Goal: Task Accomplishment & Management: Manage account settings

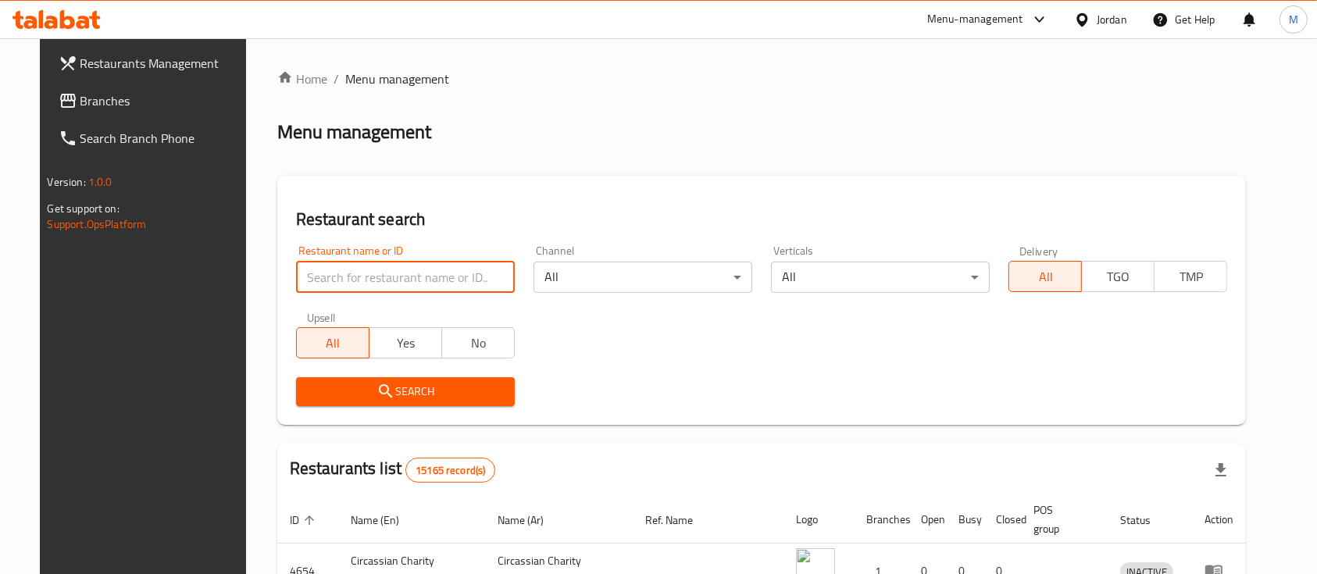
click at [365, 283] on input "search" at bounding box center [405, 277] width 219 height 31
type input "h"
type input "العامر"
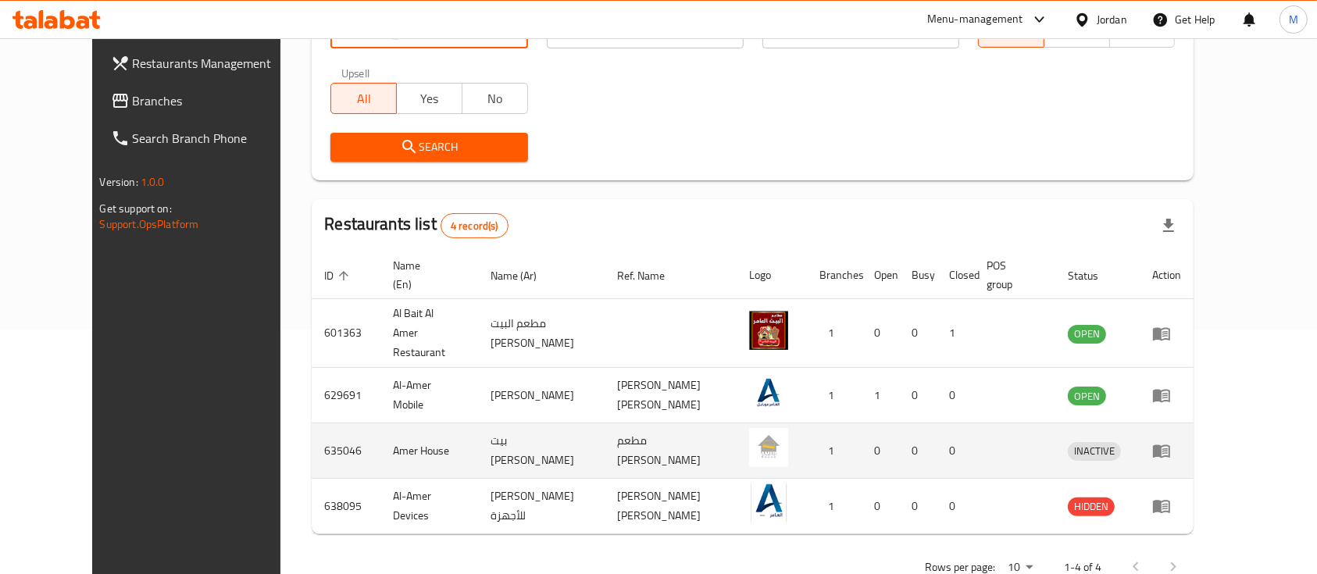
scroll to position [255, 0]
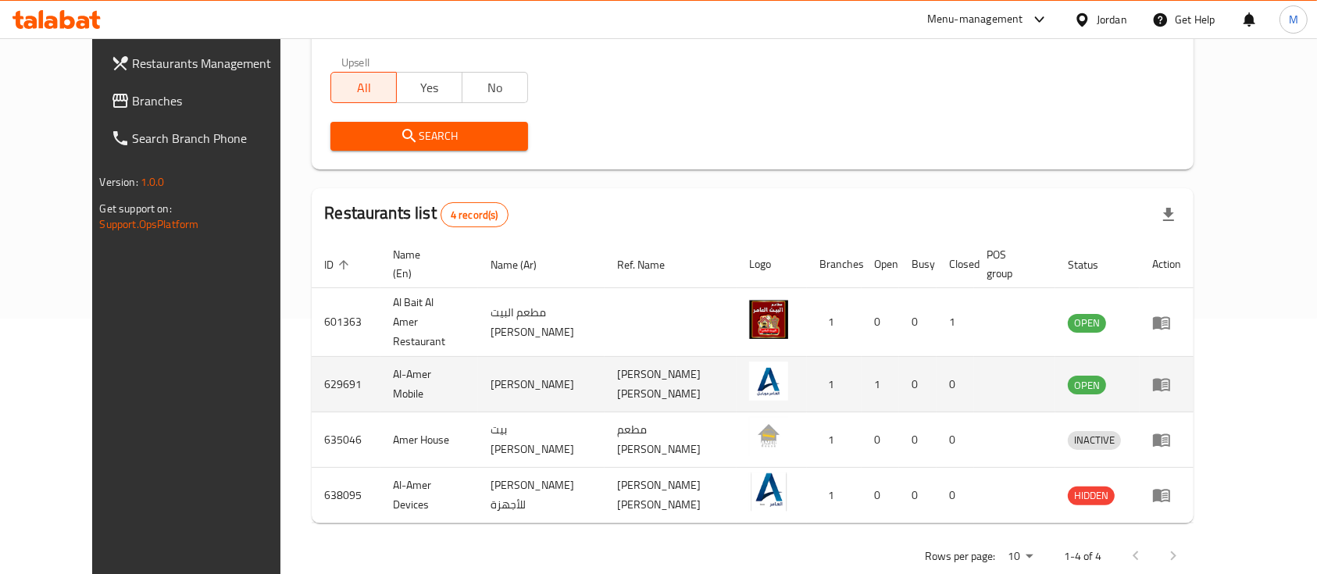
click at [312, 360] on td "629691" at bounding box center [346, 384] width 69 height 55
copy td "629691"
click at [380, 357] on td "Al-Amer Mobile" at bounding box center [429, 384] width 98 height 55
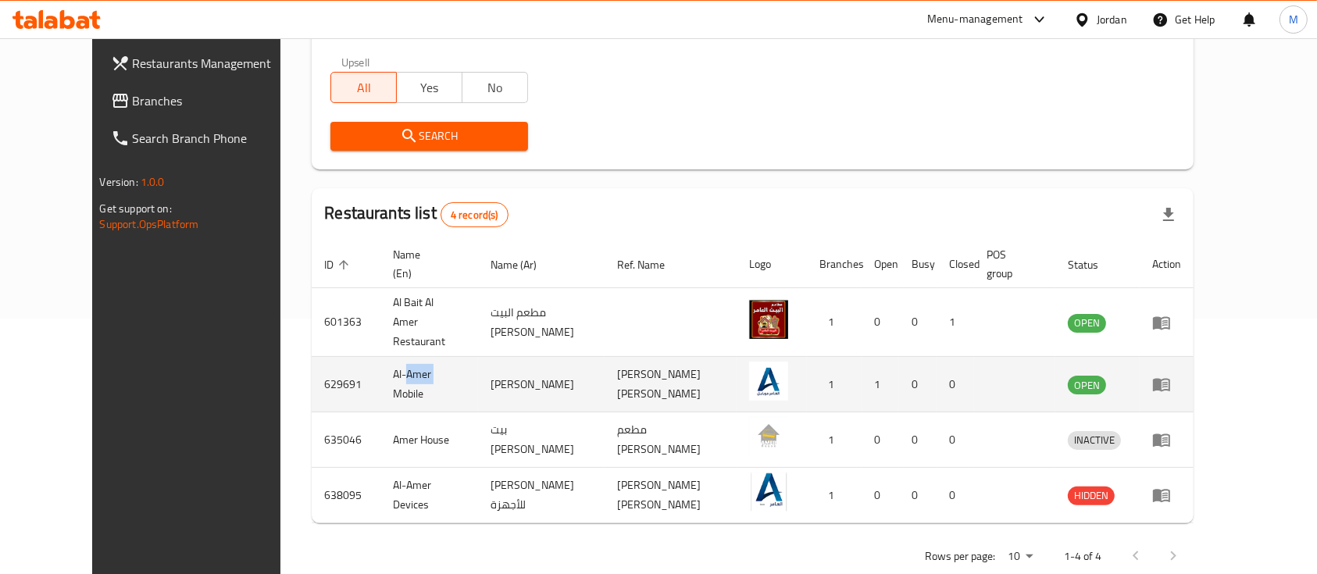
click at [380, 357] on td "Al-Amer Mobile" at bounding box center [429, 384] width 98 height 55
copy td "Al-Amer Mobile"
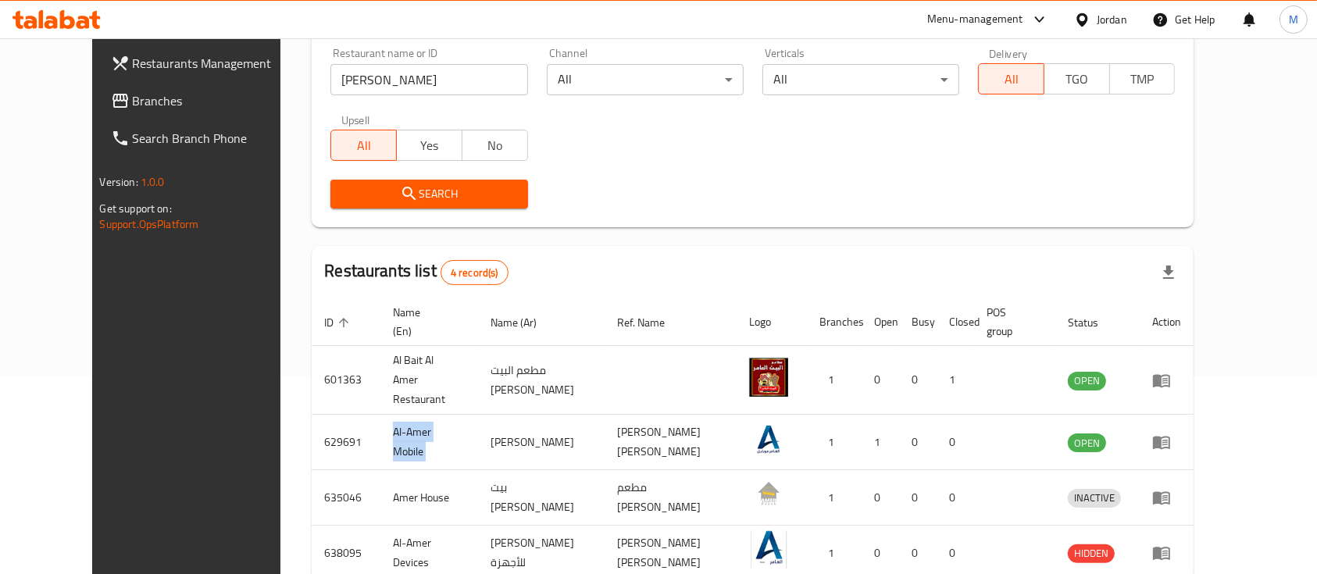
scroll to position [0, 0]
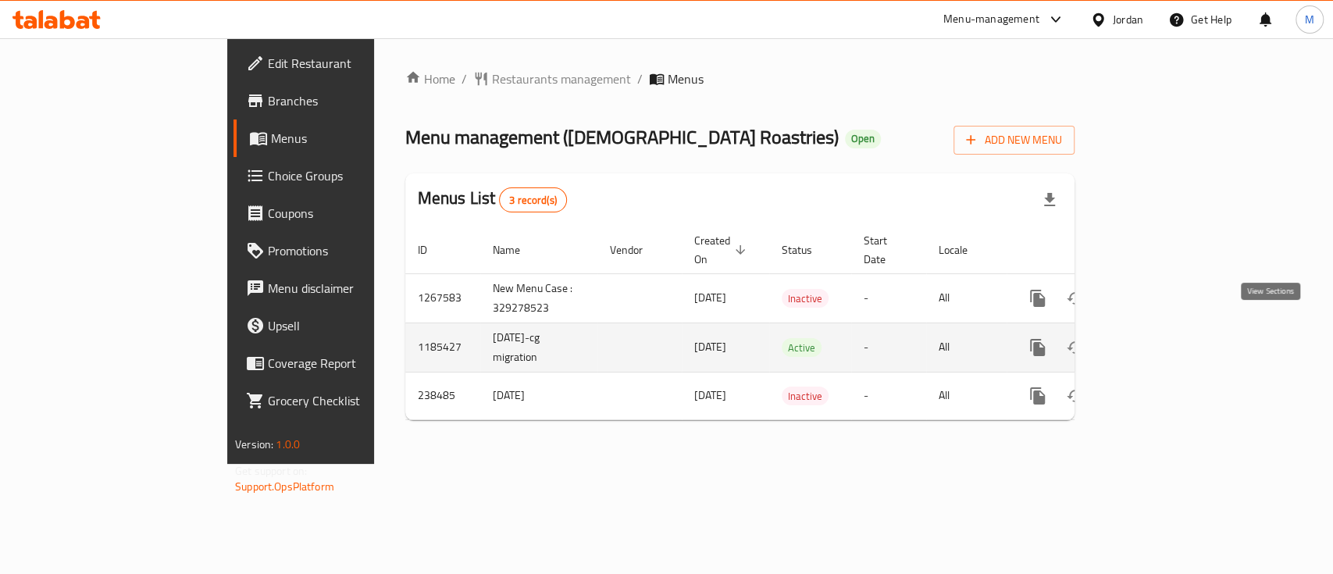
click at [1160, 338] on icon "enhanced table" at bounding box center [1150, 347] width 19 height 19
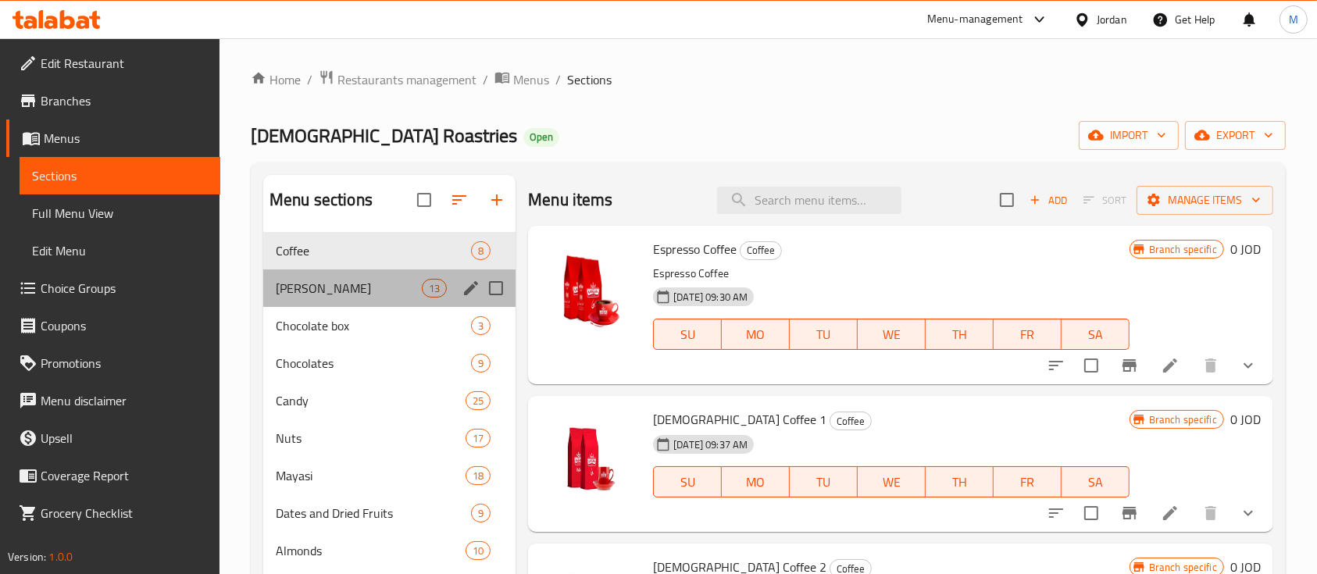
click at [352, 303] on div "[PERSON_NAME] 13" at bounding box center [389, 287] width 252 height 37
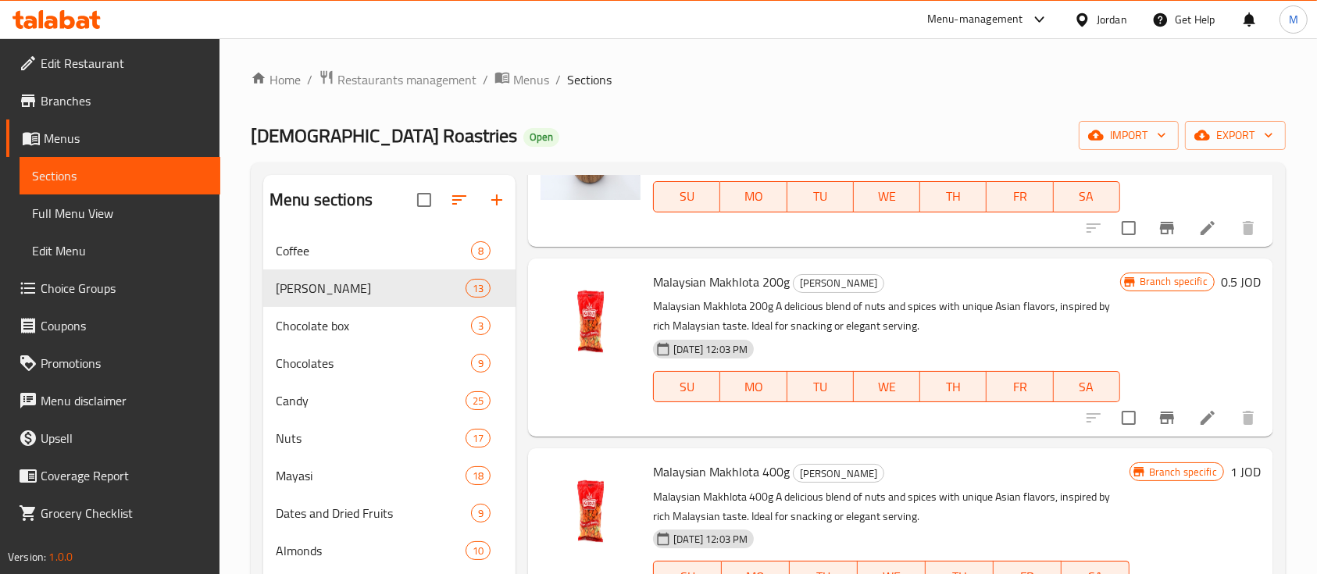
scroll to position [1741, 0]
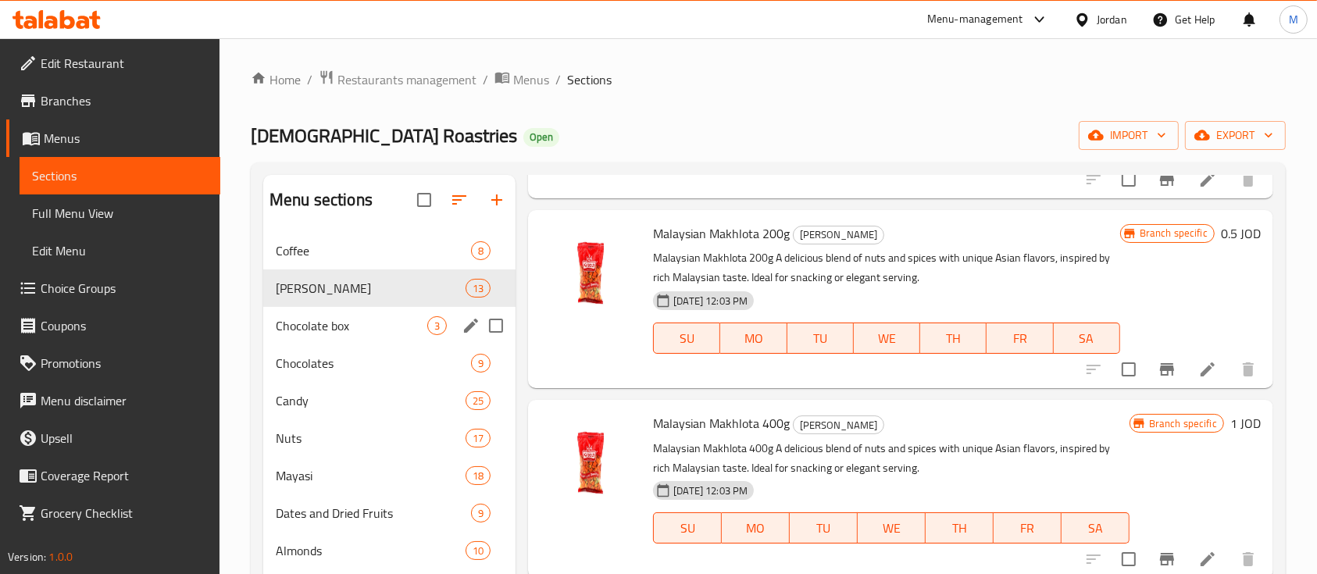
click at [376, 333] on span "Chocolate box" at bounding box center [351, 325] width 151 height 19
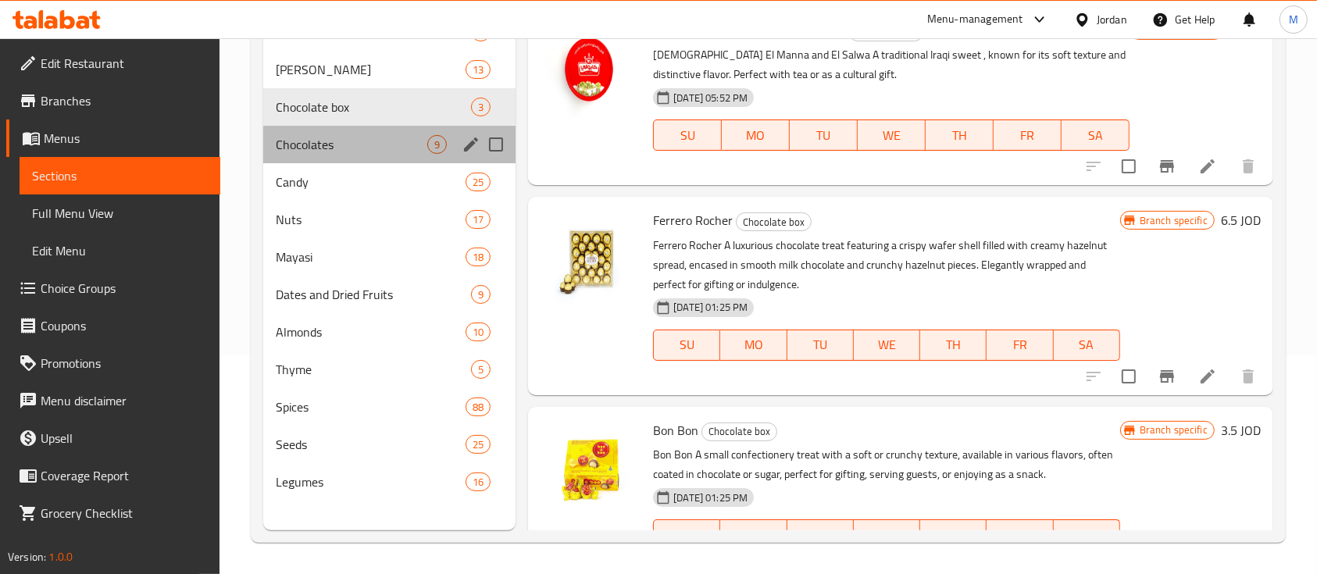
click at [316, 157] on div "Chocolates 9" at bounding box center [389, 144] width 252 height 37
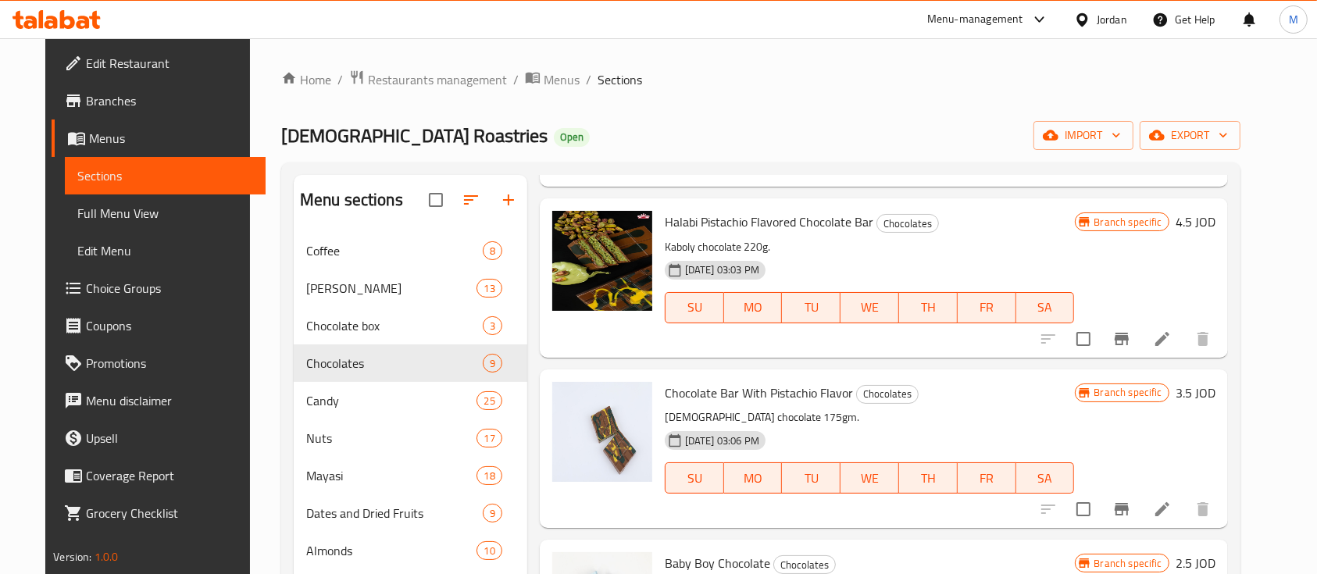
scroll to position [1019, 0]
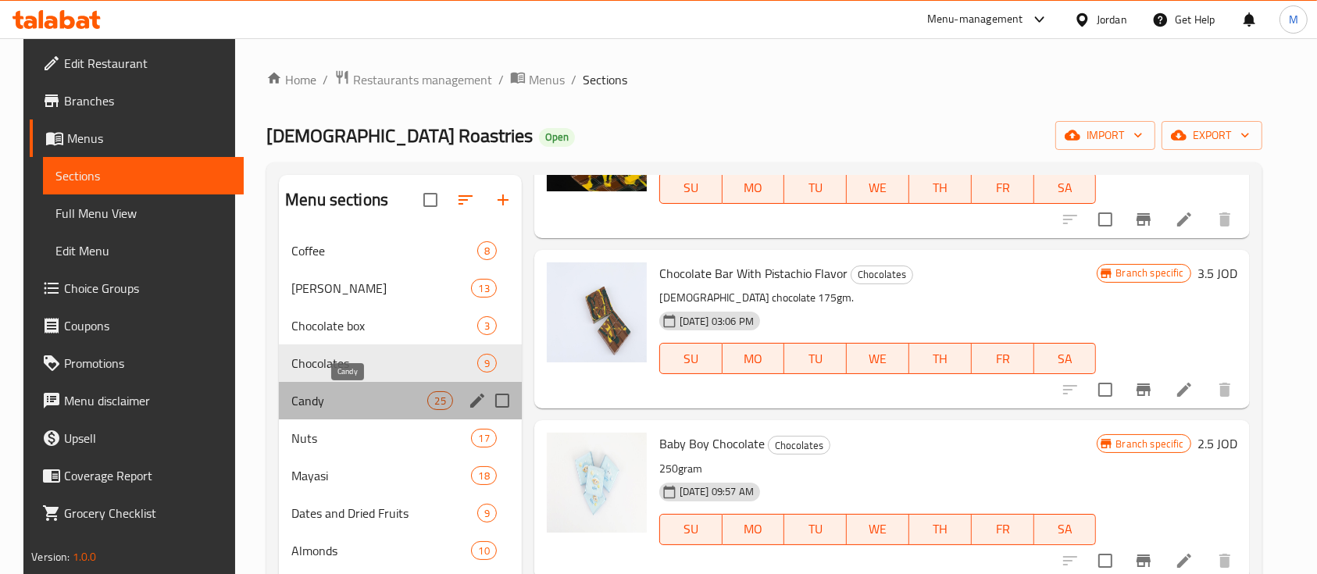
click at [330, 395] on span "Candy" at bounding box center [359, 400] width 136 height 19
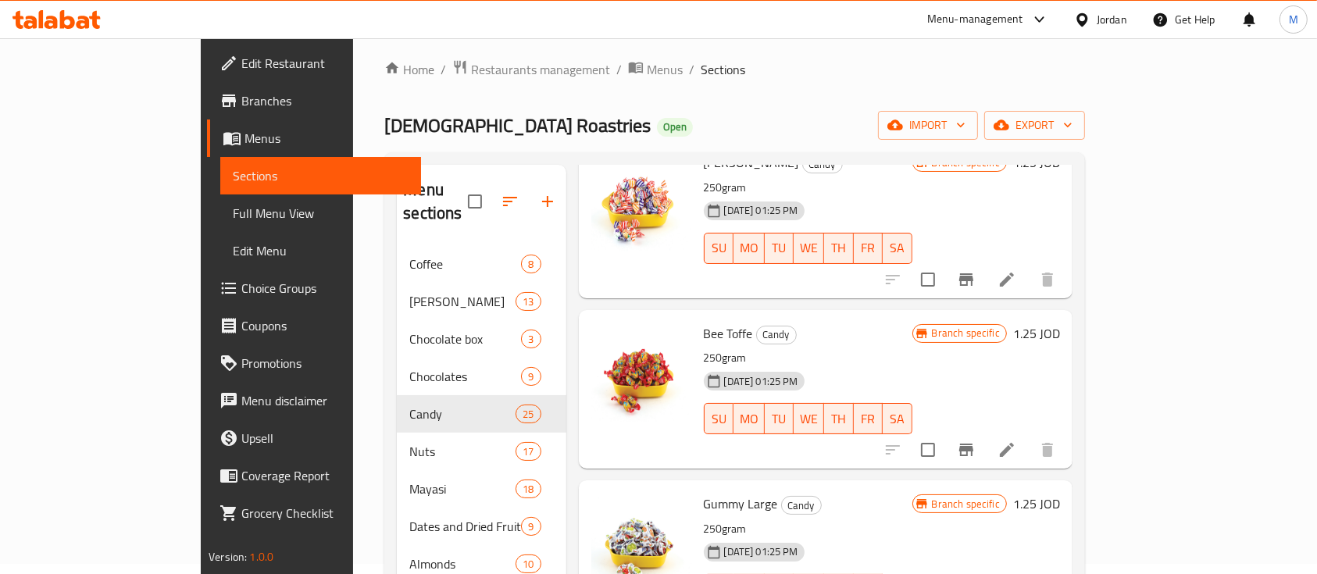
scroll to position [3210, 0]
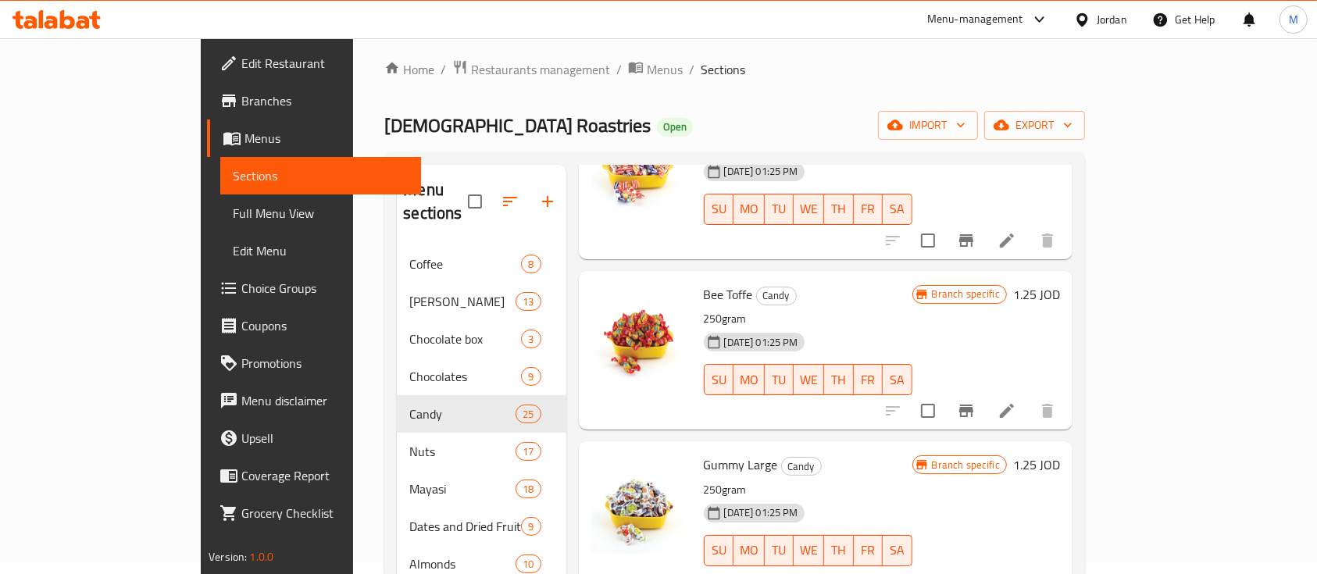
click at [708, 453] on span "Gummy Large" at bounding box center [741, 464] width 74 height 23
click at [813, 454] on h6 "Gummy Large Candy" at bounding box center [808, 465] width 209 height 22
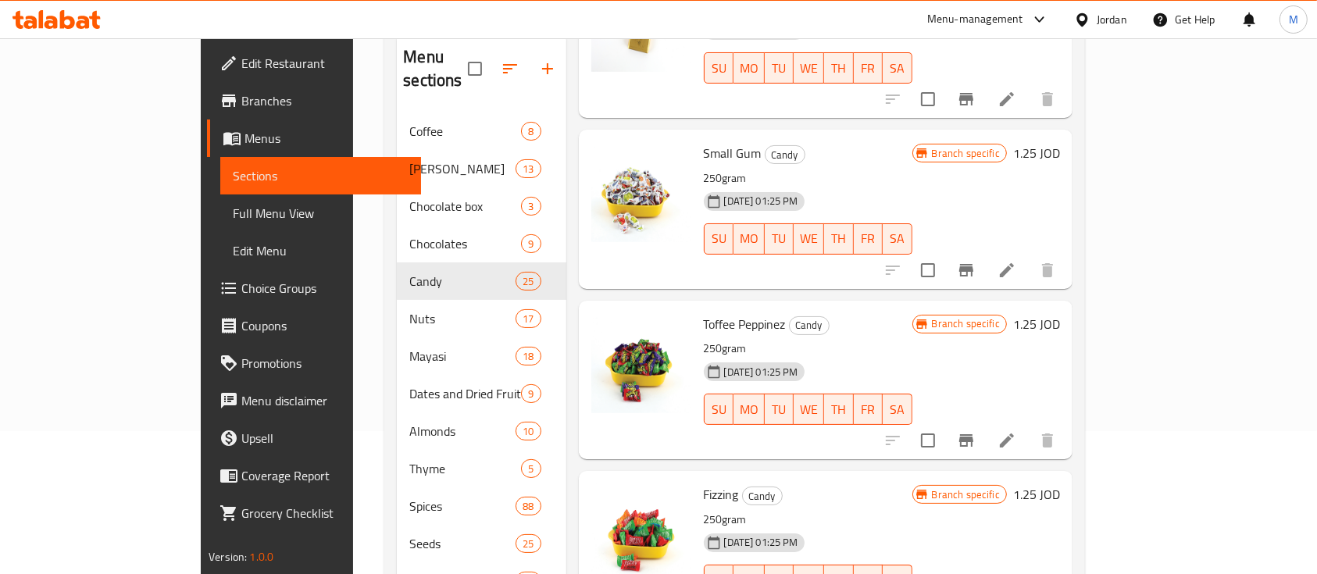
scroll to position [219, 0]
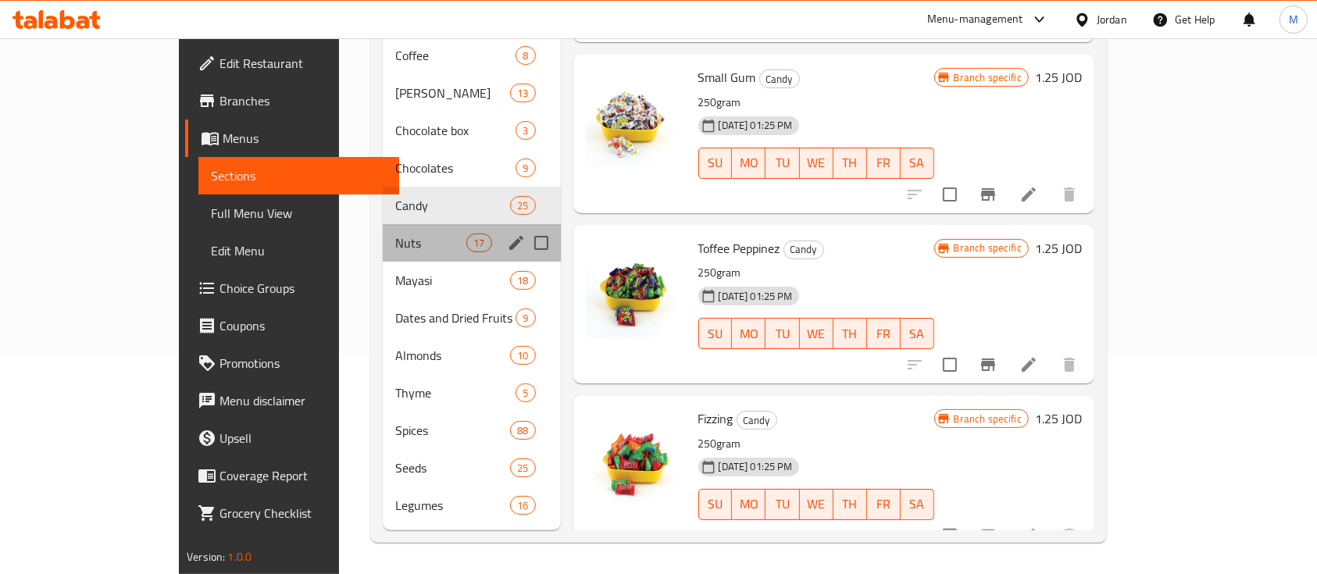
click at [383, 229] on div "Nuts 17" at bounding box center [472, 242] width 178 height 37
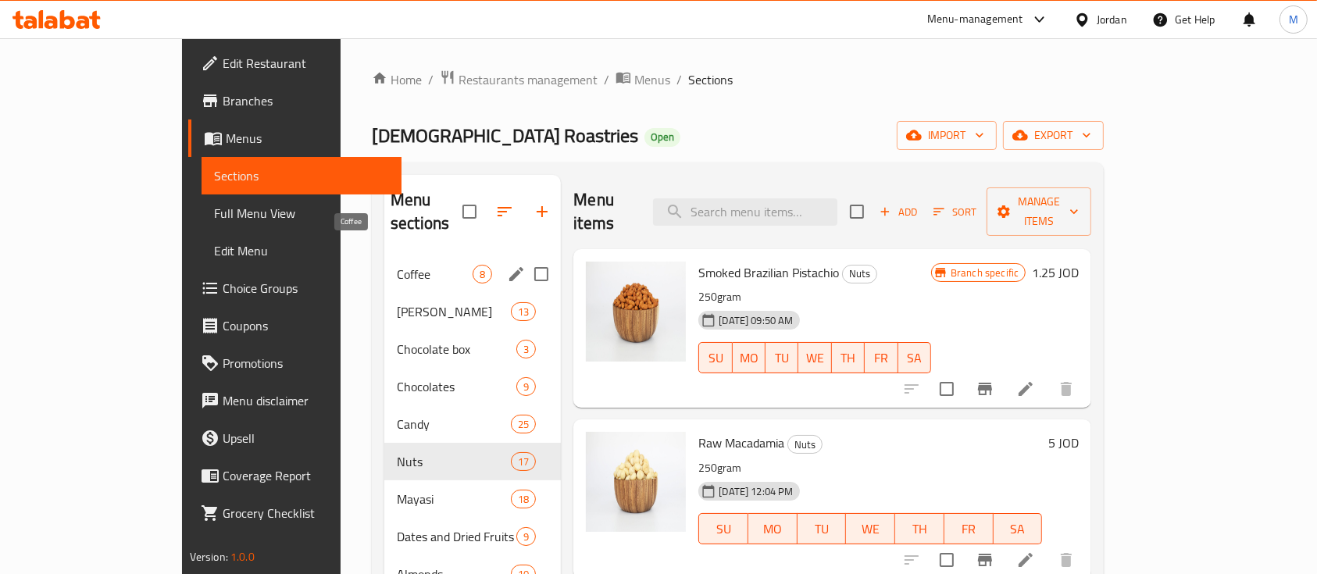
click at [397, 265] on span "Coffee" at bounding box center [435, 274] width 76 height 19
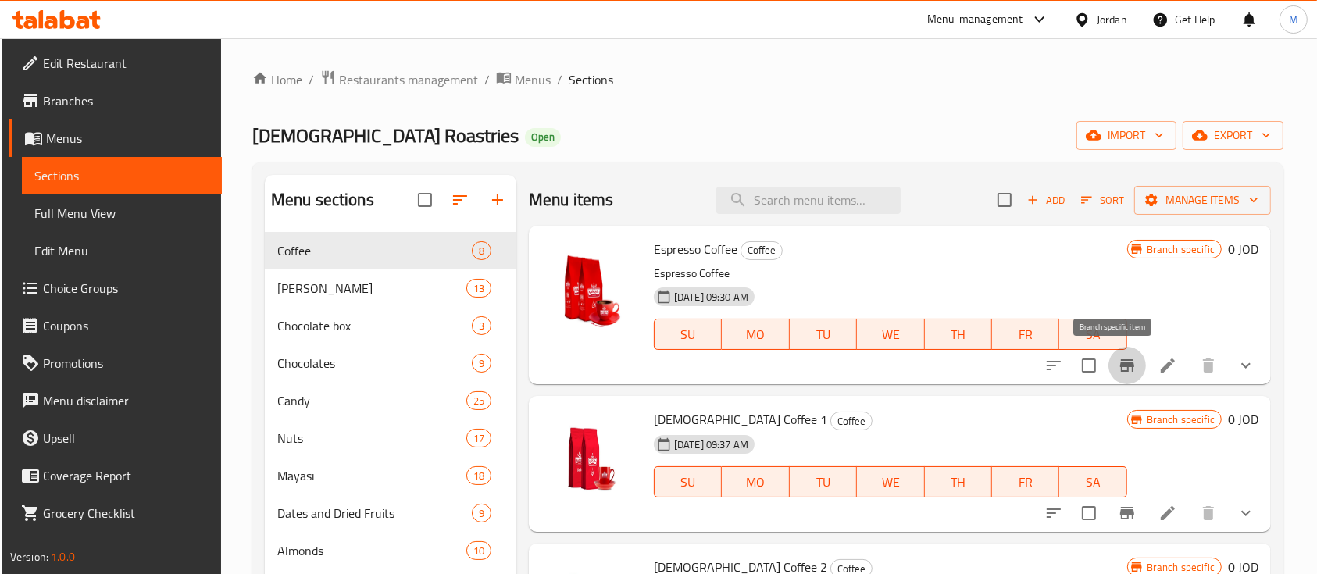
click at [1123, 362] on button "Branch-specific-item" at bounding box center [1126, 365] width 37 height 37
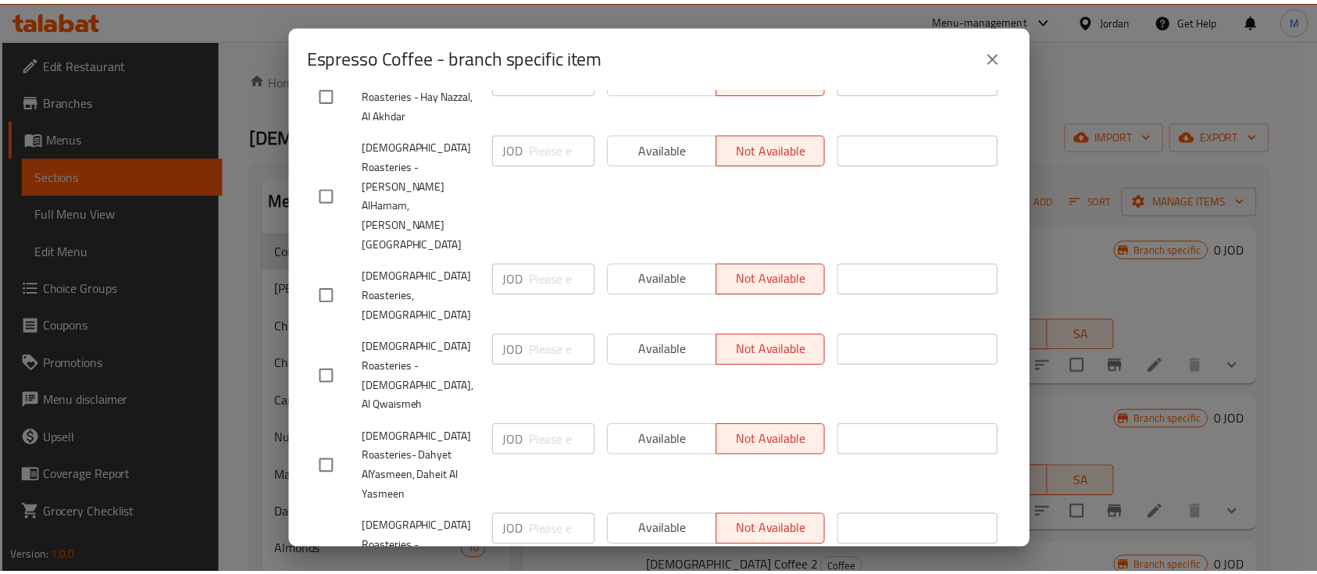
scroll to position [520, 0]
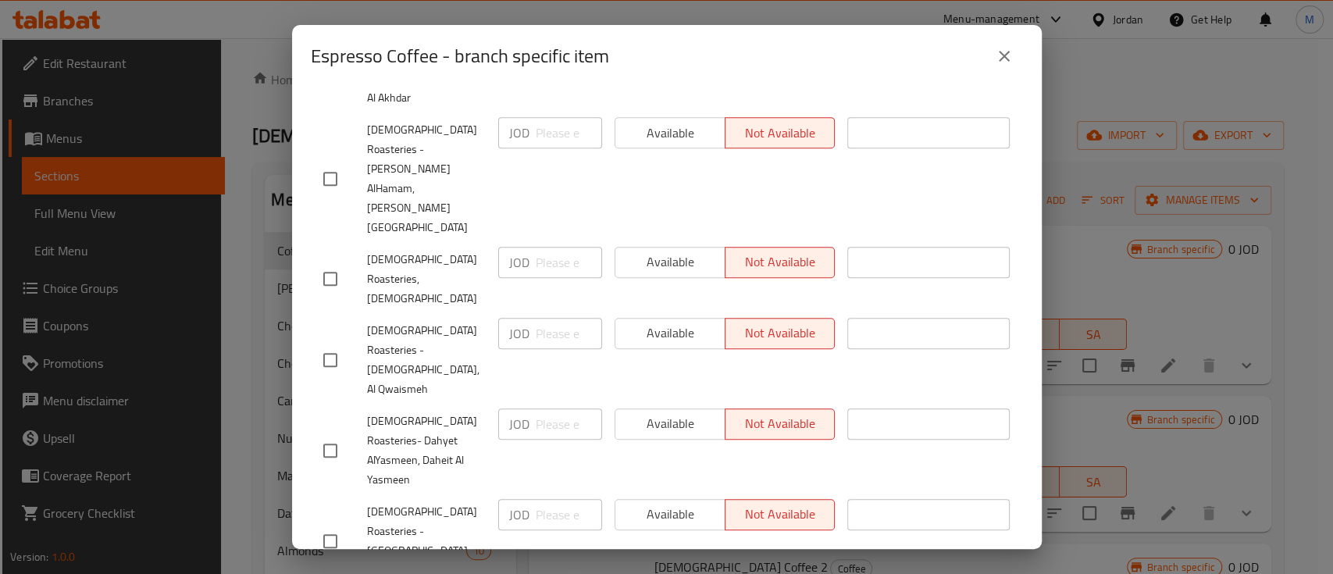
click at [1010, 53] on icon "close" at bounding box center [1004, 56] width 19 height 19
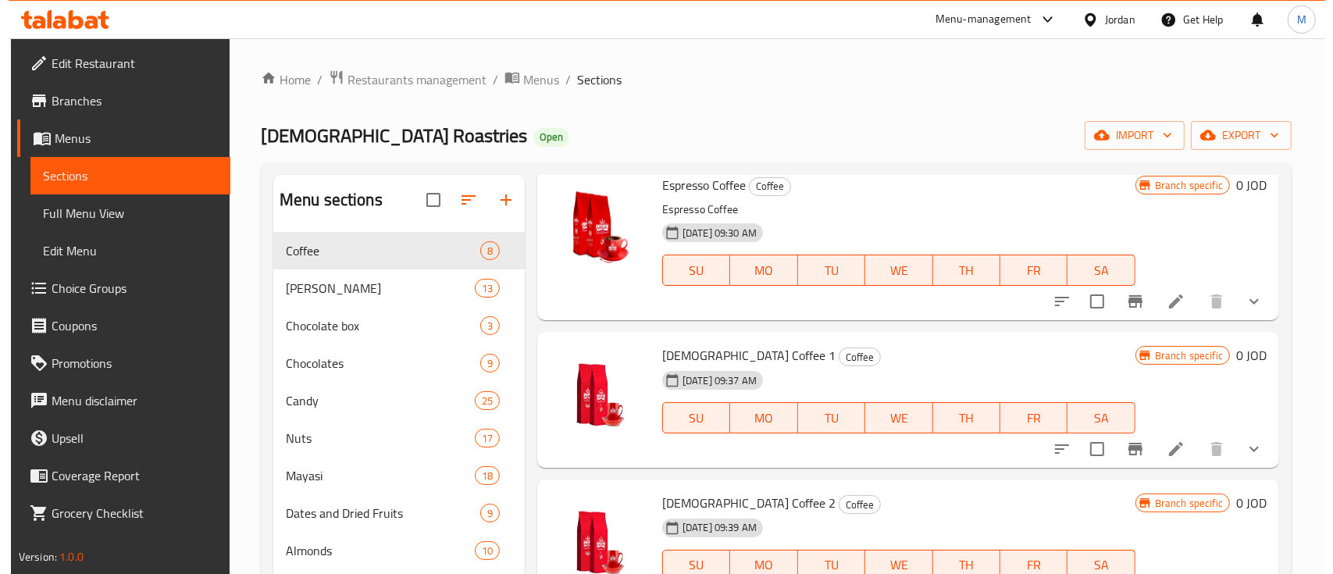
scroll to position [104, 0]
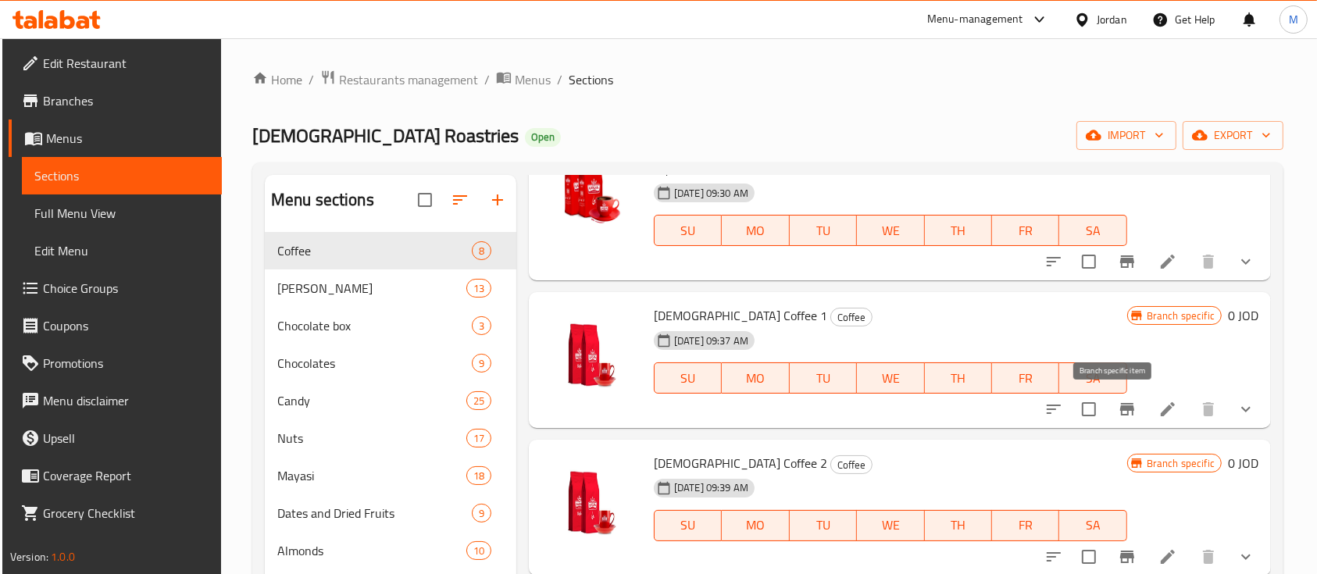
click at [1121, 410] on icon "Branch-specific-item" at bounding box center [1126, 409] width 19 height 19
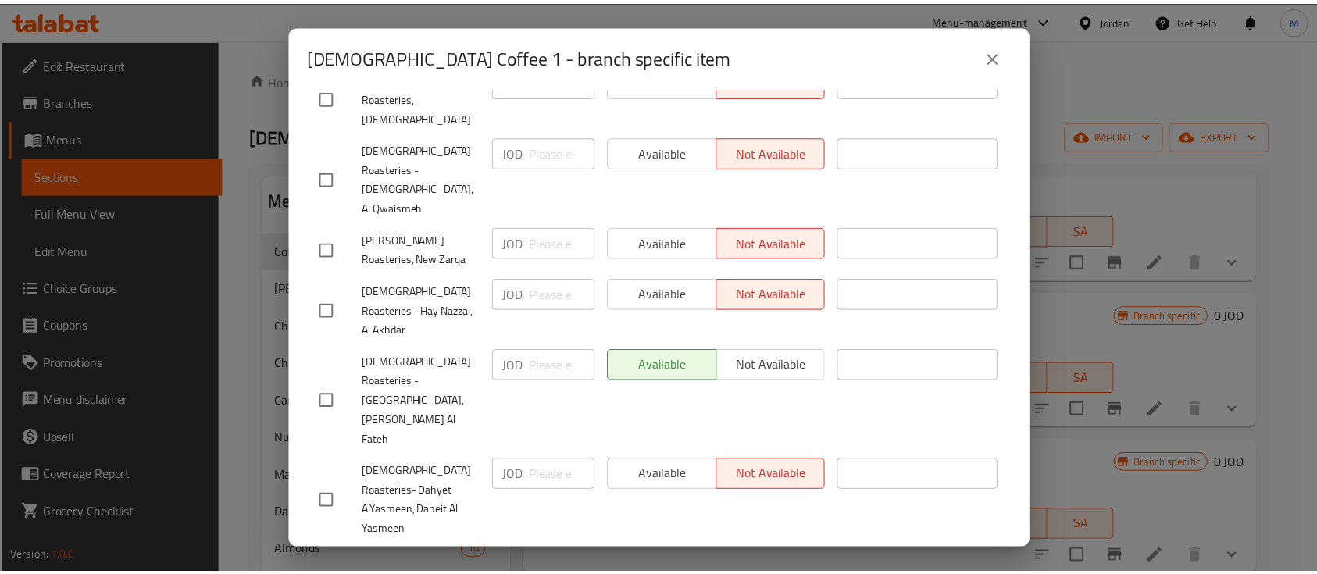
scroll to position [520, 0]
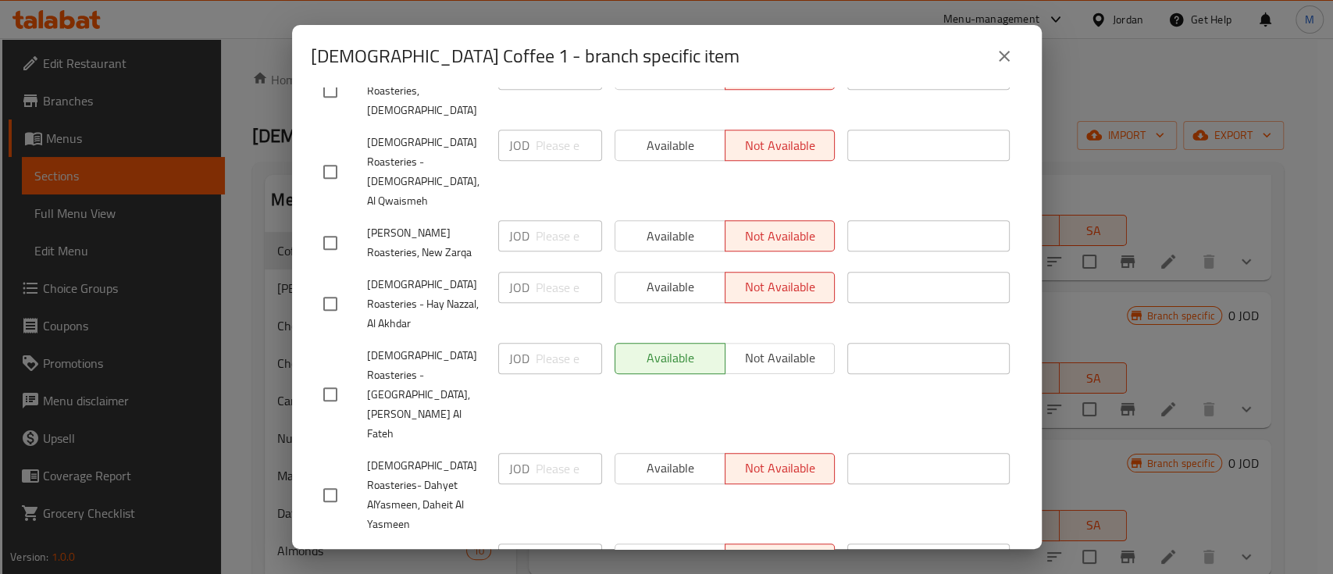
click at [1003, 57] on icon "close" at bounding box center [1004, 56] width 11 height 11
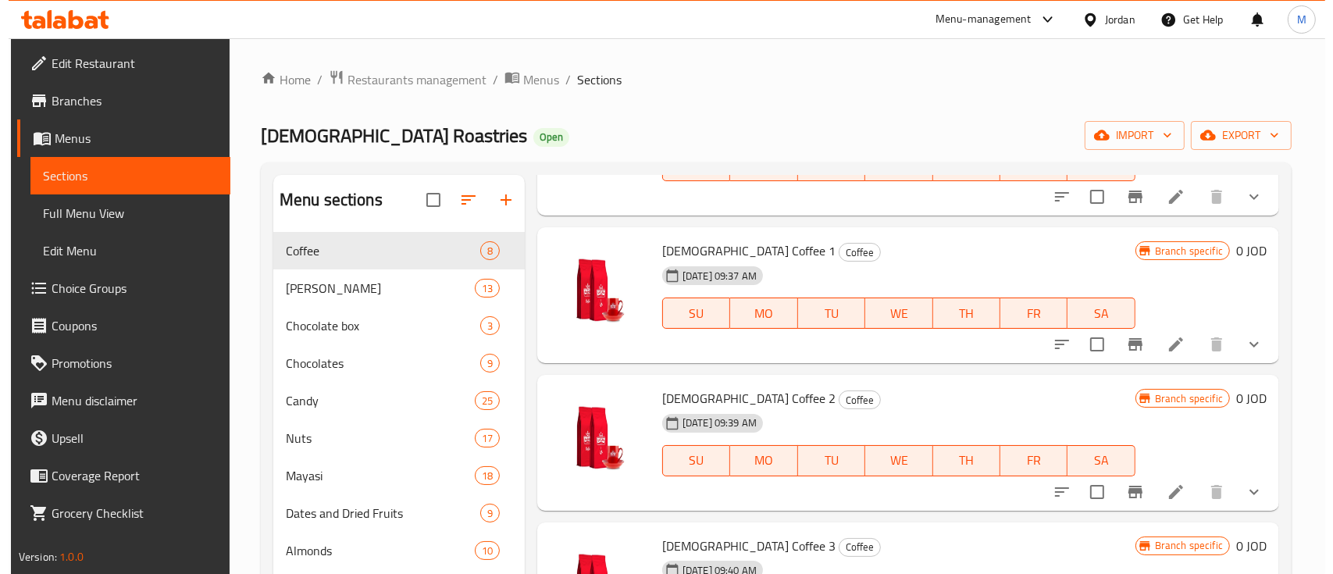
scroll to position [208, 0]
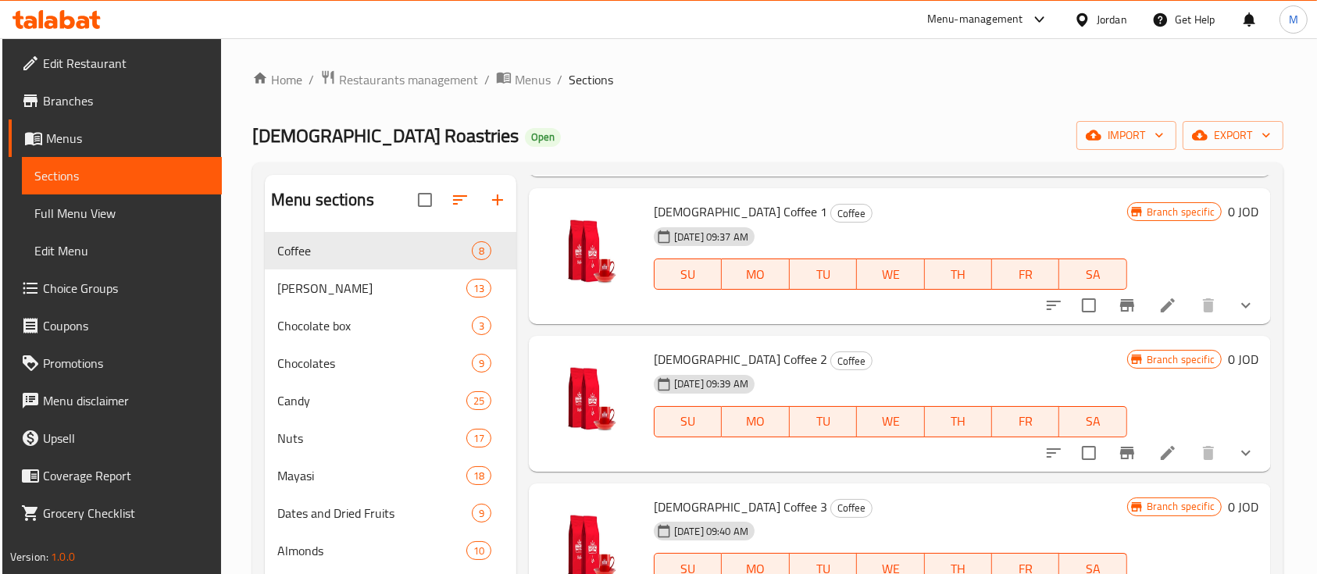
click at [1118, 459] on icon "Branch-specific-item" at bounding box center [1126, 453] width 19 height 19
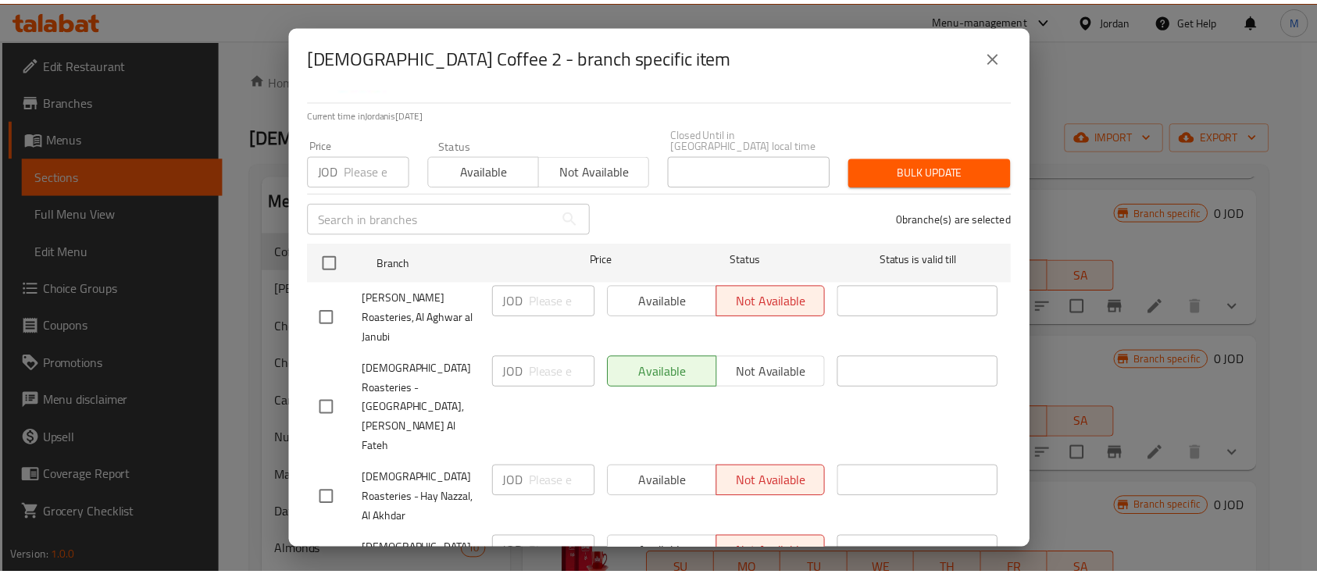
scroll to position [416, 0]
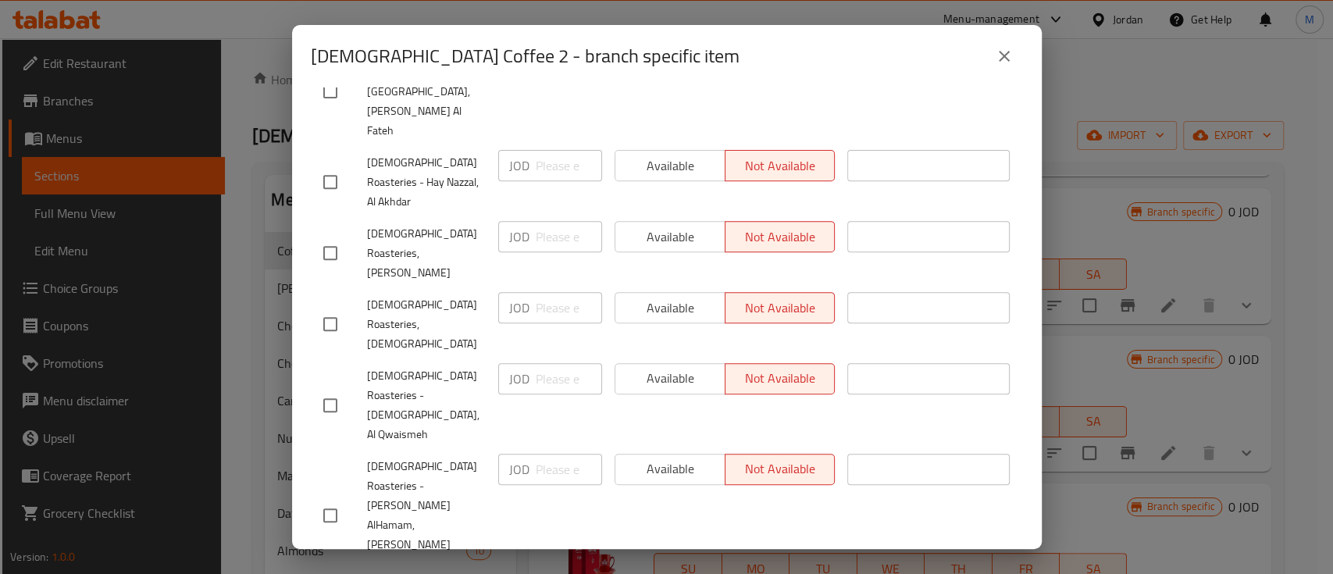
click at [1008, 63] on icon "close" at bounding box center [1004, 56] width 19 height 19
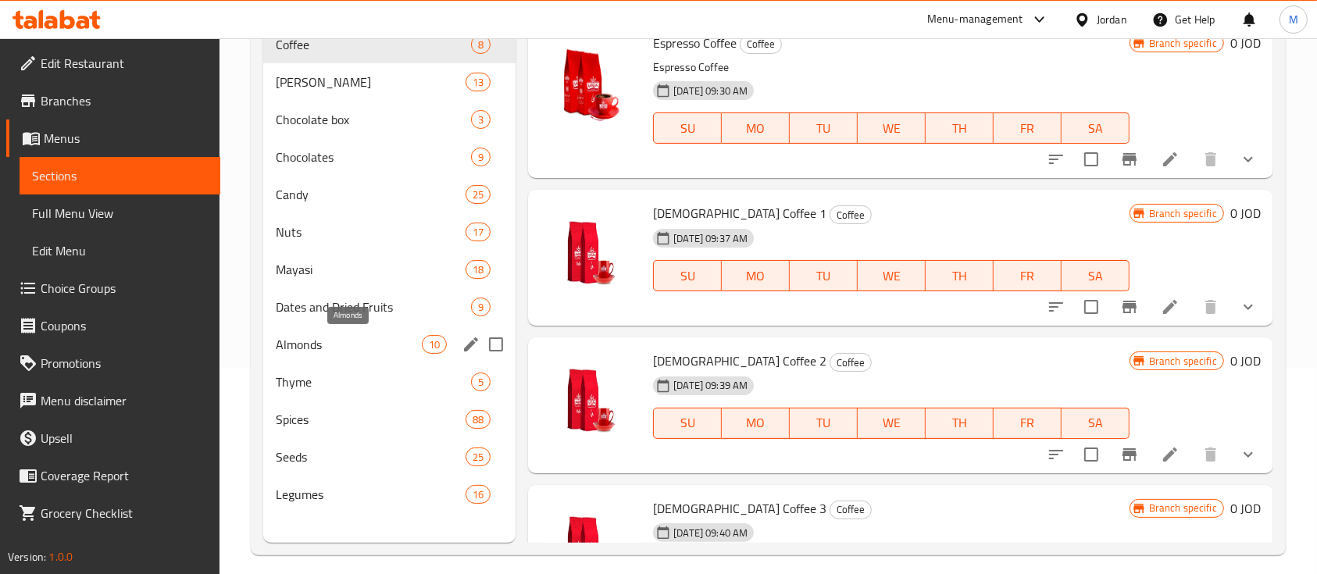
scroll to position [0, 0]
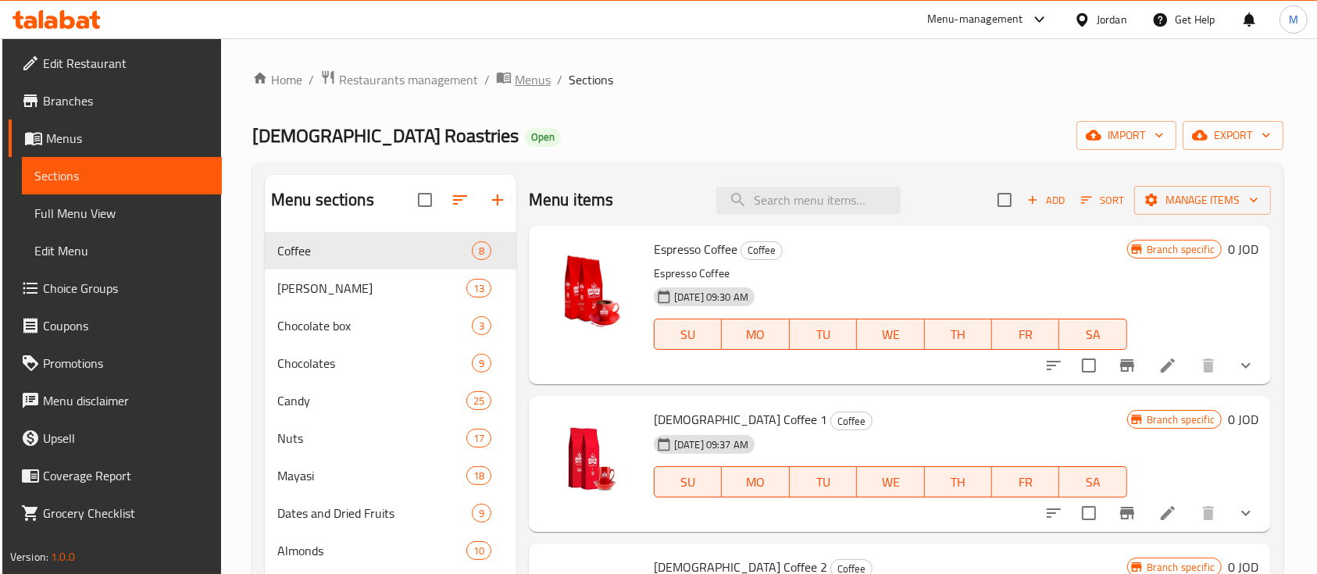
click at [526, 78] on span "Menus" at bounding box center [533, 79] width 36 height 19
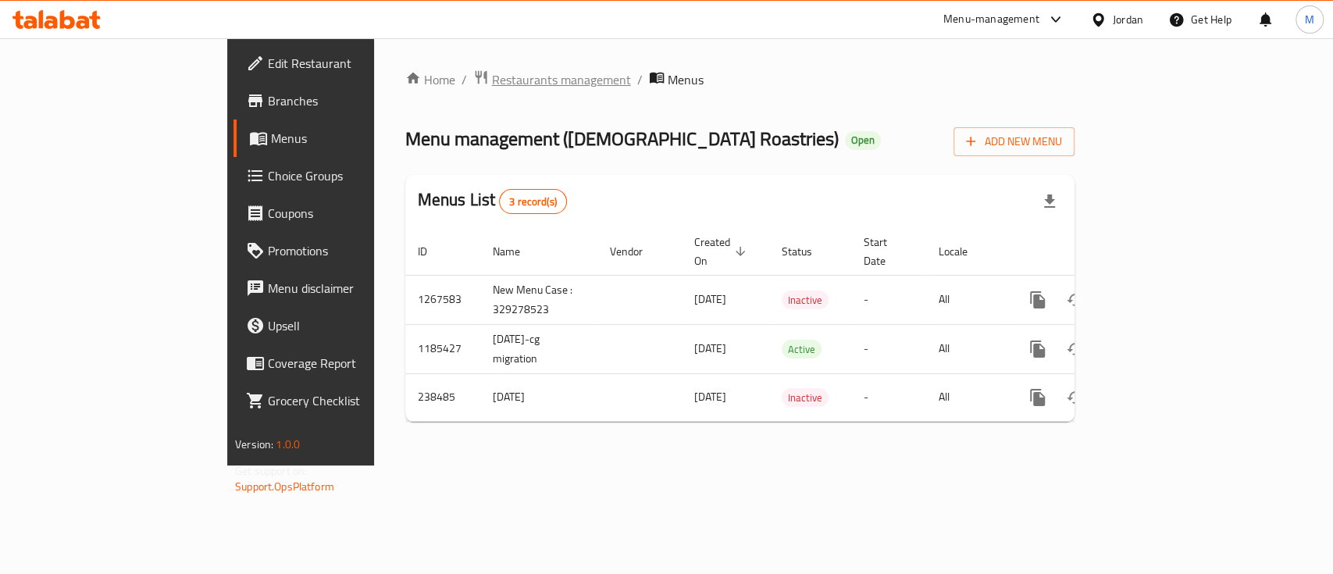
click at [492, 87] on span "Restaurants management" at bounding box center [561, 79] width 139 height 19
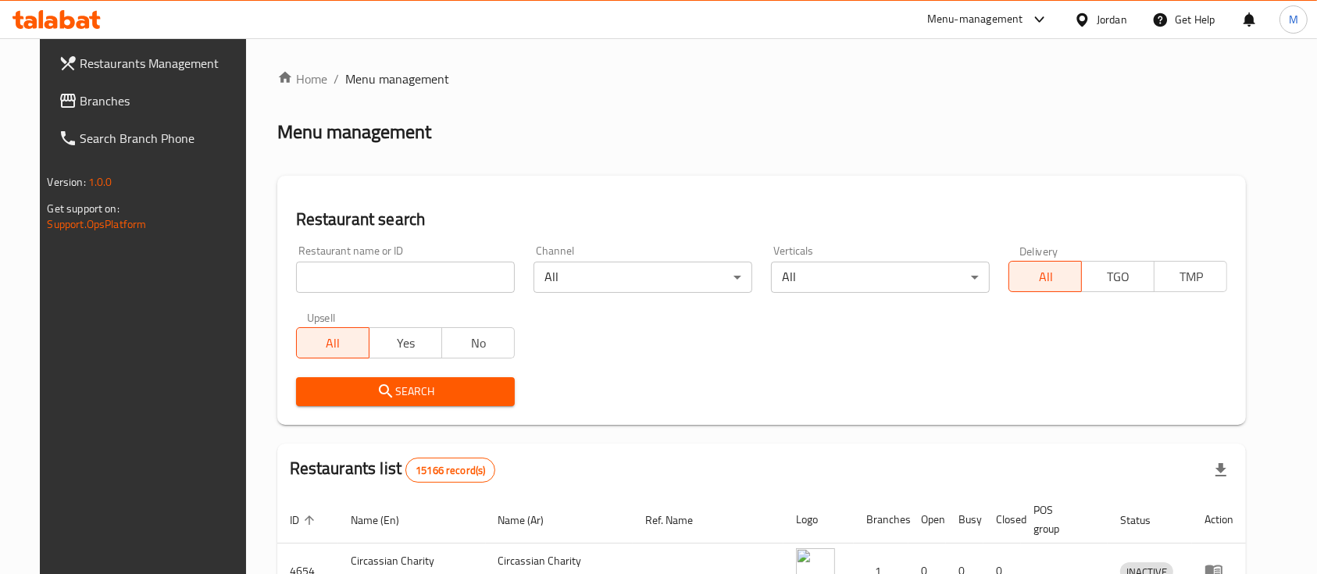
click at [453, 272] on input "search" at bounding box center [405, 277] width 219 height 31
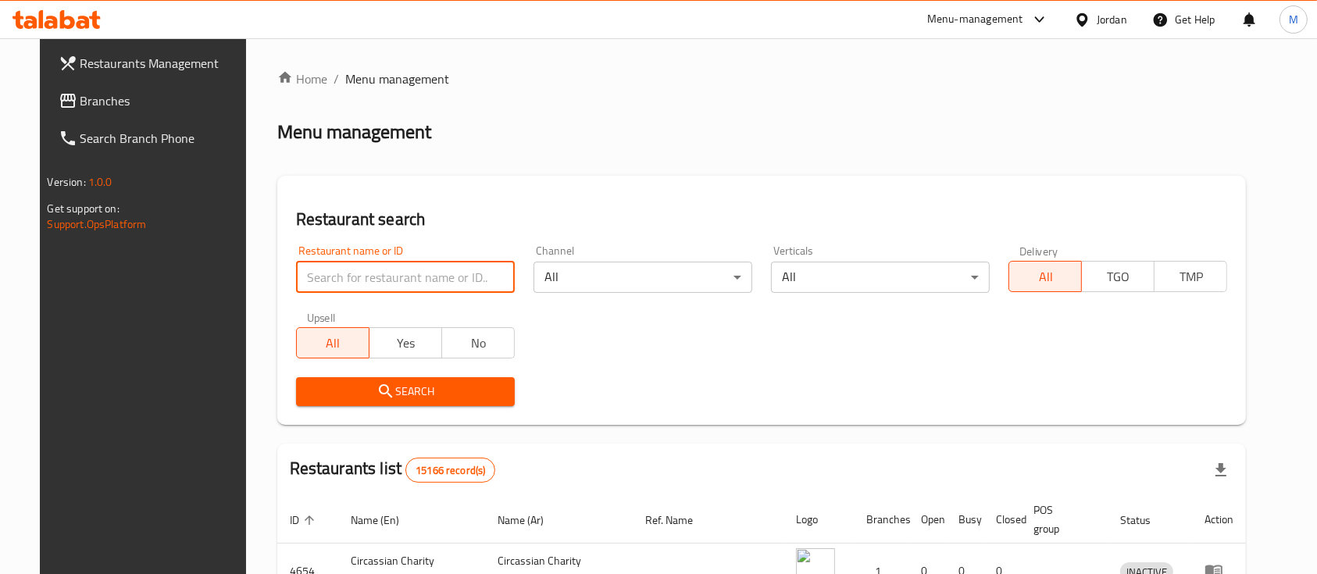
click at [504, 176] on div "Restaurant search Restaurant name or ID Restaurant name or ID Channel All ​ Ver…" at bounding box center [761, 300] width 969 height 249
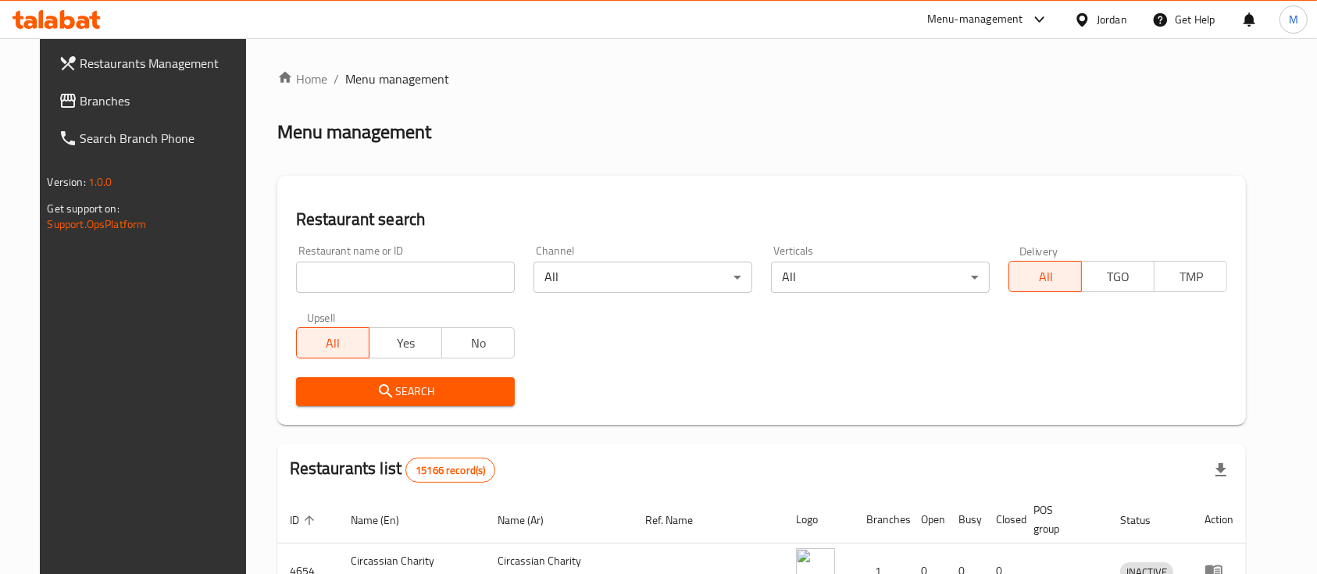
click at [348, 278] on input "search" at bounding box center [405, 277] width 219 height 31
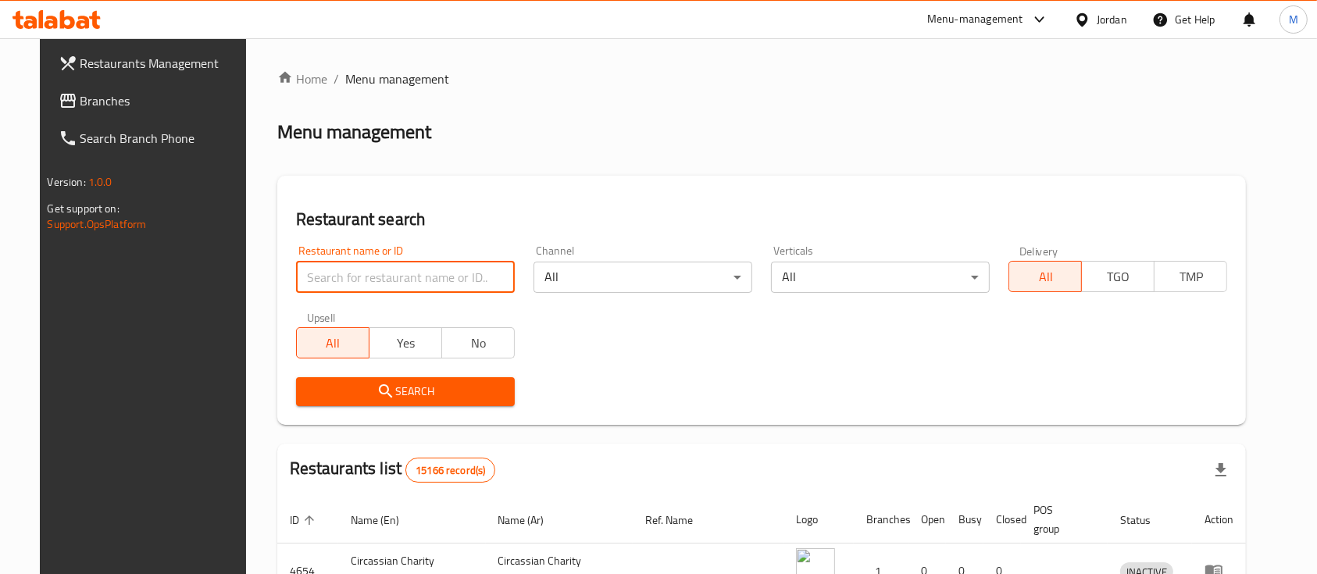
click at [433, 221] on h2 "Restaurant search" at bounding box center [762, 219] width 932 height 23
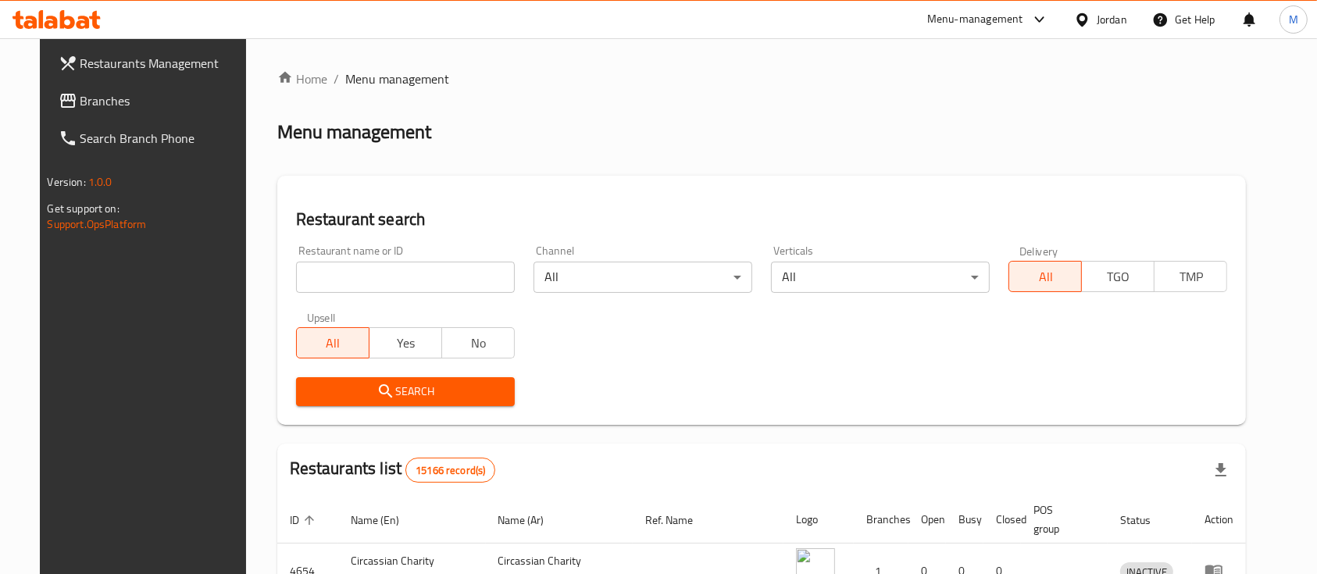
click at [394, 280] on input "search" at bounding box center [405, 277] width 219 height 31
paste input "[PERSON_NAME] Roastery"
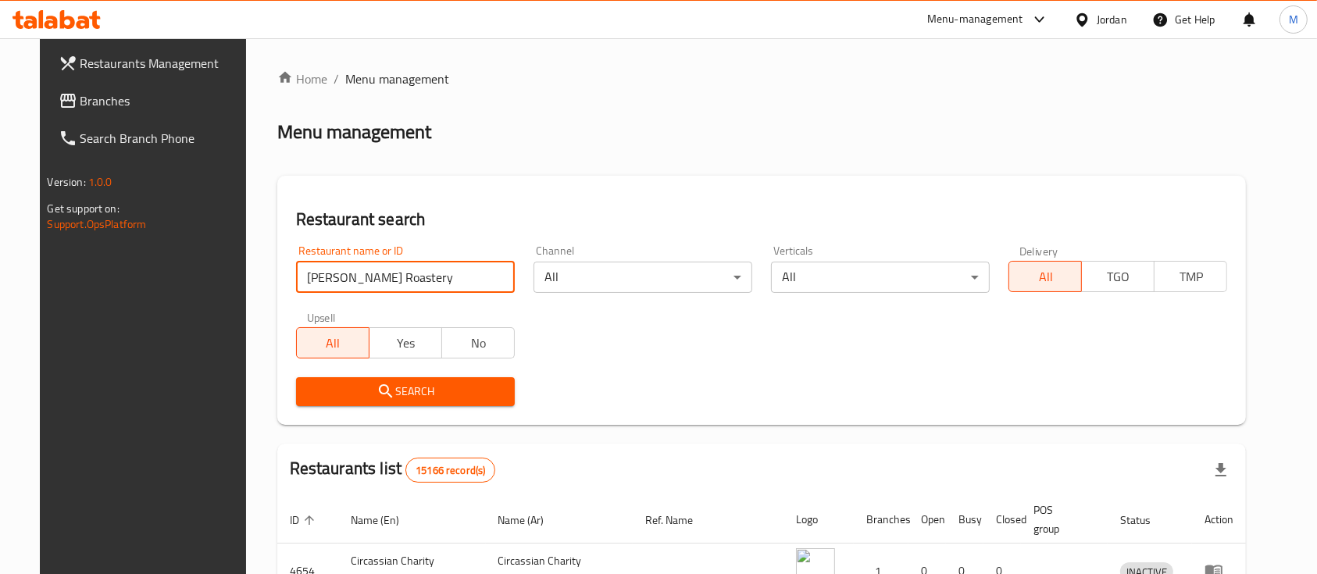
type input "[PERSON_NAME] Roastery"
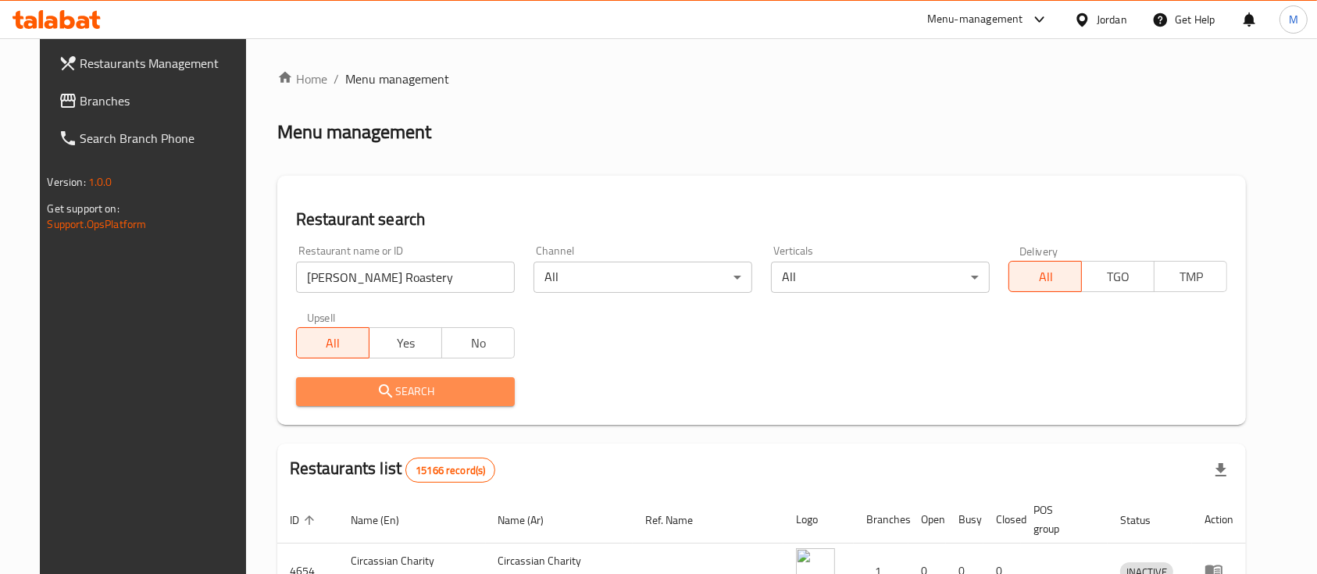
click at [444, 392] on span "Search" at bounding box center [405, 392] width 194 height 20
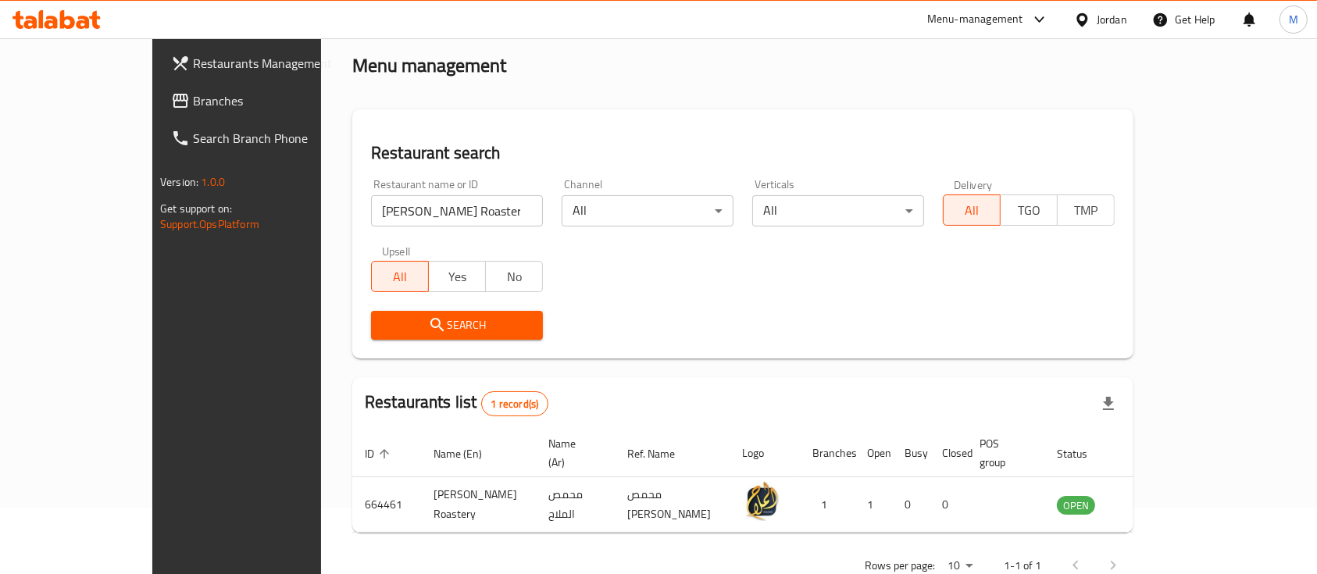
scroll to position [91, 0]
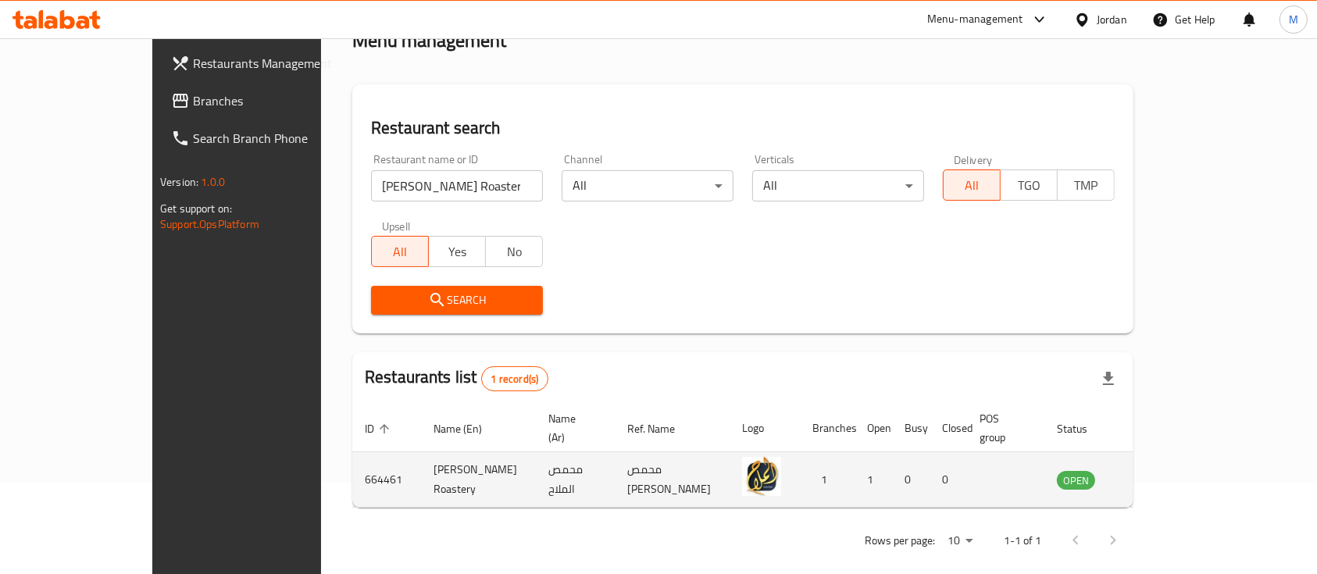
click at [1157, 474] on icon "enhanced table" at bounding box center [1147, 480] width 17 height 13
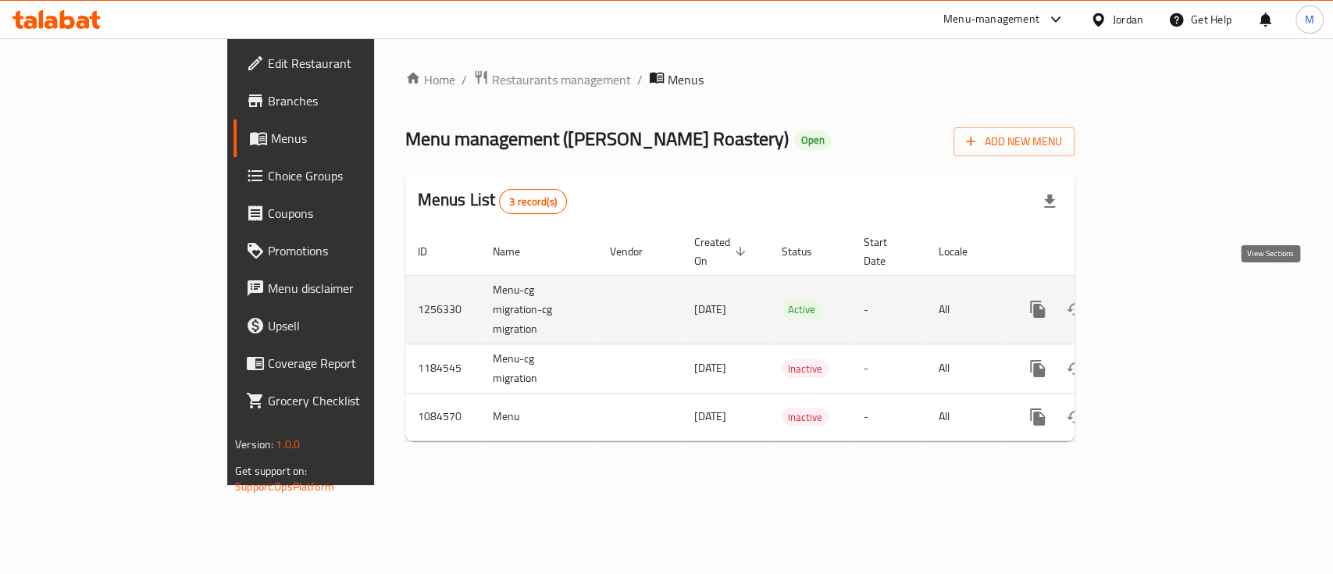
click at [1160, 300] on icon "enhanced table" at bounding box center [1150, 309] width 19 height 19
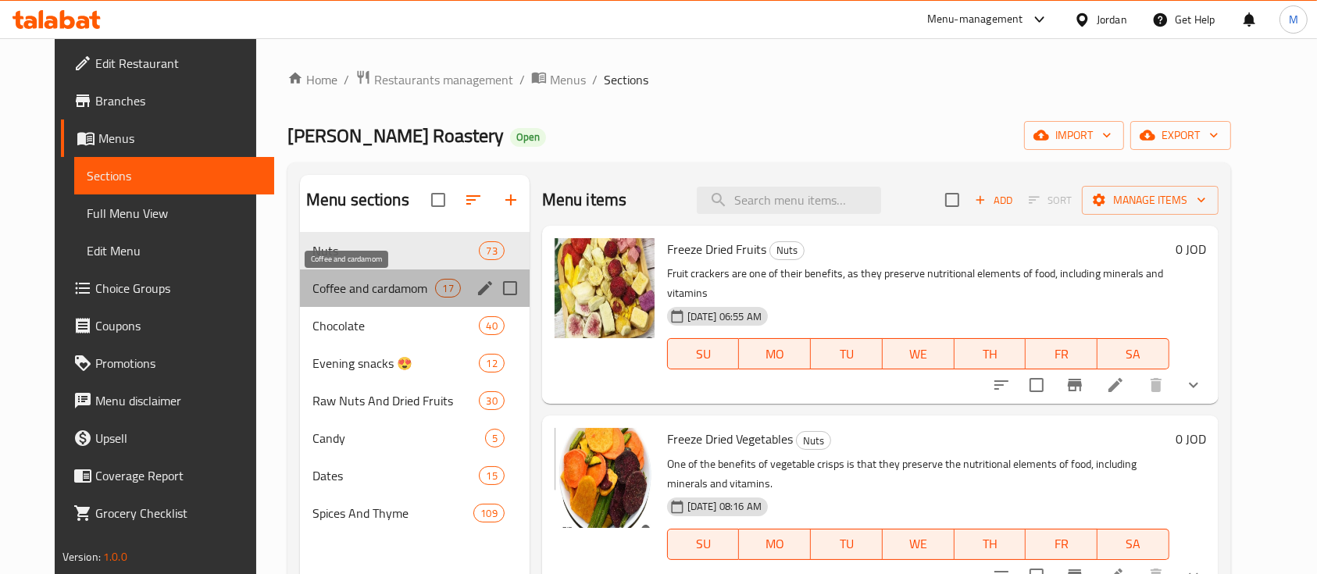
click at [315, 298] on div "Coffee and cardamom 17" at bounding box center [415, 287] width 230 height 37
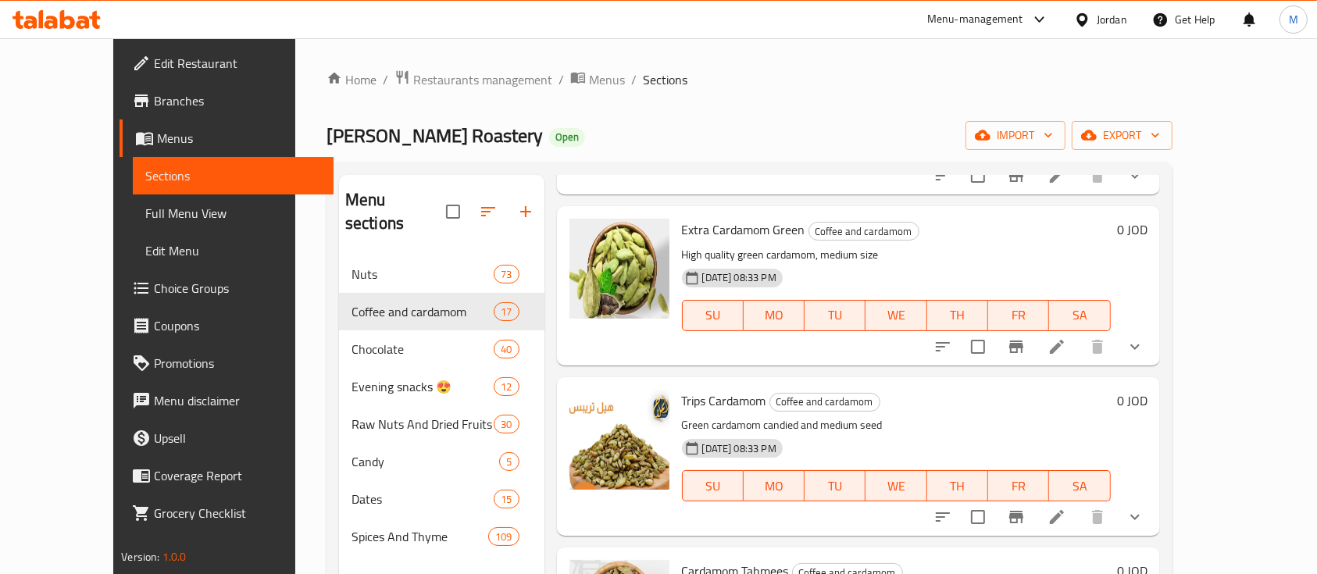
scroll to position [2360, 0]
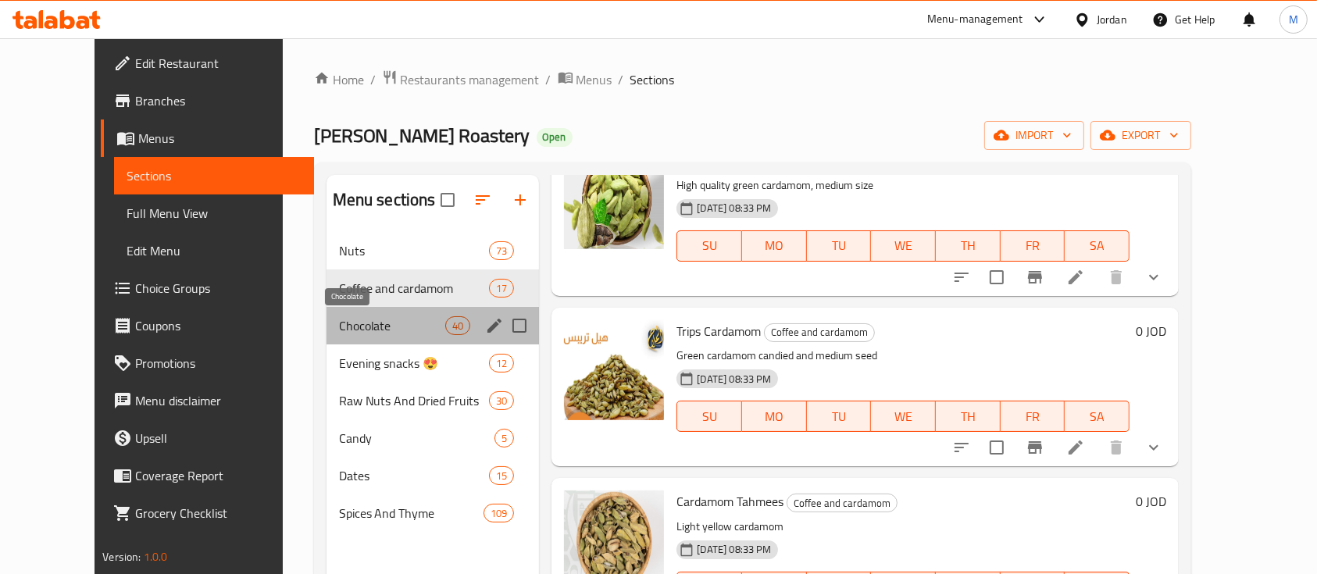
click at [339, 323] on span "Chocolate" at bounding box center [392, 325] width 107 height 19
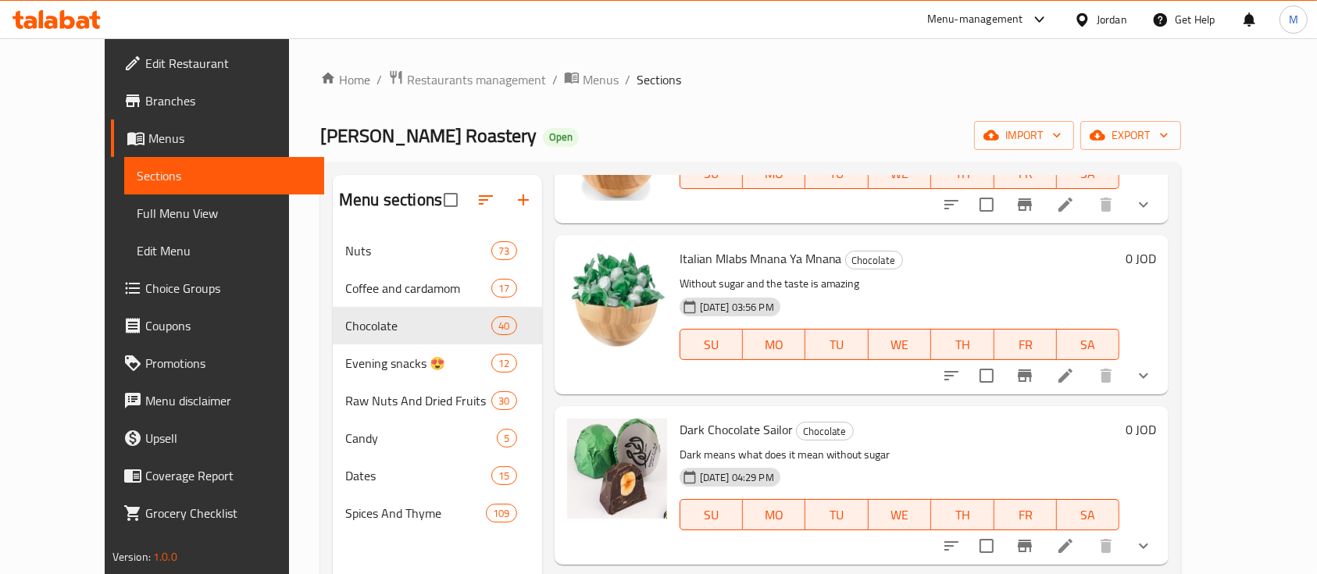
scroll to position [138, 0]
click at [1162, 378] on button "show more" at bounding box center [1143, 374] width 37 height 37
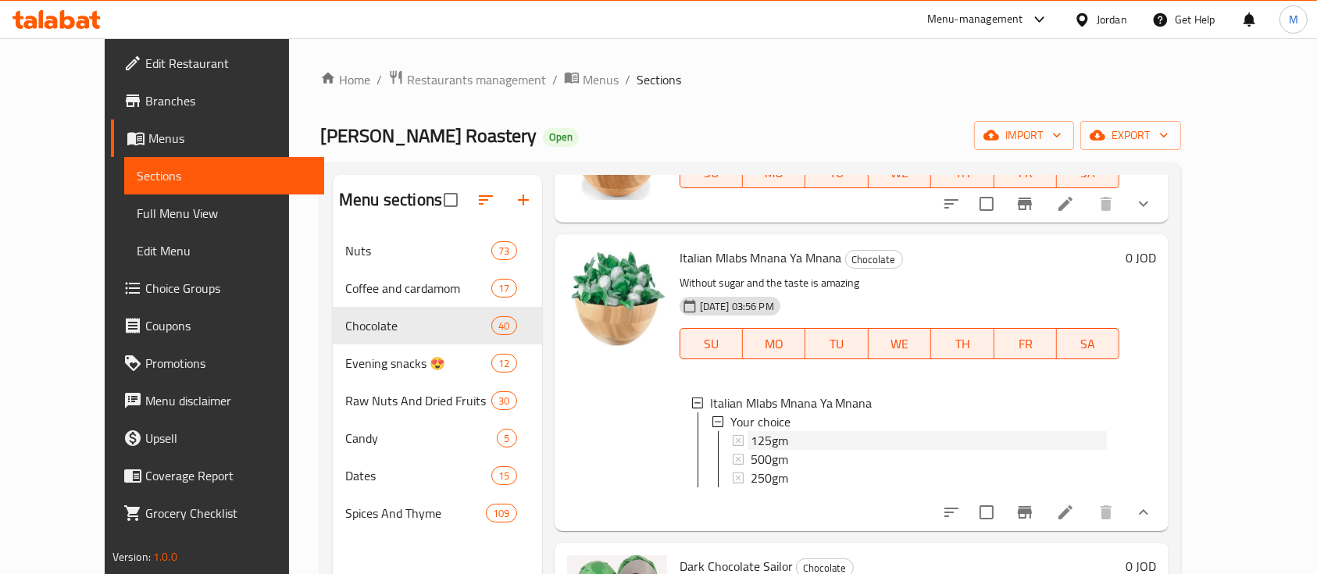
click at [800, 435] on div "125gm" at bounding box center [928, 440] width 357 height 19
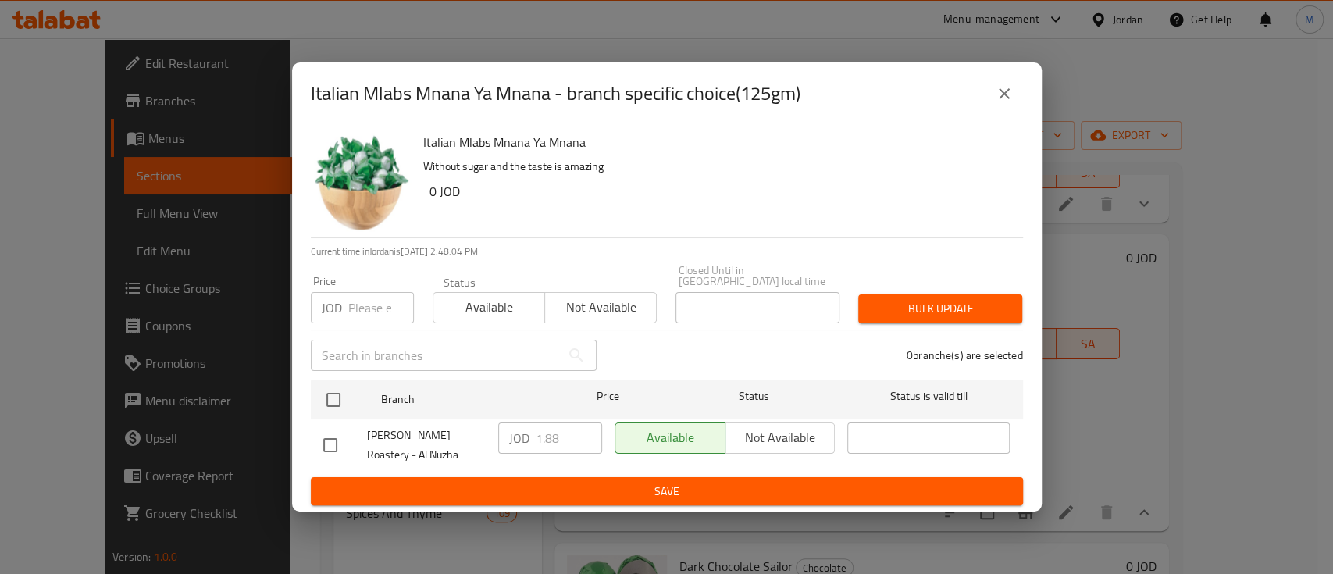
click at [996, 103] on icon "close" at bounding box center [1004, 93] width 19 height 19
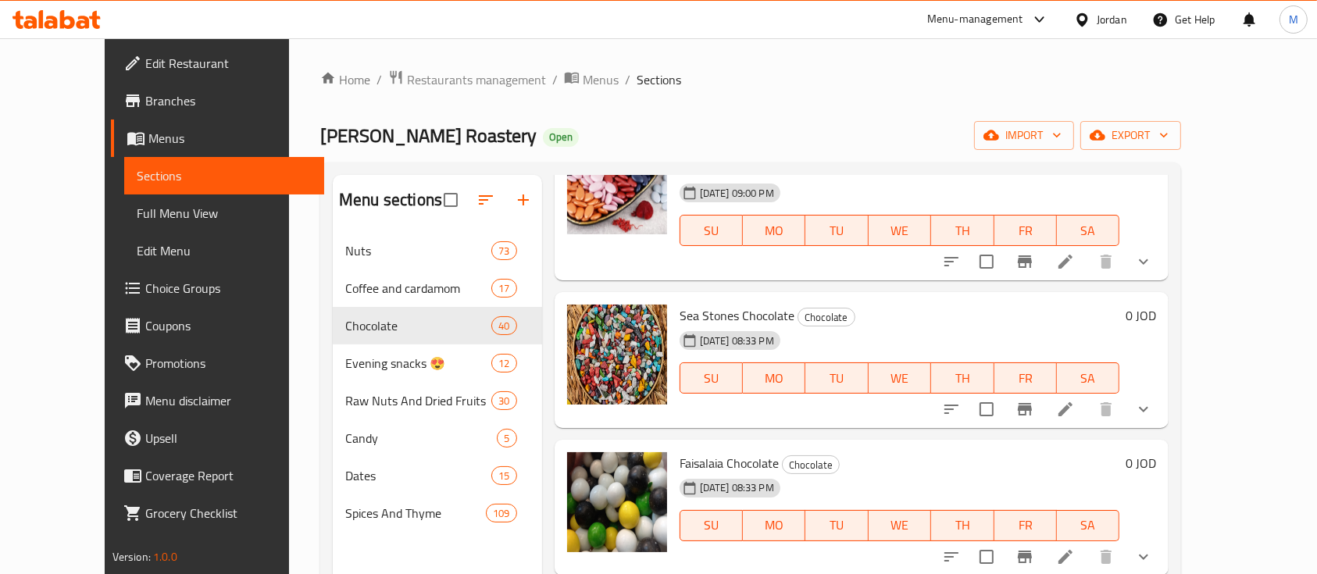
scroll to position [4885, 0]
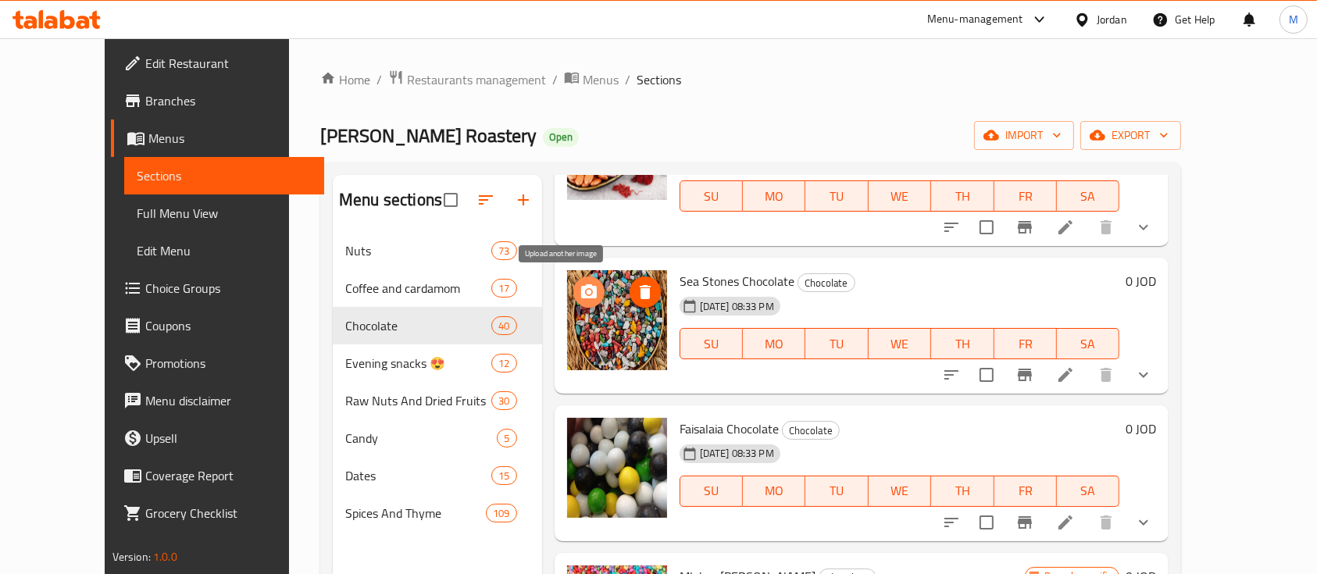
click at [573, 298] on button "upload picture" at bounding box center [588, 291] width 31 height 31
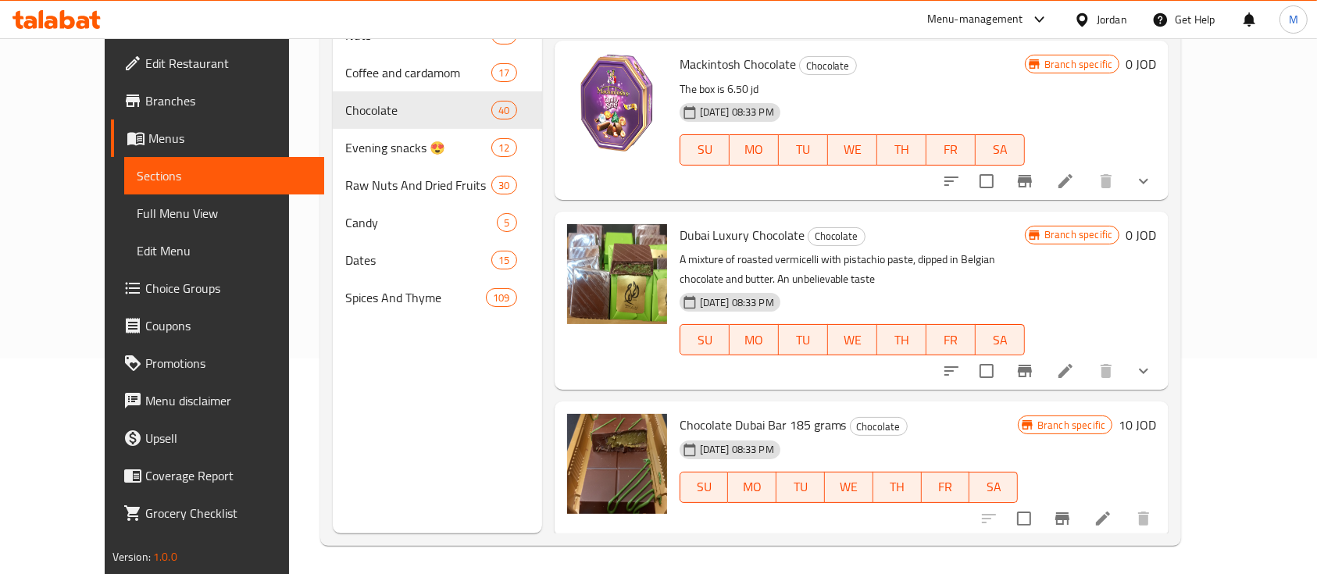
scroll to position [219, 0]
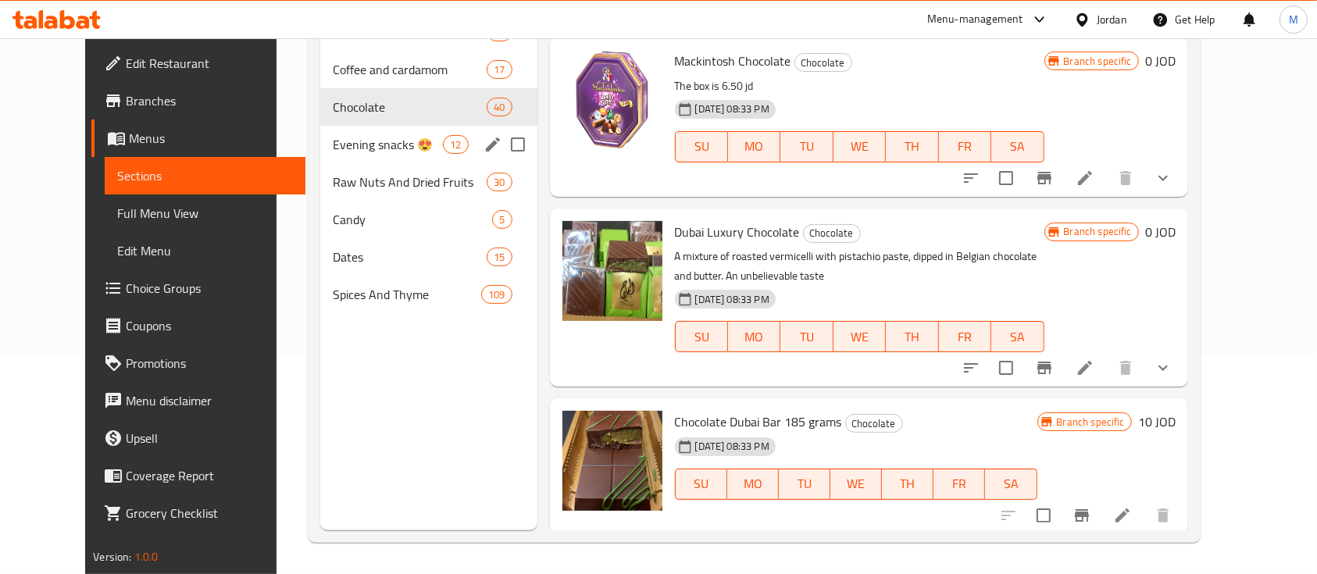
click at [336, 141] on span "Evening snacks 😍" at bounding box center [388, 144] width 110 height 19
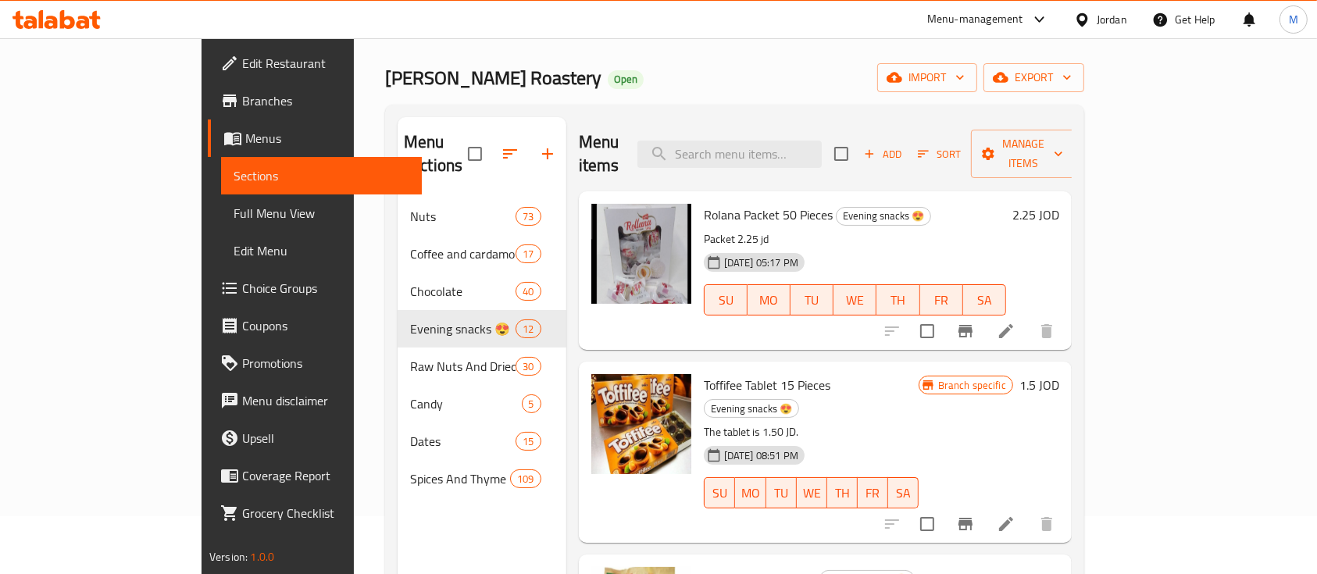
scroll to position [10, 0]
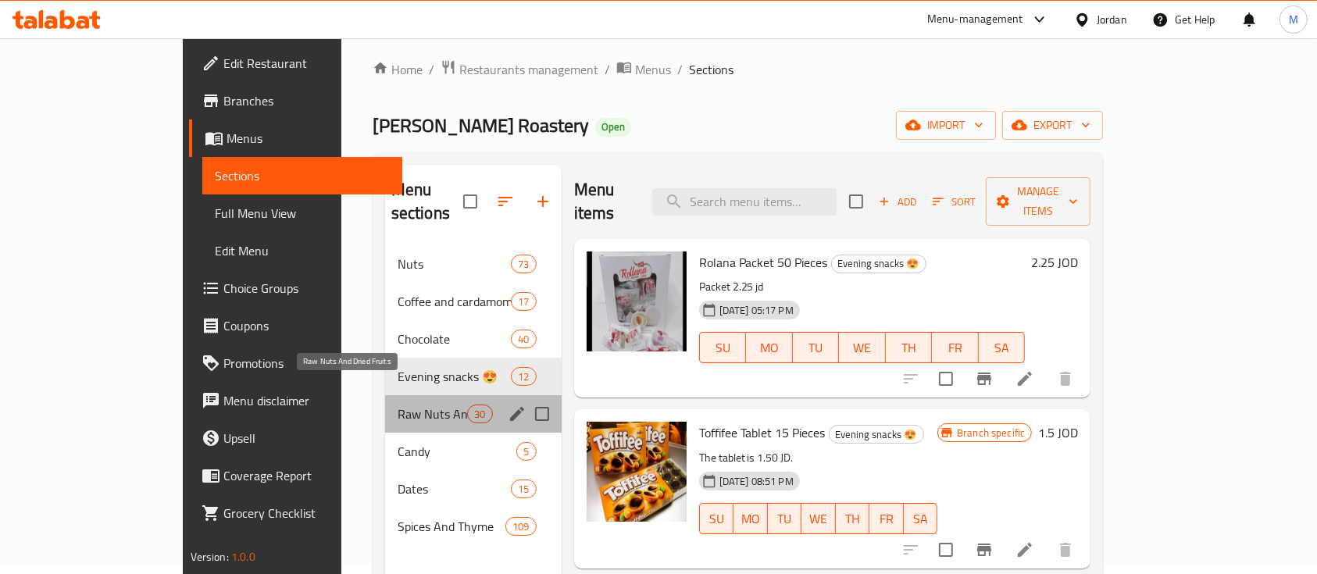
click at [397, 405] on span "Raw Nuts And Dried Fruits" at bounding box center [432, 414] width 70 height 19
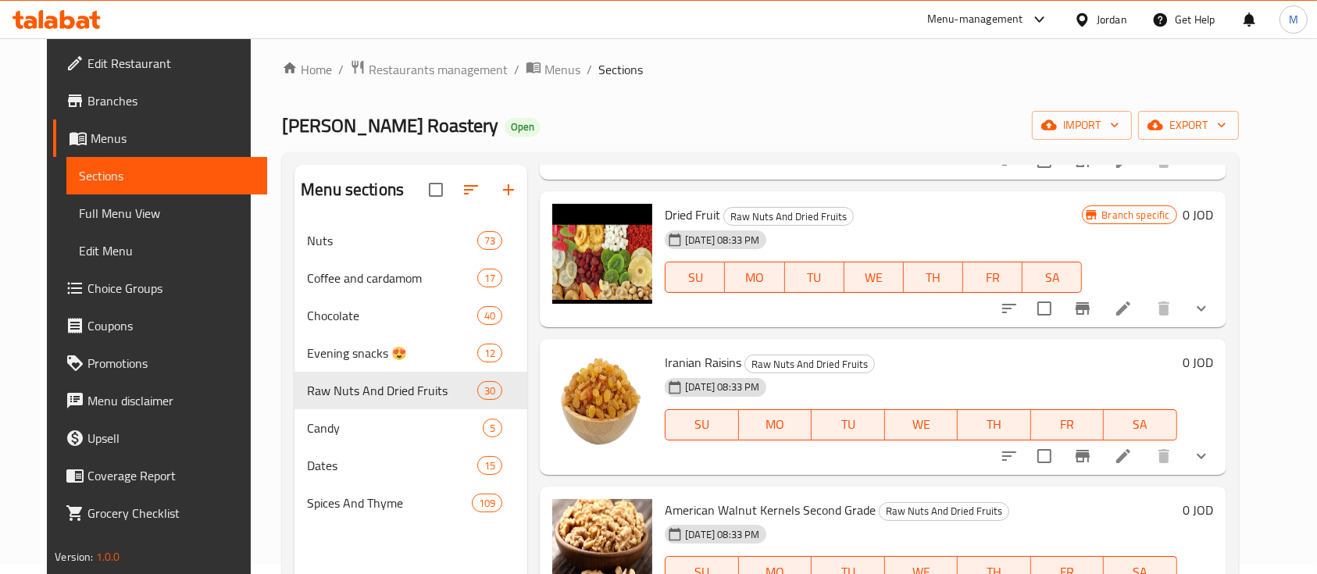
scroll to position [1457, 0]
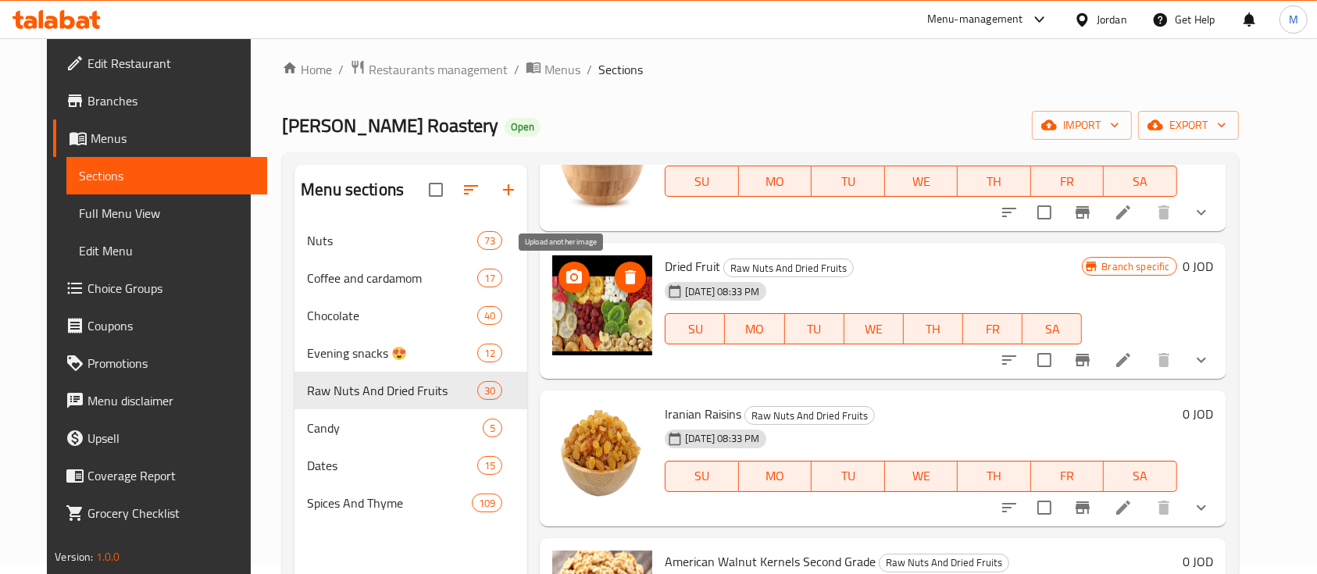
click at [559, 290] on button "upload picture" at bounding box center [573, 277] width 31 height 31
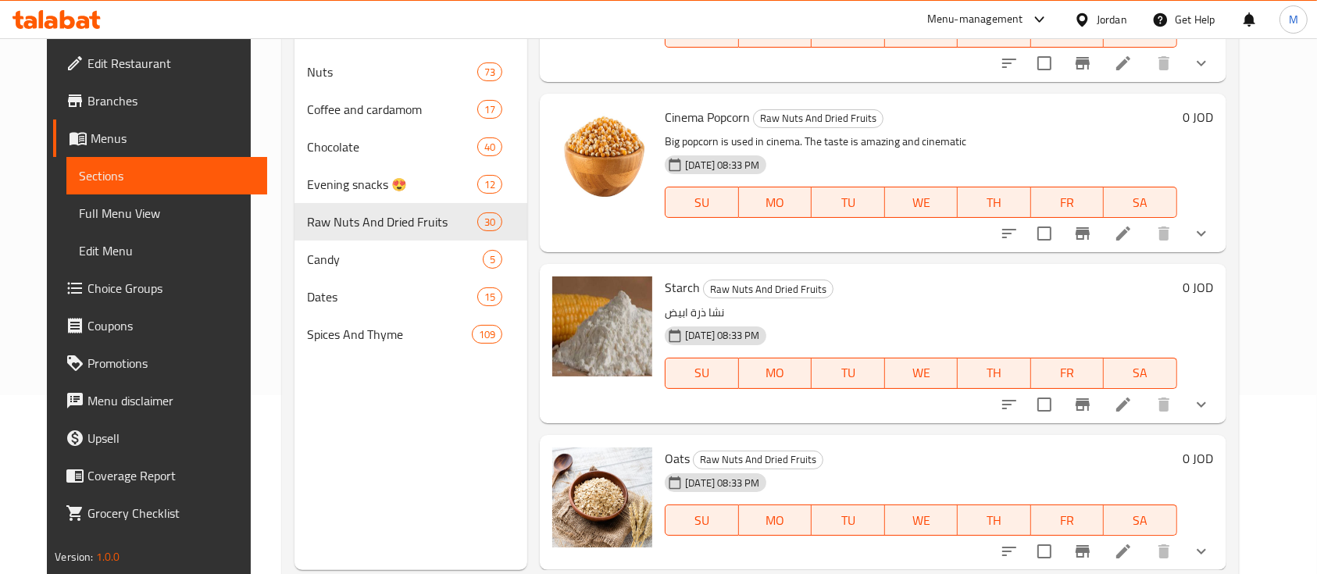
scroll to position [219, 0]
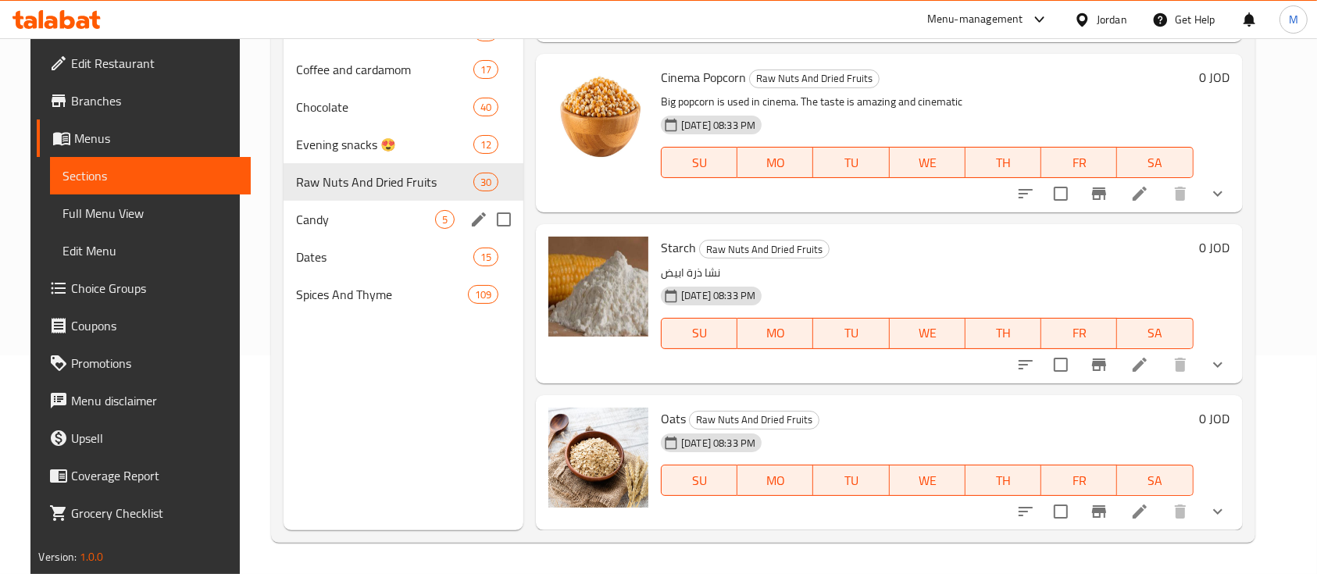
click at [351, 227] on span "Candy" at bounding box center [365, 219] width 139 height 19
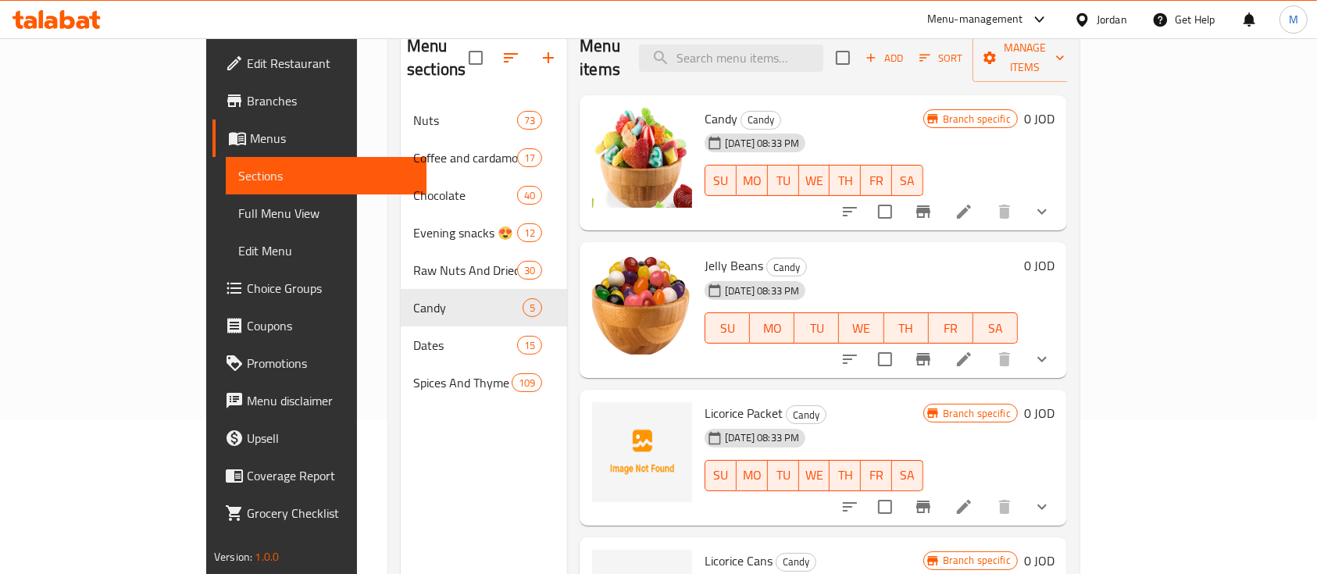
scroll to position [208, 0]
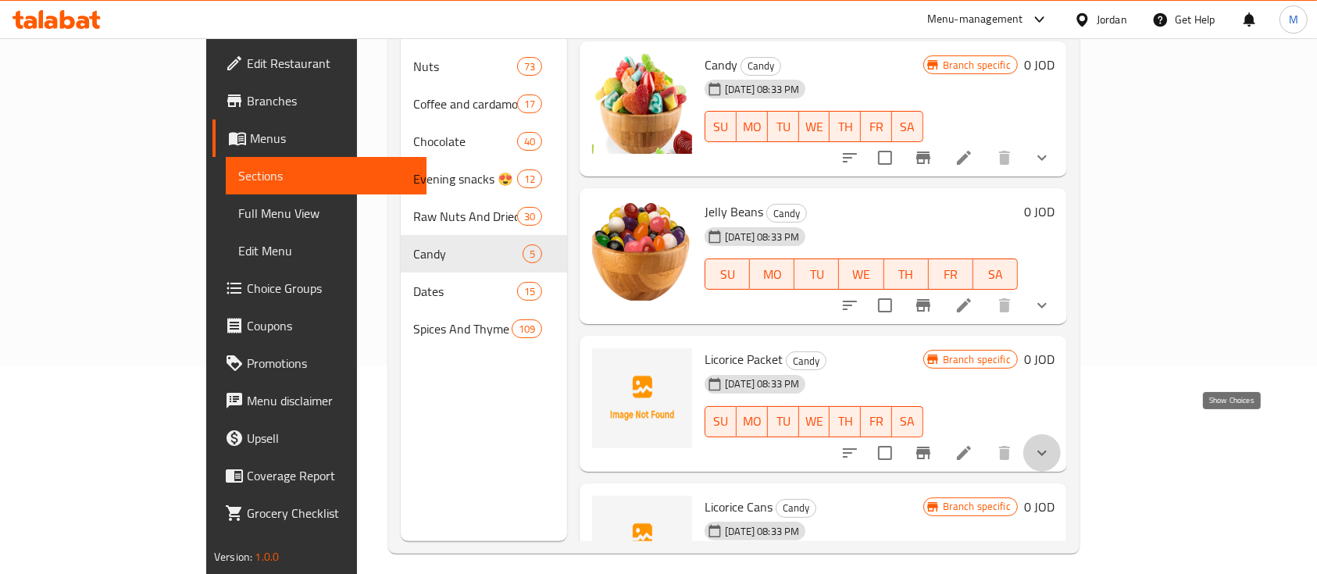
click at [1051, 444] on icon "show more" at bounding box center [1041, 453] width 19 height 19
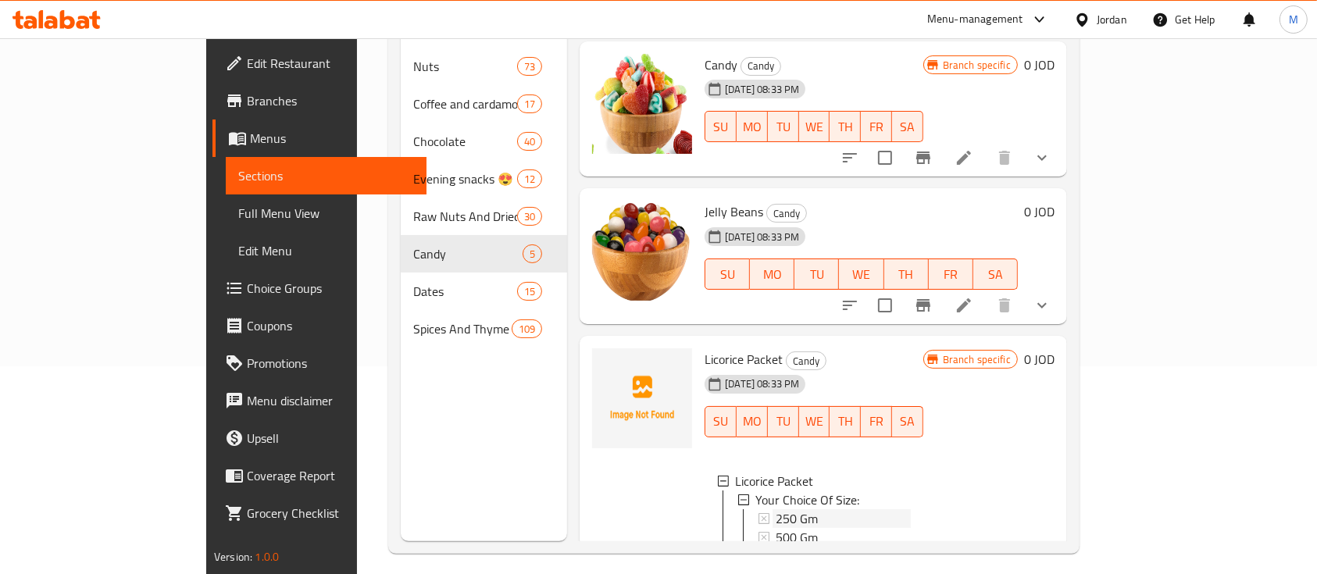
click at [831, 509] on div "250 Gm" at bounding box center [842, 518] width 134 height 19
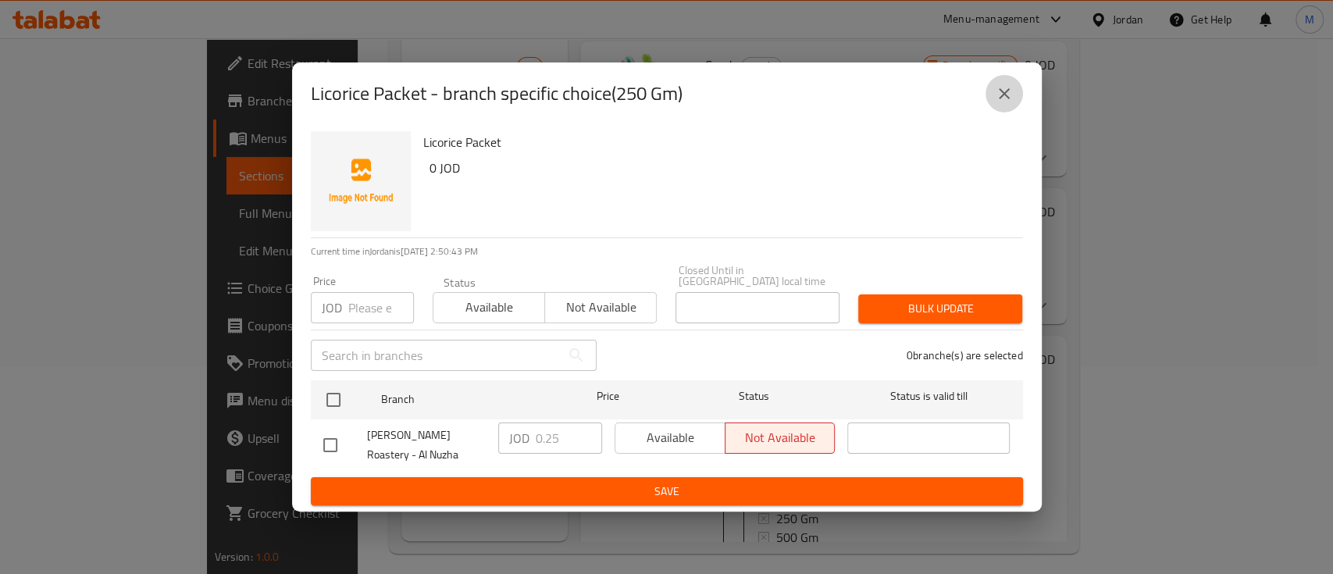
click at [998, 112] on button "close" at bounding box center [1004, 93] width 37 height 37
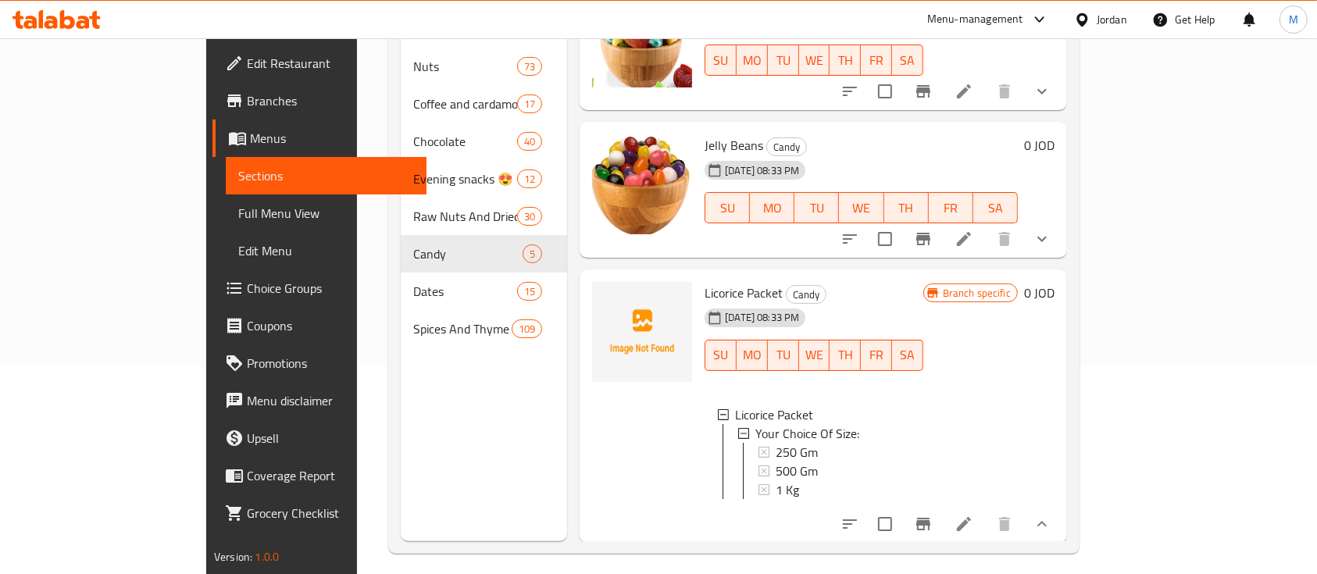
scroll to position [104, 0]
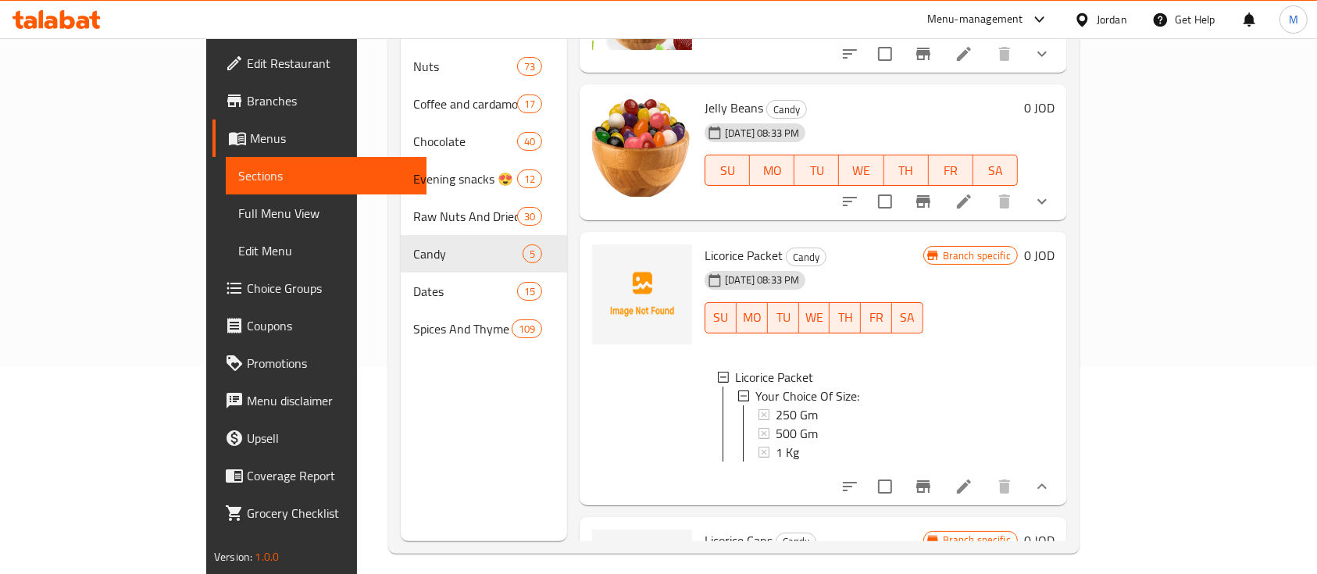
click at [930, 480] on icon "Branch-specific-item" at bounding box center [923, 486] width 14 height 12
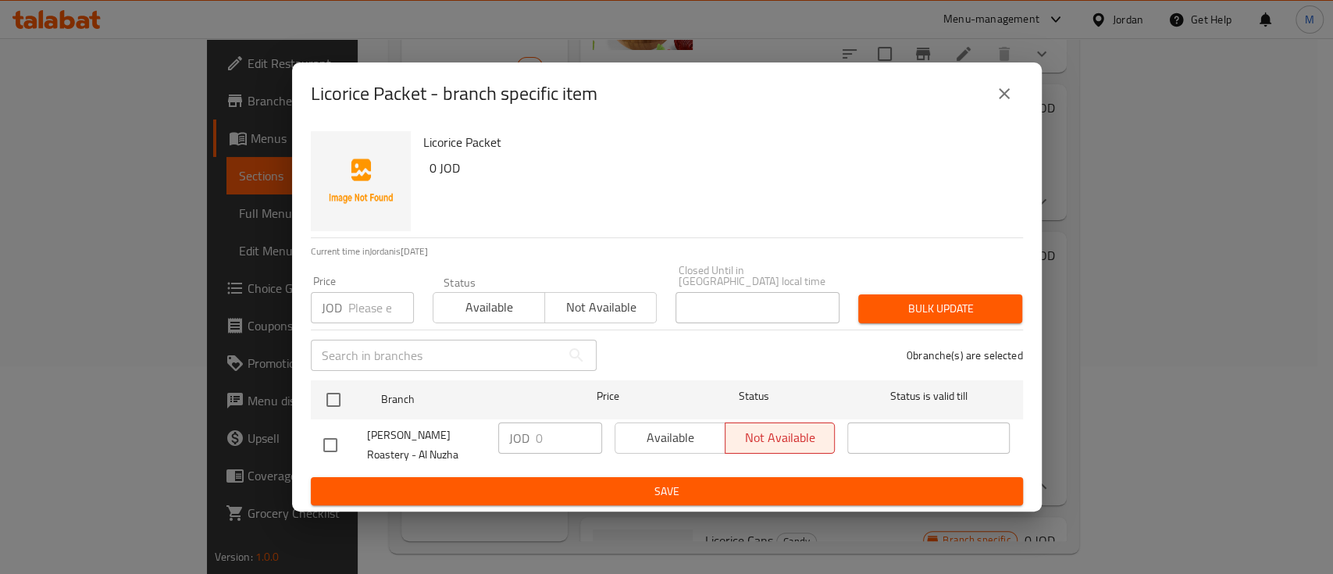
click at [1003, 97] on icon "close" at bounding box center [1004, 93] width 11 height 11
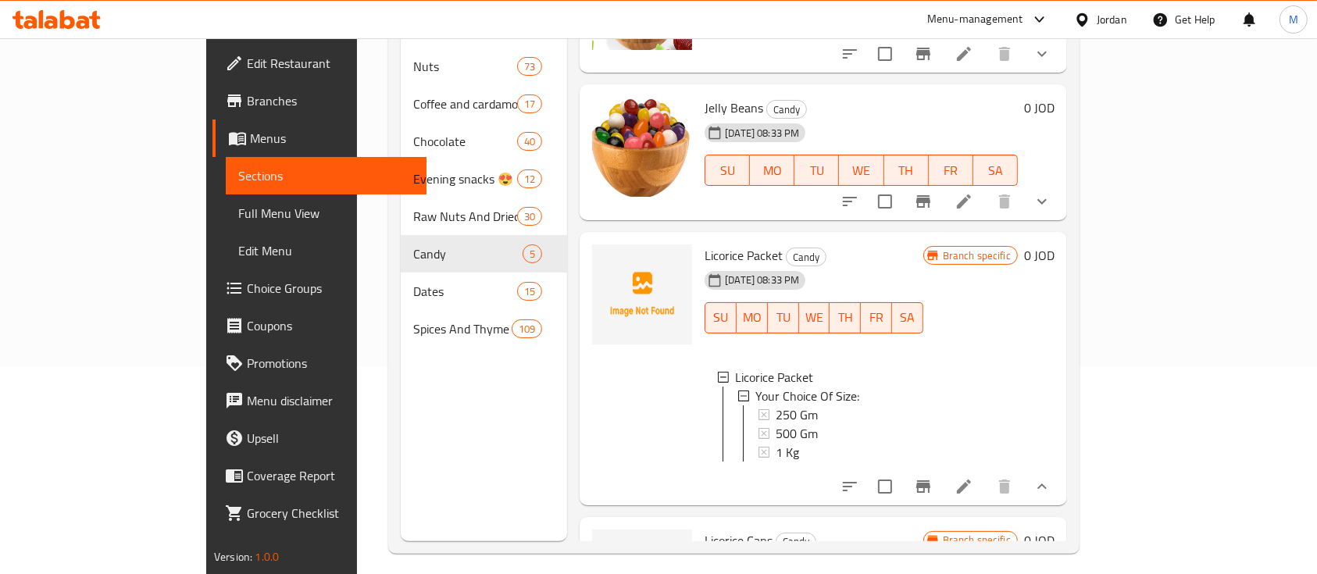
click at [1060, 468] on button "show more" at bounding box center [1041, 486] width 37 height 37
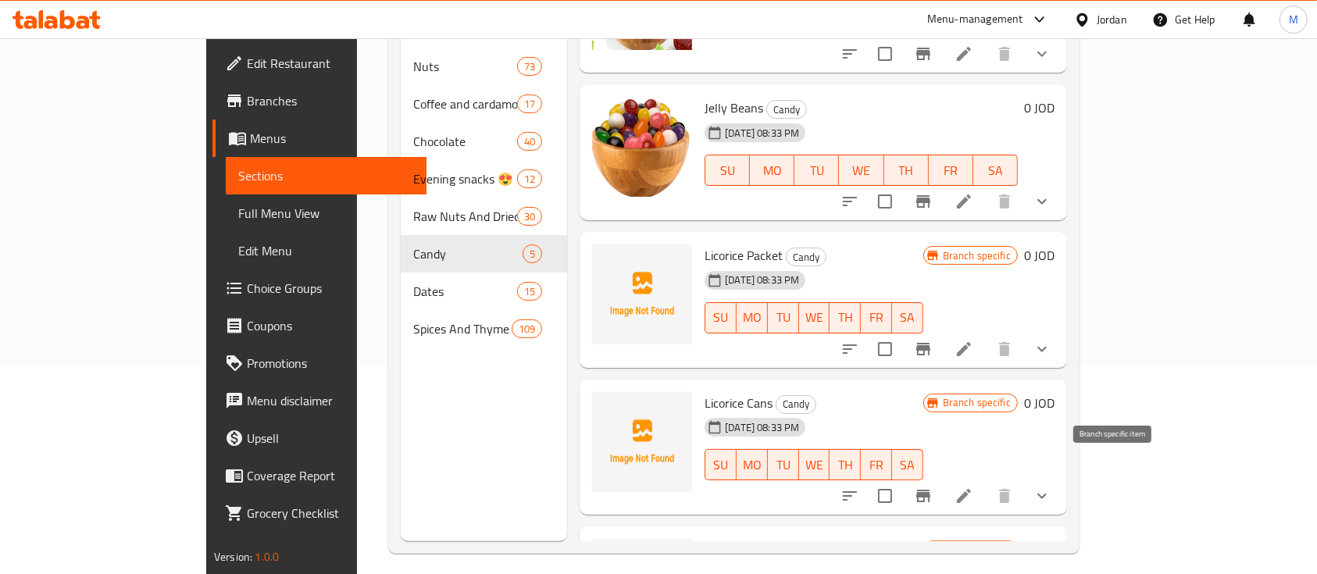
click at [930, 490] on icon "Branch-specific-item" at bounding box center [923, 496] width 14 height 12
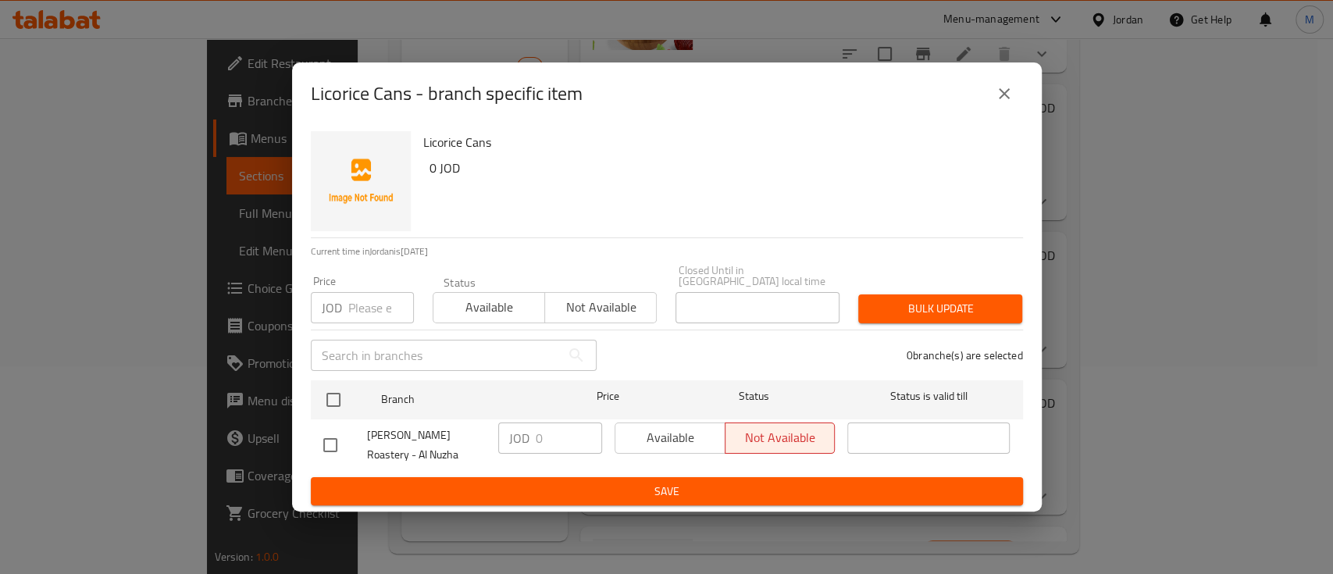
click at [1001, 99] on icon "close" at bounding box center [1004, 93] width 11 height 11
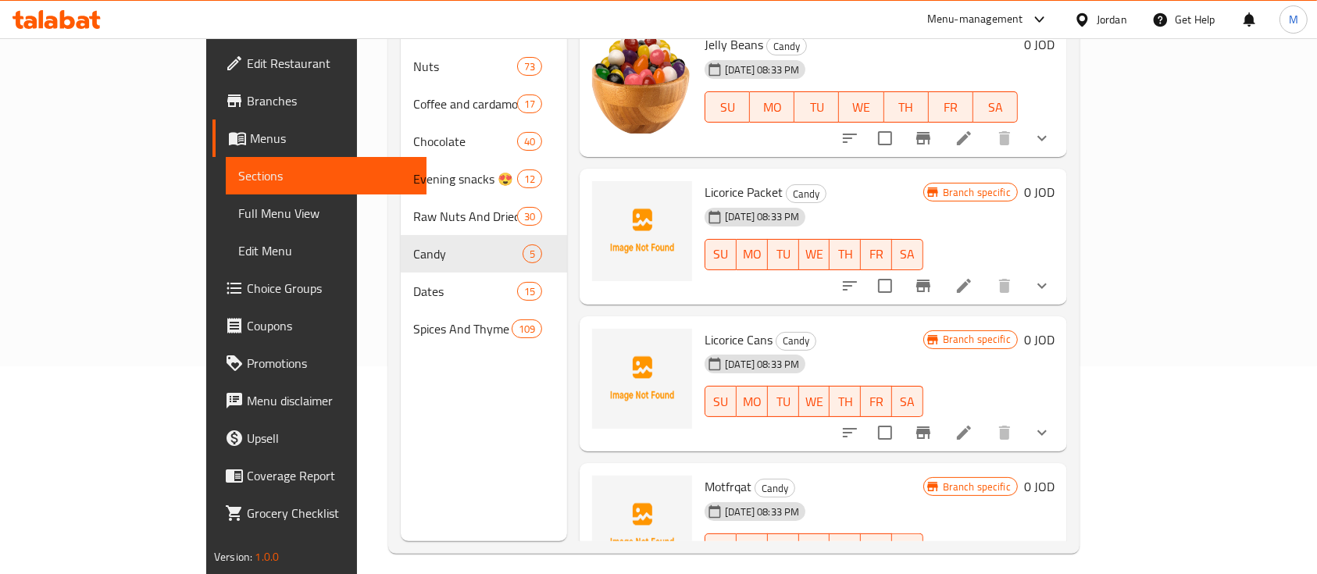
scroll to position [201, 0]
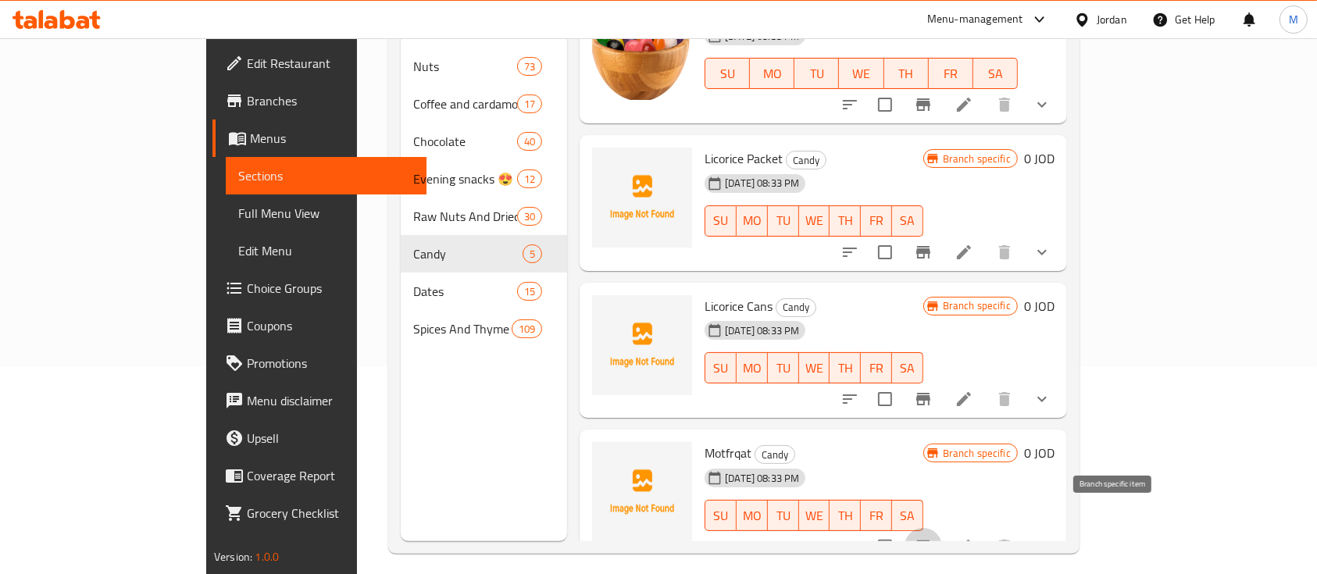
click at [942, 528] on button "Branch-specific-item" at bounding box center [922, 546] width 37 height 37
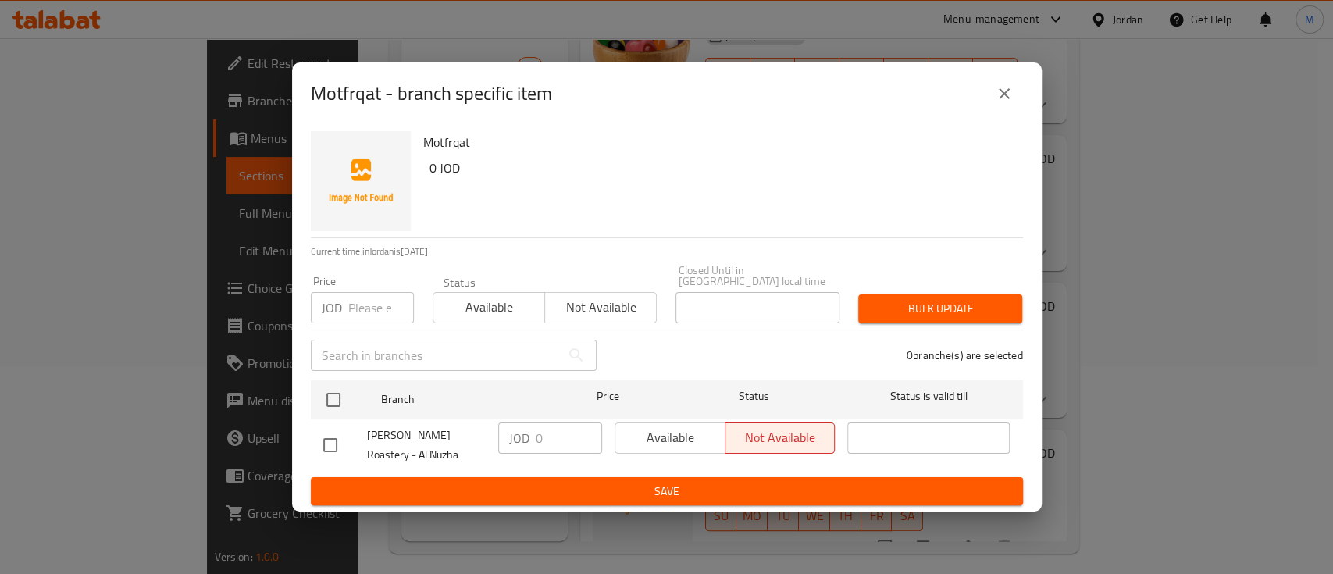
click at [1021, 89] on div "Motfrqat - branch specific item" at bounding box center [667, 93] width 712 height 37
click at [1012, 93] on icon "close" at bounding box center [1004, 93] width 19 height 19
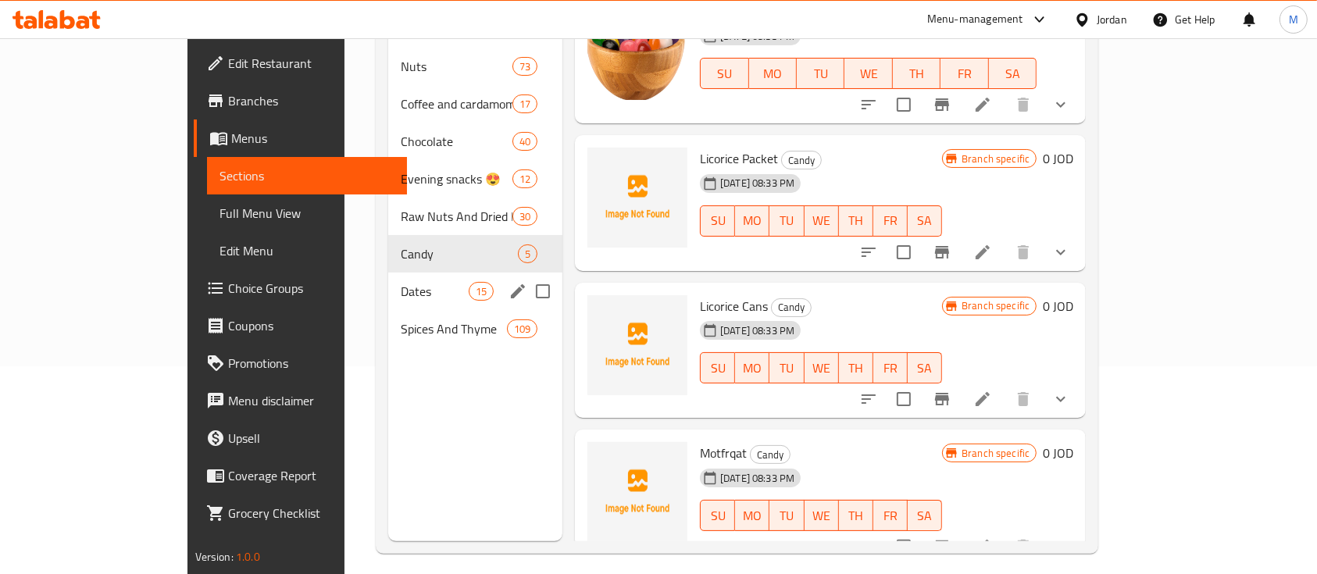
click at [388, 276] on div "Dates 15" at bounding box center [475, 291] width 174 height 37
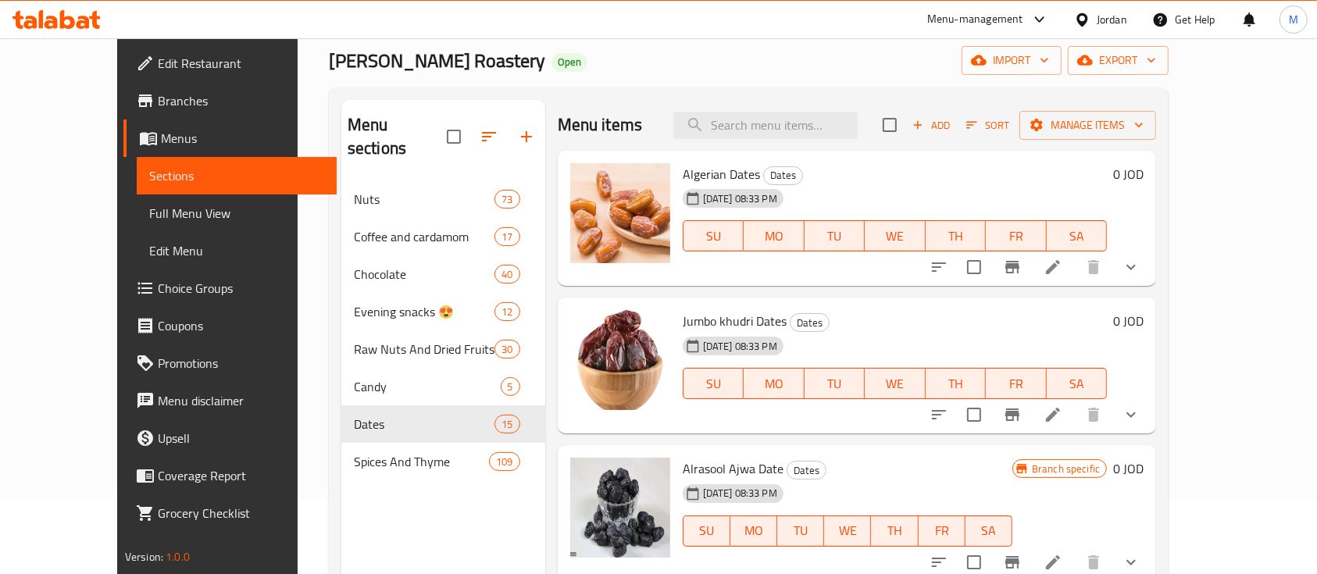
scroll to position [10, 0]
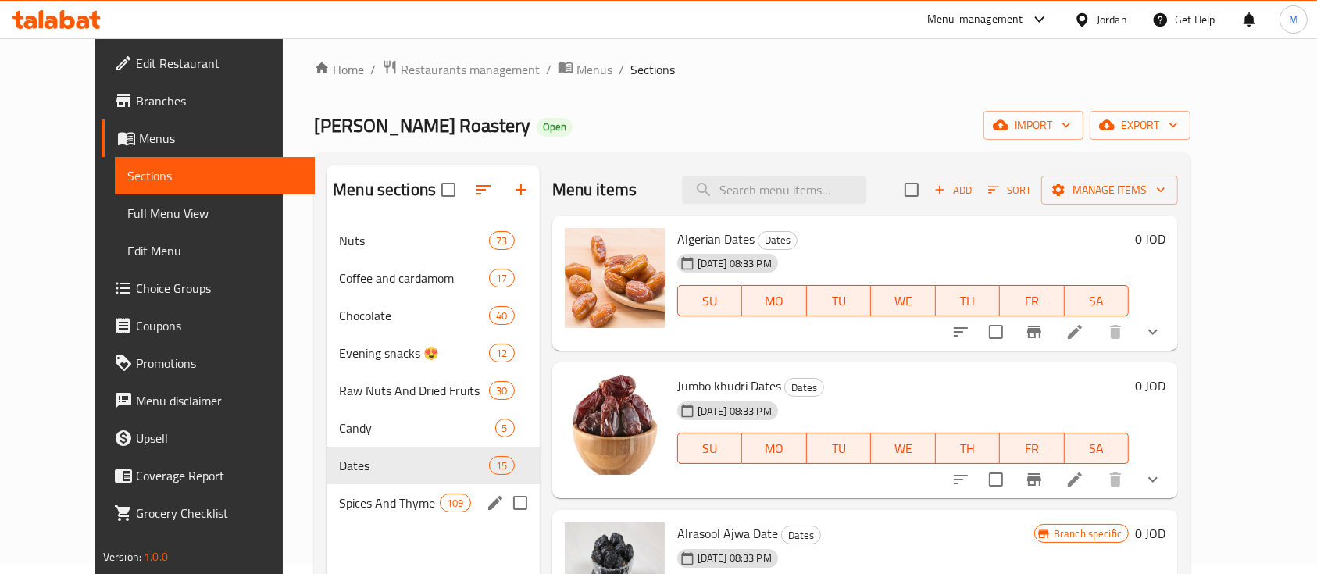
click at [339, 510] on span "Spices And Thyme" at bounding box center [389, 503] width 101 height 19
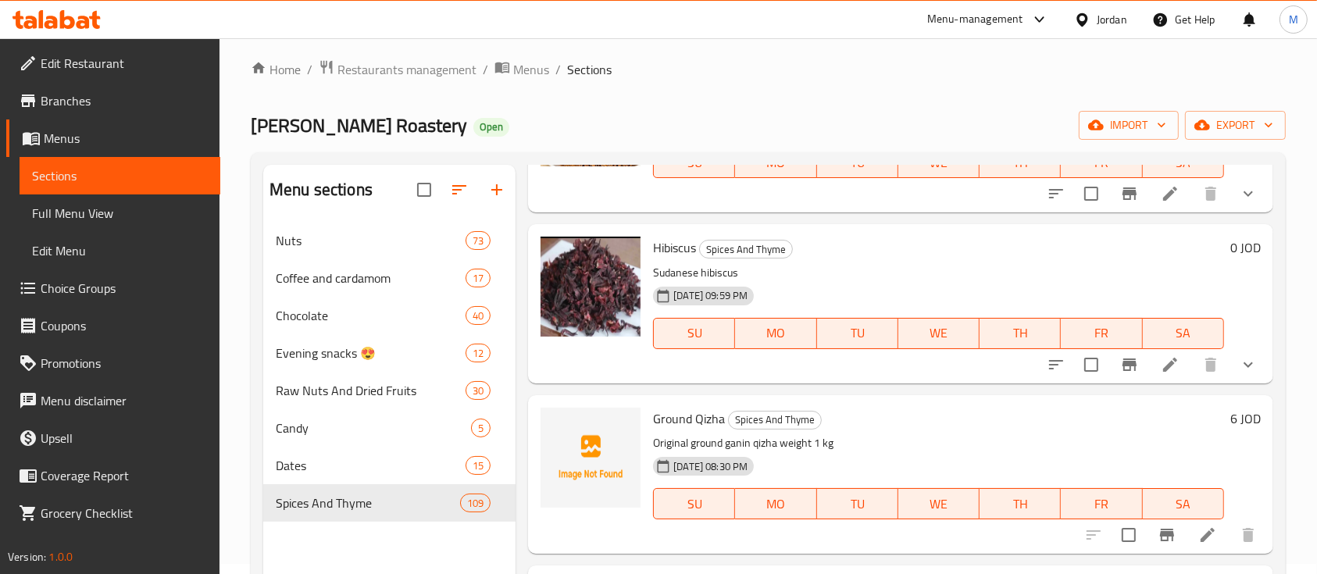
scroll to position [1249, 0]
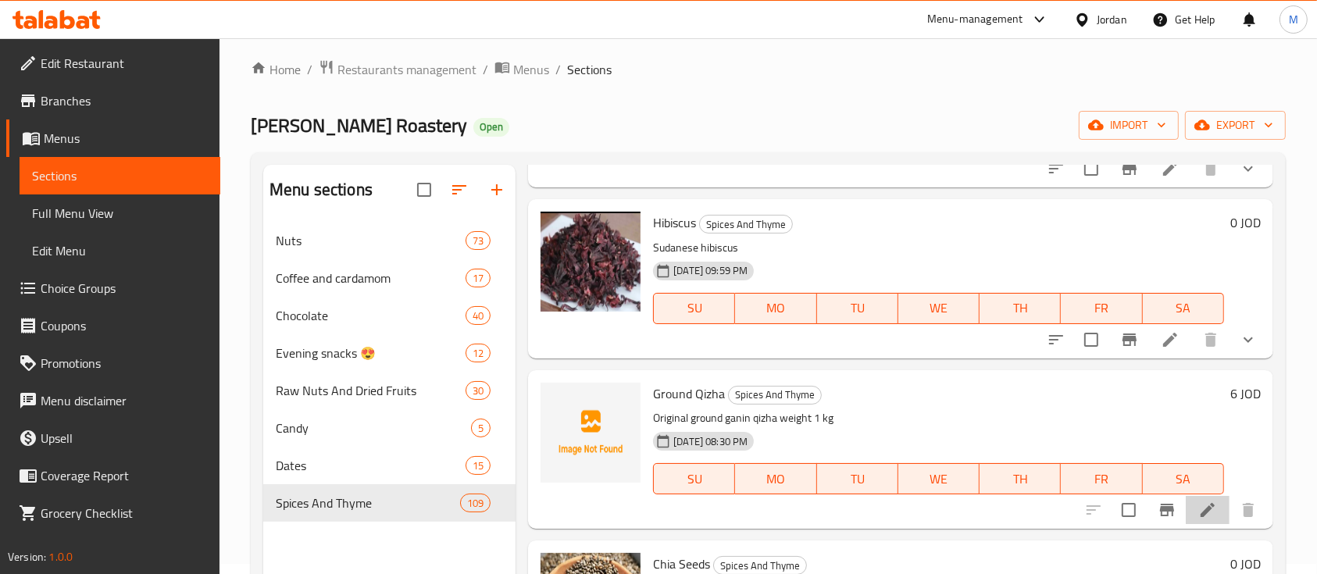
click at [1185, 511] on li at bounding box center [1207, 510] width 44 height 28
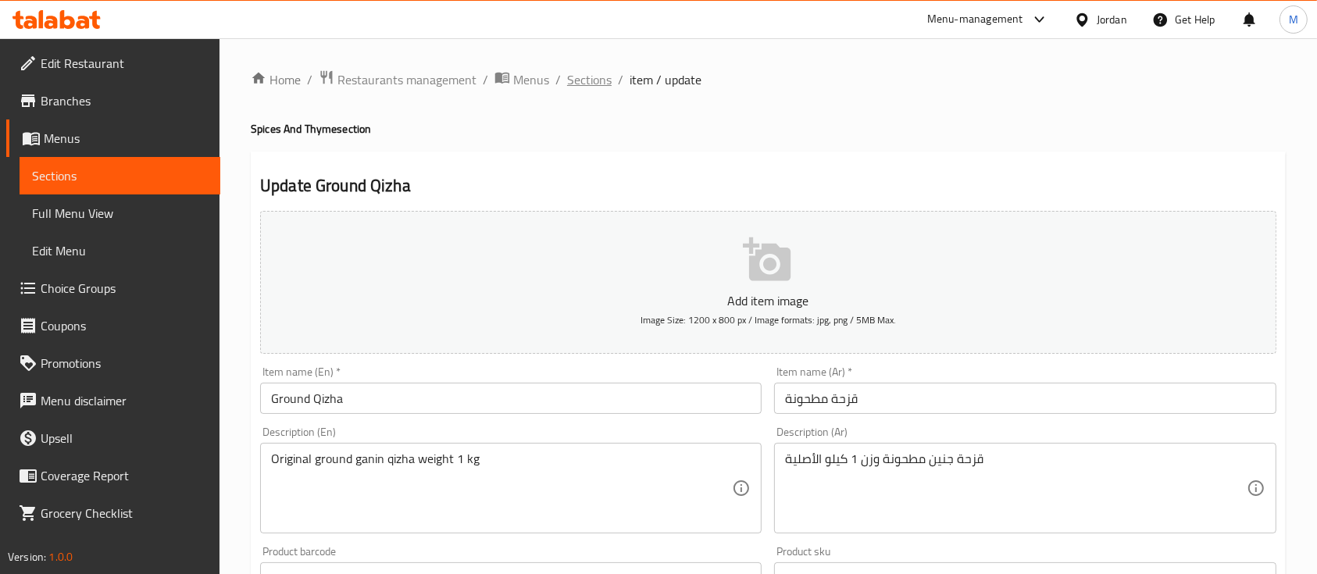
click at [593, 88] on span "Sections" at bounding box center [589, 79] width 45 height 19
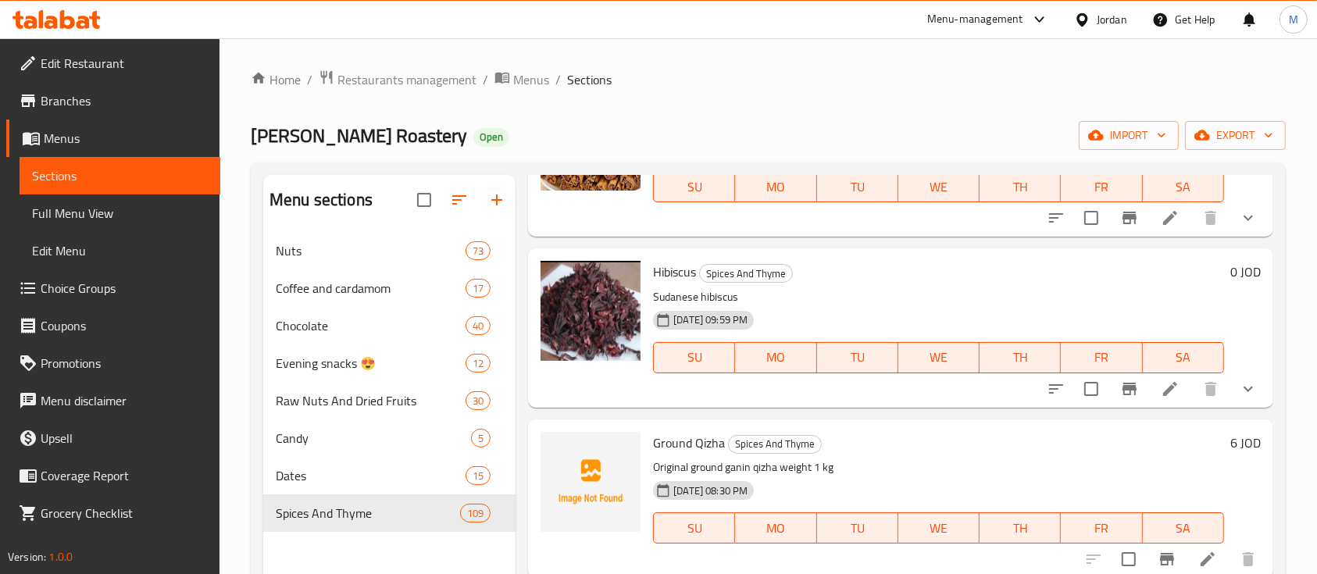
scroll to position [1249, 0]
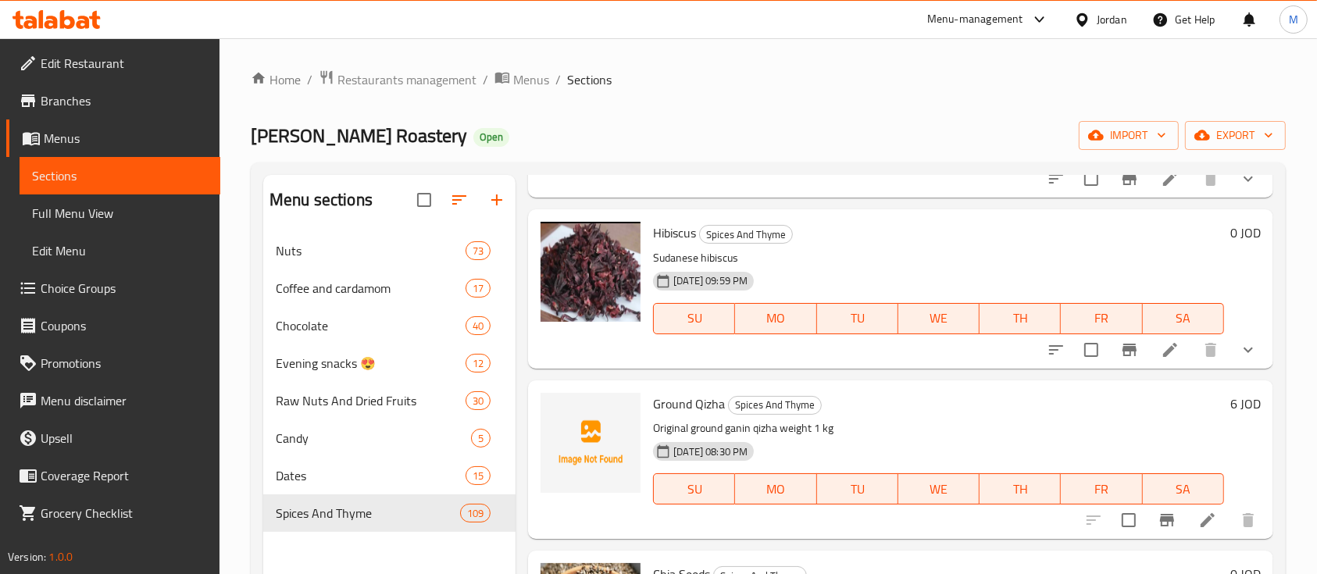
click at [1160, 522] on icon "Branch-specific-item" at bounding box center [1167, 520] width 14 height 12
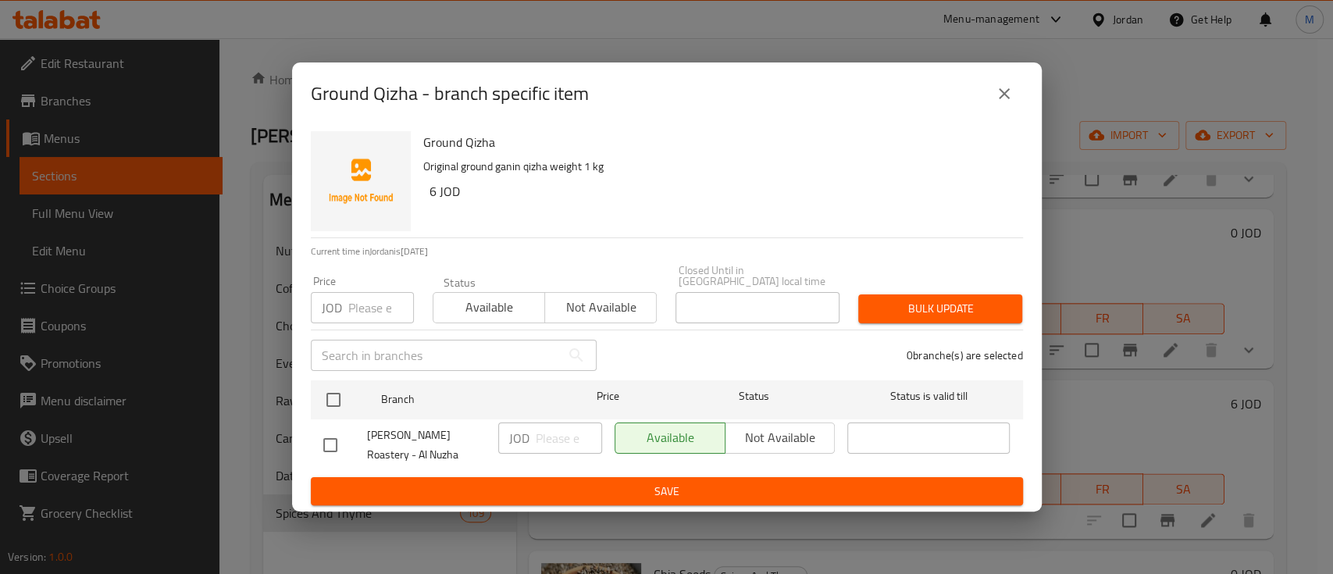
click at [1010, 101] on icon "close" at bounding box center [1004, 93] width 19 height 19
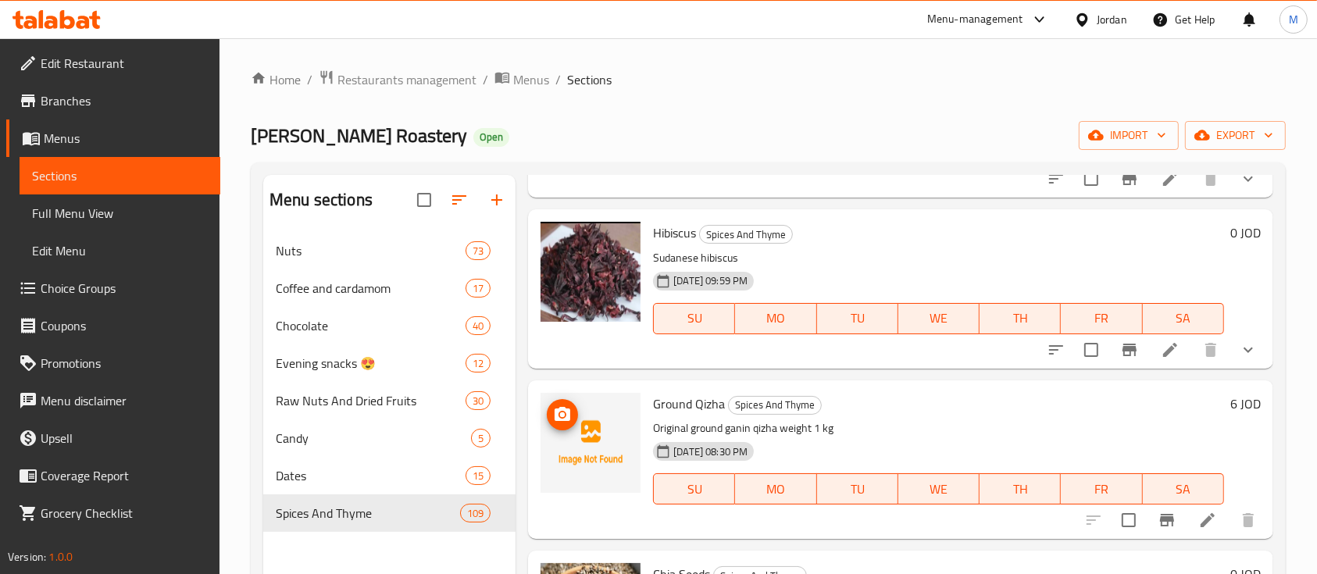
click at [563, 415] on circle "upload picture" at bounding box center [562, 414] width 5 height 5
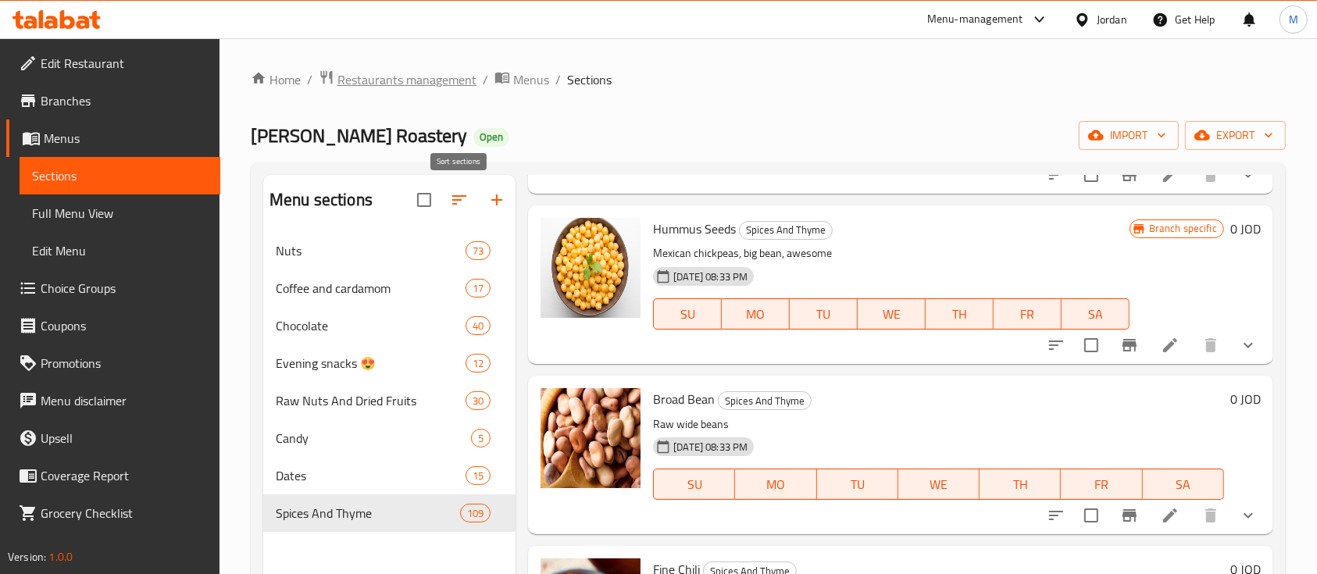
scroll to position [13599, 0]
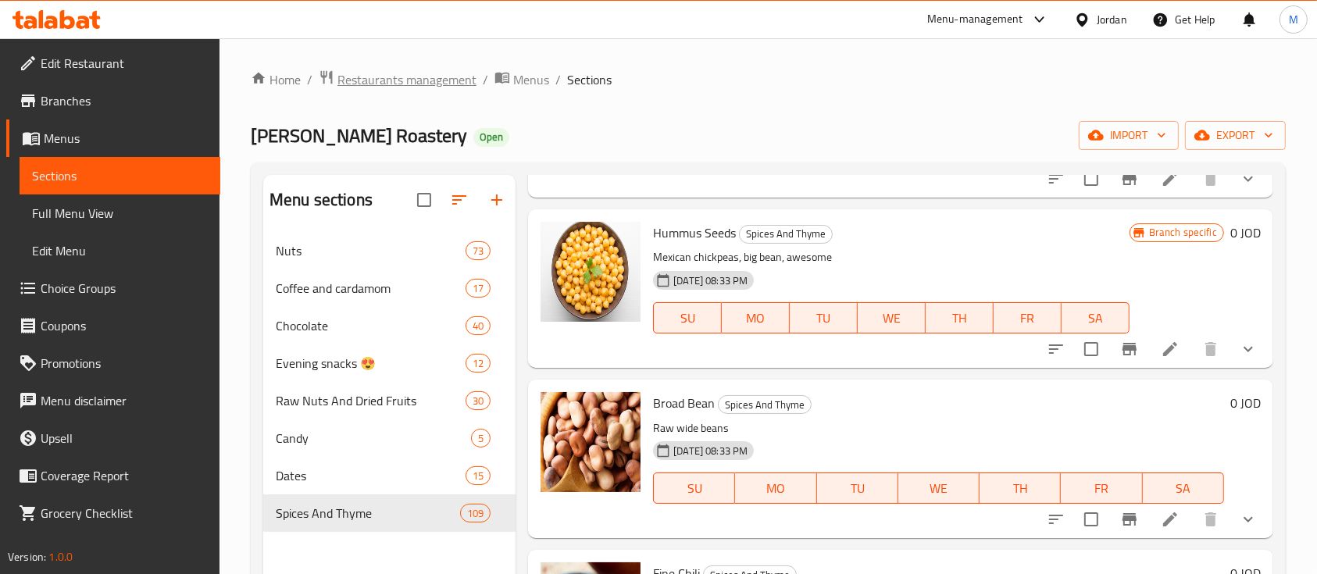
click at [447, 82] on span "Restaurants management" at bounding box center [406, 79] width 139 height 19
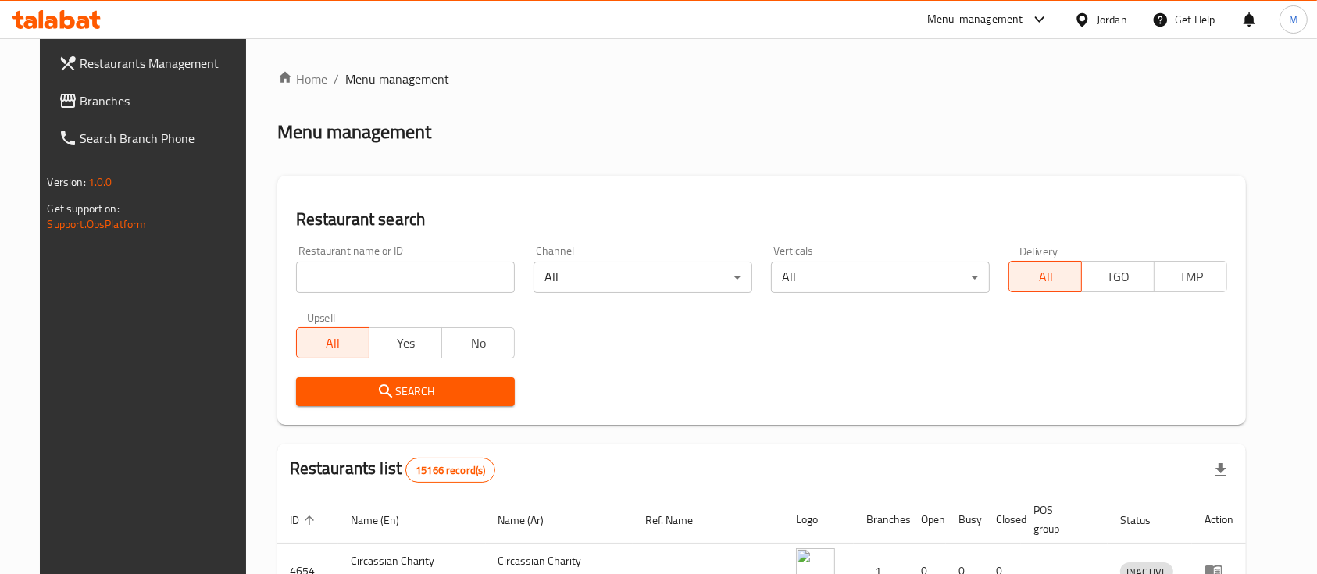
click at [430, 276] on input "search" at bounding box center [405, 277] width 219 height 31
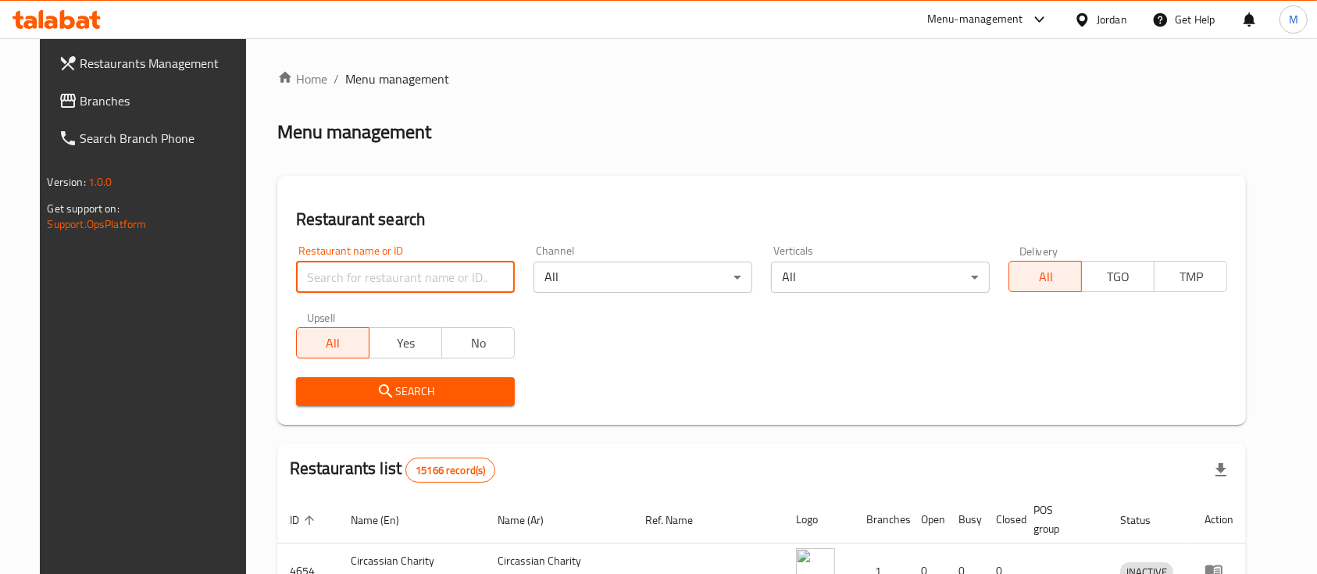
type input "f"
click button "Search" at bounding box center [405, 391] width 219 height 29
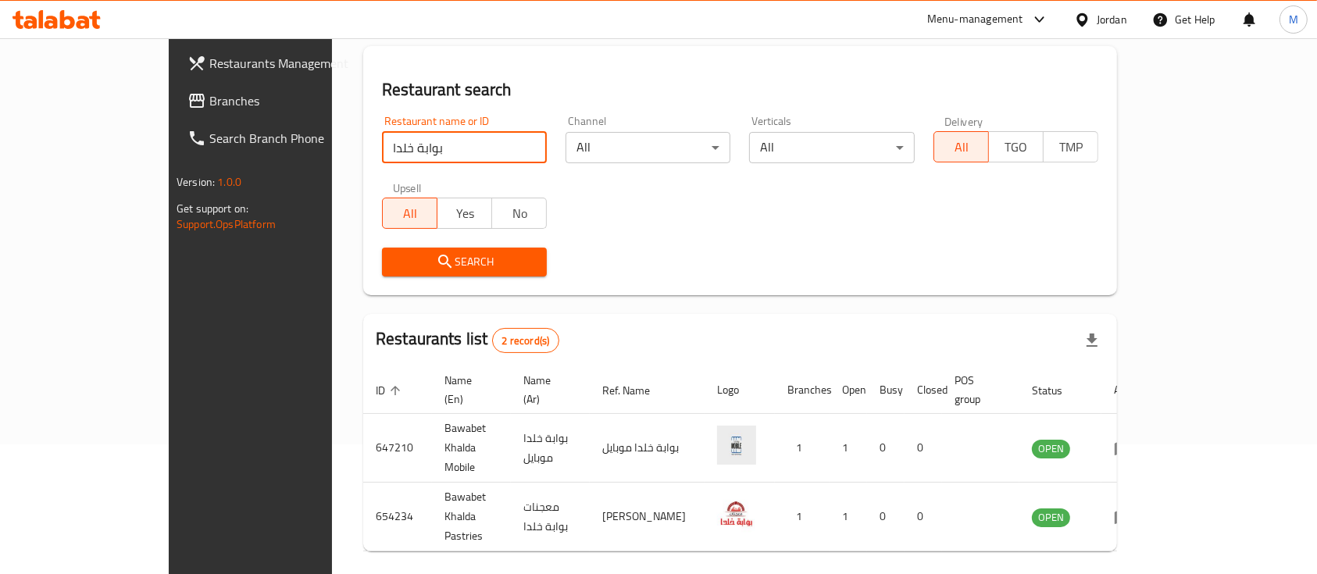
scroll to position [145, 0]
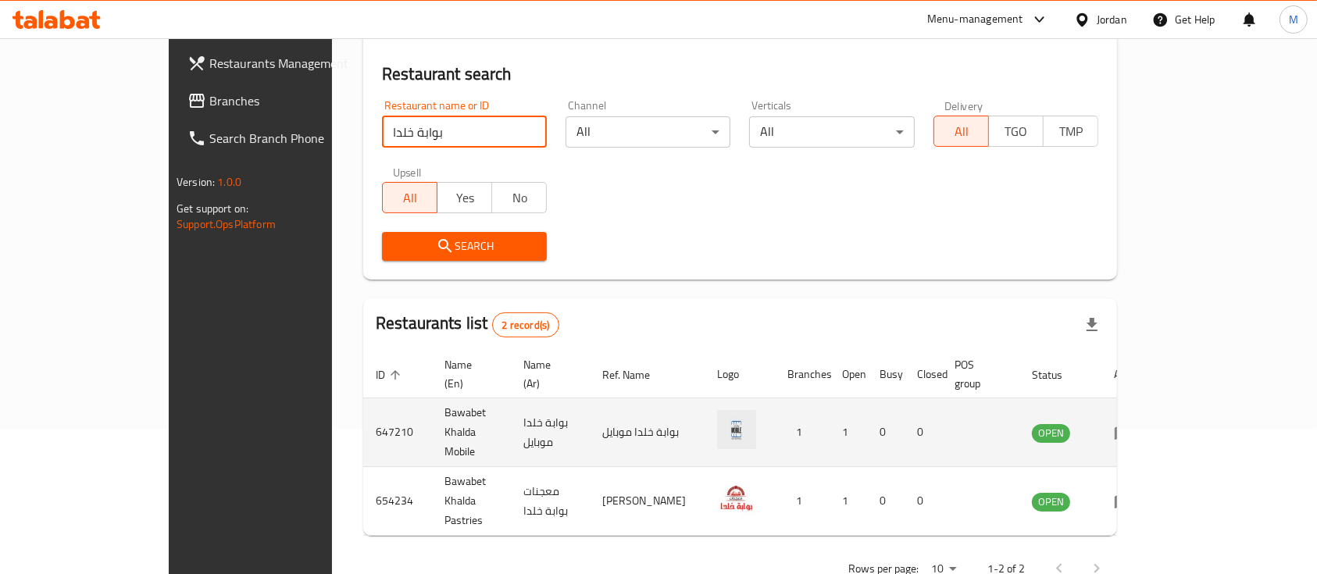
click at [432, 407] on td "Bawabet Khalda Mobile" at bounding box center [471, 432] width 79 height 69
copy td "Bawabet Khalda Mobile"
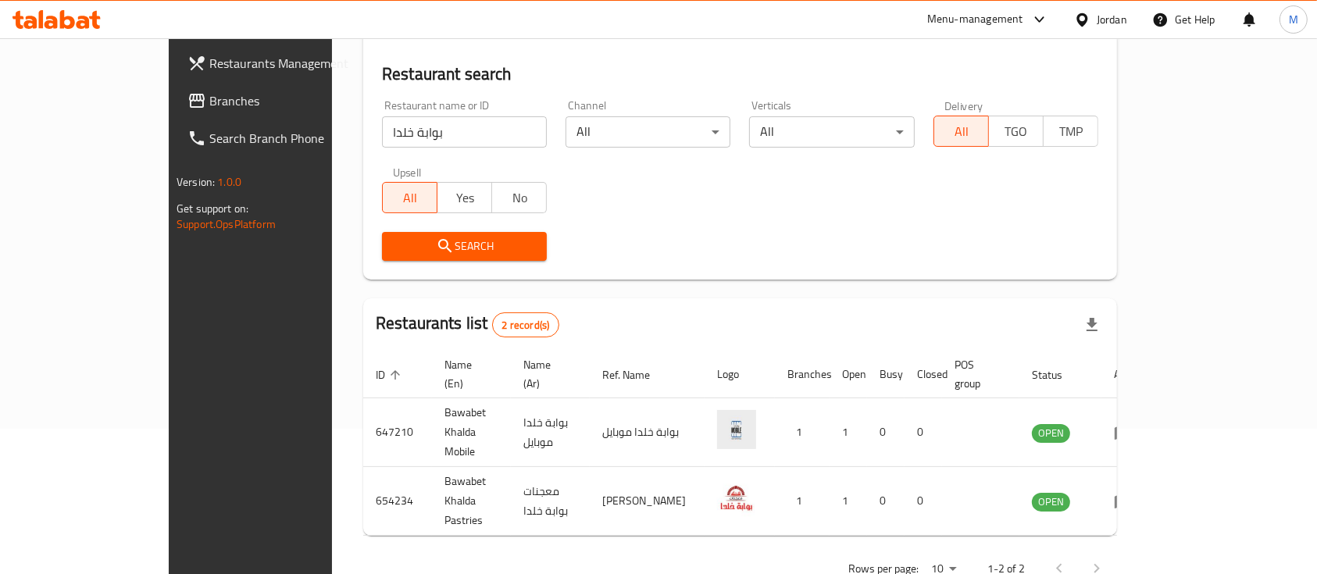
click at [387, 138] on input "بوابة خلدا" at bounding box center [464, 131] width 165 height 31
type input "س"
type input "الملاح"
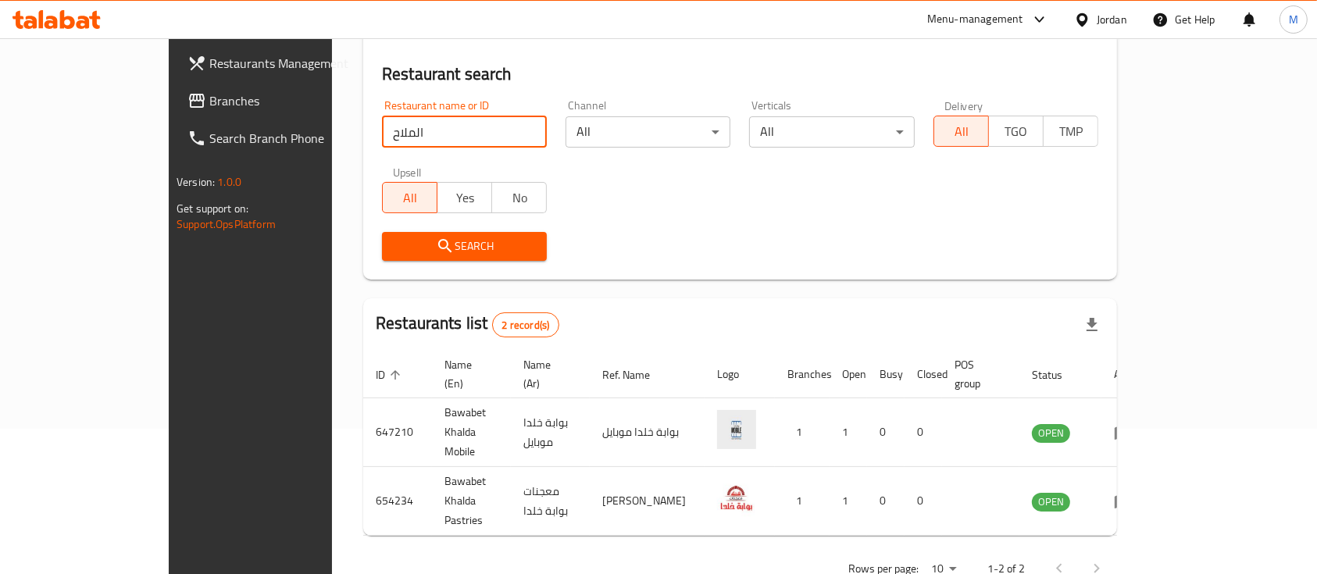
click button "Search" at bounding box center [464, 246] width 165 height 29
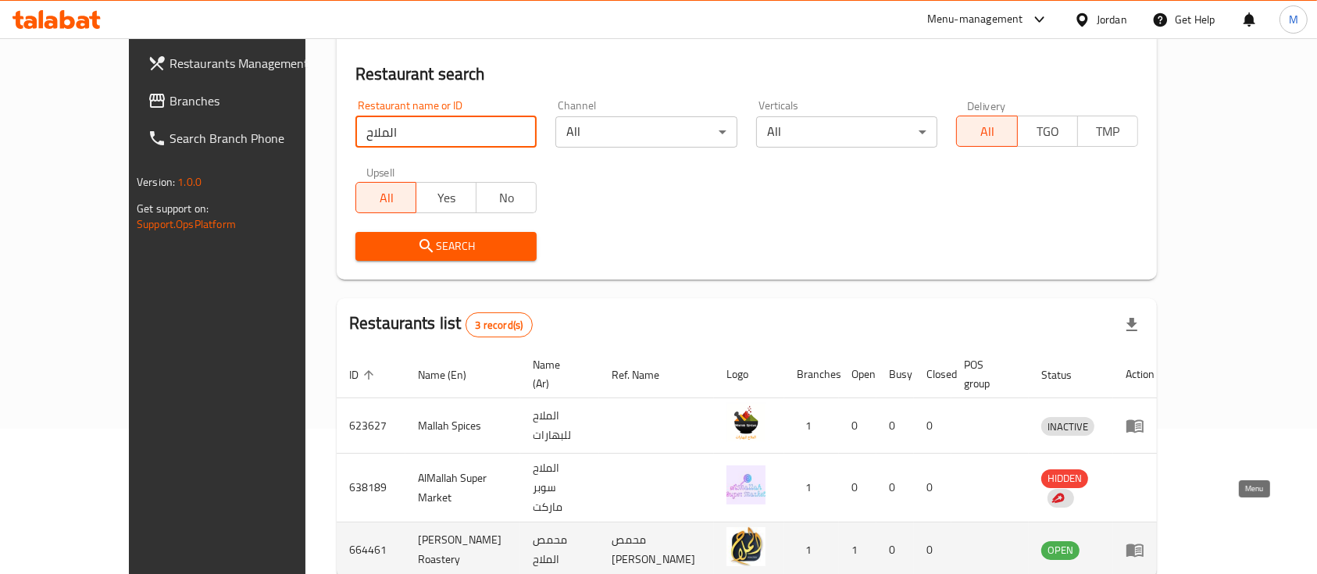
click at [1154, 540] on link "enhanced table" at bounding box center [1139, 549] width 29 height 19
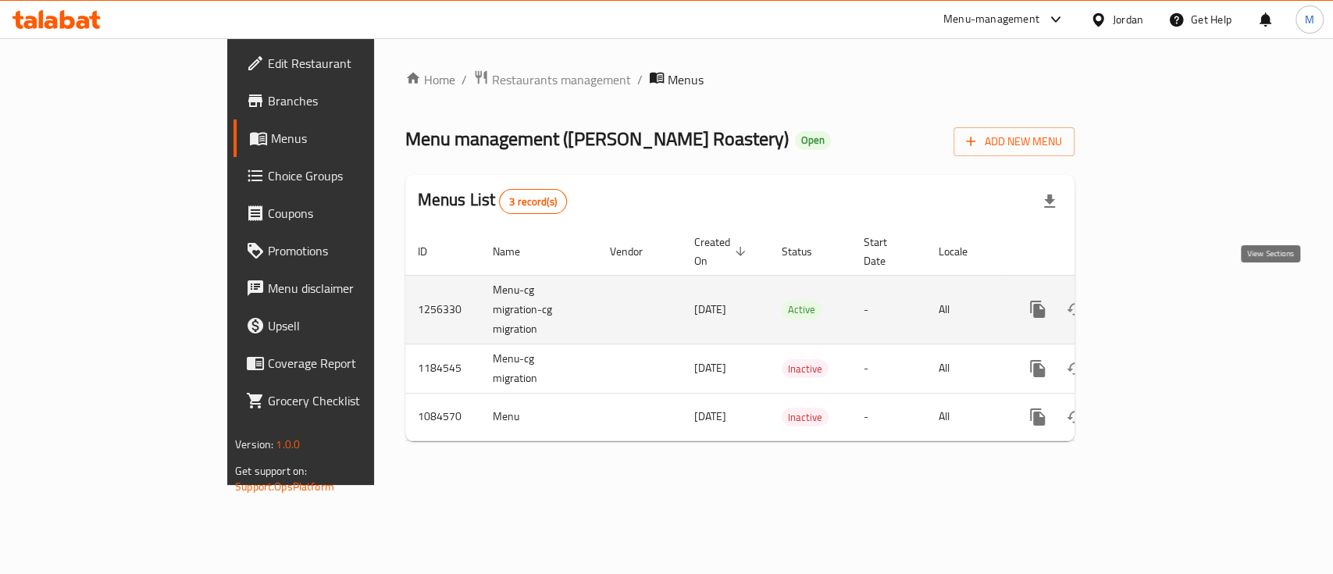
click at [1160, 300] on icon "enhanced table" at bounding box center [1150, 309] width 19 height 19
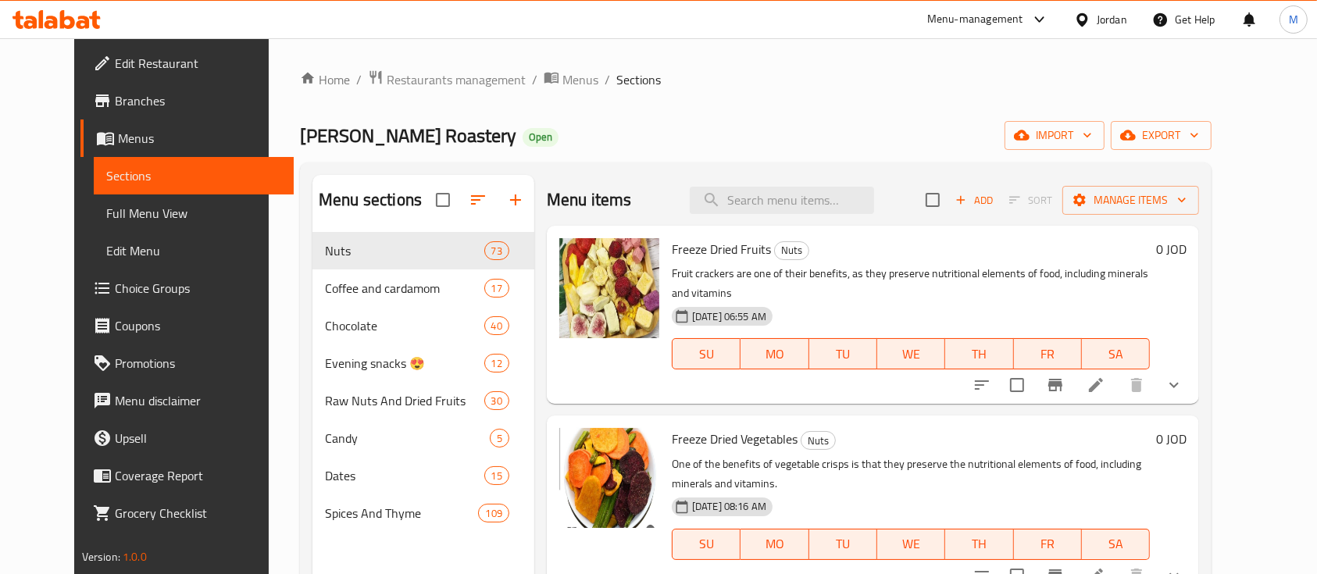
click at [705, 251] on span "Freeze Dried Fruits" at bounding box center [721, 248] width 99 height 23
click at [573, 254] on icon "upload picture" at bounding box center [581, 259] width 16 height 14
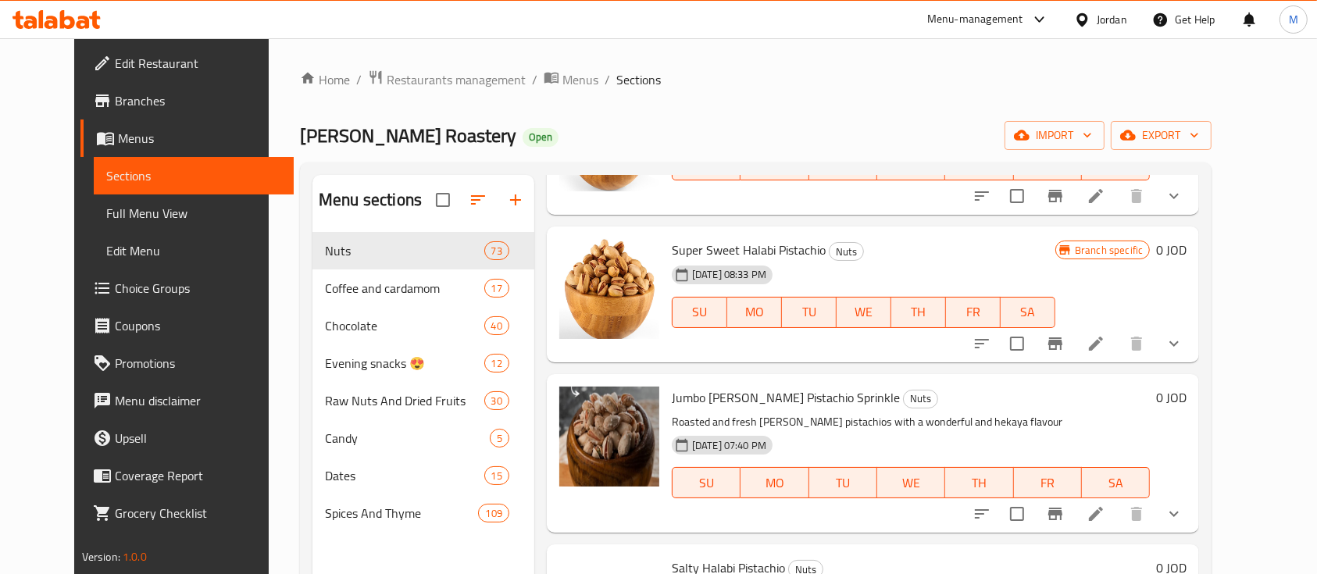
scroll to position [2707, 0]
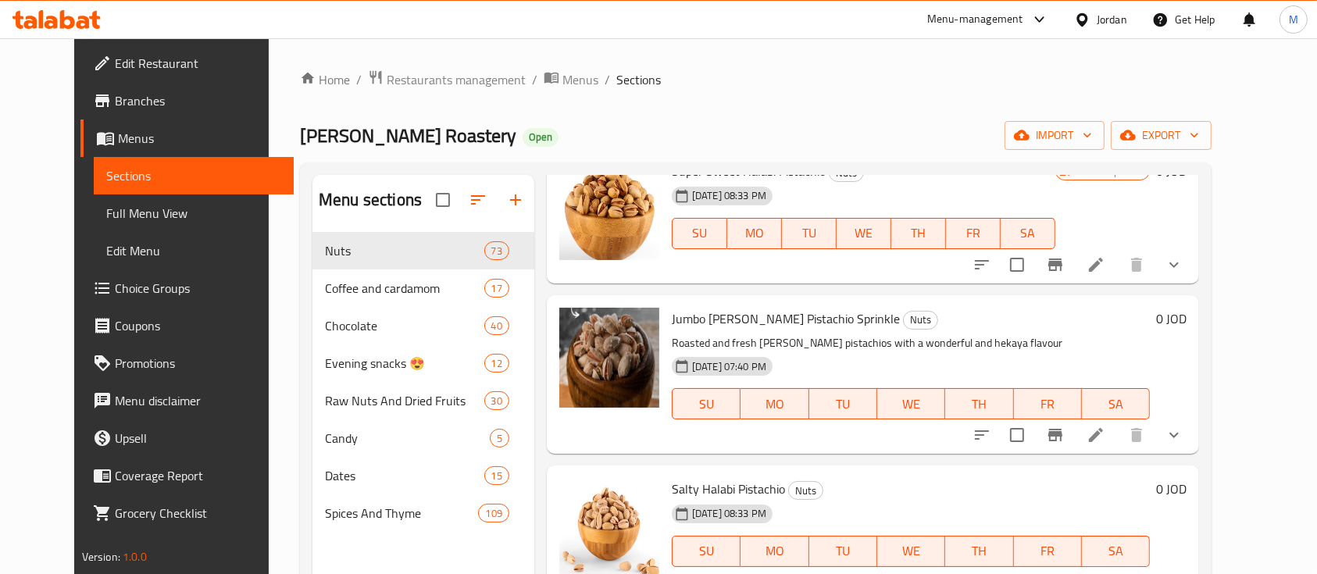
drag, startPoint x: 825, startPoint y: 374, endPoint x: 834, endPoint y: 462, distance: 88.7
click at [836, 478] on h6 "Salty Halabi Pistachio Nuts" at bounding box center [911, 489] width 478 height 22
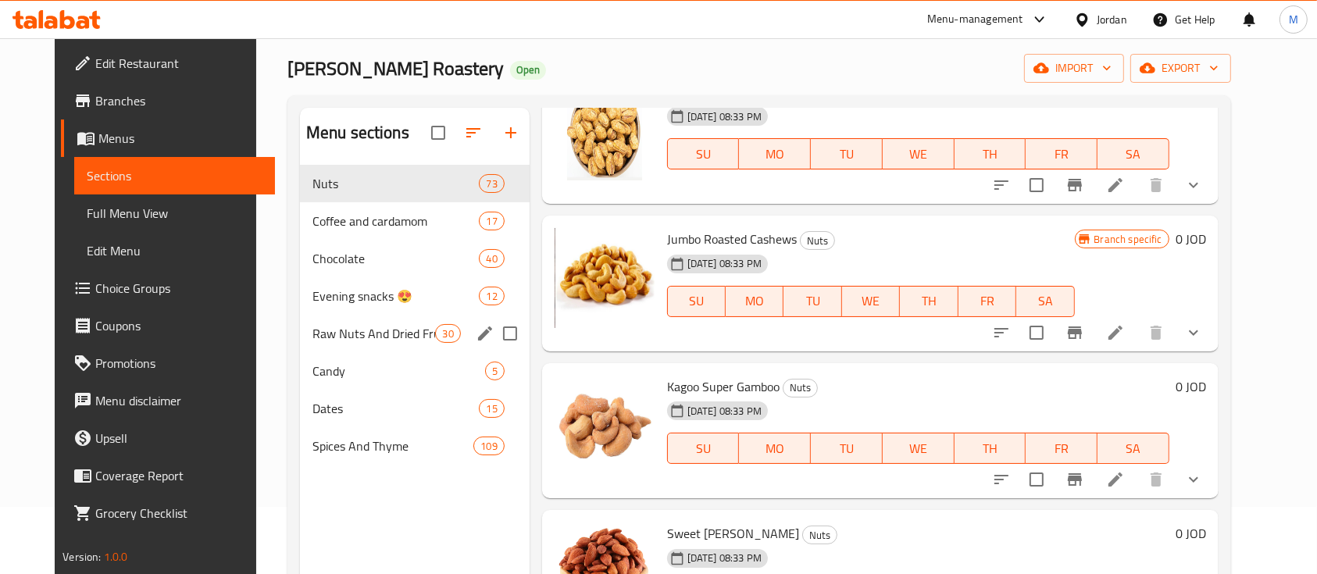
scroll to position [104, 0]
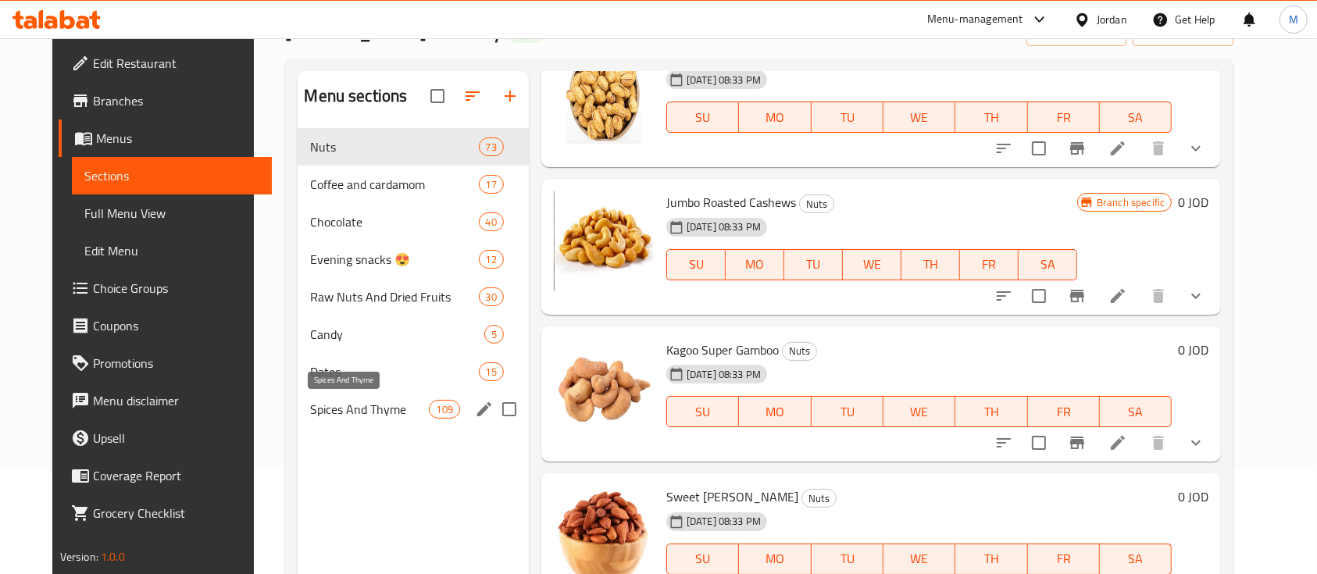
click at [358, 414] on span "Spices And Thyme" at bounding box center [369, 409] width 119 height 19
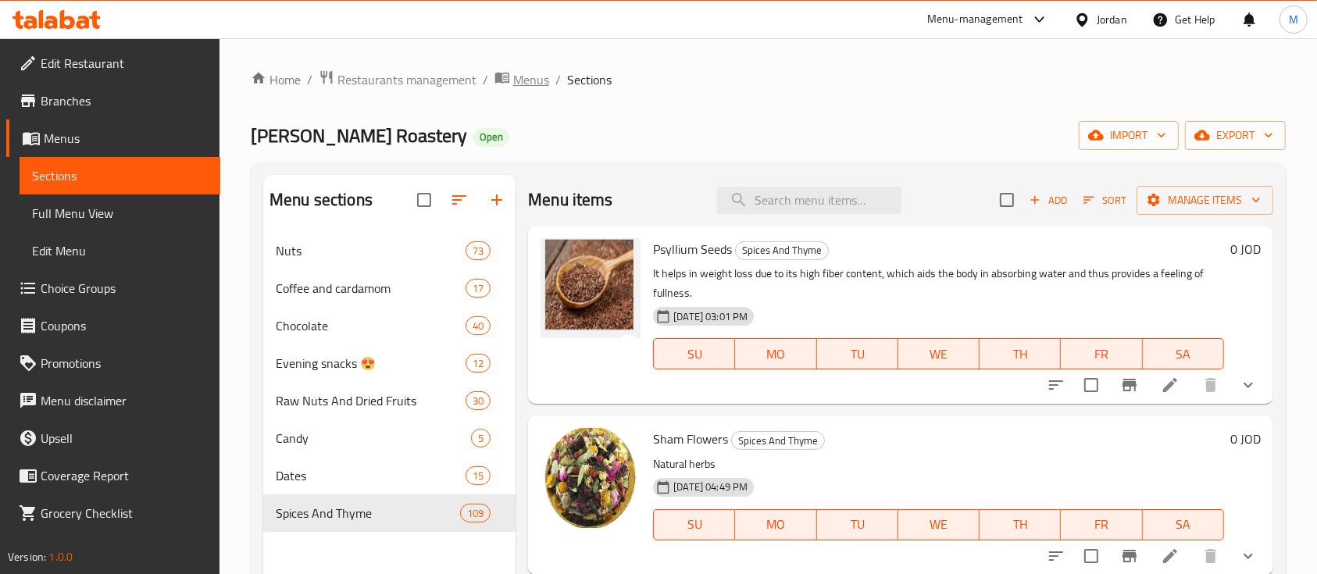
click at [517, 75] on span "Menus" at bounding box center [531, 79] width 36 height 19
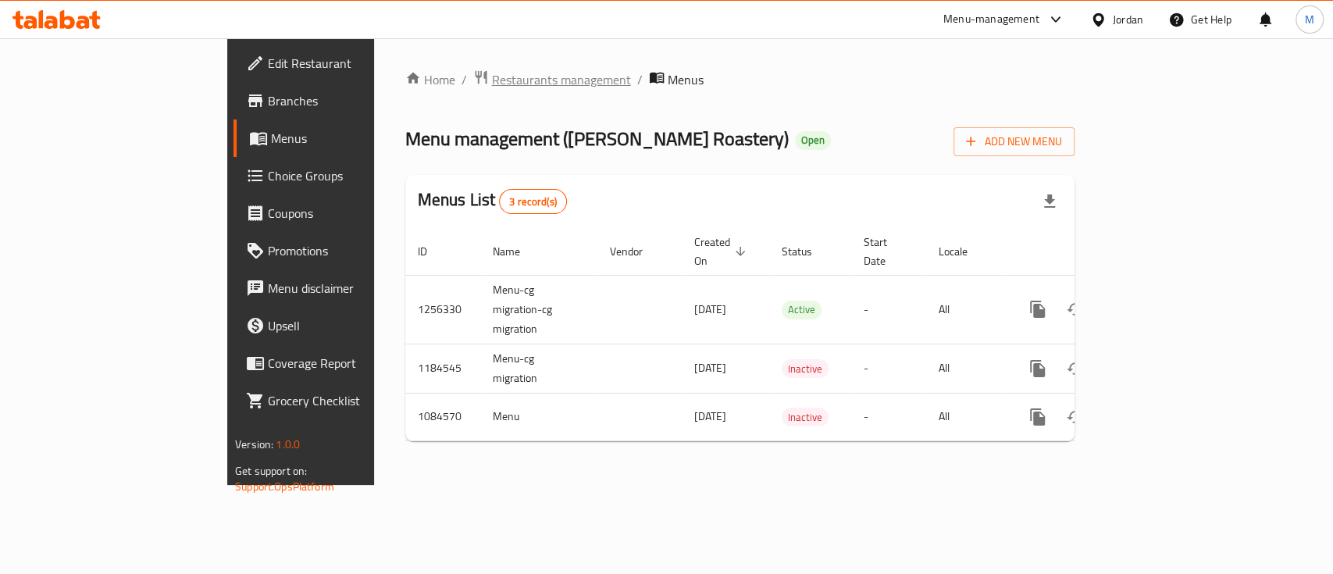
click at [492, 78] on span "Restaurants management" at bounding box center [561, 79] width 139 height 19
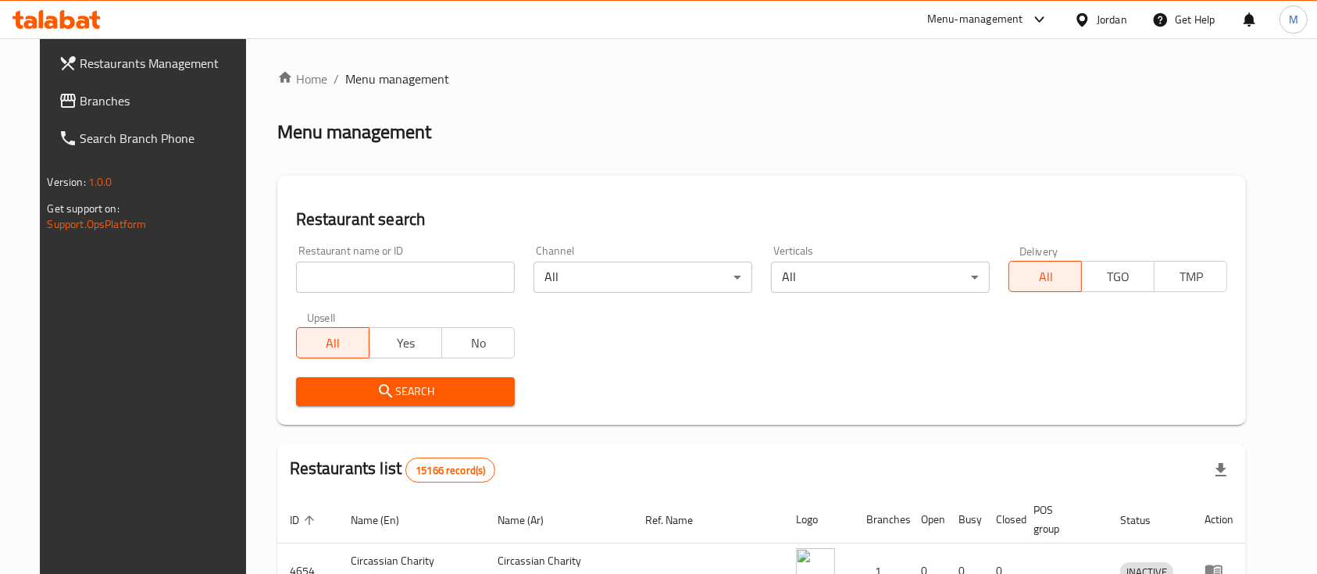
click at [424, 272] on div "Home / Menu management Menu management Restaurant search Restaurant name or ID …" at bounding box center [761, 522] width 969 height 904
type input "brand one"
click button "Search" at bounding box center [405, 391] width 219 height 29
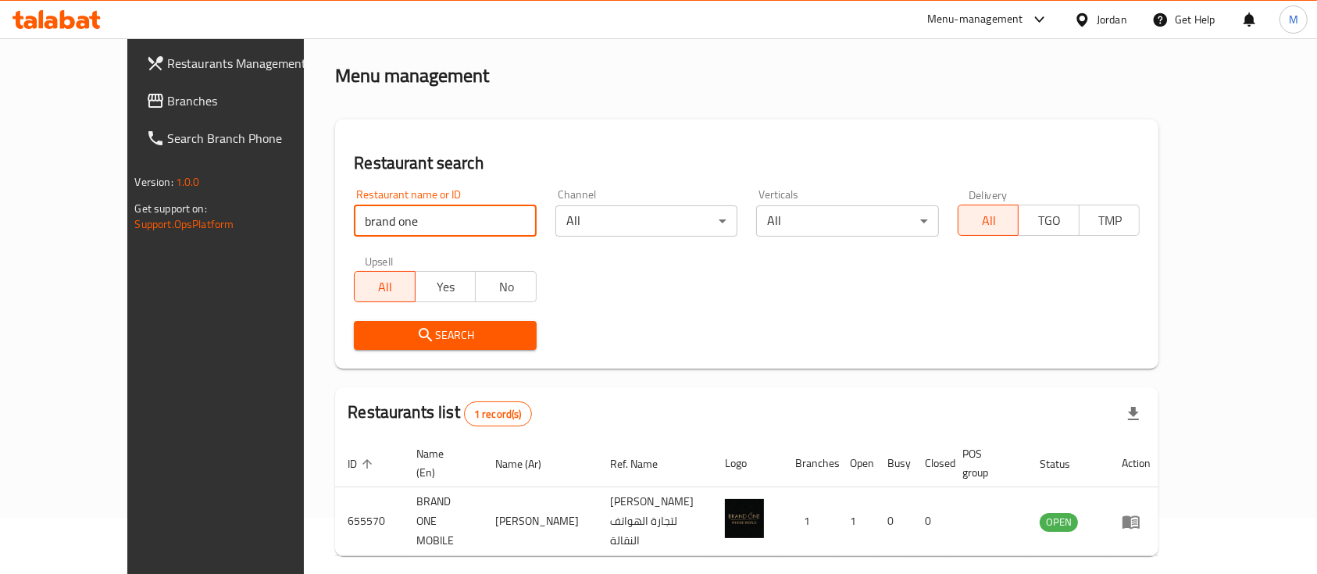
scroll to position [91, 0]
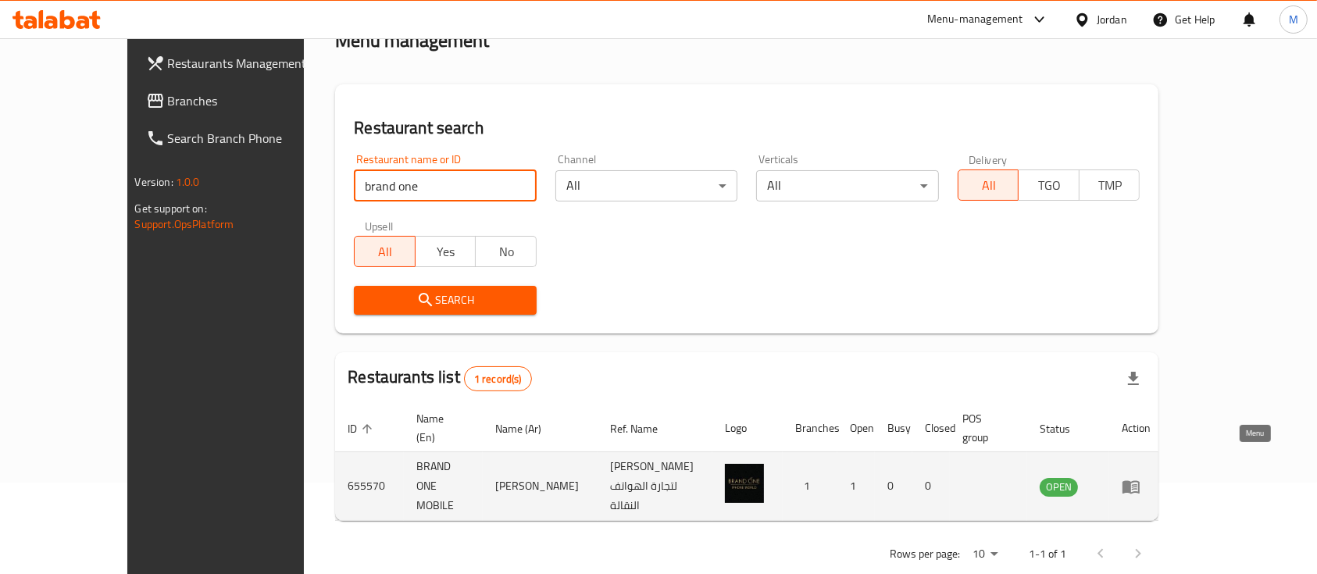
click at [1139, 480] on icon "enhanced table" at bounding box center [1130, 486] width 17 height 13
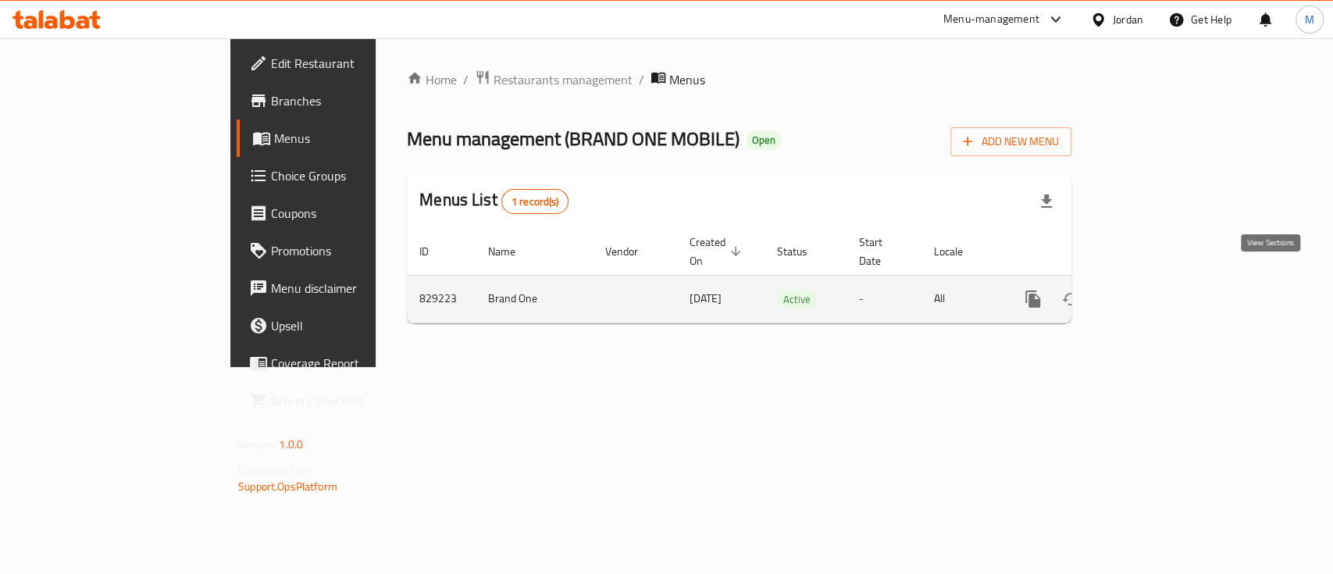
click at [1155, 290] on icon "enhanced table" at bounding box center [1145, 299] width 19 height 19
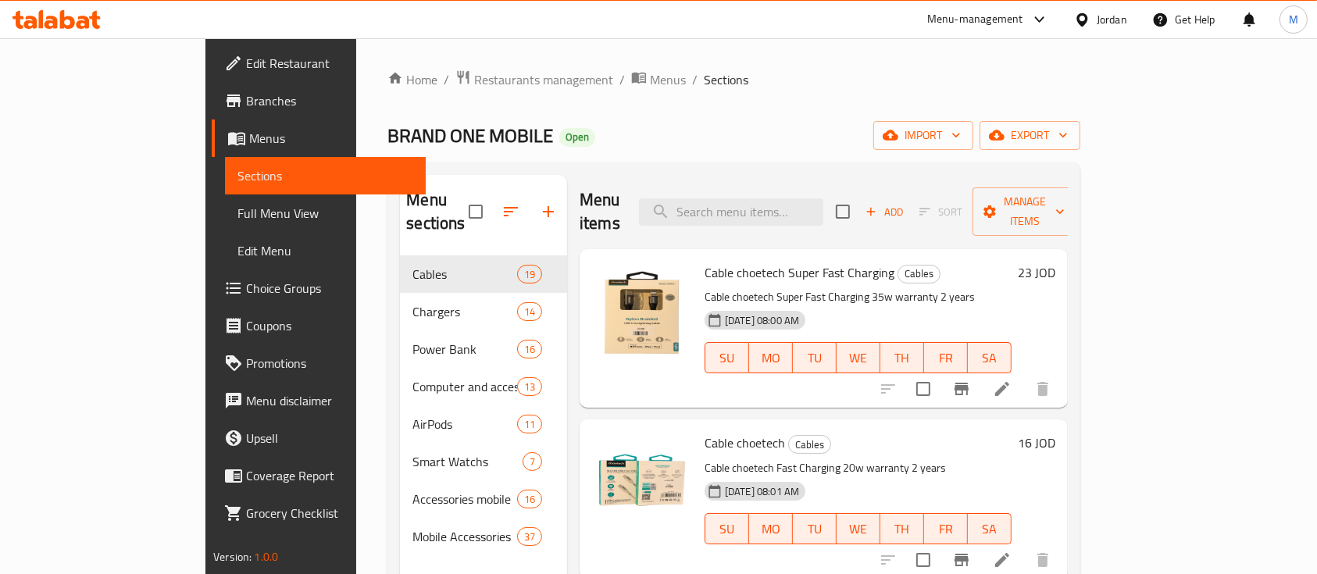
click at [975, 262] on h6 "Cable choetech Super Fast Charging Cables" at bounding box center [857, 273] width 307 height 22
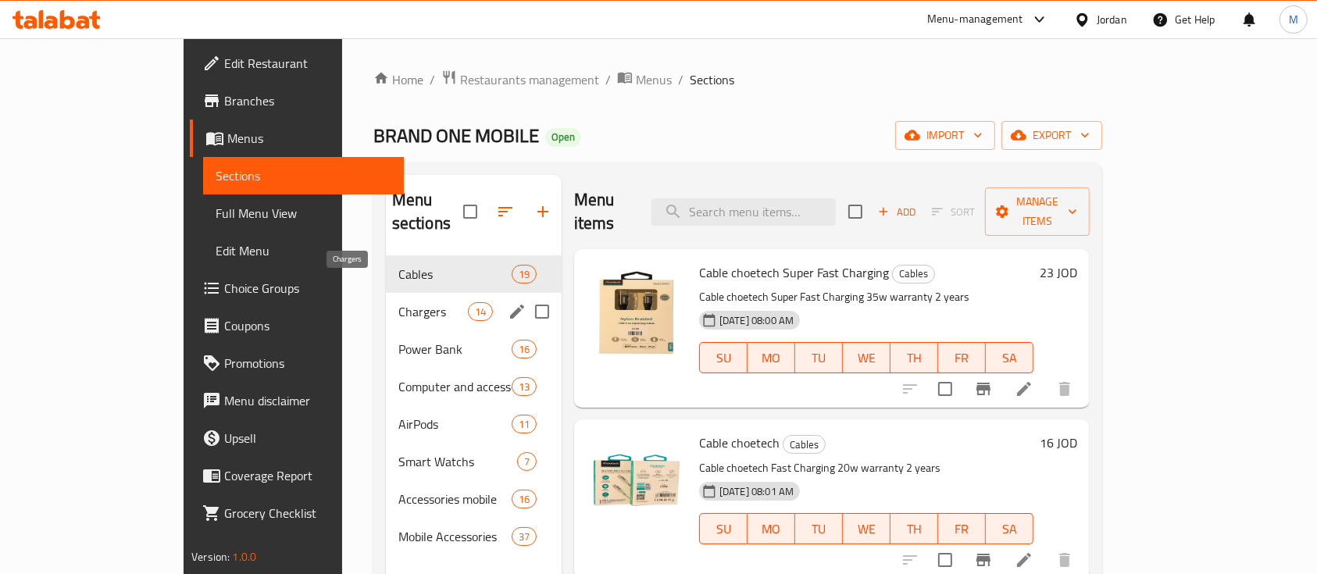
click at [398, 302] on span "Chargers" at bounding box center [433, 311] width 70 height 19
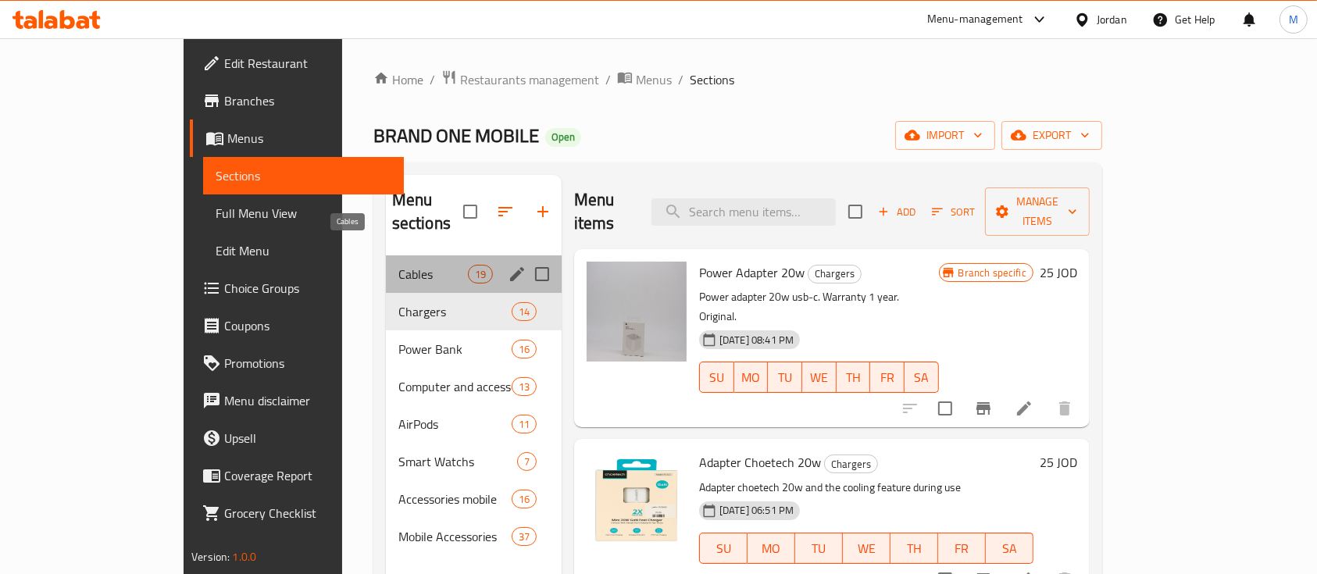
click at [398, 265] on span "Cables" at bounding box center [433, 274] width 70 height 19
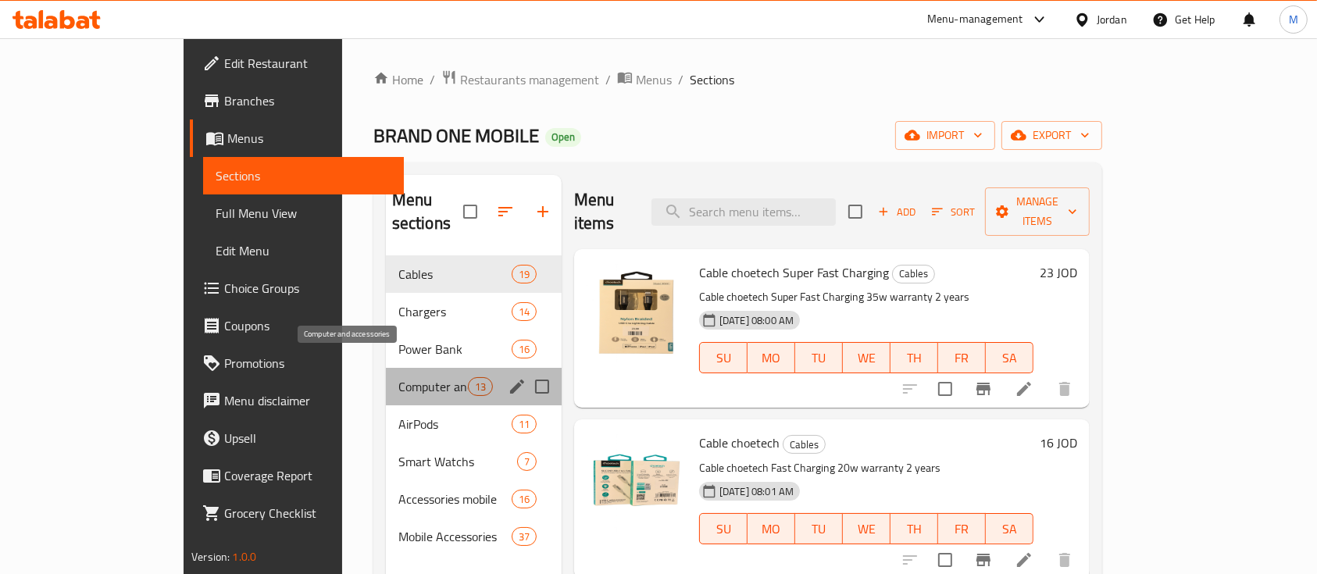
click at [398, 377] on span "Computer and accessories" at bounding box center [433, 386] width 70 height 19
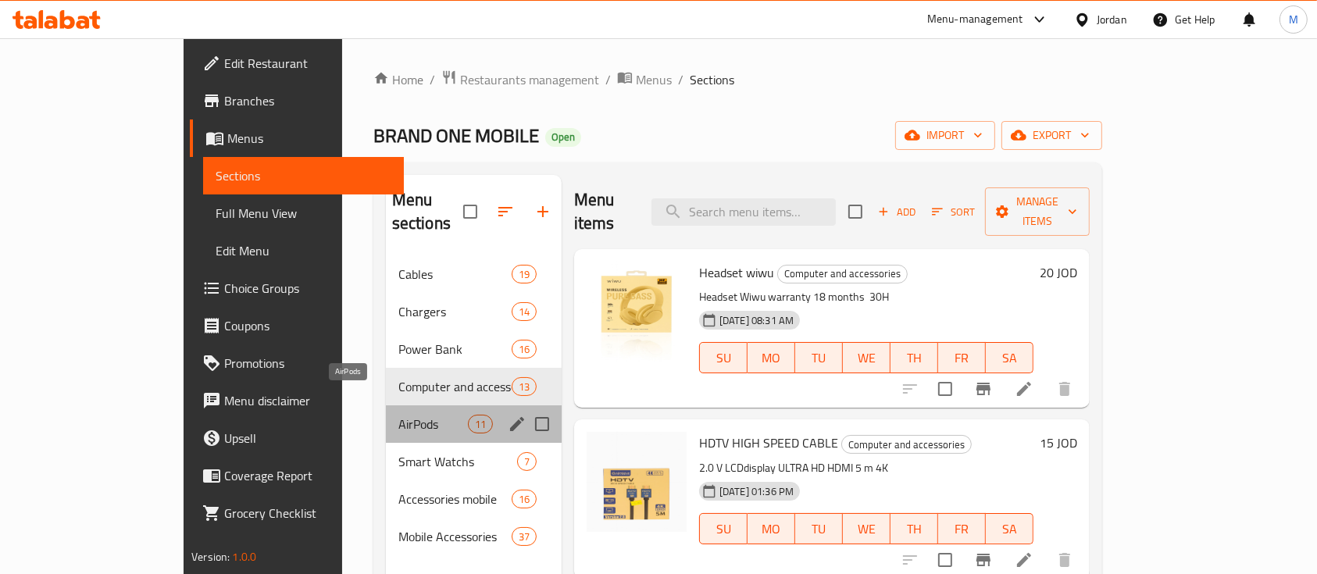
click at [398, 415] on span "AirPods" at bounding box center [433, 424] width 70 height 19
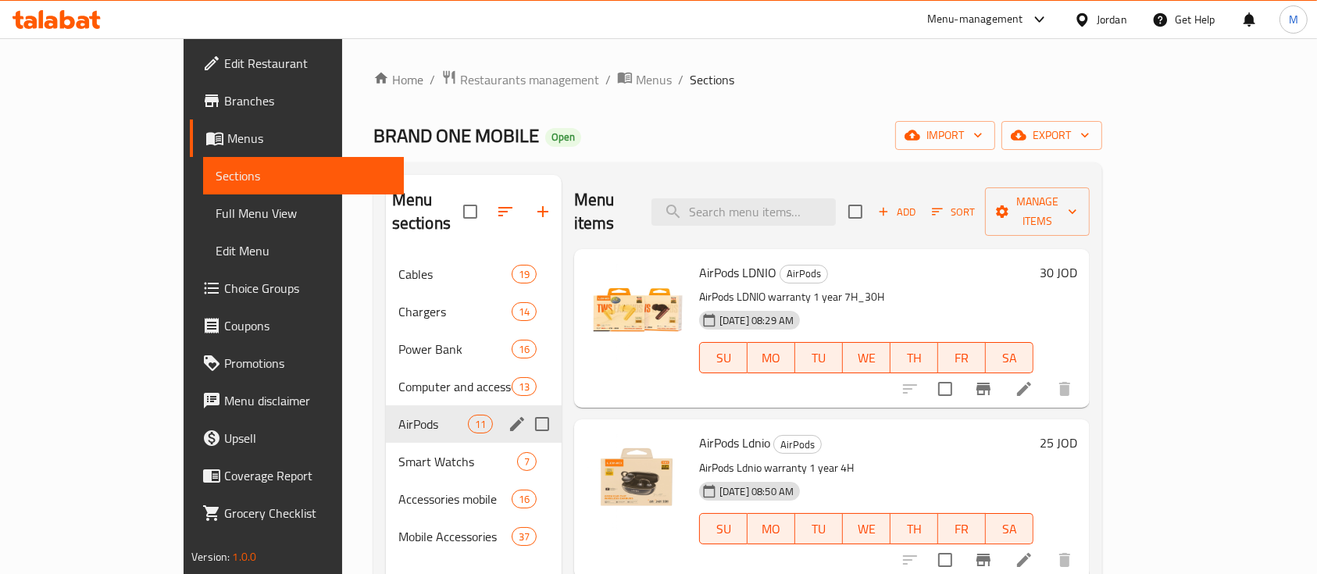
scroll to position [104, 0]
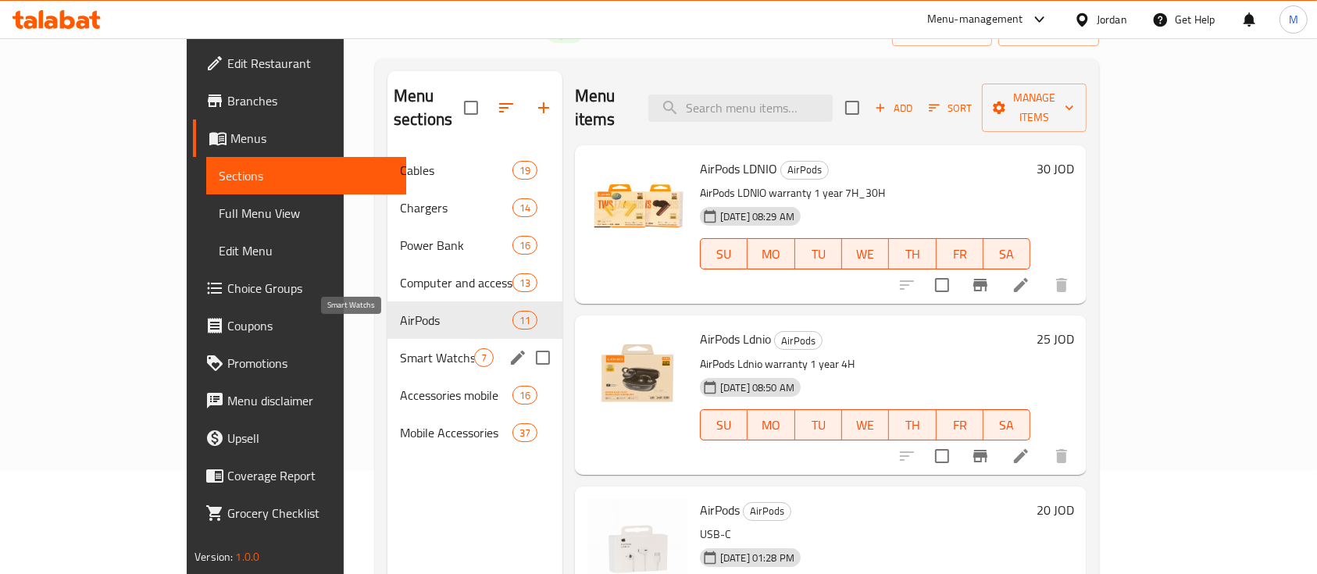
click at [400, 348] on span "Smart Watchs" at bounding box center [437, 357] width 74 height 19
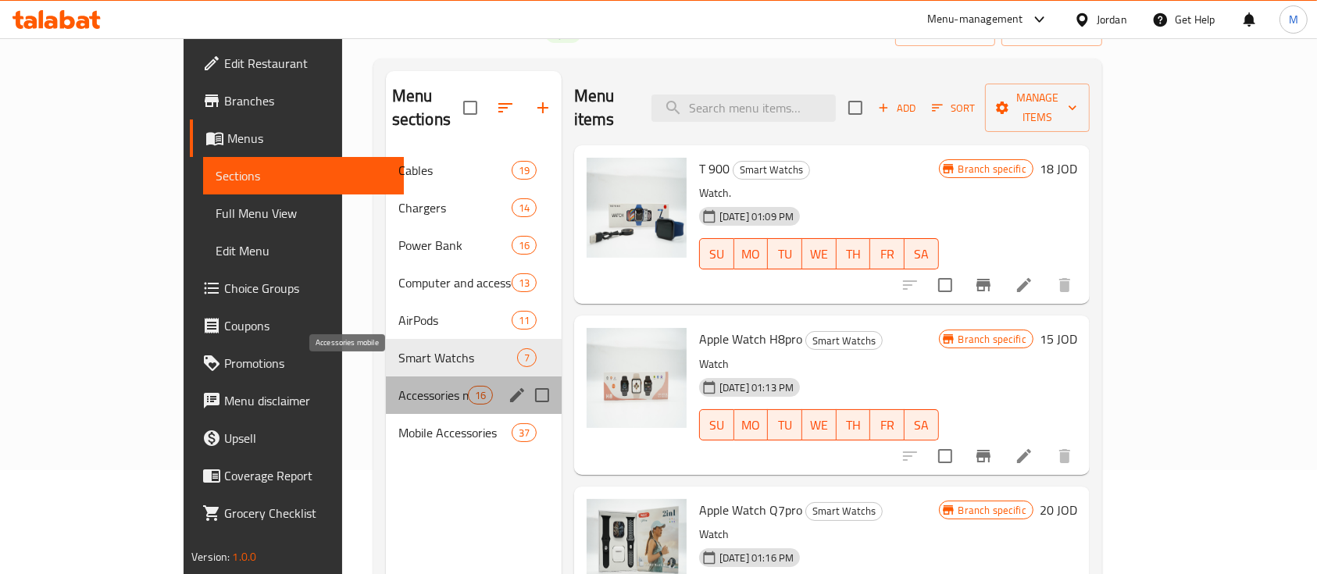
click at [398, 386] on span "Accessories mobile" at bounding box center [433, 395] width 70 height 19
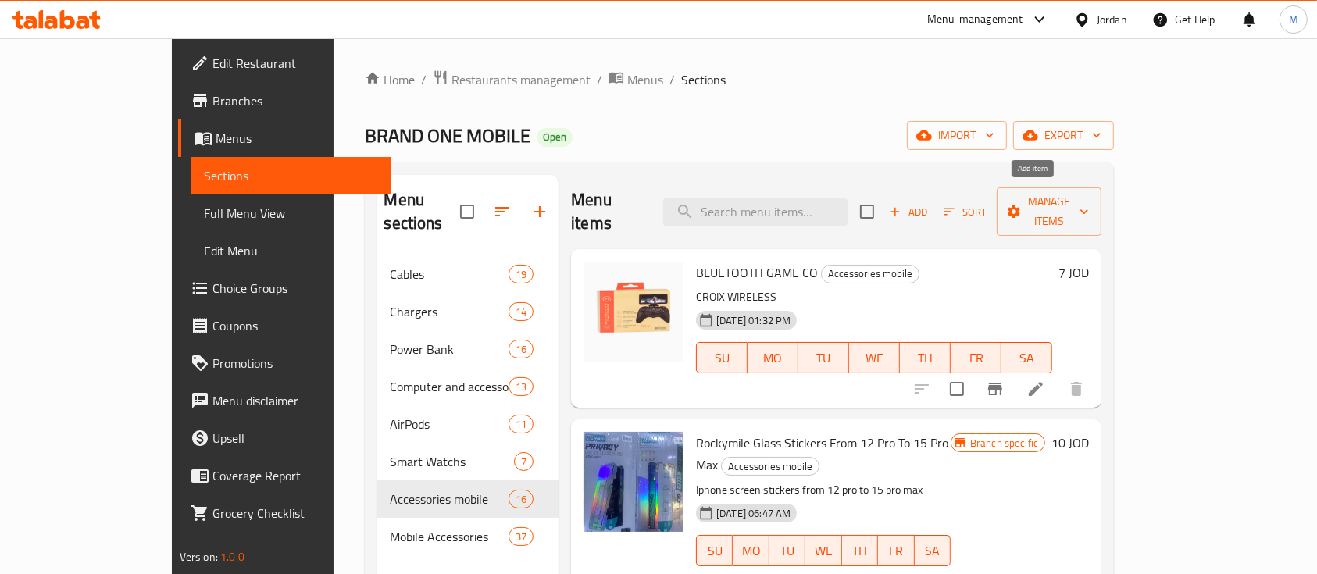
click at [929, 206] on span "Add" at bounding box center [908, 212] width 42 height 18
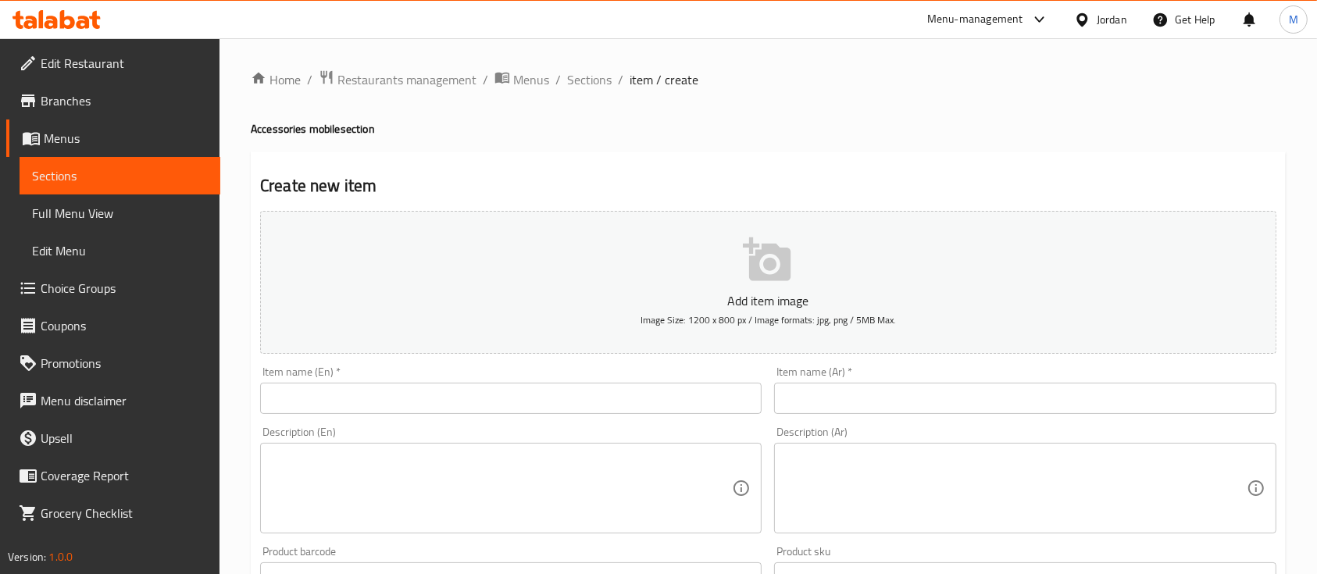
scroll to position [104, 0]
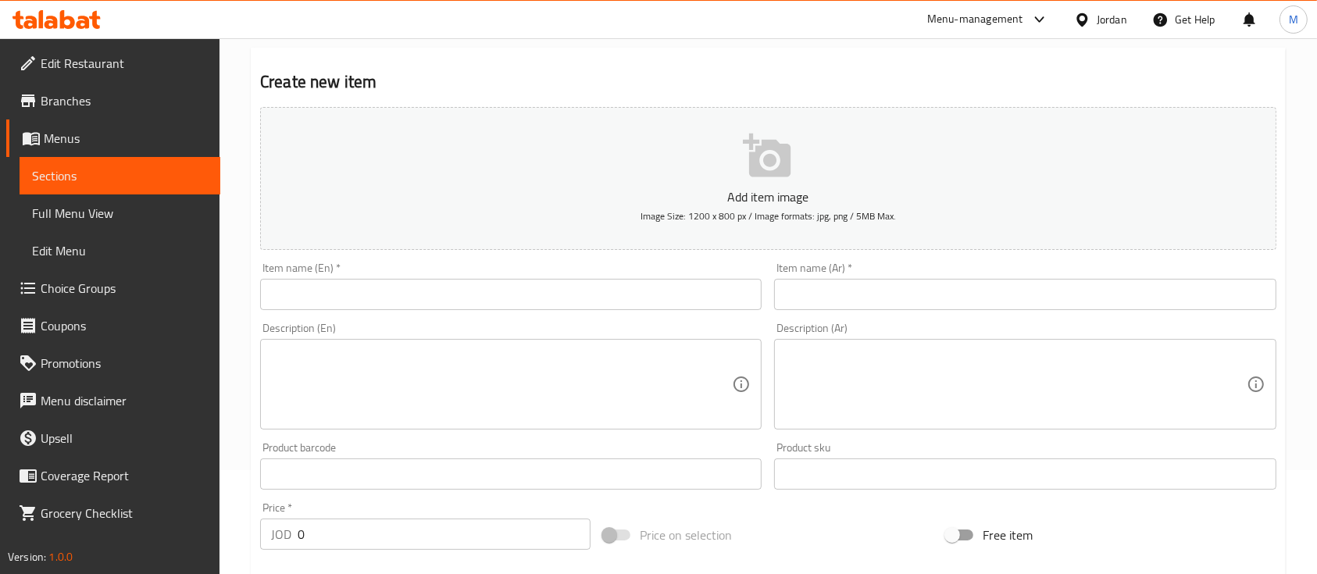
click at [512, 300] on input "text" at bounding box center [510, 294] width 501 height 31
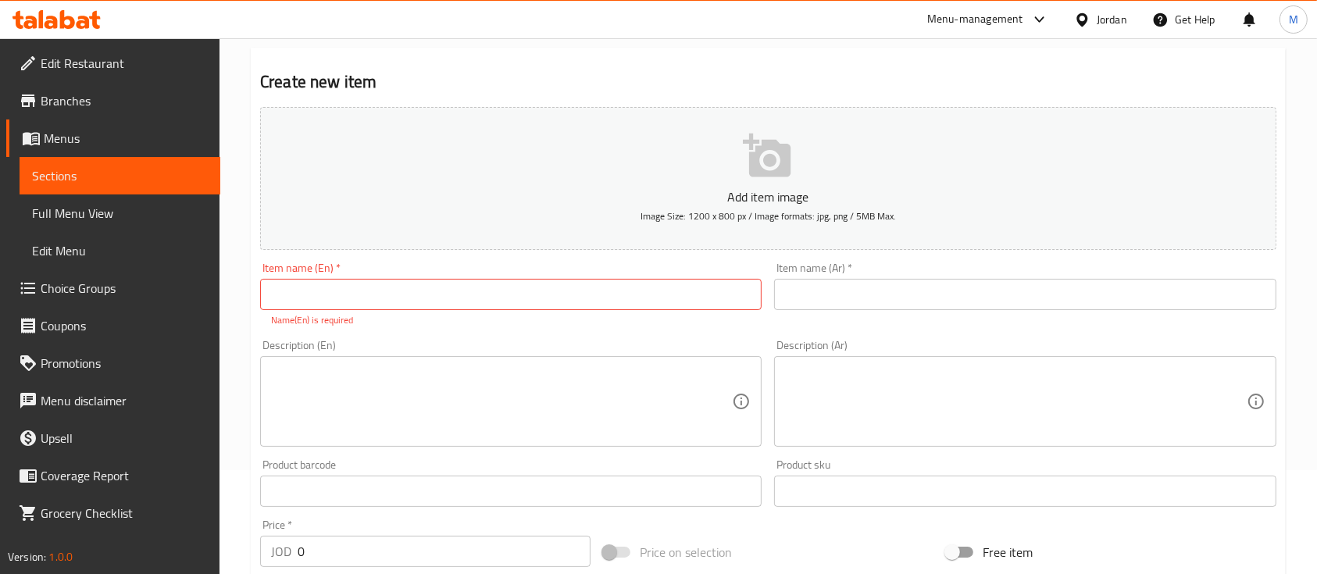
click at [664, 262] on div "Item name (En)   * Item name (En) * Name(En) is required" at bounding box center [510, 294] width 501 height 65
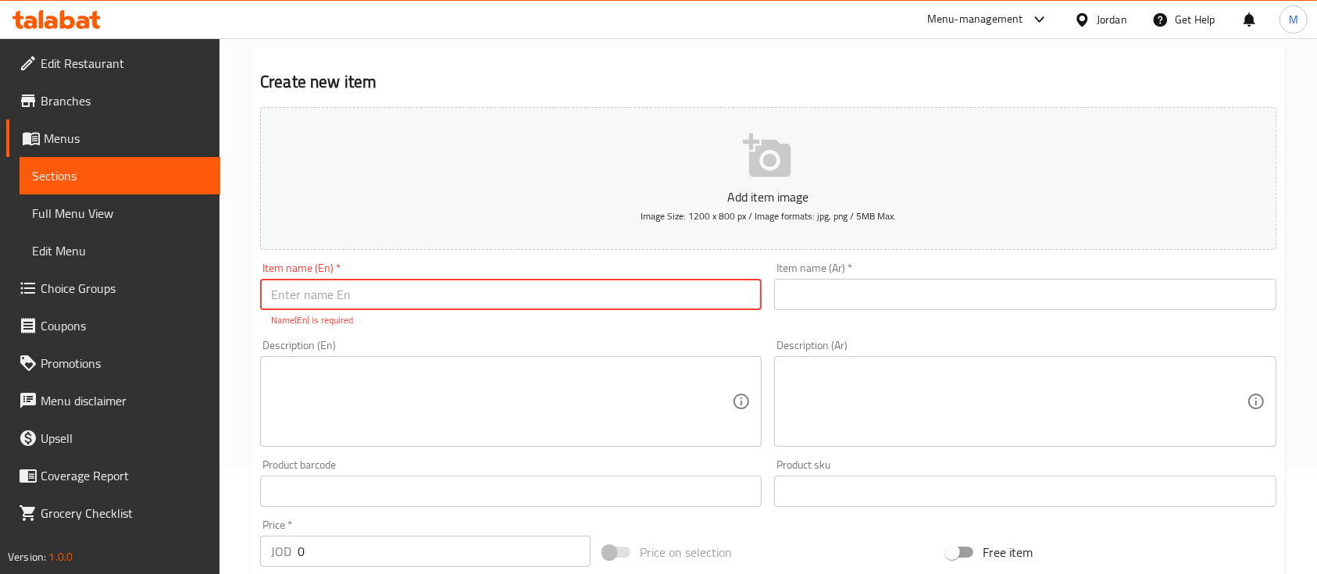
click at [553, 297] on input "text" at bounding box center [510, 294] width 501 height 31
click at [850, 303] on input "text" at bounding box center [1024, 294] width 501 height 31
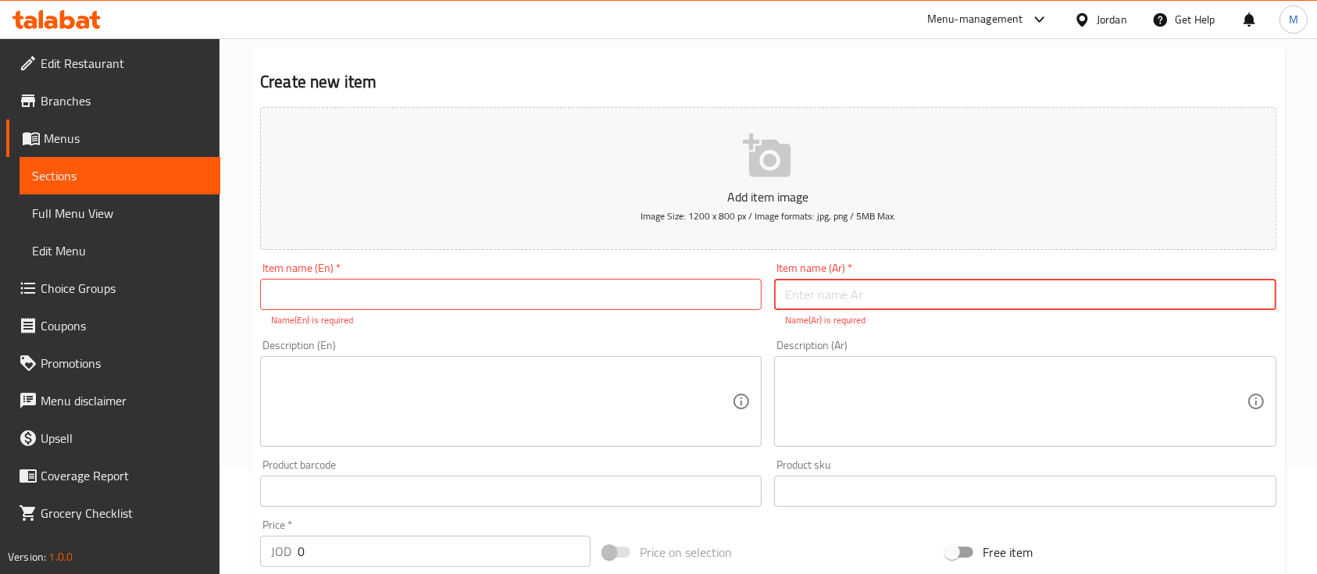
paste input "حامل قابل للطي"
type input "حامل قابل للطي"
click at [692, 283] on input "text" at bounding box center [510, 294] width 501 height 31
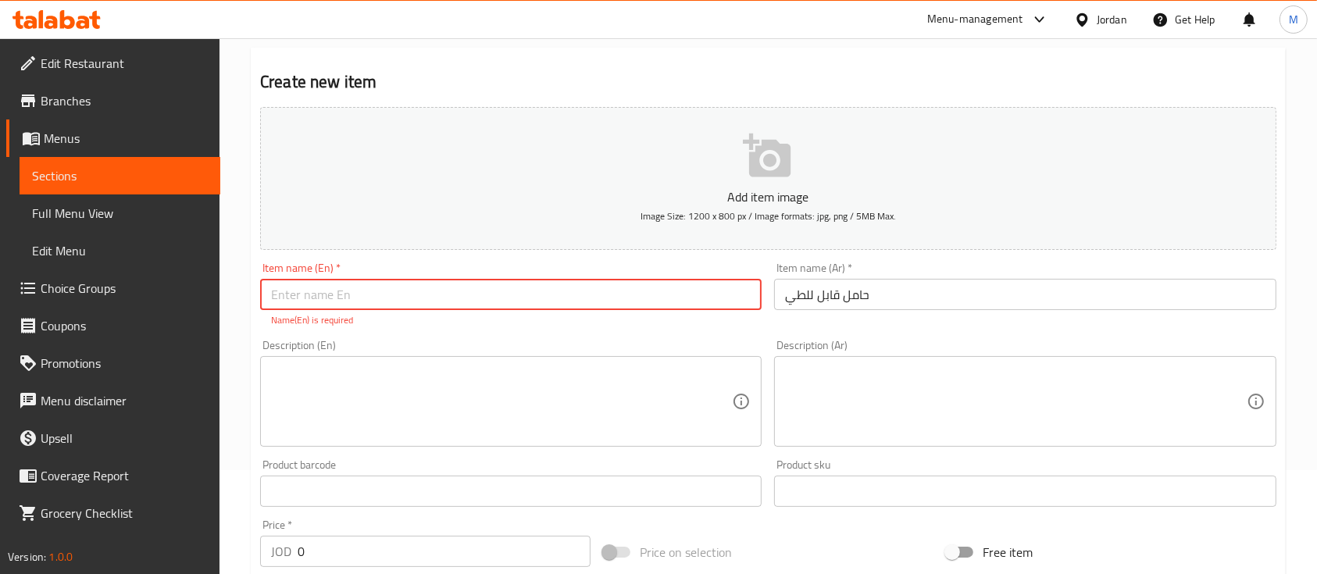
paste input "FOLDABLE STAND"
type input "FOLDABLE STAND"
click at [710, 394] on textarea at bounding box center [501, 402] width 461 height 74
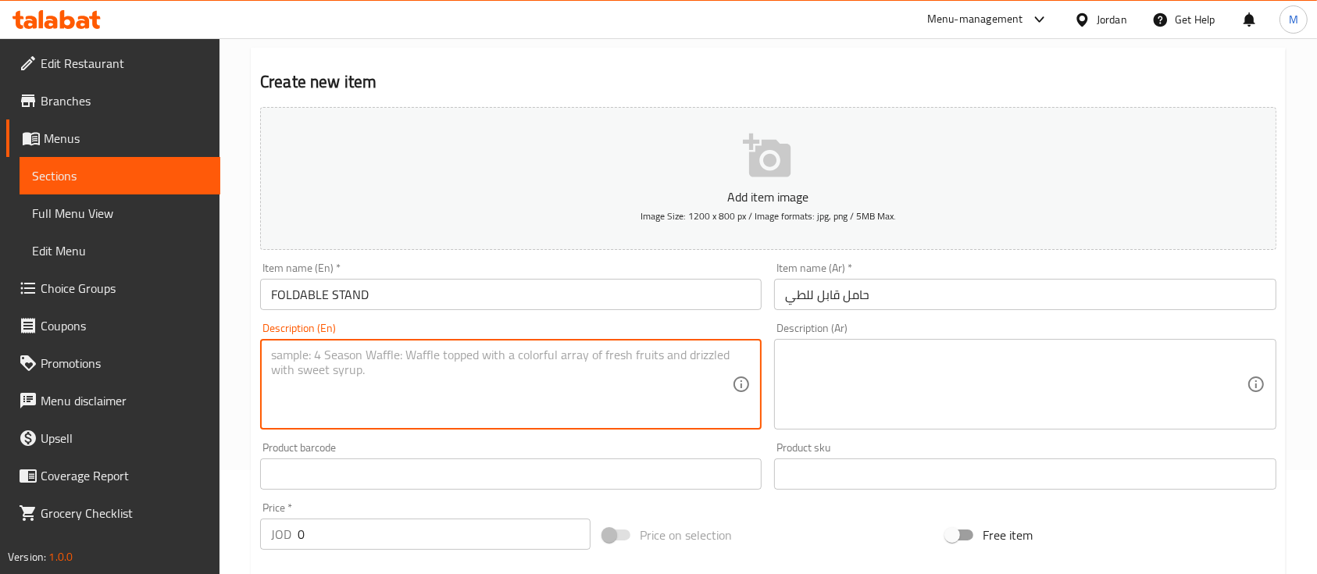
paste textarea "MICIA MH05"
type textarea "MICIA MH05"
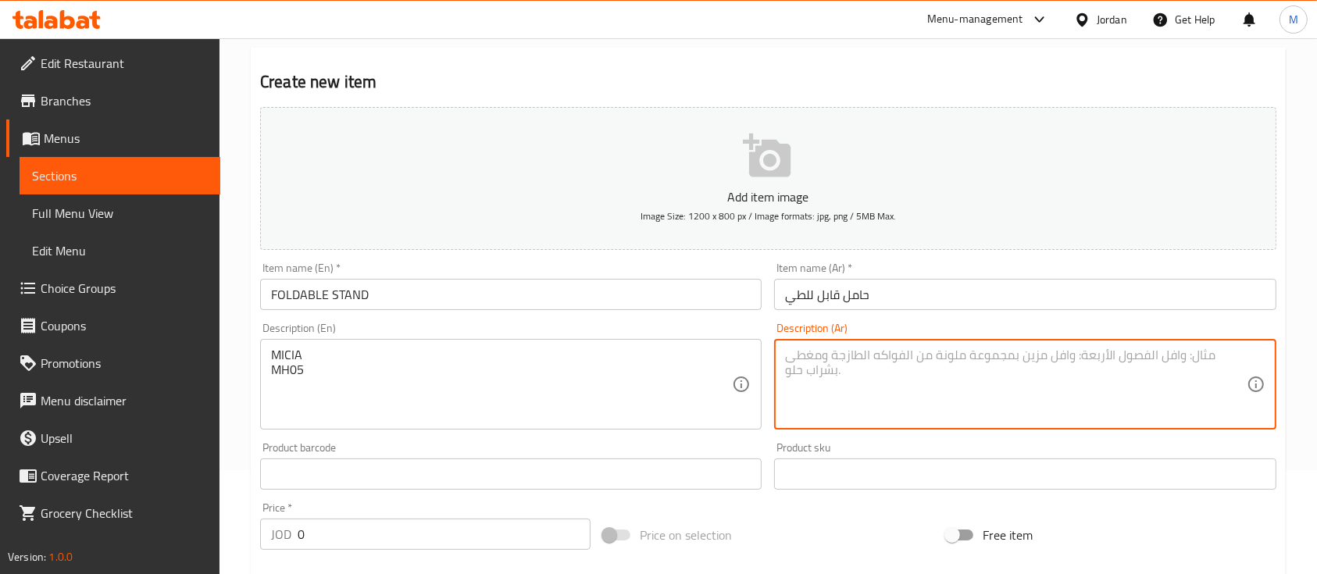
click at [805, 363] on textarea at bounding box center [1015, 385] width 461 height 74
paste textarea "ميشيا"
type textarea "ميشيا"
click at [962, 442] on div "Product sku Product sku" at bounding box center [1024, 466] width 501 height 48
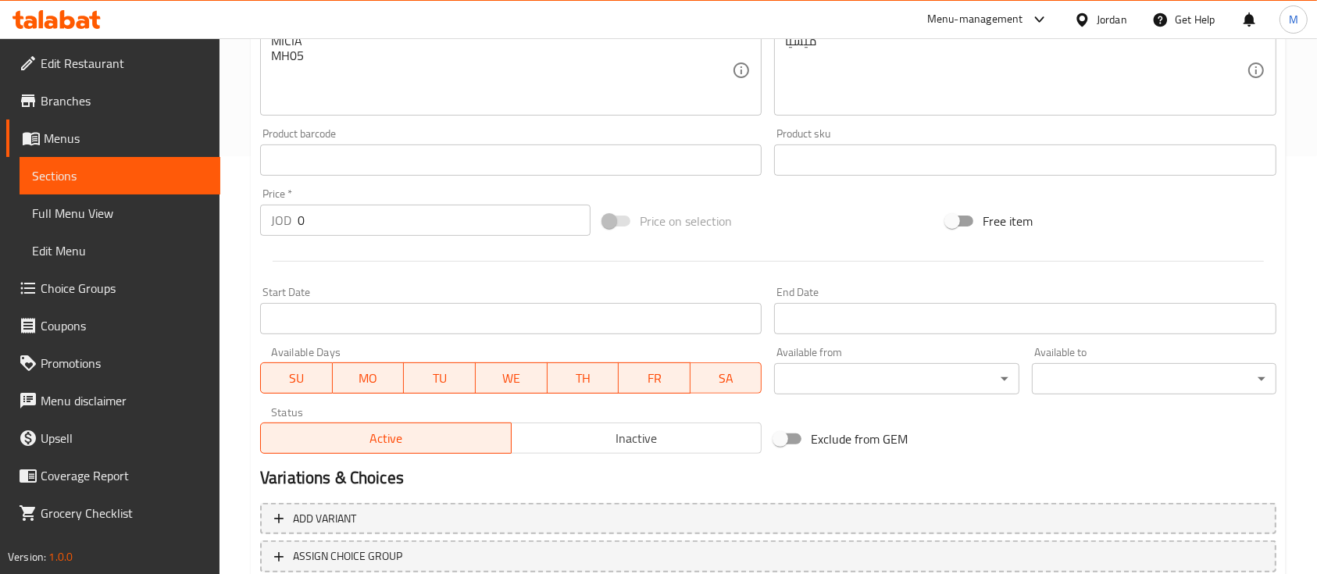
scroll to position [520, 0]
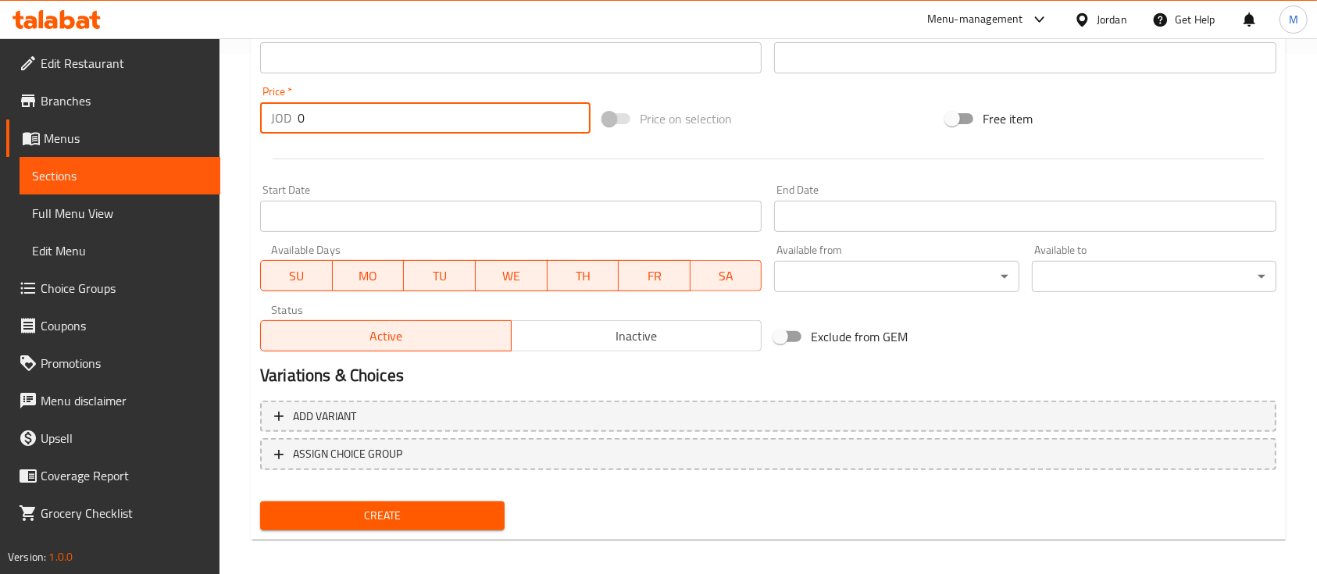
drag, startPoint x: 311, startPoint y: 123, endPoint x: 266, endPoint y: 127, distance: 45.5
click at [266, 127] on div "JOD 0 Price *" at bounding box center [425, 117] width 330 height 31
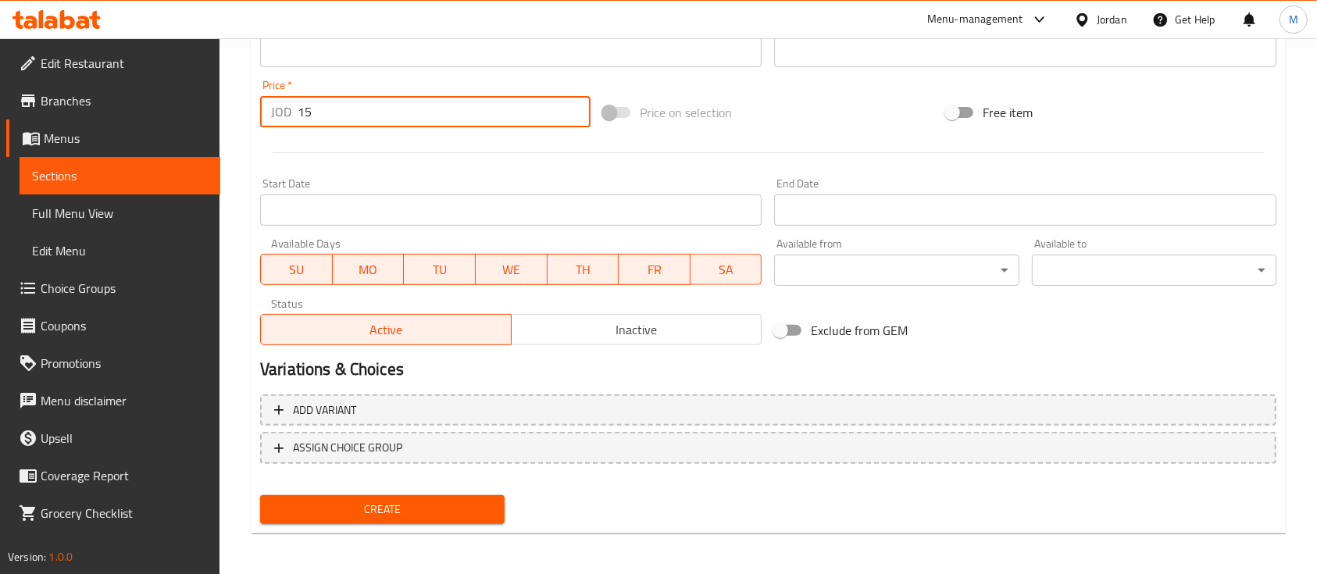
scroll to position [529, 0]
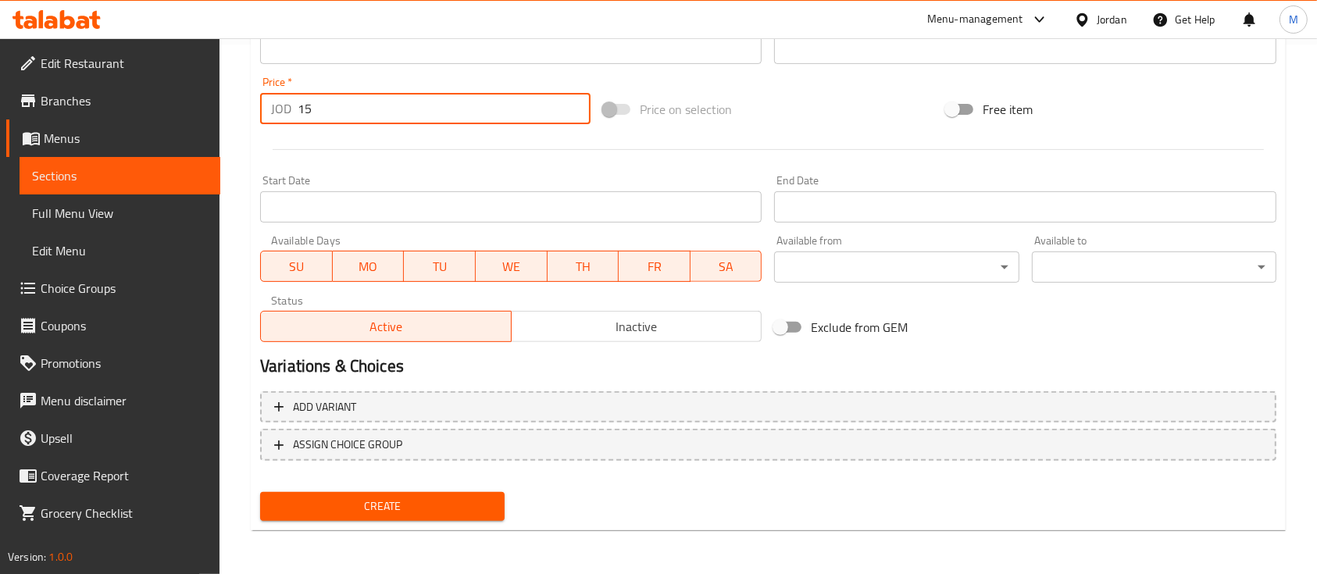
type input "15"
click at [445, 494] on button "Create" at bounding box center [382, 506] width 244 height 29
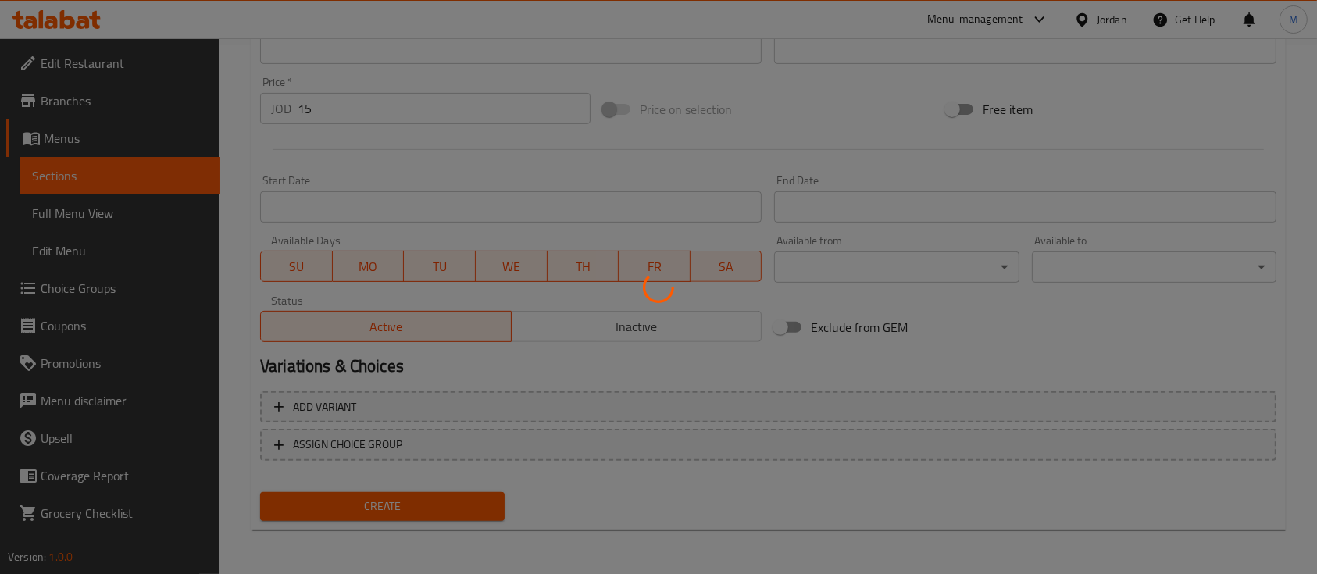
type input "0"
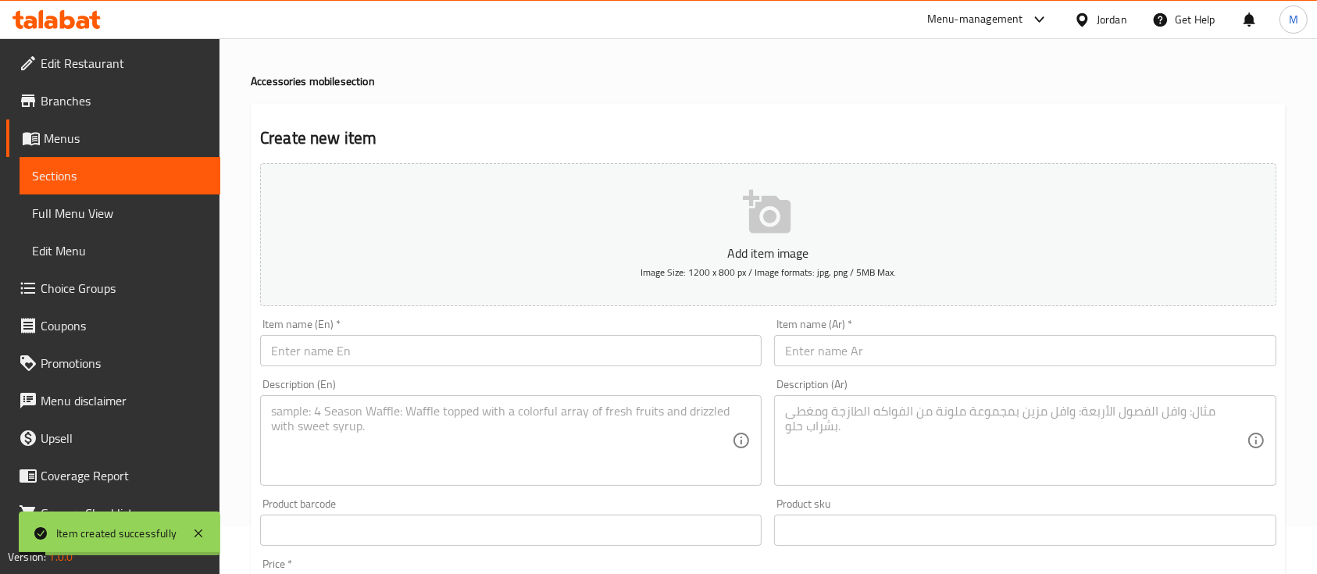
scroll to position [9, 0]
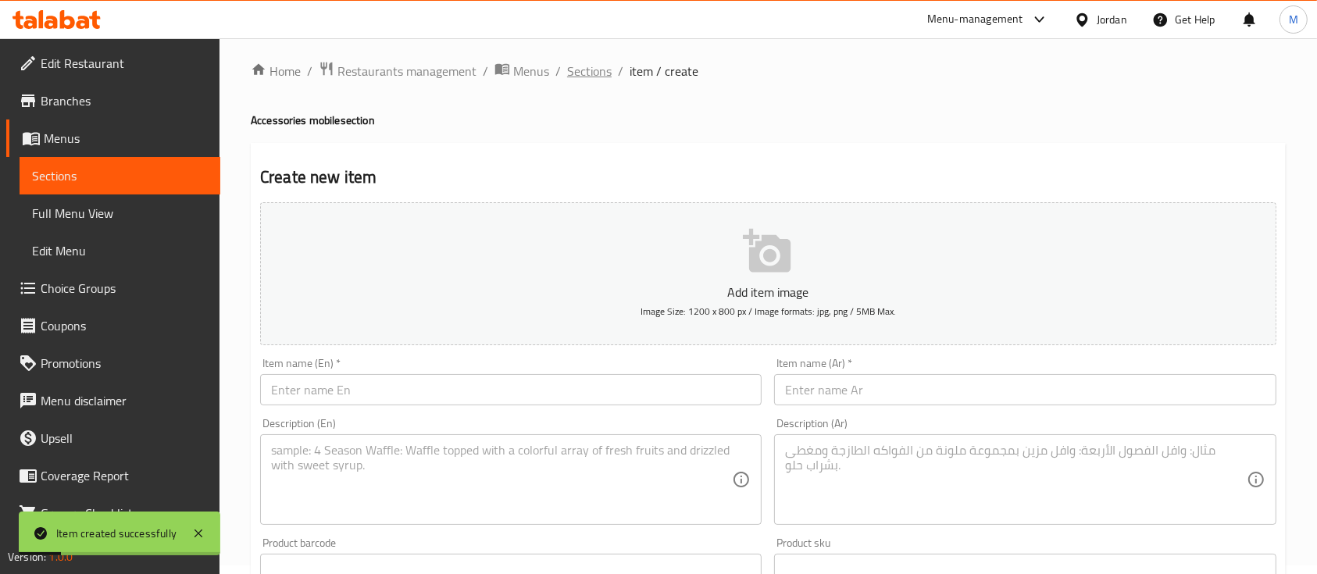
click at [603, 71] on span "Sections" at bounding box center [589, 71] width 45 height 19
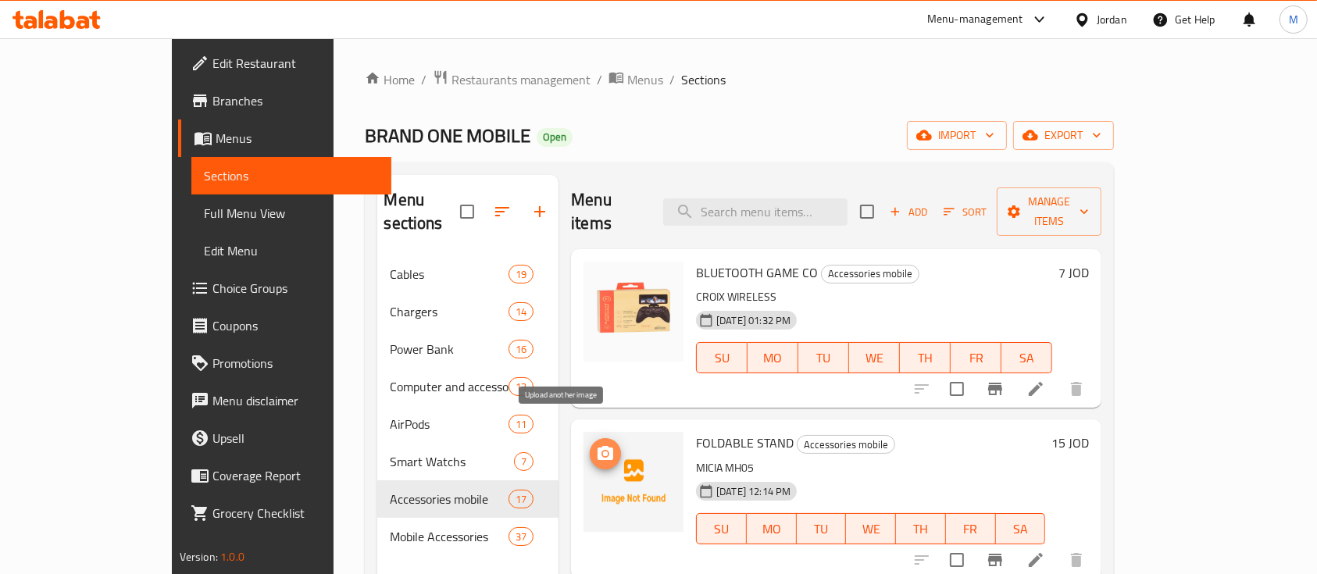
click at [597, 446] on icon "upload picture" at bounding box center [605, 453] width 16 height 14
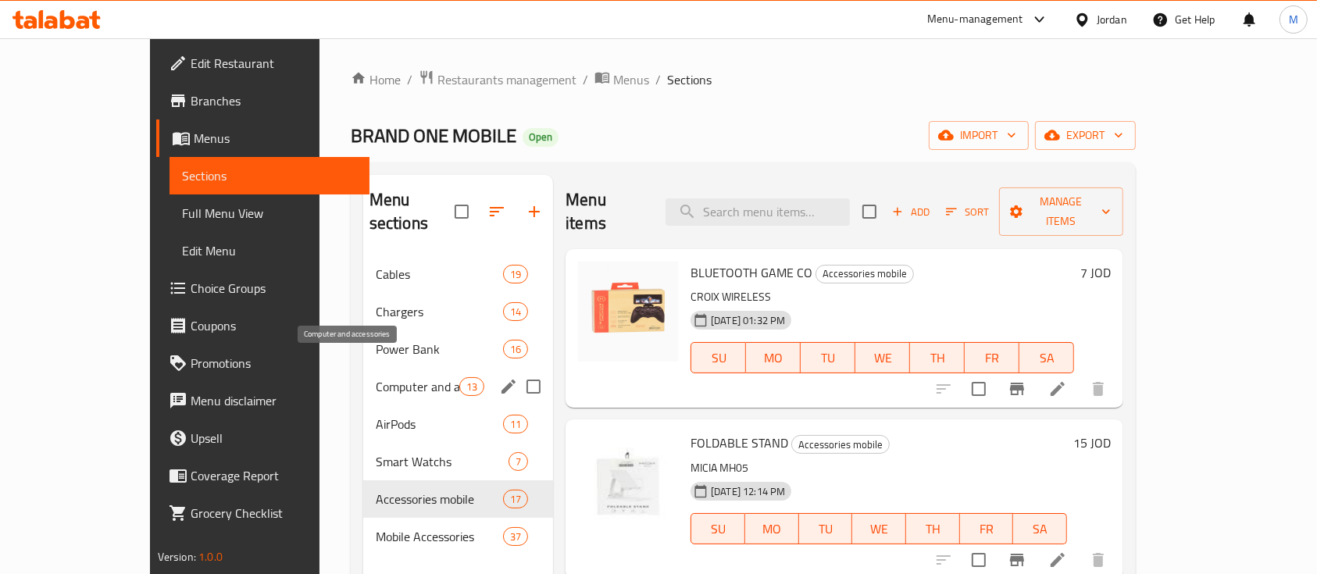
click at [394, 377] on span "Computer and accessories" at bounding box center [418, 386] width 84 height 19
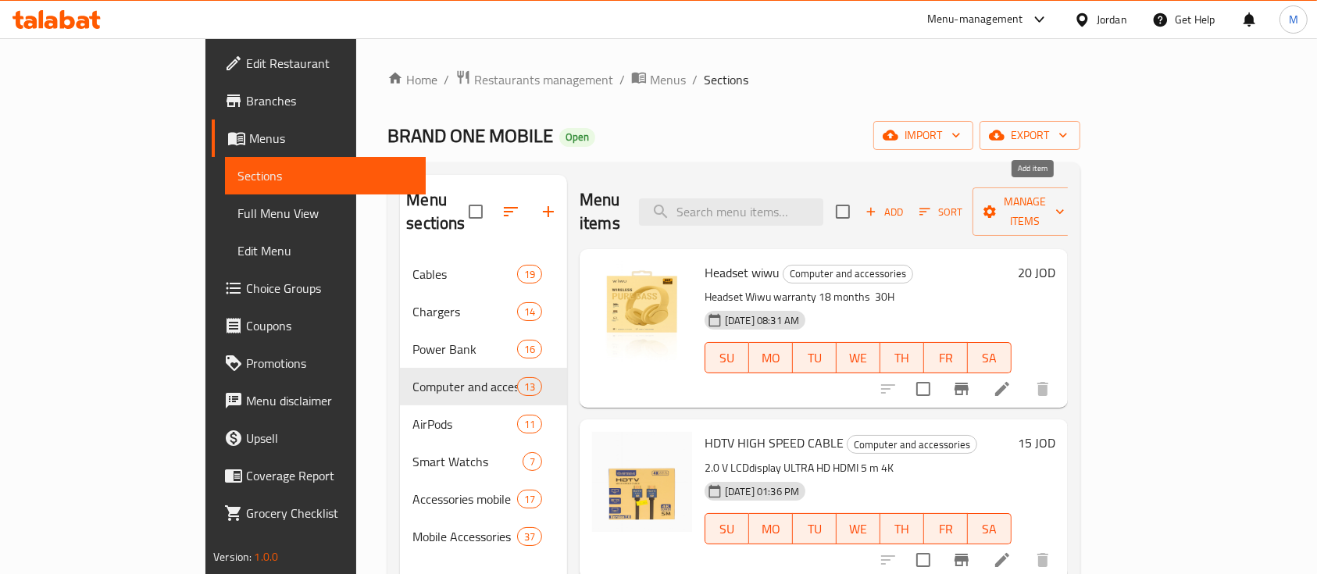
click at [905, 203] on span "Add" at bounding box center [884, 212] width 42 height 18
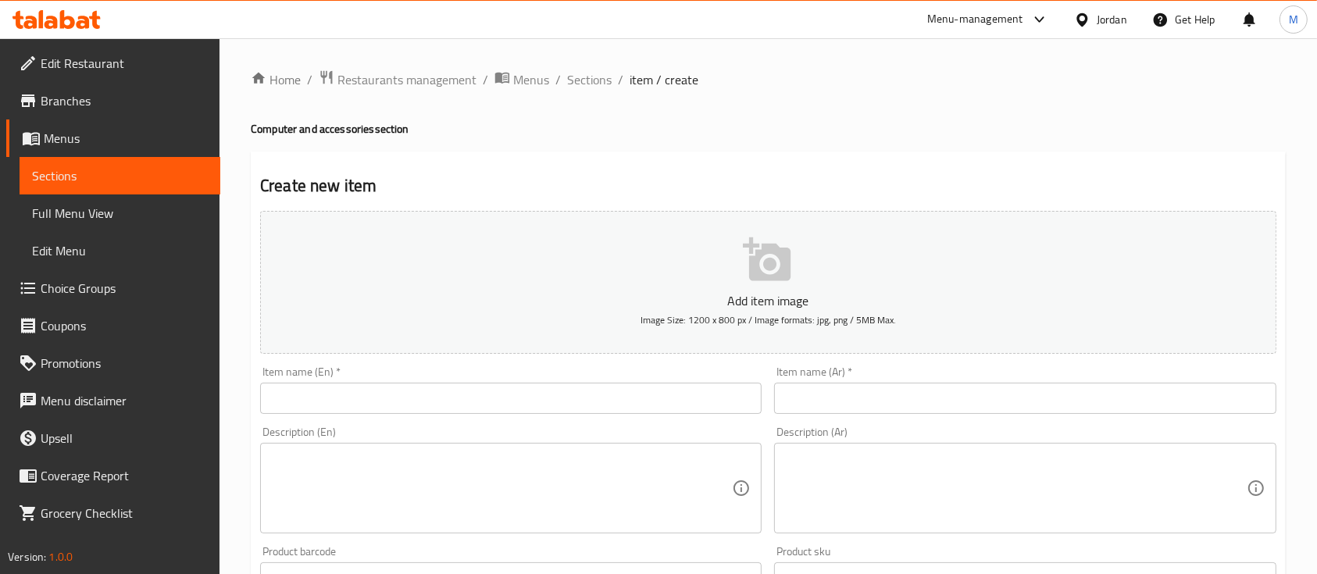
click at [412, 398] on input "text" at bounding box center [510, 398] width 501 height 31
paste input "Wireless Microphone"
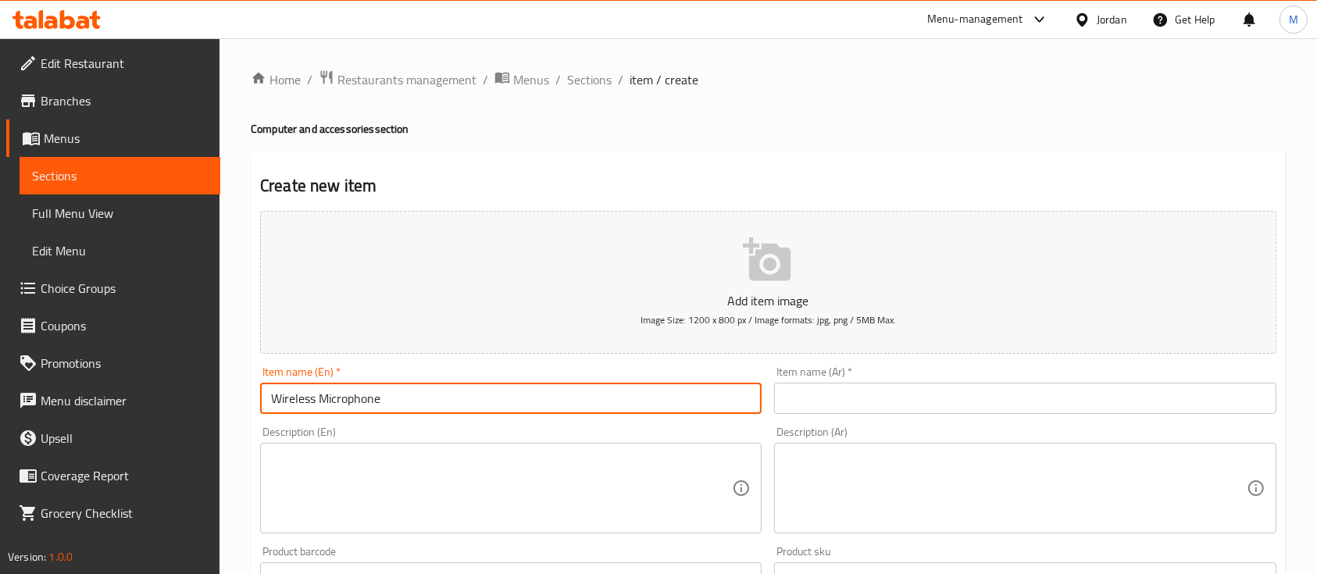
type input "Wireless Microphone"
click at [836, 409] on input "text" at bounding box center [1024, 398] width 501 height 31
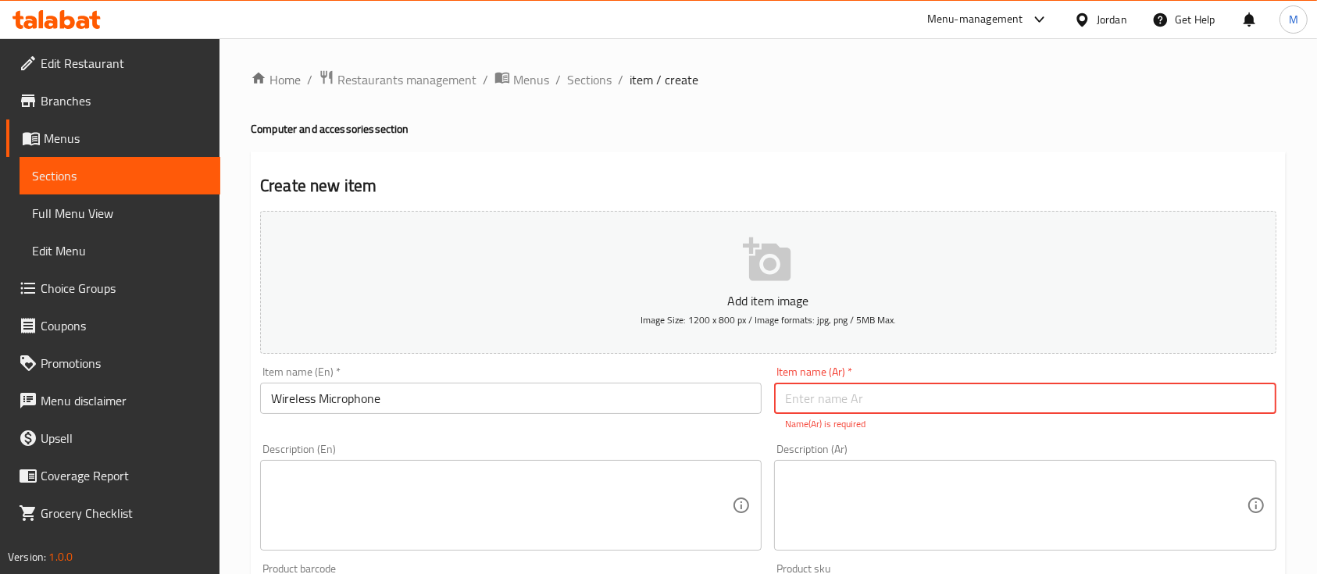
paste input "[PERSON_NAME]"
type input "[PERSON_NAME]"
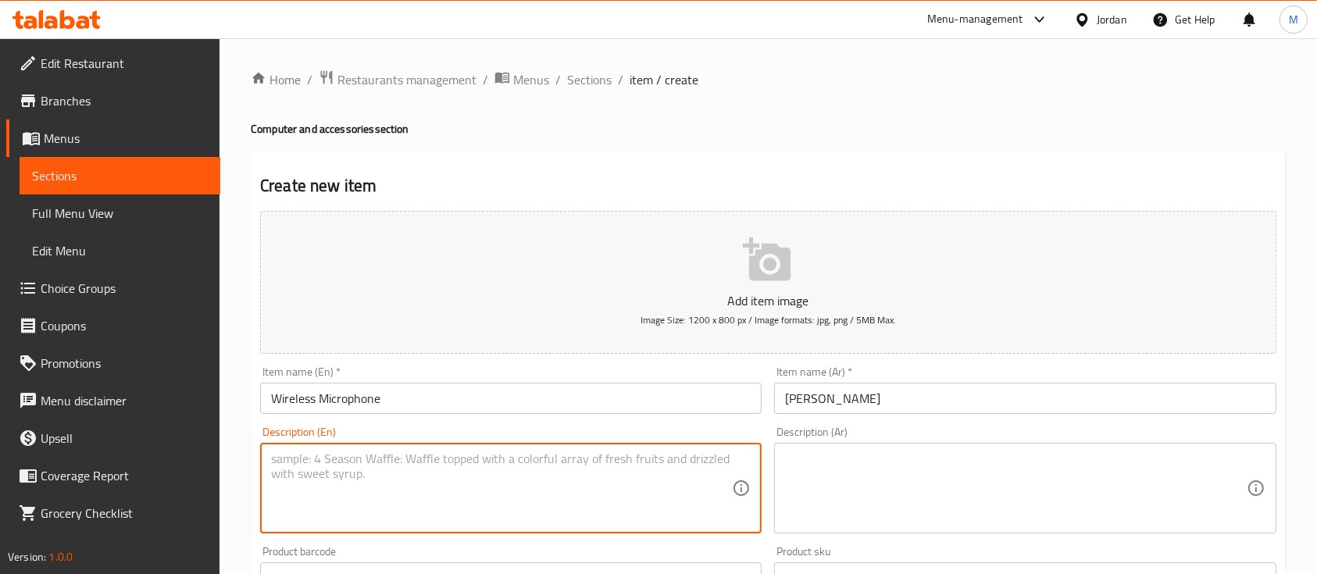
click at [537, 475] on textarea at bounding box center [501, 488] width 461 height 74
paste textarea "Wireless Microphone"
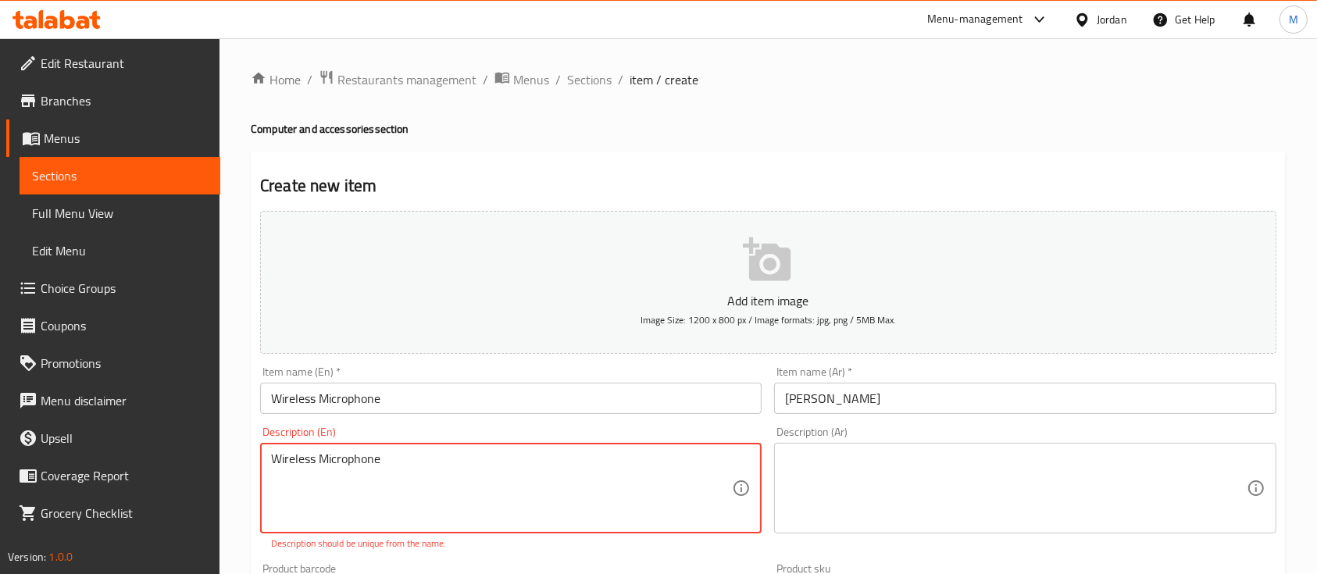
paste textarea "K8"
type textarea "Wireless Microphone K8"
click at [831, 467] on textarea at bounding box center [1015, 488] width 461 height 74
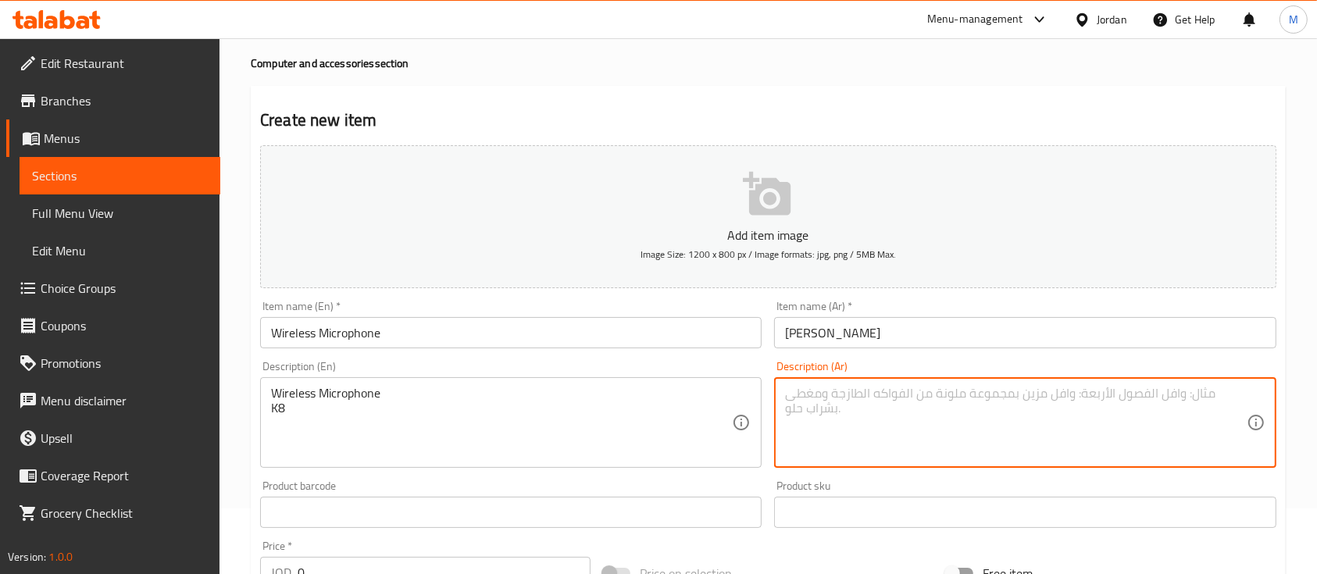
scroll to position [104, 0]
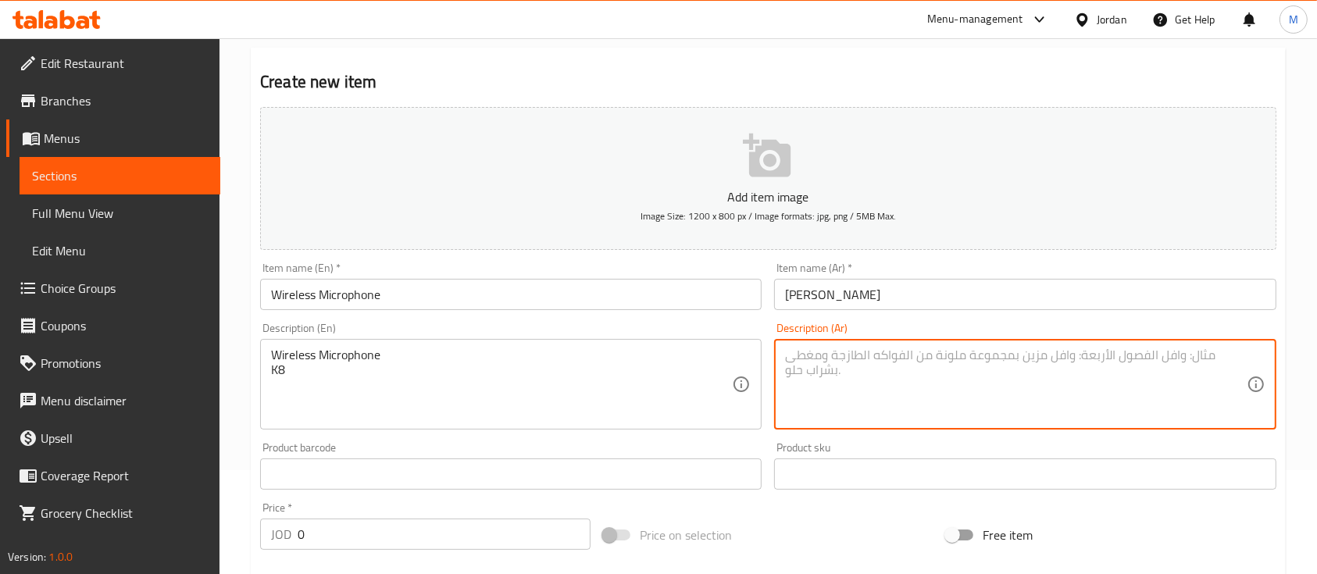
click at [515, 450] on div "Product barcode Product barcode" at bounding box center [510, 466] width 501 height 48
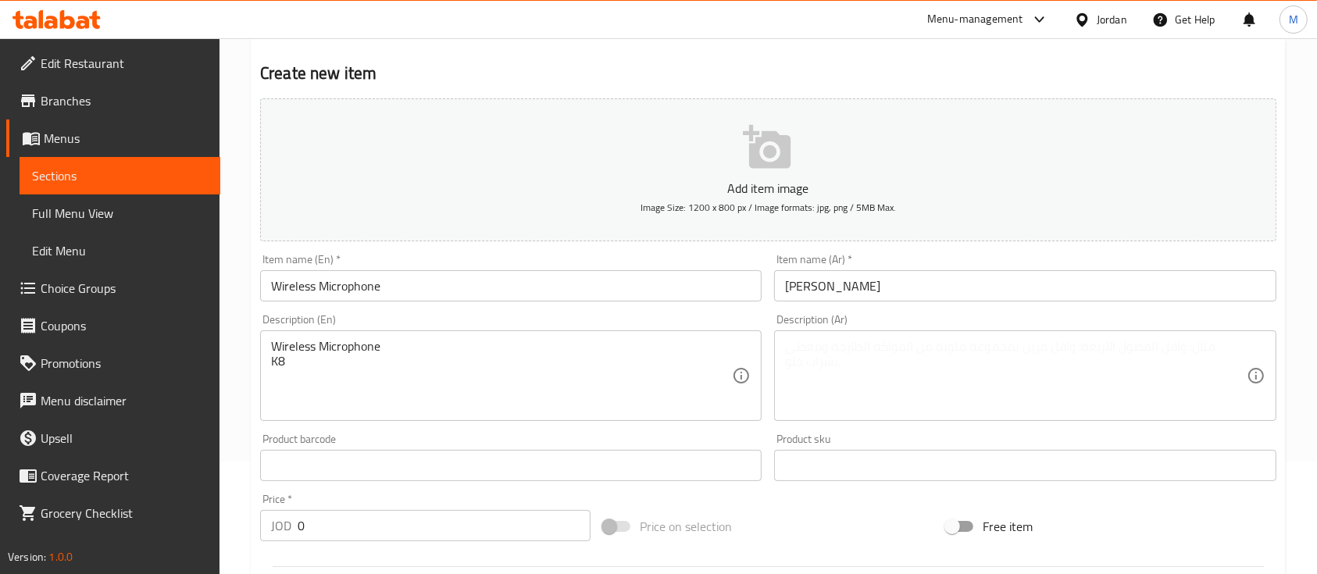
scroll to position [529, 0]
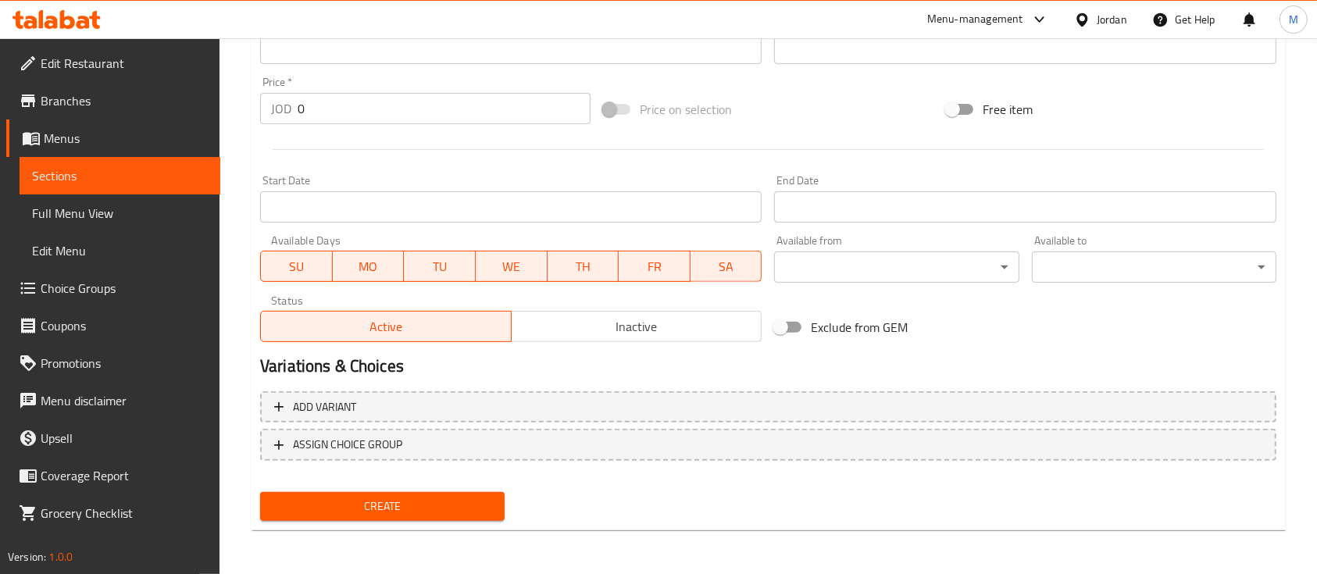
click at [470, 504] on span "Create" at bounding box center [382, 507] width 219 height 20
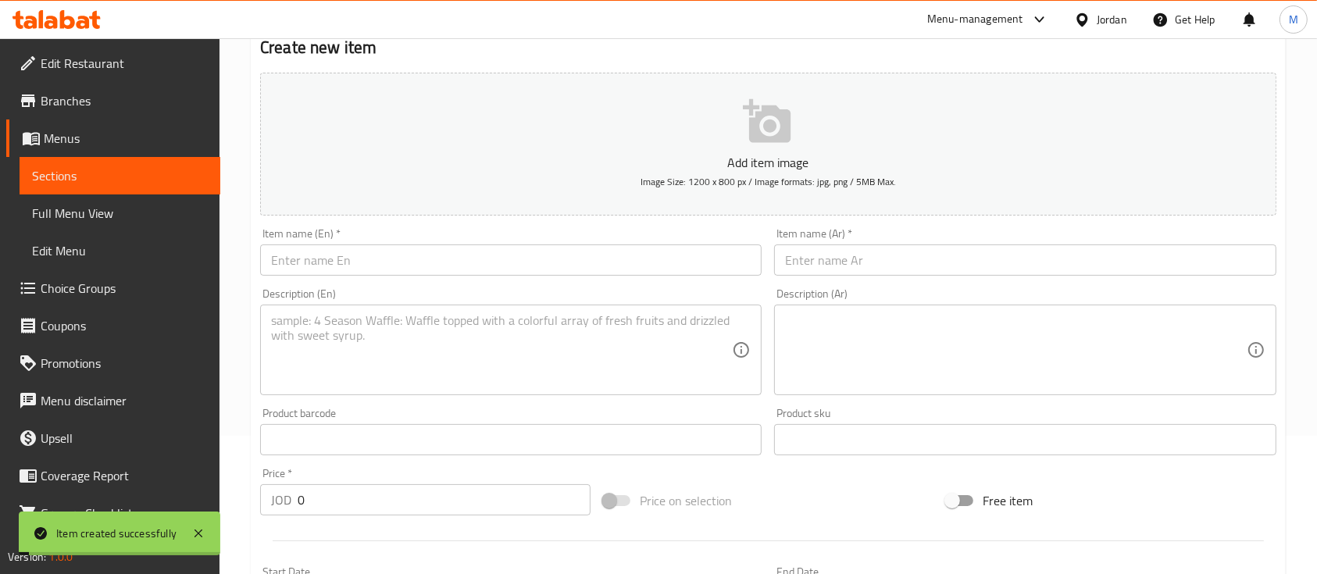
scroll to position [9, 0]
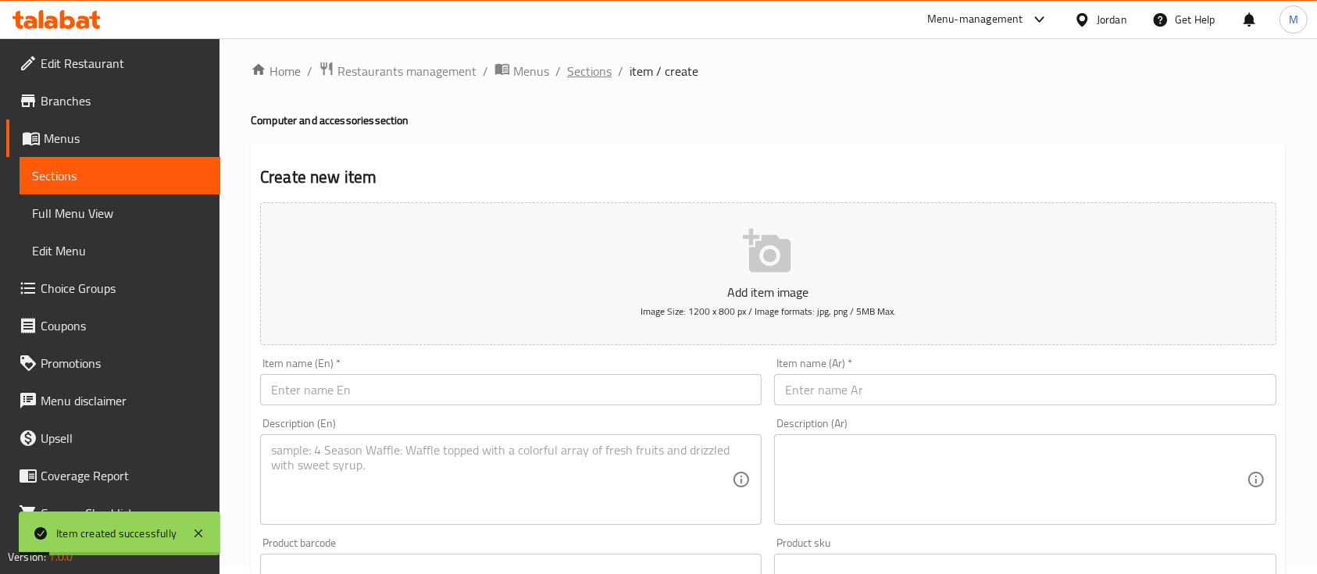
click at [589, 76] on span "Sections" at bounding box center [589, 71] width 45 height 19
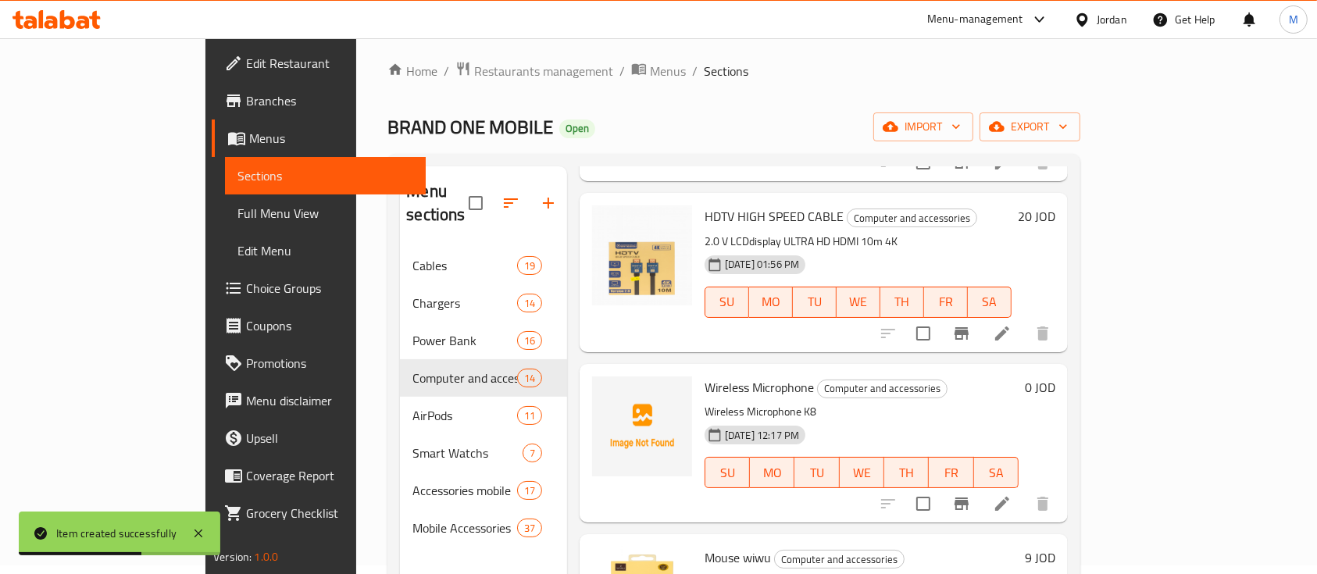
scroll to position [520, 0]
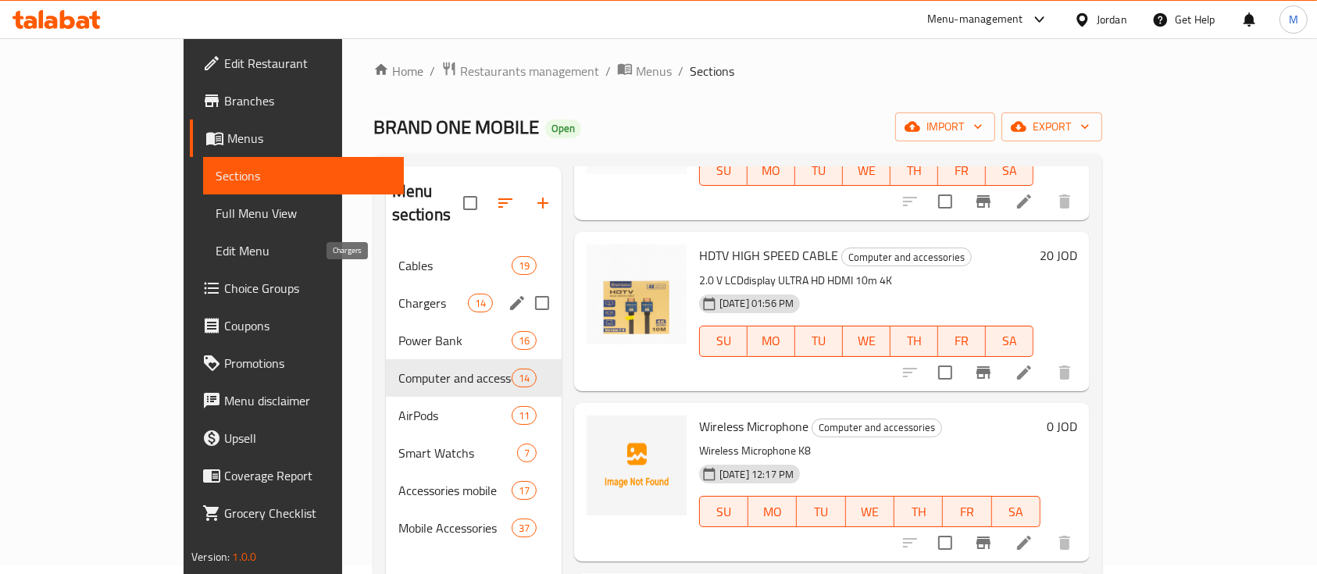
click at [398, 294] on span "Chargers" at bounding box center [433, 303] width 70 height 19
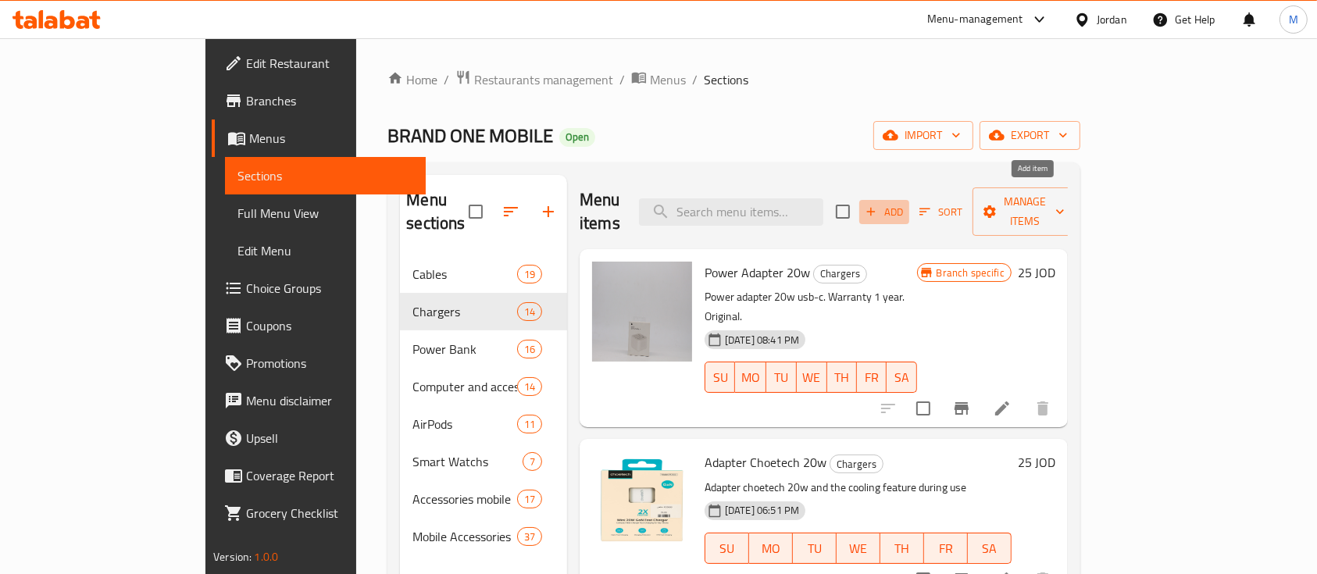
click at [905, 203] on span "Add" at bounding box center [884, 212] width 42 height 18
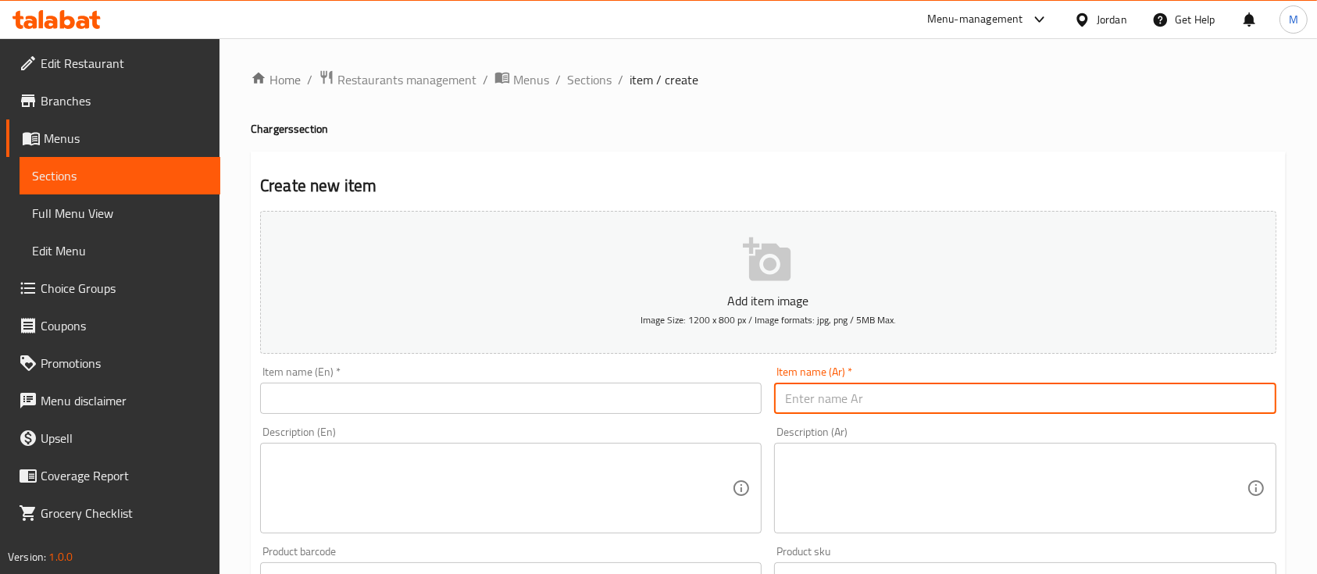
click at [861, 394] on input "text" at bounding box center [1024, 398] width 501 height 31
paste input "تحويله شاحن سيارة"
type input "تحويله شاحن سيارة"
click at [683, 414] on input "text" at bounding box center [510, 398] width 501 height 31
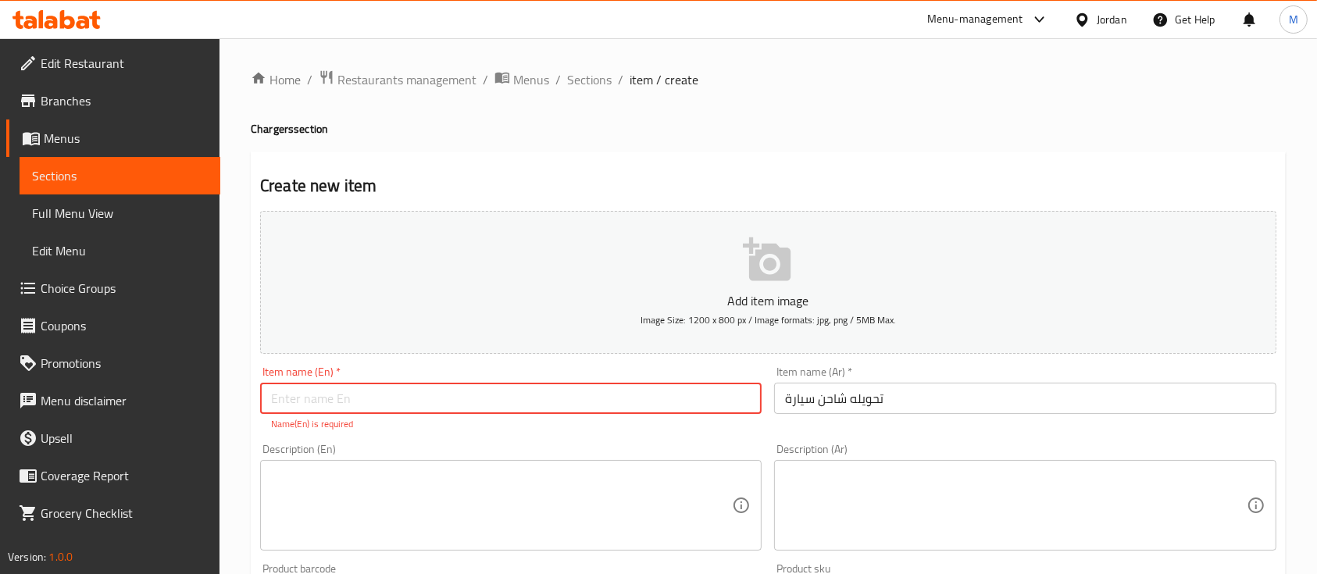
paste input "USB Charger"
type input "USB Charger"
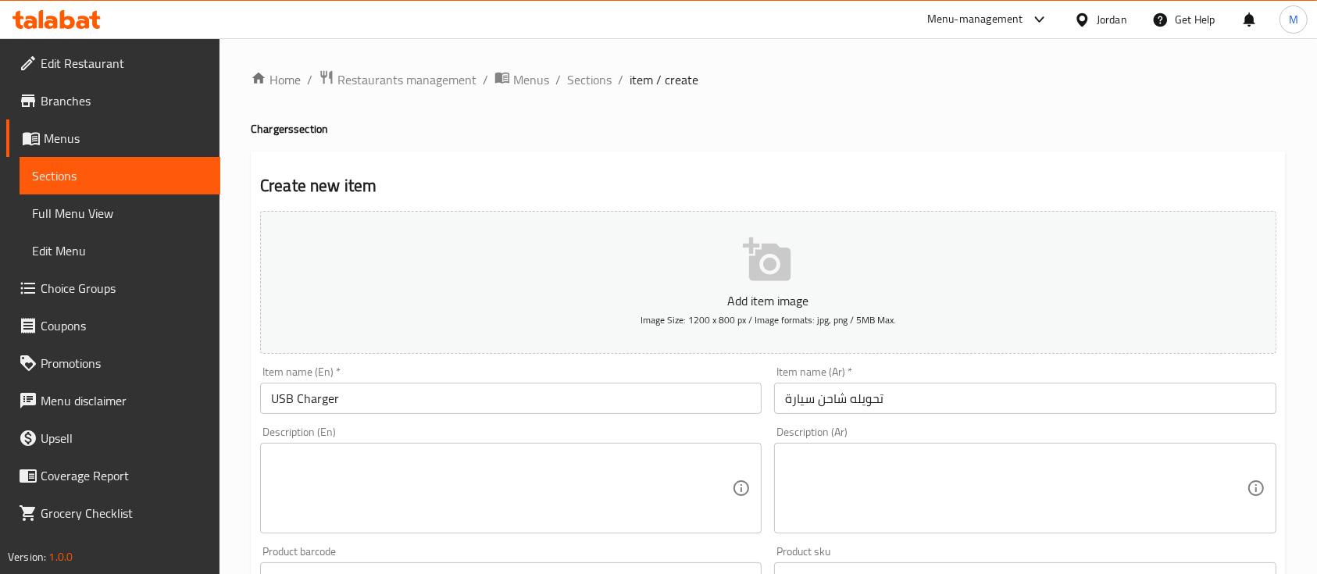
click at [557, 439] on div "Description (En) Description (En)" at bounding box center [510, 479] width 501 height 107
click at [540, 453] on textarea at bounding box center [501, 488] width 461 height 74
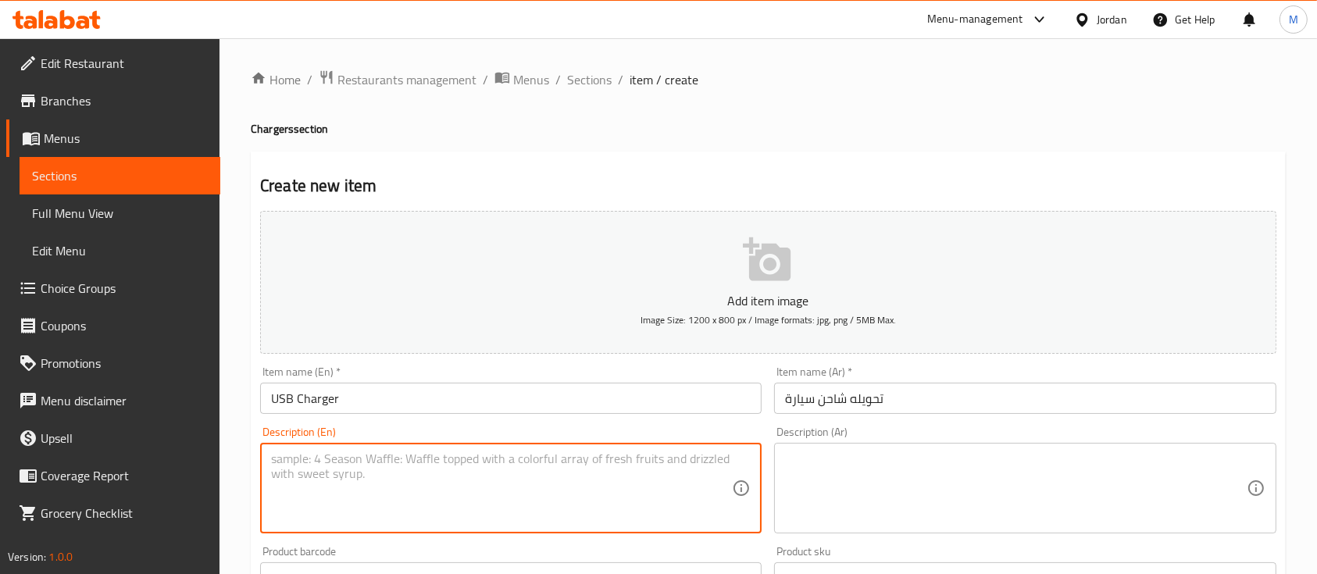
paste textarea "ADAPTOP"
click at [586, 430] on div "Description (En) ADAPTOP Description (En)" at bounding box center [510, 479] width 501 height 107
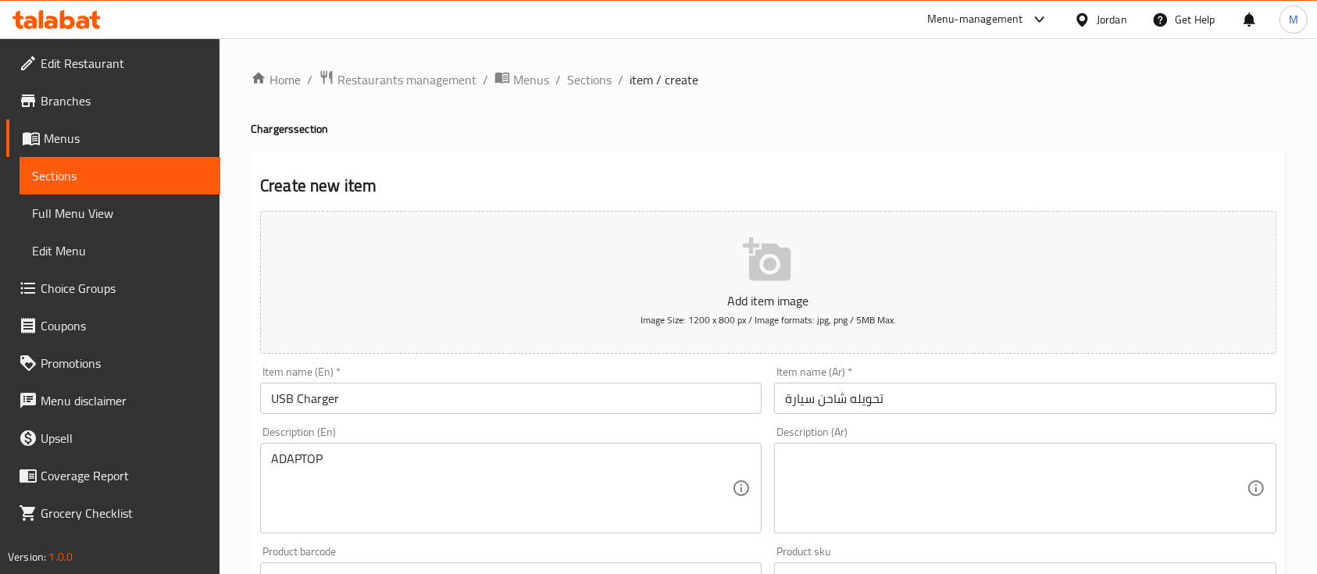
scroll to position [104, 0]
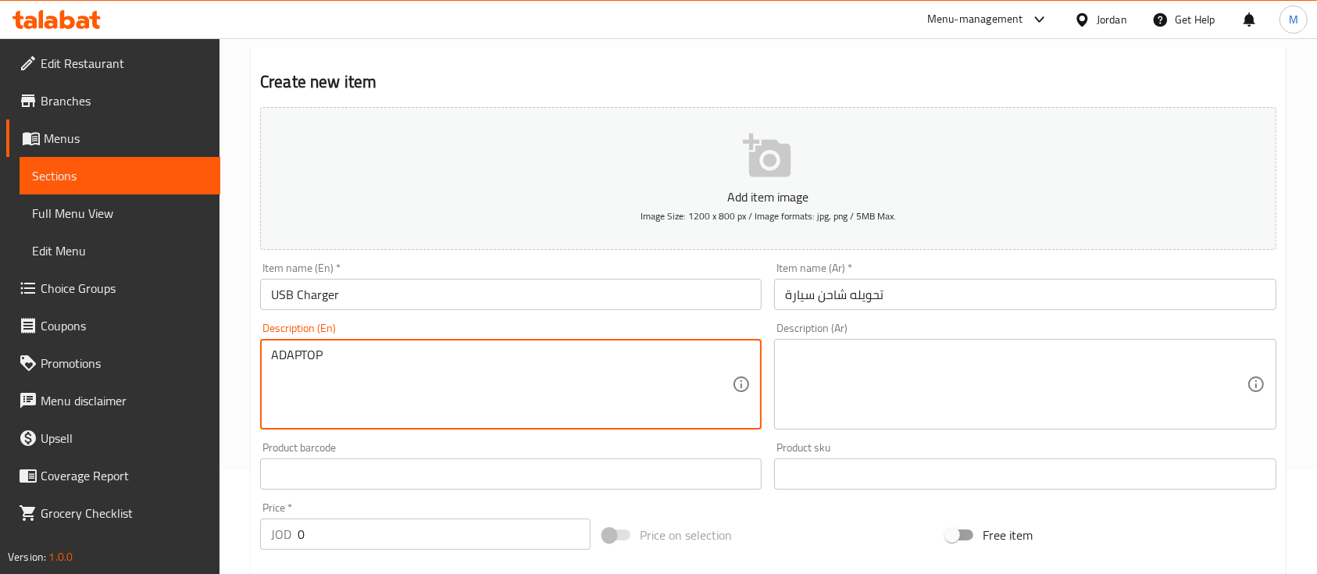
paste textarea "tch"
click at [349, 365] on textarea "tch ADAPTOP" at bounding box center [501, 385] width 461 height 74
type textarea "tch ADAPTOP"
click at [830, 523] on div "Price on selection" at bounding box center [768, 535] width 343 height 42
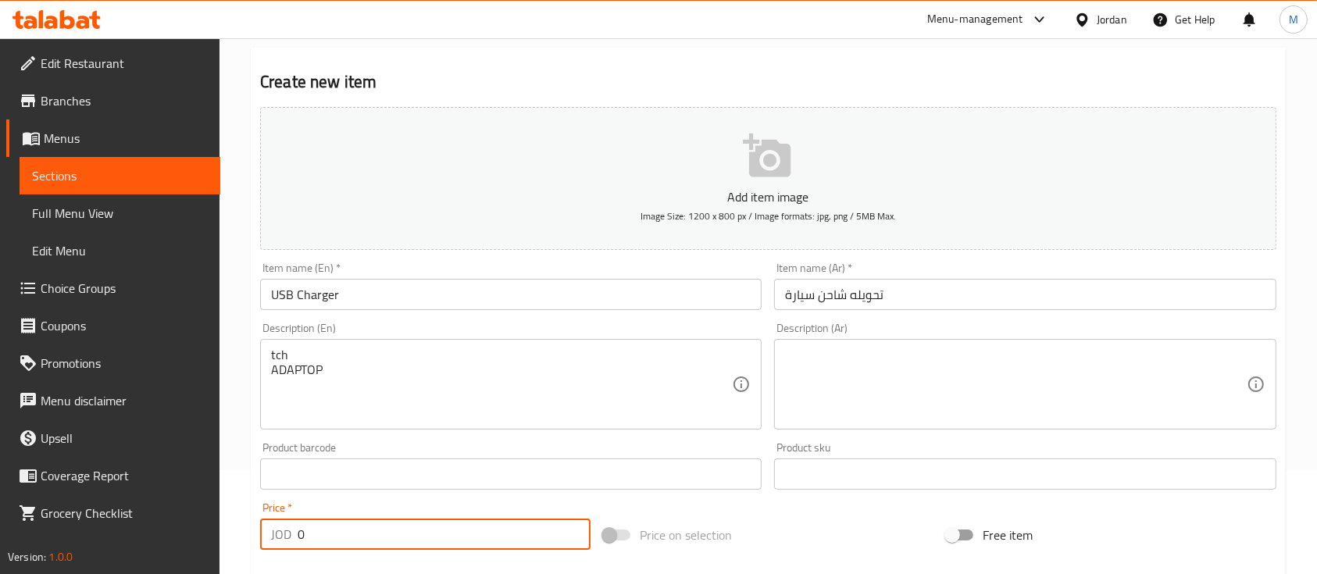
click at [294, 526] on div "JOD 0 Price *" at bounding box center [425, 534] width 330 height 31
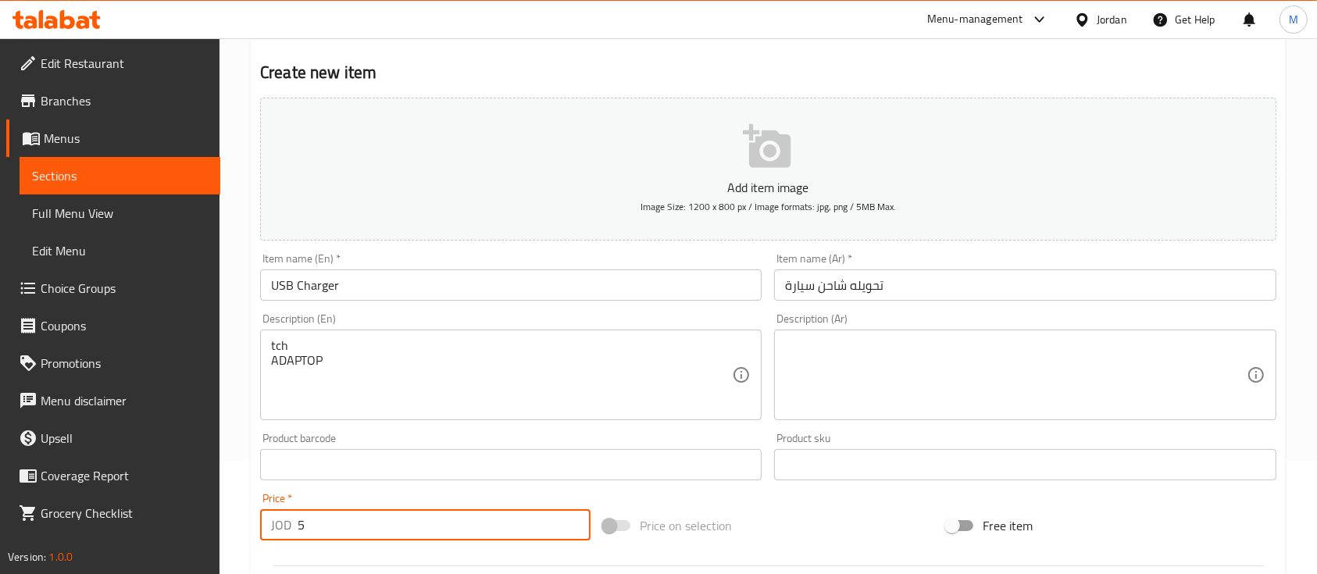
scroll to position [112, 0]
type input "5"
click at [447, 283] on input "USB Charger" at bounding box center [510, 285] width 501 height 31
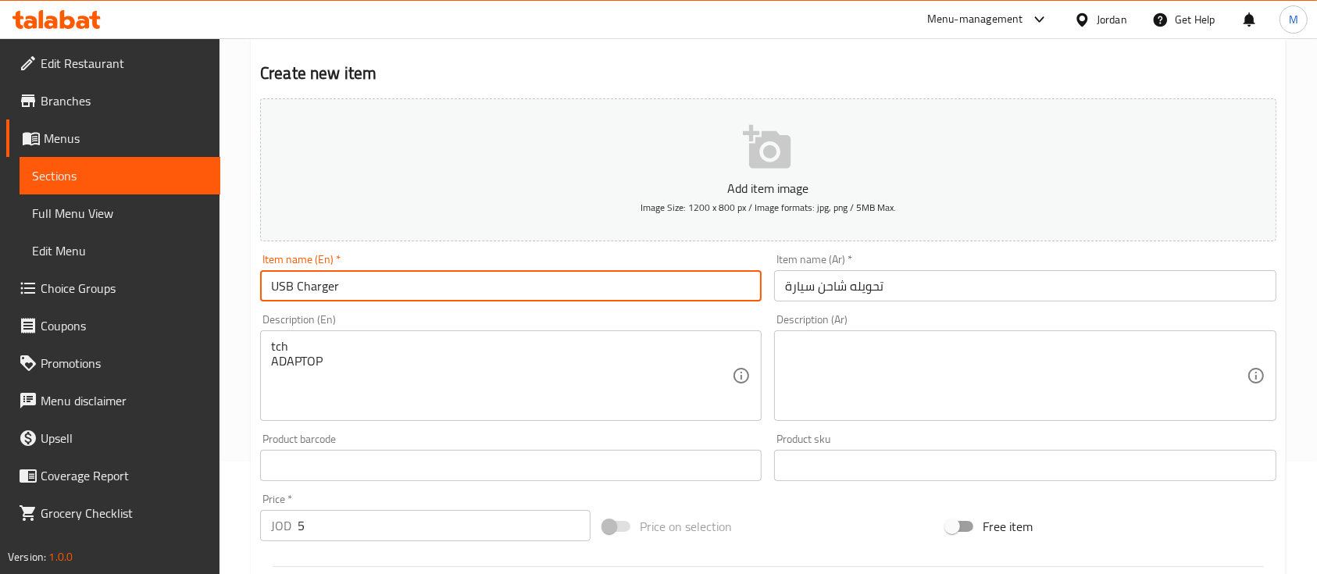
click at [925, 285] on input "تحويله شاحن سيارة" at bounding box center [1024, 285] width 501 height 31
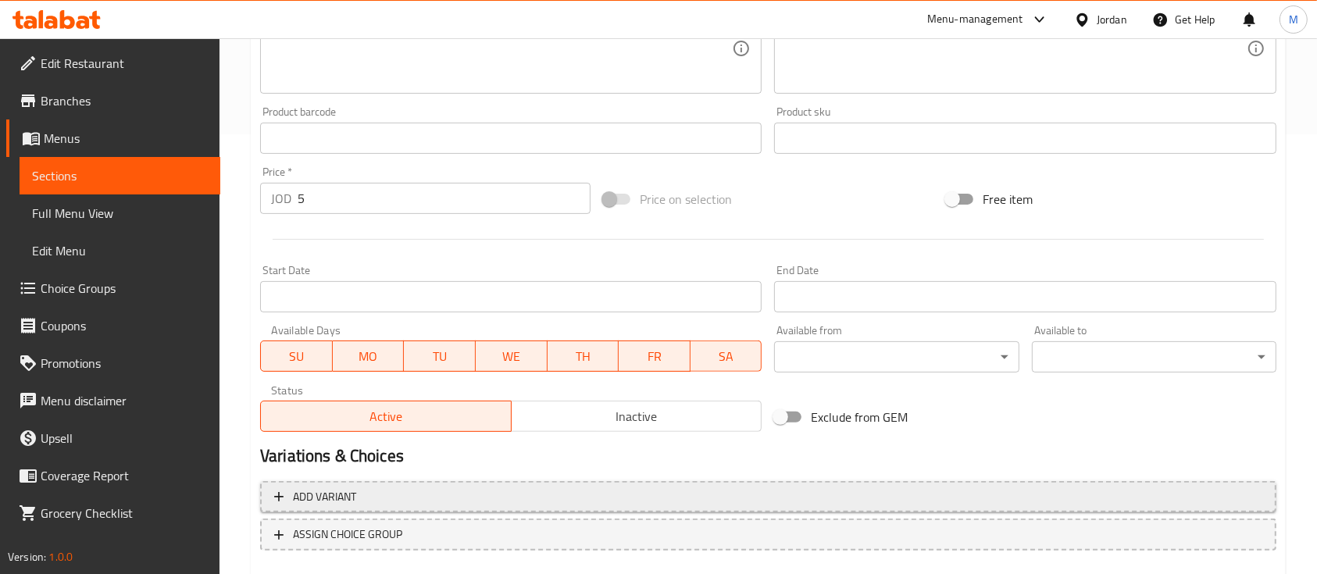
scroll to position [529, 0]
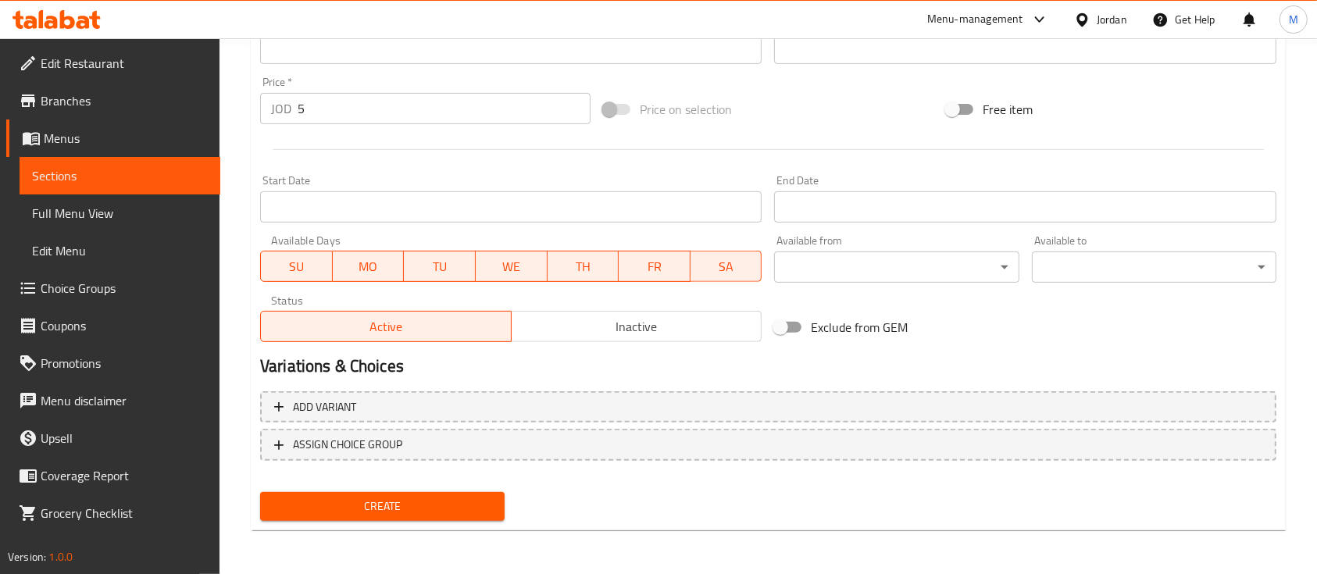
click at [470, 513] on span "Create" at bounding box center [382, 507] width 219 height 20
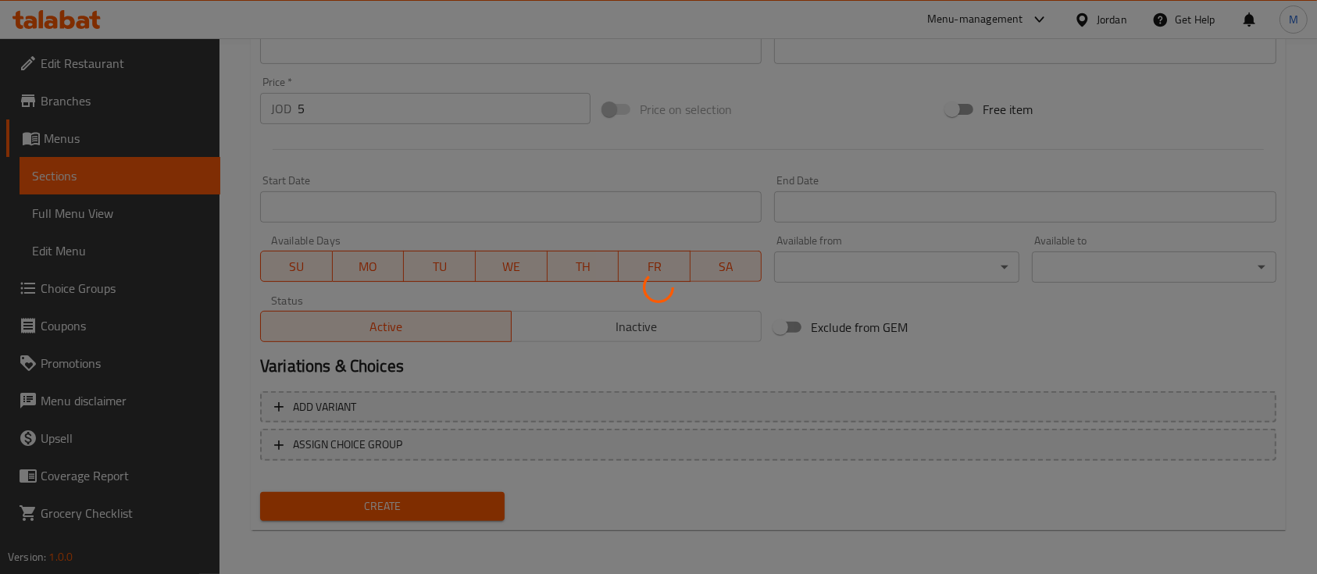
type input "0"
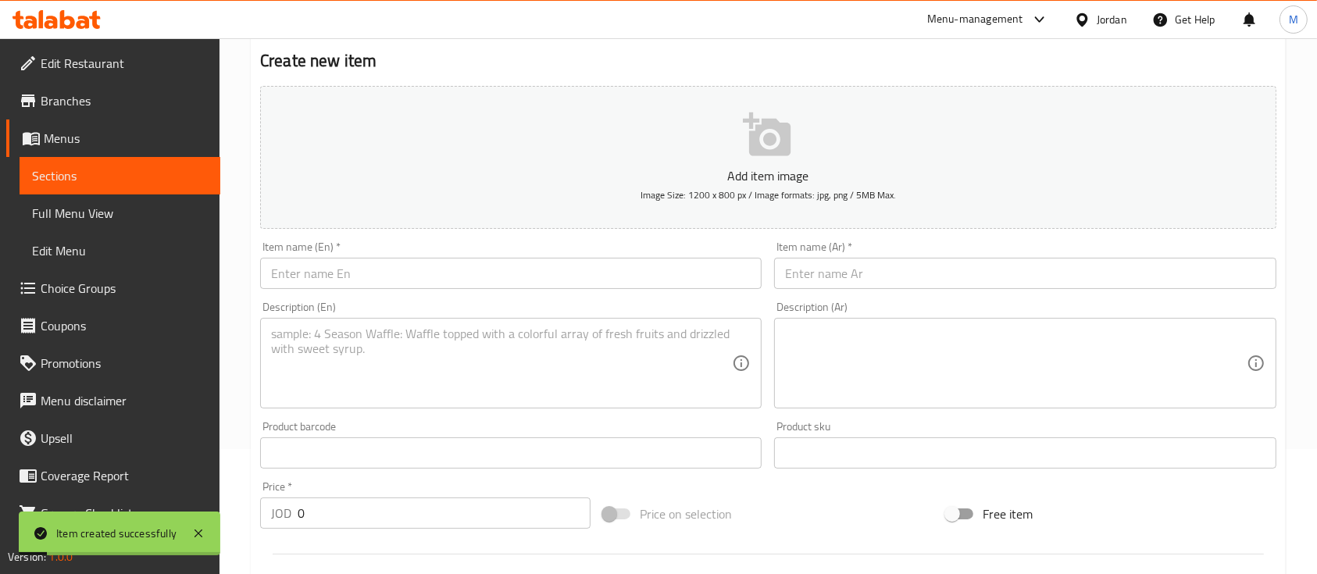
scroll to position [0, 0]
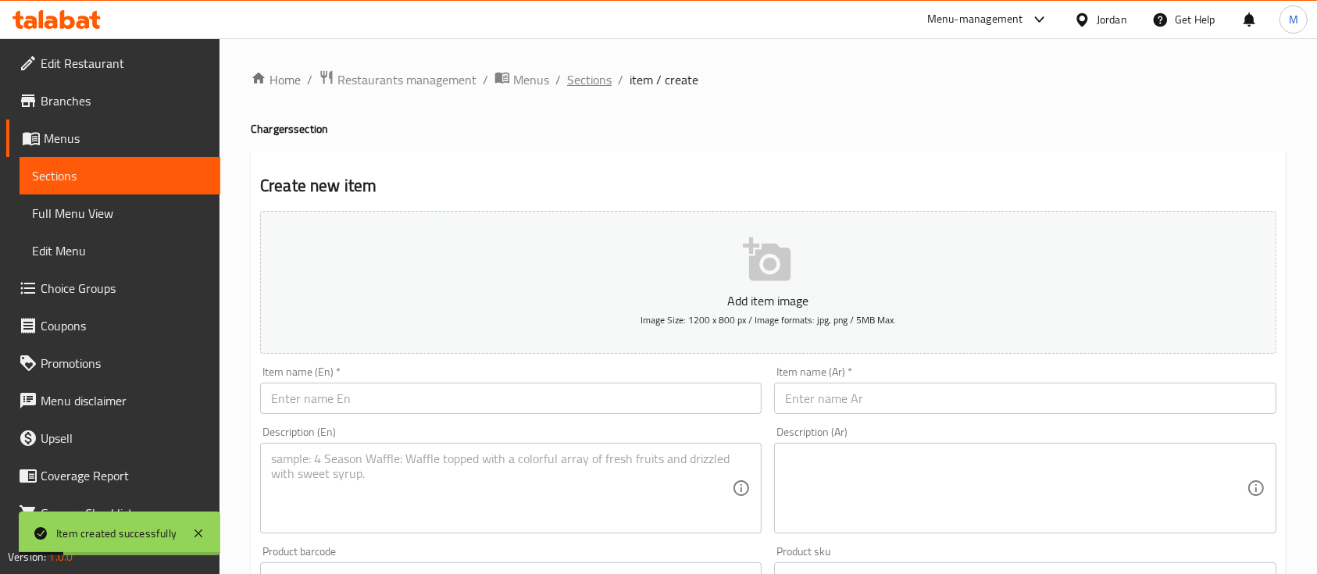
click at [594, 78] on span "Sections" at bounding box center [589, 79] width 45 height 19
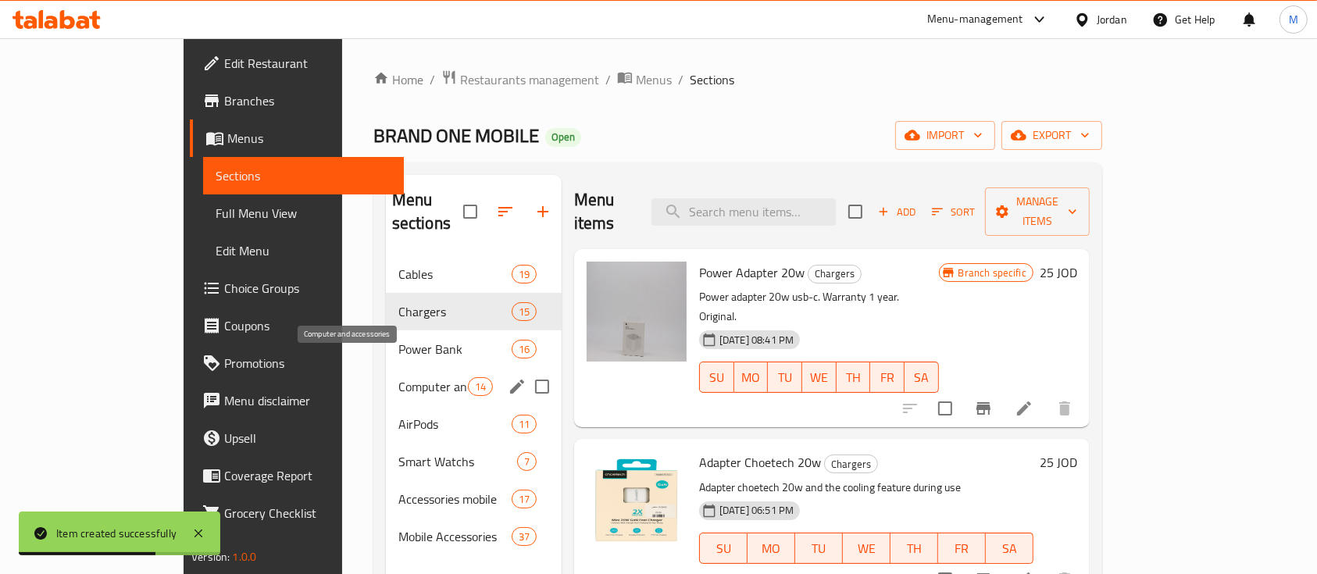
click at [398, 377] on span "Computer and accessories" at bounding box center [433, 386] width 70 height 19
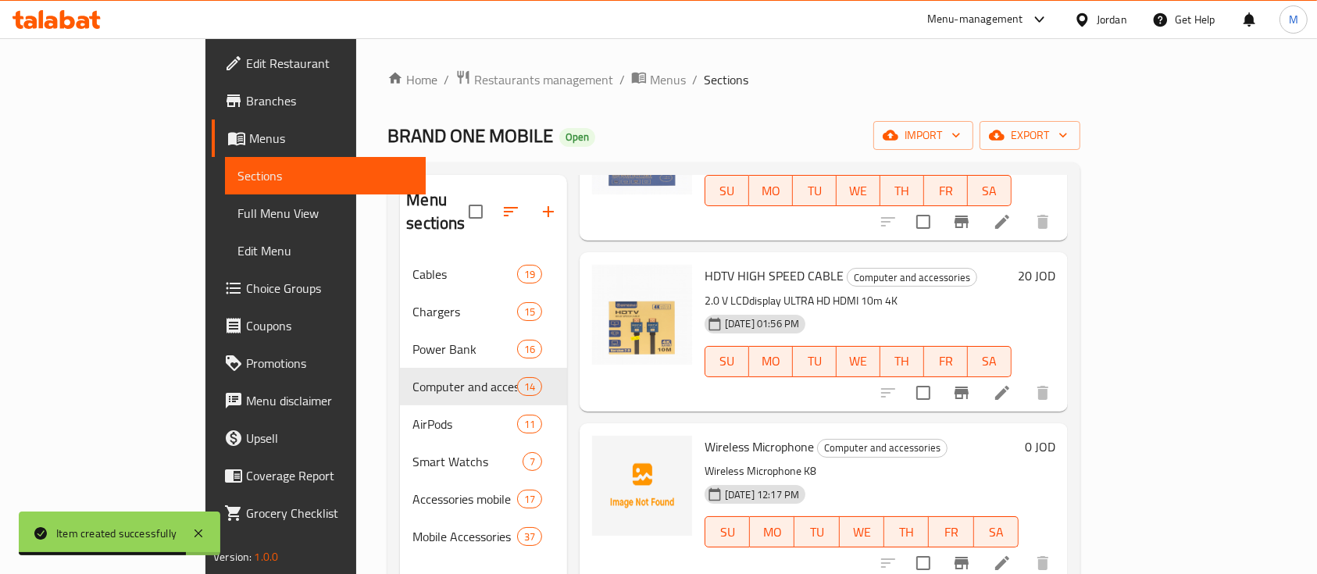
scroll to position [625, 0]
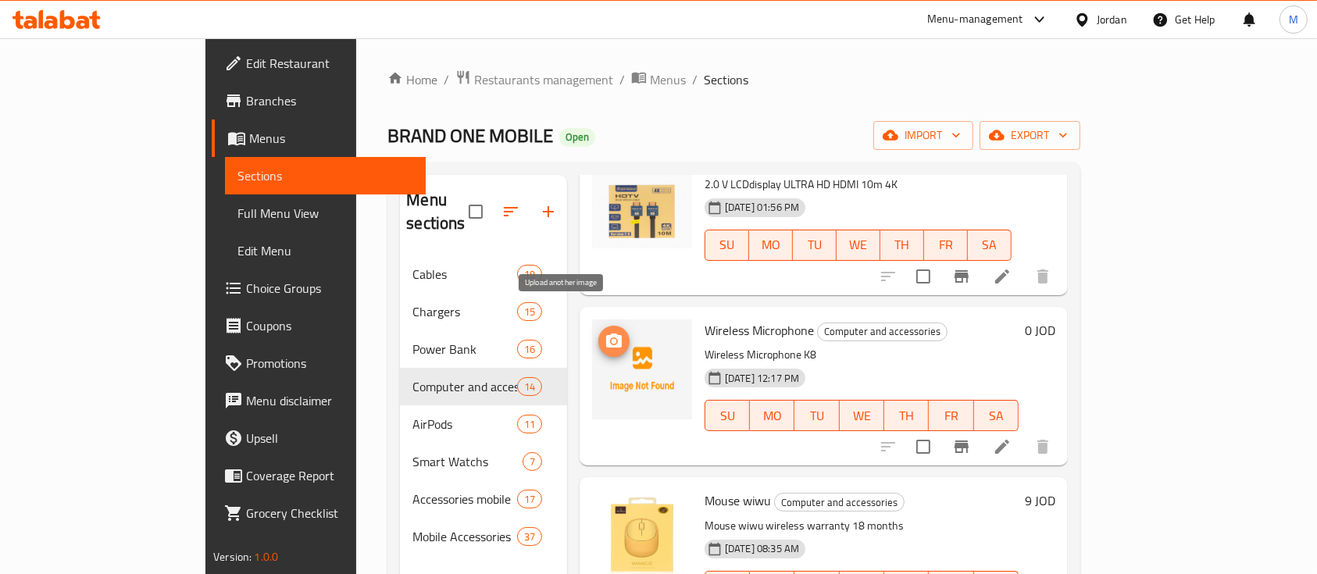
click at [611, 339] on circle "upload picture" at bounding box center [613, 341] width 5 height 5
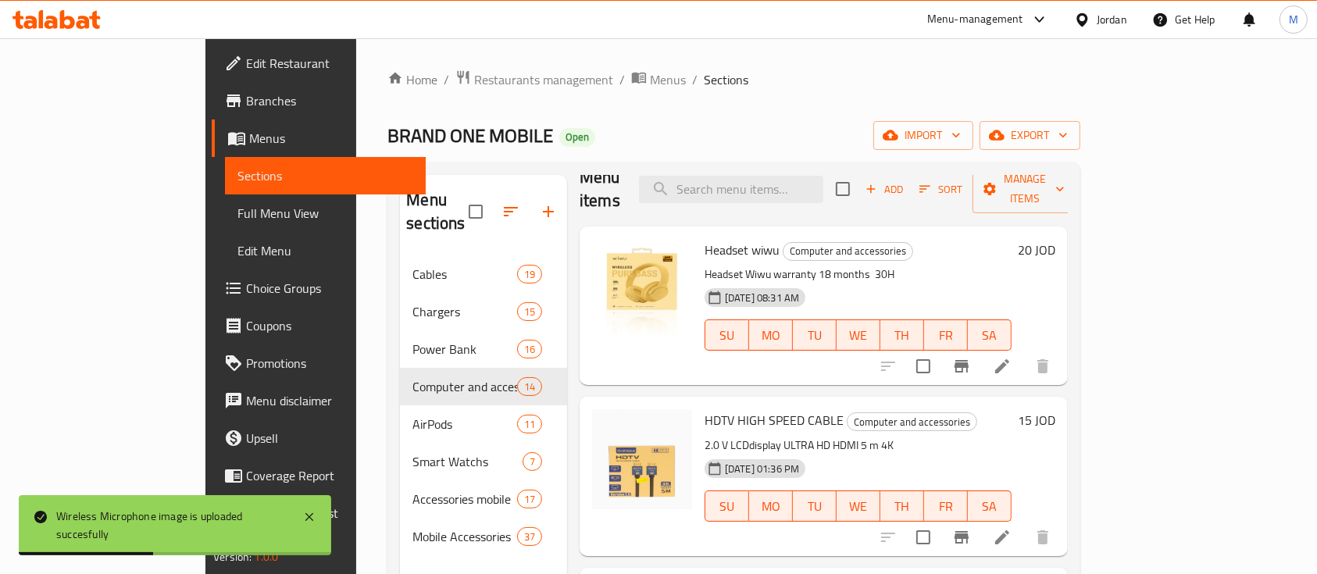
scroll to position [0, 0]
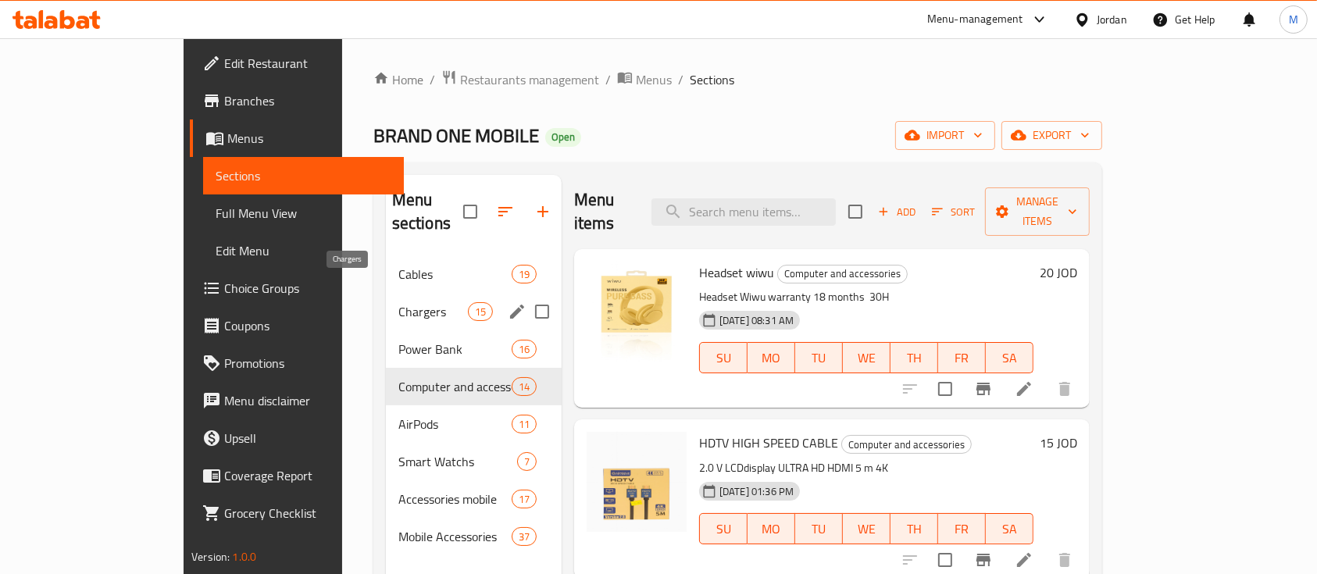
click at [398, 302] on span "Chargers" at bounding box center [433, 311] width 70 height 19
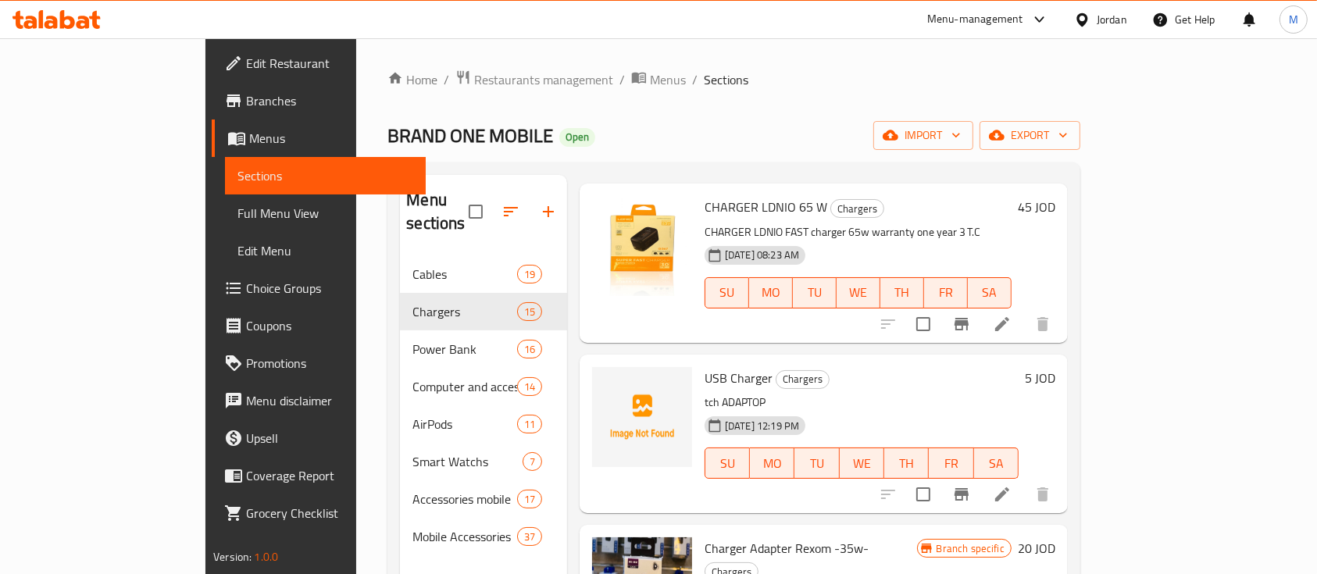
scroll to position [1666, 0]
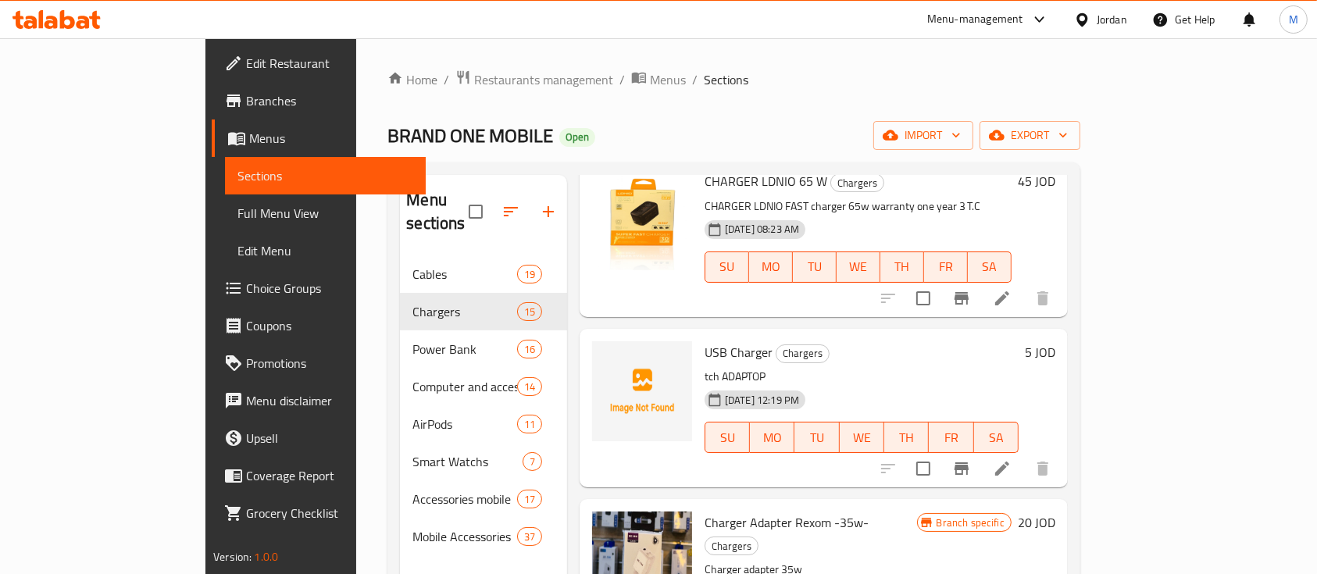
click at [704, 340] on span "USB Charger" at bounding box center [738, 351] width 68 height 23
click at [761, 335] on div "USB Charger Chargers tch ADAPTOP [DATE] 12:19 PM SU MO TU WE TH FR SA" at bounding box center [861, 408] width 326 height 146
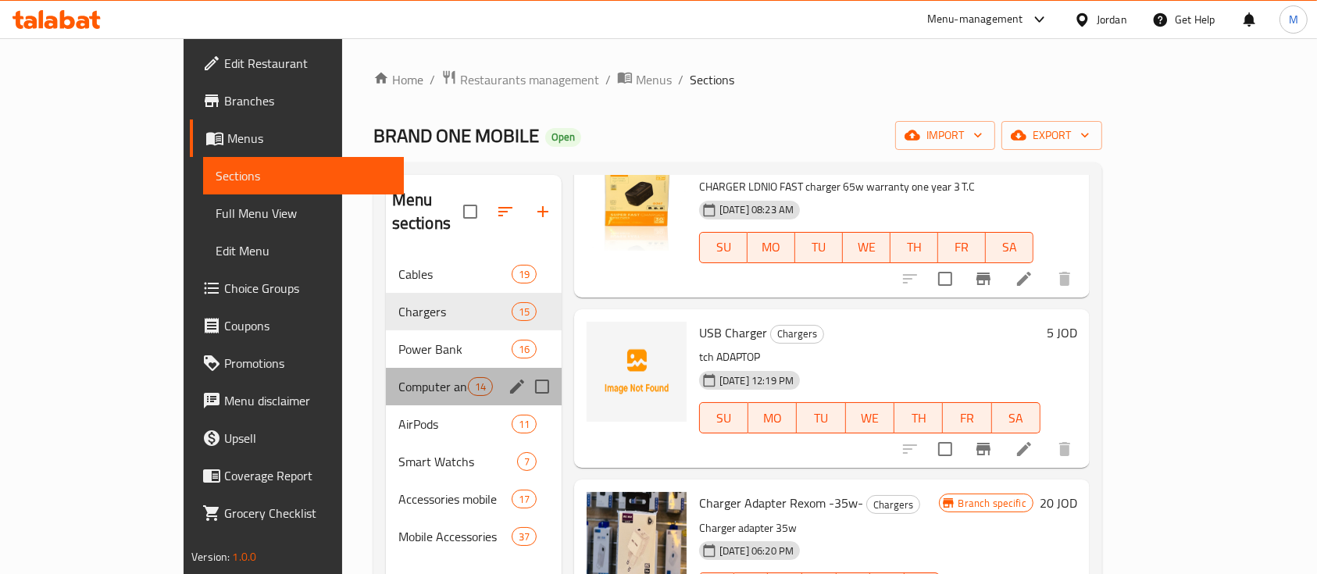
click at [386, 372] on div "Computer and accessories 14" at bounding box center [474, 386] width 176 height 37
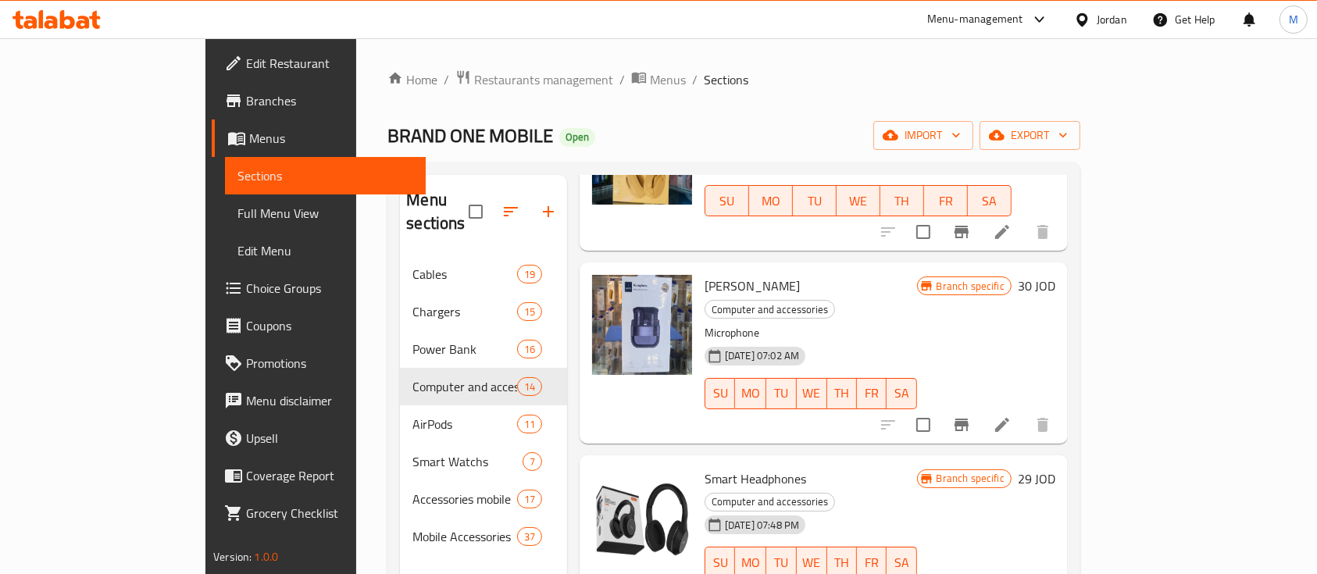
scroll to position [1562, 0]
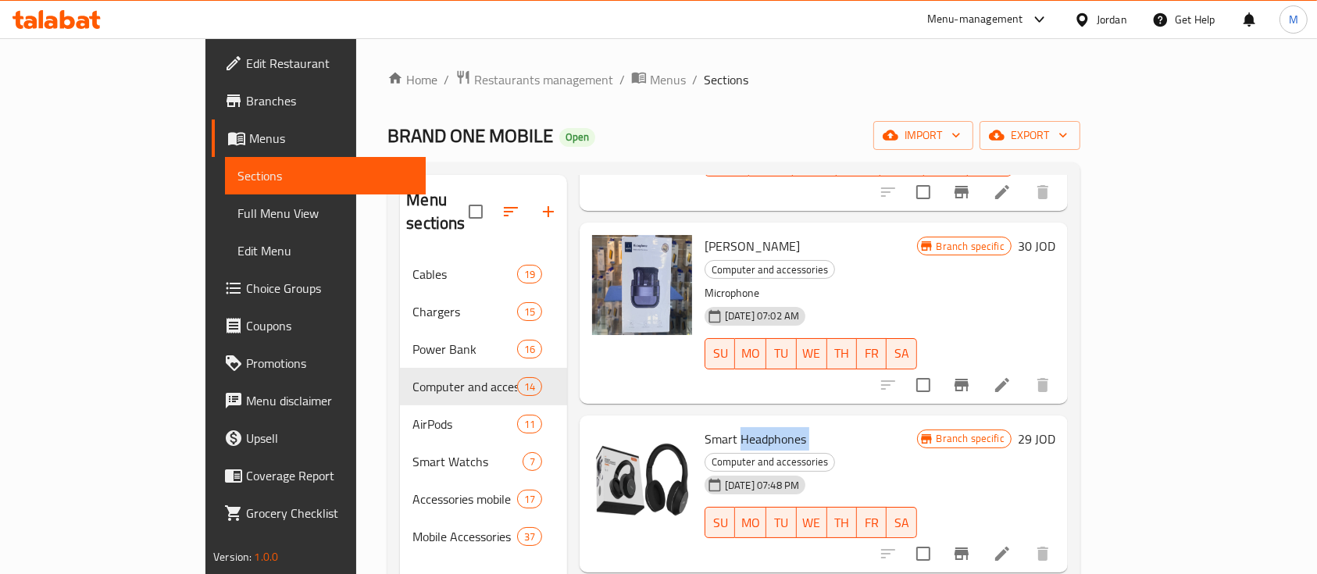
drag, startPoint x: 690, startPoint y: 395, endPoint x: 758, endPoint y: 394, distance: 68.7
click at [758, 428] on h6 "Smart Headphones Computer and accessories" at bounding box center [810, 450] width 212 height 44
click at [748, 427] on span "Smart Headphones" at bounding box center [755, 438] width 102 height 23
drag, startPoint x: 753, startPoint y: 396, endPoint x: 690, endPoint y: 394, distance: 62.5
click at [704, 428] on h6 "Smart Headphones Computer and accessories" at bounding box center [810, 450] width 212 height 44
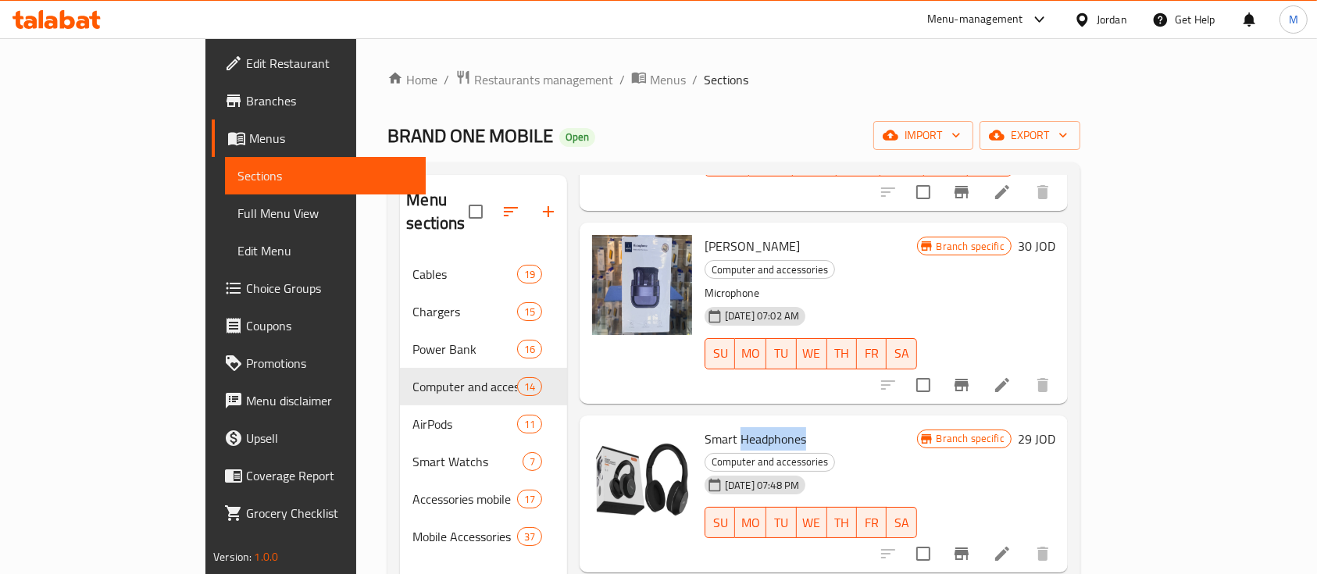
copy span "Headphones"
click at [1024, 540] on li at bounding box center [1002, 554] width 44 height 28
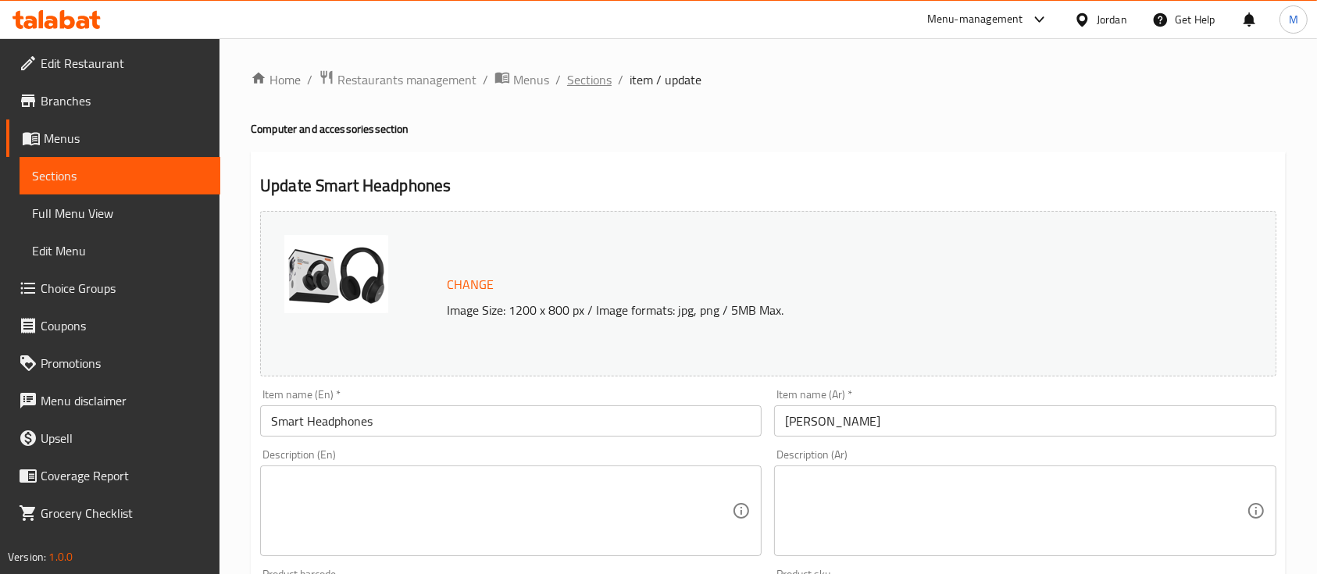
click at [601, 73] on span "Sections" at bounding box center [589, 79] width 45 height 19
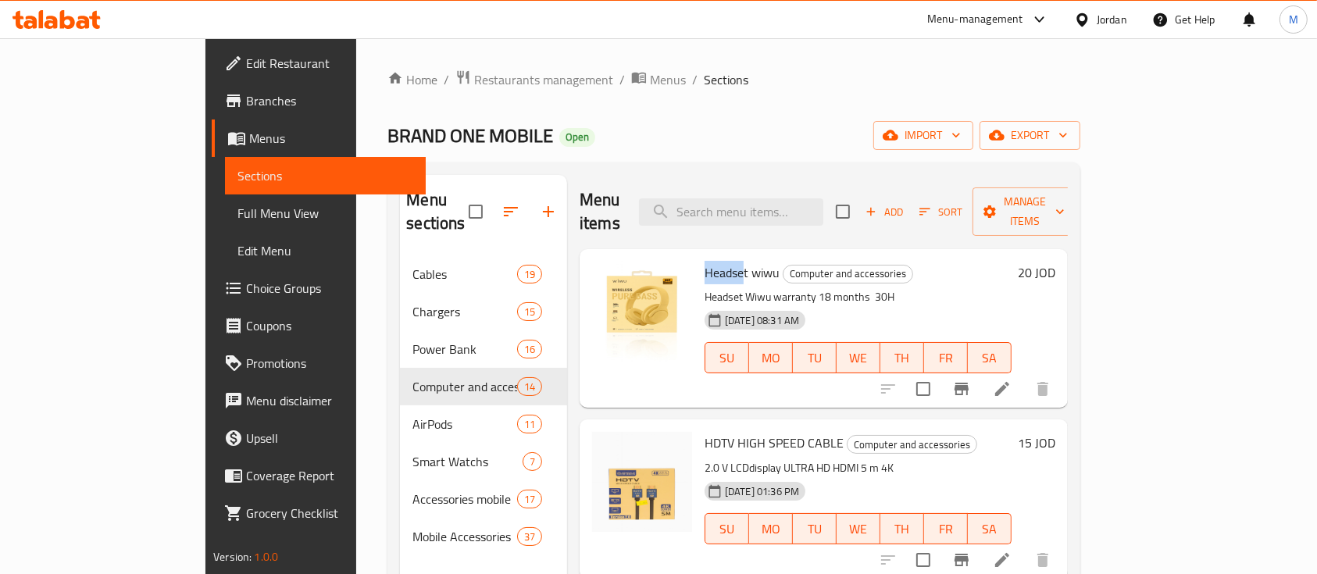
drag, startPoint x: 654, startPoint y: 249, endPoint x: 693, endPoint y: 248, distance: 39.8
click at [704, 261] on span "Headset wiwu" at bounding box center [741, 272] width 75 height 23
copy span "Headset"
click at [1024, 375] on li at bounding box center [1002, 389] width 44 height 28
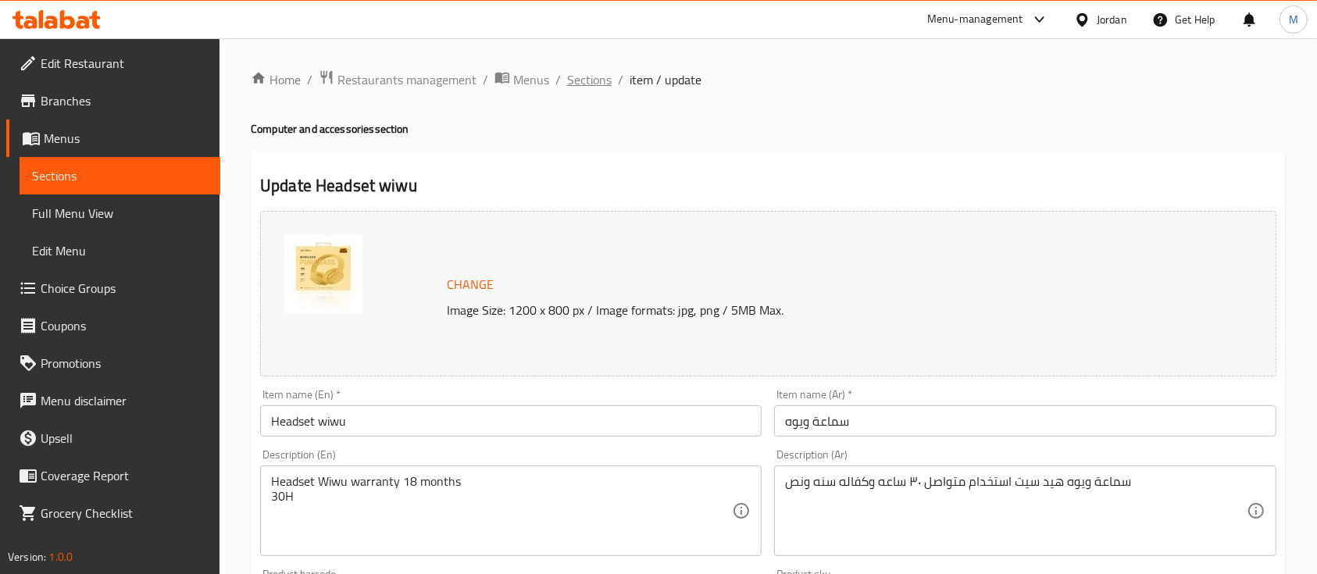
click at [579, 78] on span "Sections" at bounding box center [589, 79] width 45 height 19
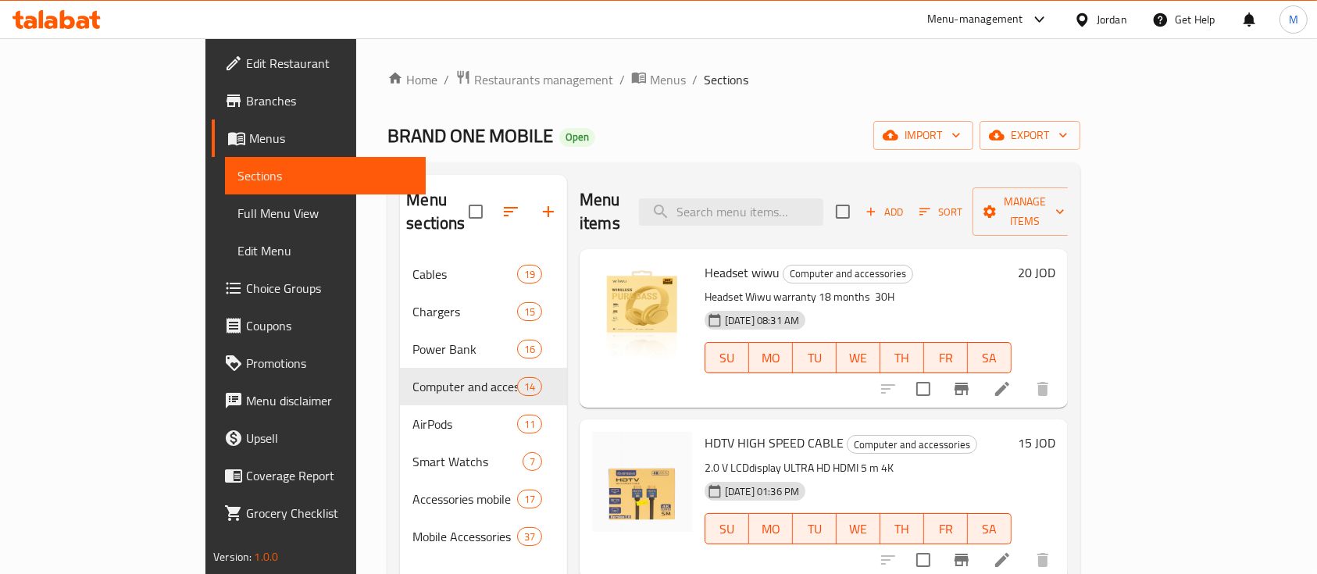
click at [704, 261] on span "Headset wiwu" at bounding box center [741, 272] width 75 height 23
copy span "Headset"
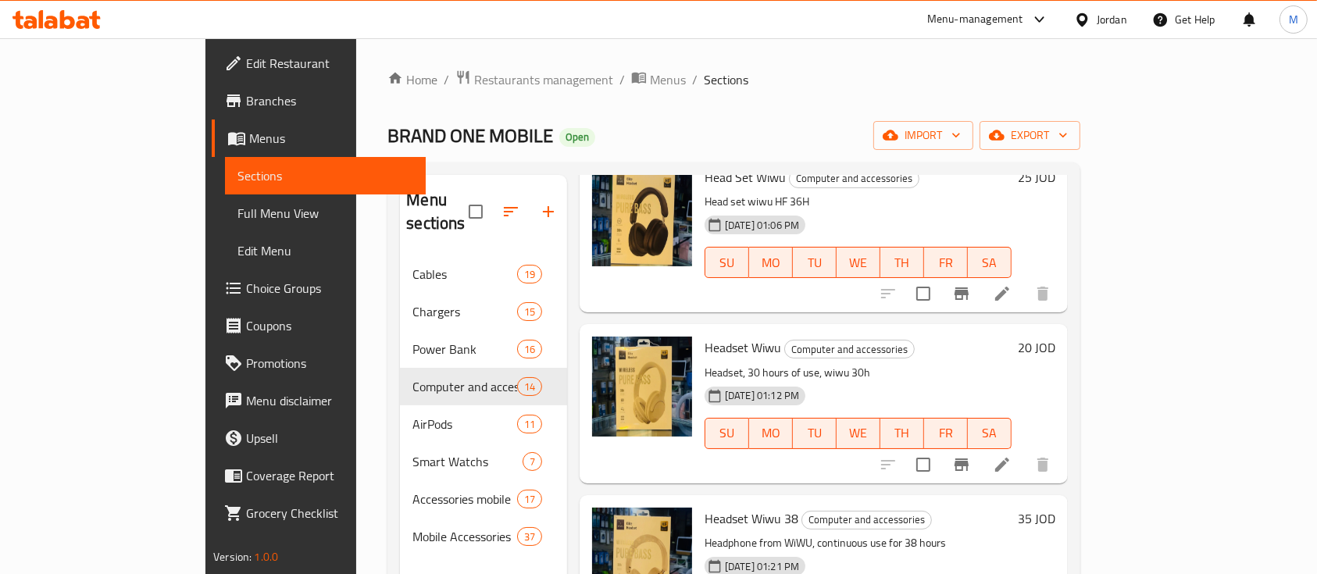
scroll to position [1249, 0]
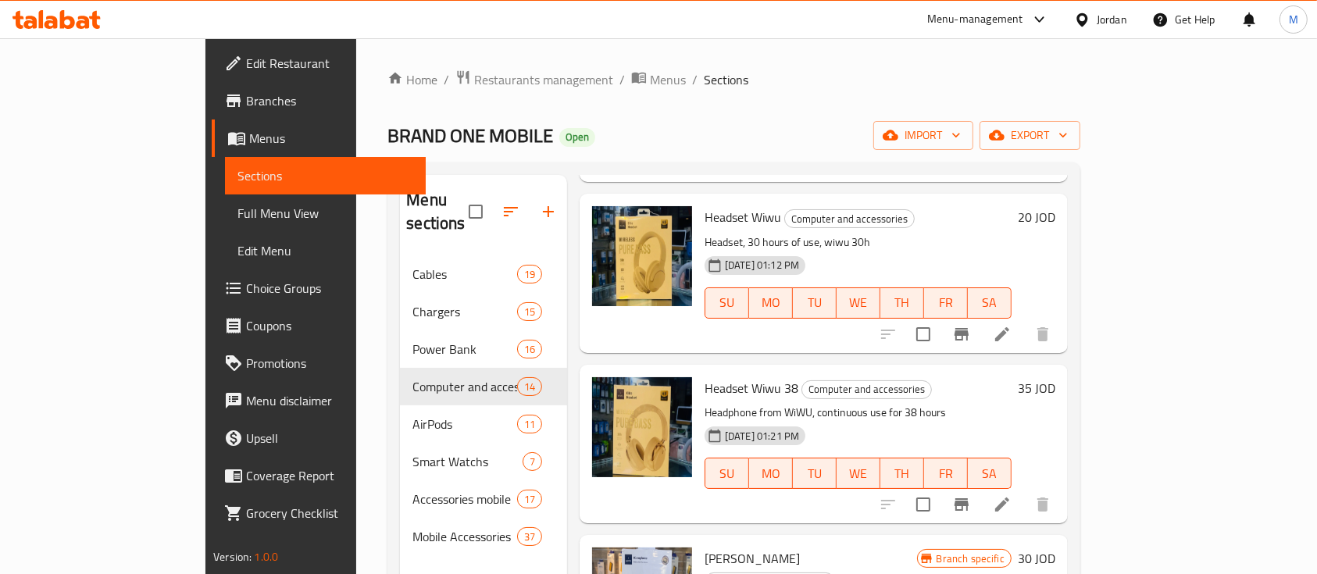
click at [704, 376] on span "Headset Wiwu 38" at bounding box center [751, 387] width 94 height 23
copy span "Headset"
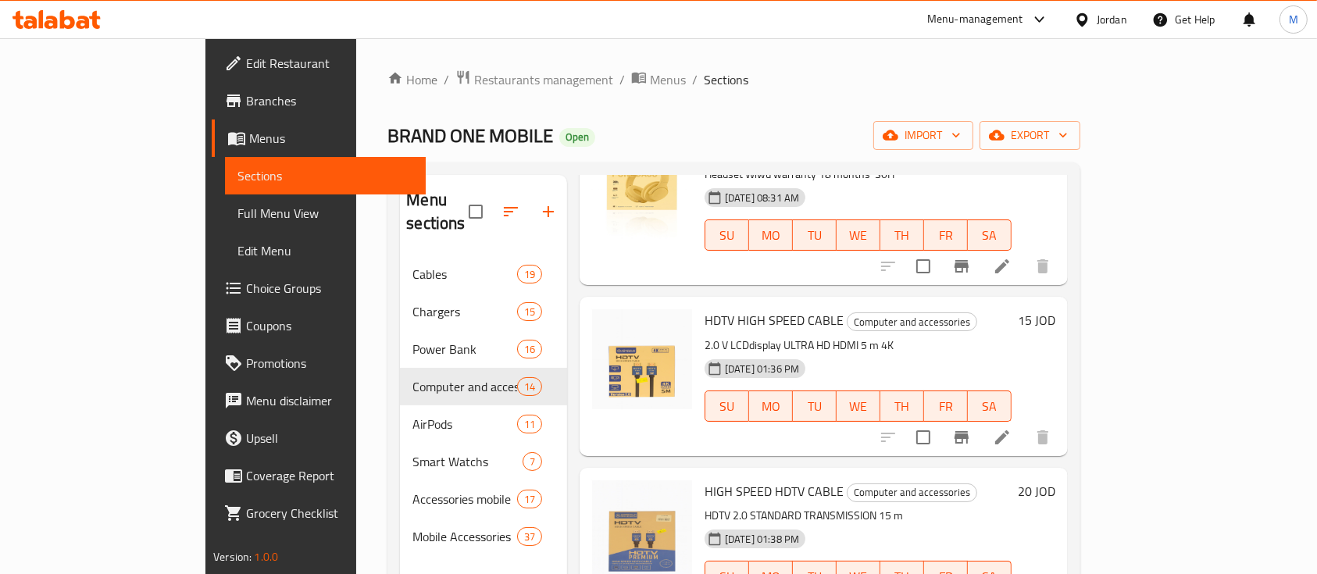
scroll to position [0, 0]
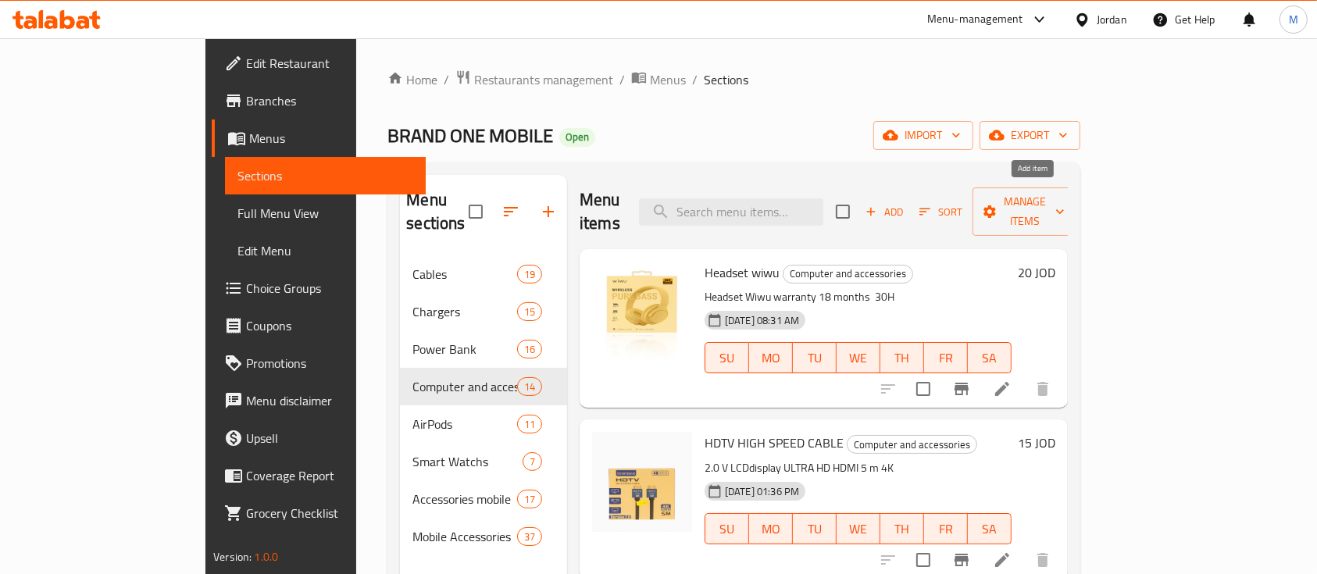
click at [909, 211] on button "Add" at bounding box center [884, 212] width 50 height 24
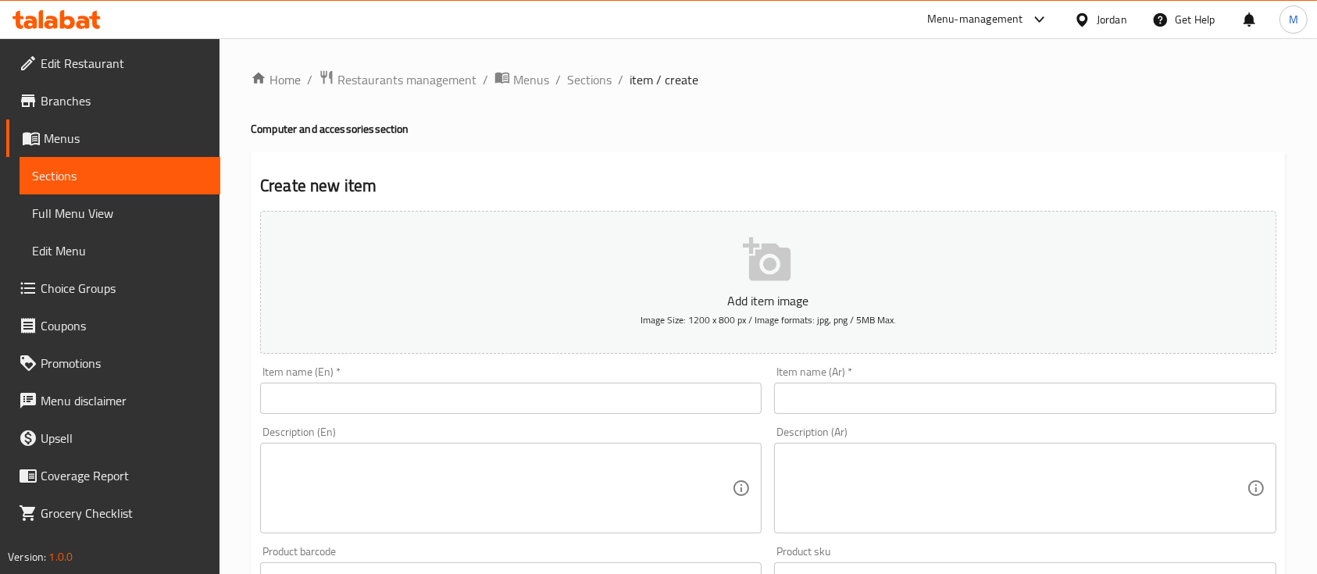
click at [425, 410] on input "text" at bounding box center [510, 398] width 501 height 31
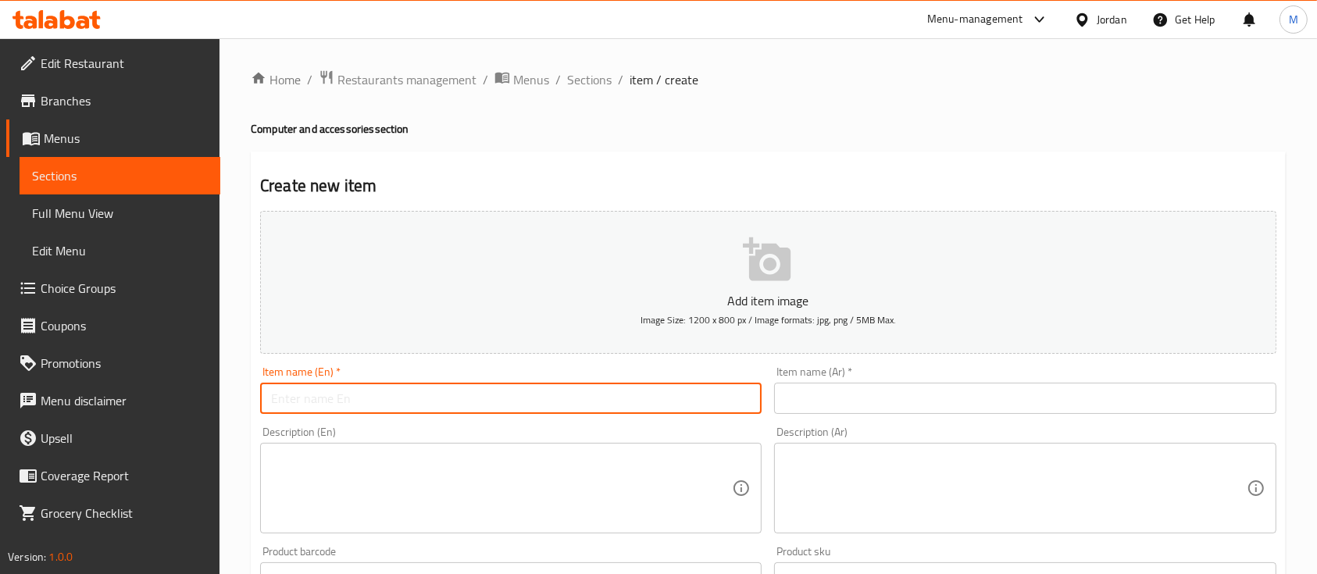
paste input "Headset"
type input "Headset"
drag, startPoint x: 835, startPoint y: 389, endPoint x: 844, endPoint y: 420, distance: 32.6
click at [835, 389] on input "text" at bounding box center [1024, 398] width 501 height 31
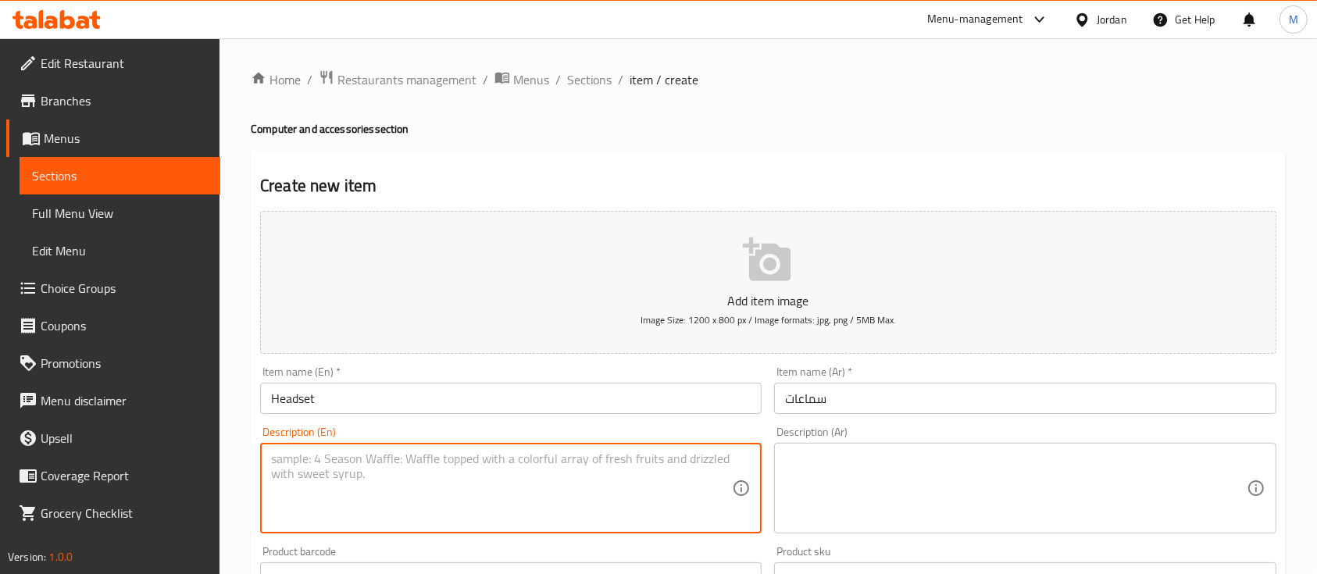
click at [650, 477] on textarea at bounding box center [501, 488] width 461 height 74
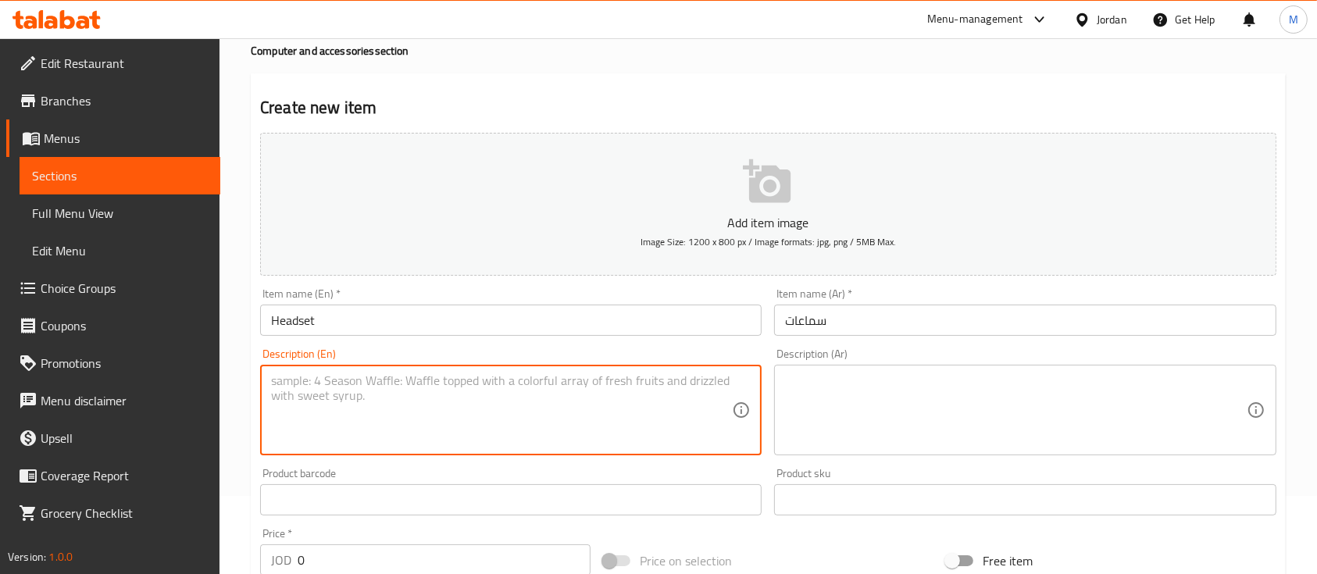
scroll to position [104, 0]
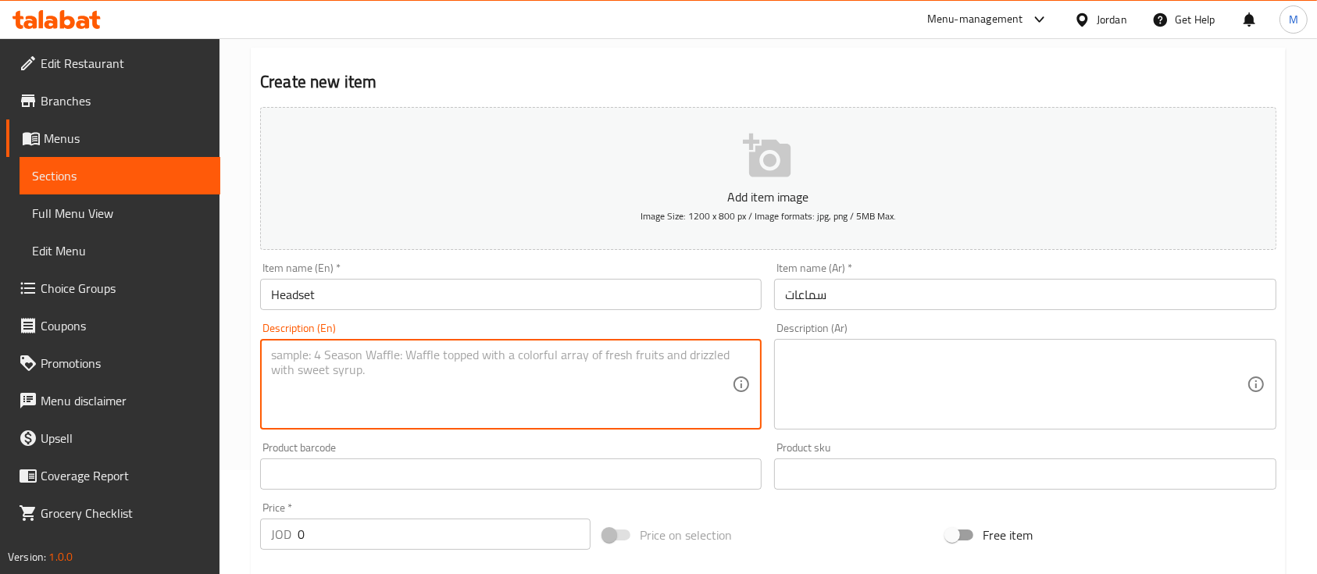
click at [913, 301] on input "سماعات" at bounding box center [1024, 294] width 501 height 31
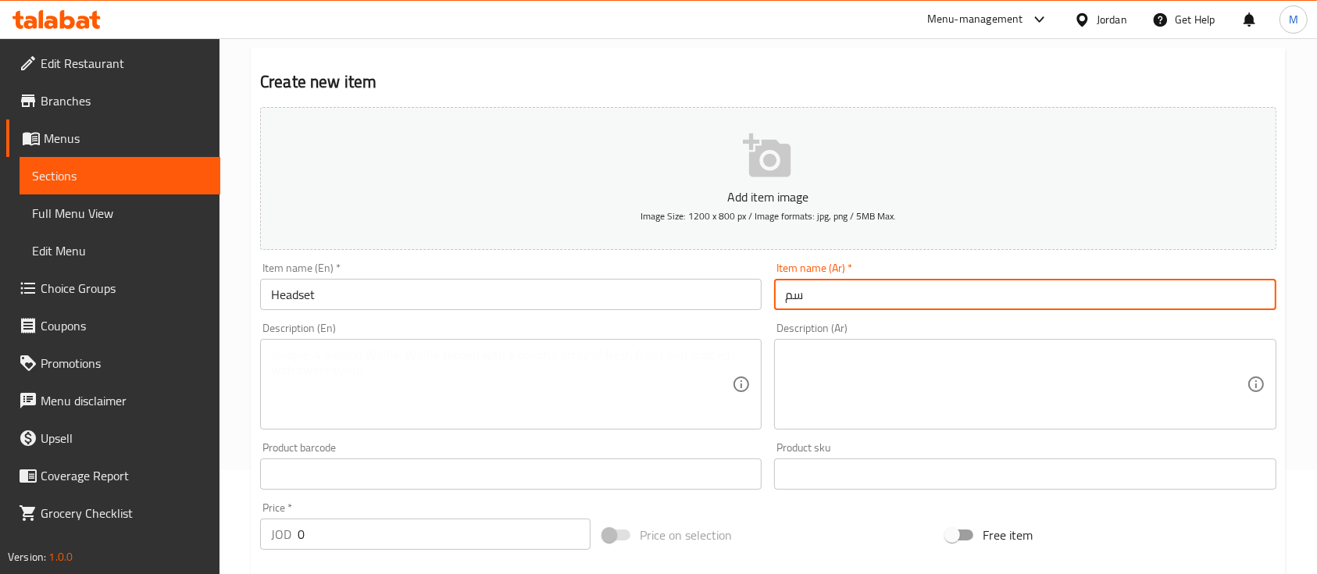
type input "س"
type input "هيدسيت"
drag, startPoint x: 822, startPoint y: 393, endPoint x: 509, endPoint y: 414, distance: 313.9
click at [815, 396] on textarea at bounding box center [1015, 385] width 461 height 74
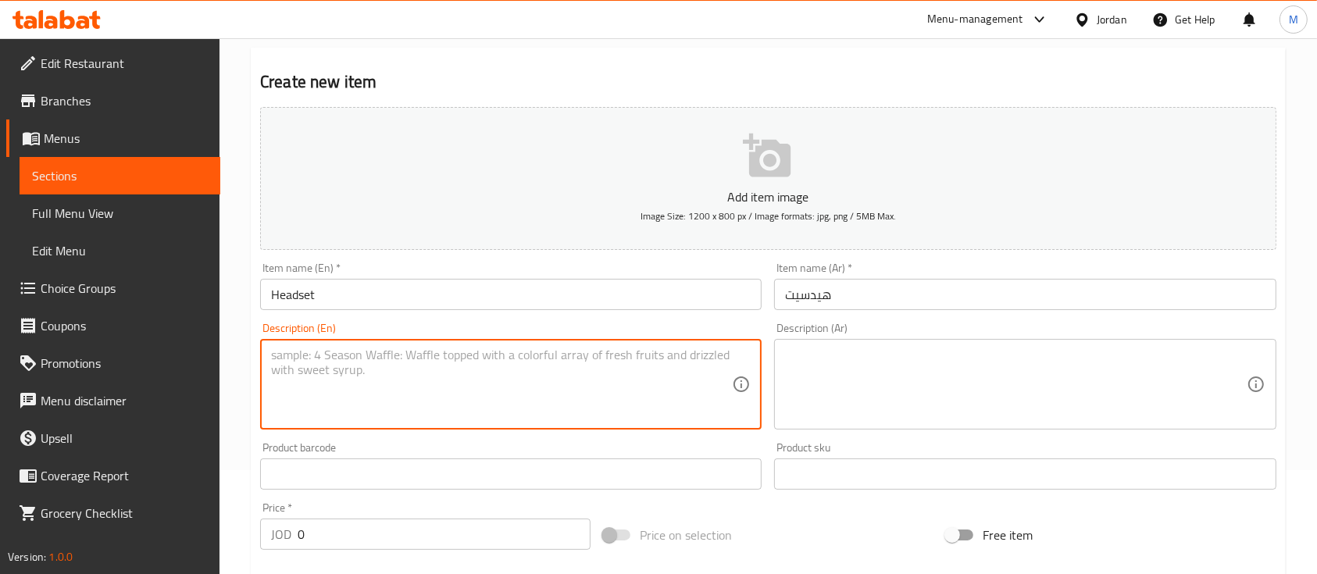
click at [501, 409] on textarea at bounding box center [501, 385] width 461 height 74
paste textarea "N-P9max"
type textarea "N-P9max"
click at [279, 540] on div "JOD 0 Price *" at bounding box center [425, 534] width 330 height 31
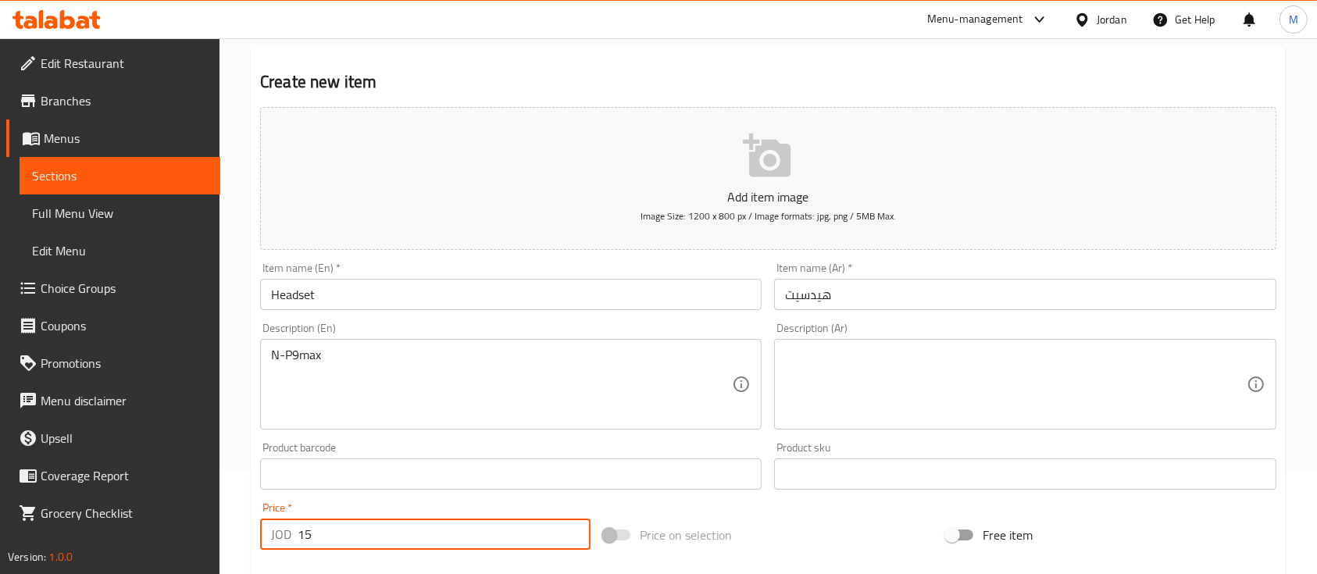
type input "15"
click at [575, 500] on div "Price   * JOD 15 Price *" at bounding box center [425, 526] width 343 height 60
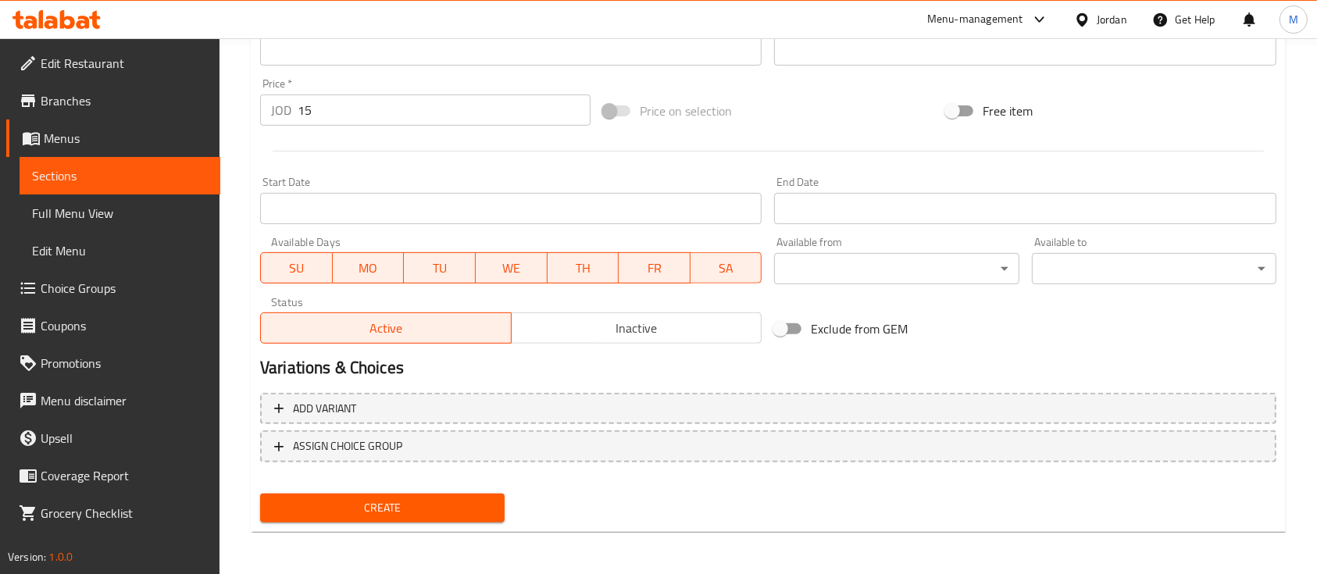
scroll to position [529, 0]
click at [478, 511] on span "Create" at bounding box center [382, 507] width 219 height 20
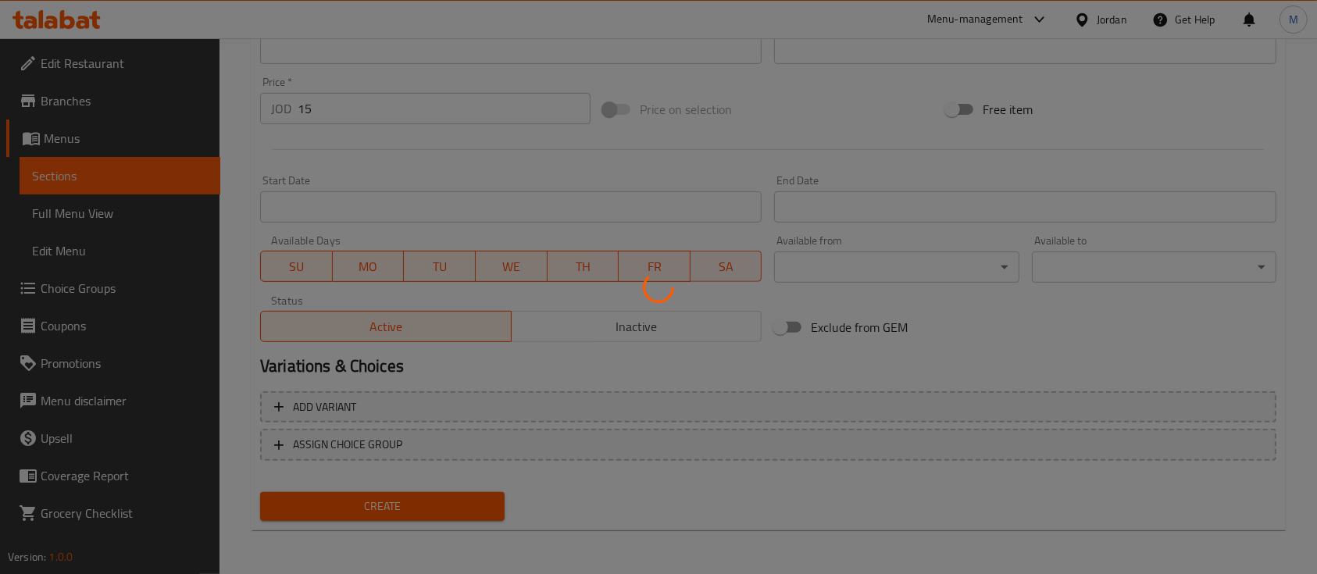
type input "0"
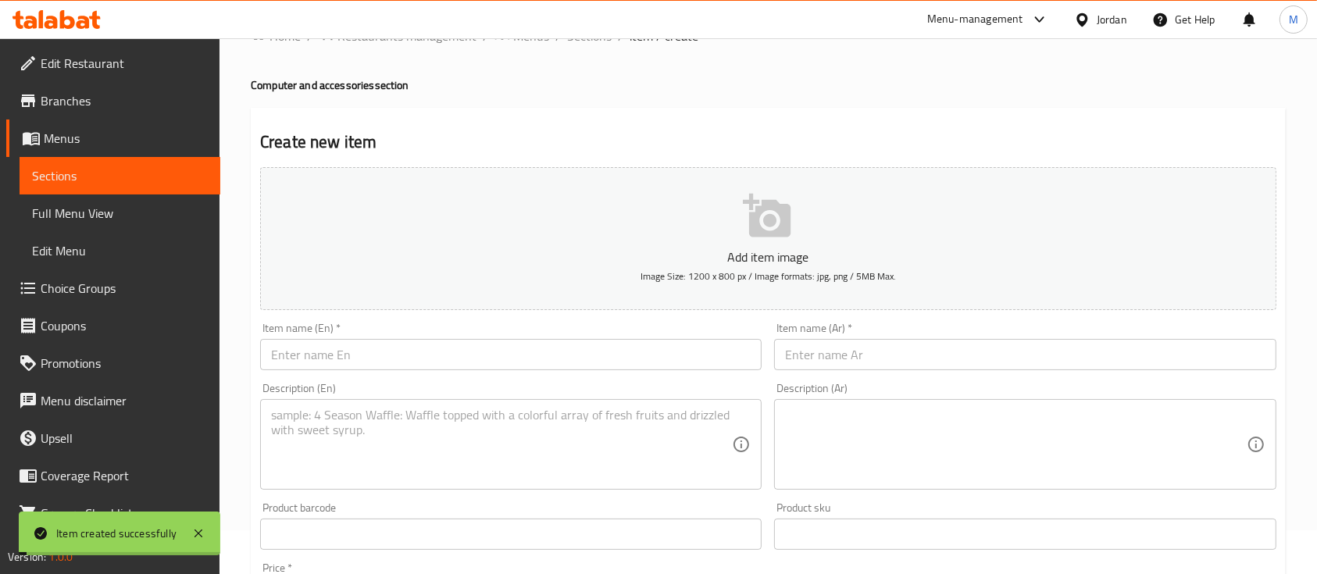
scroll to position [0, 0]
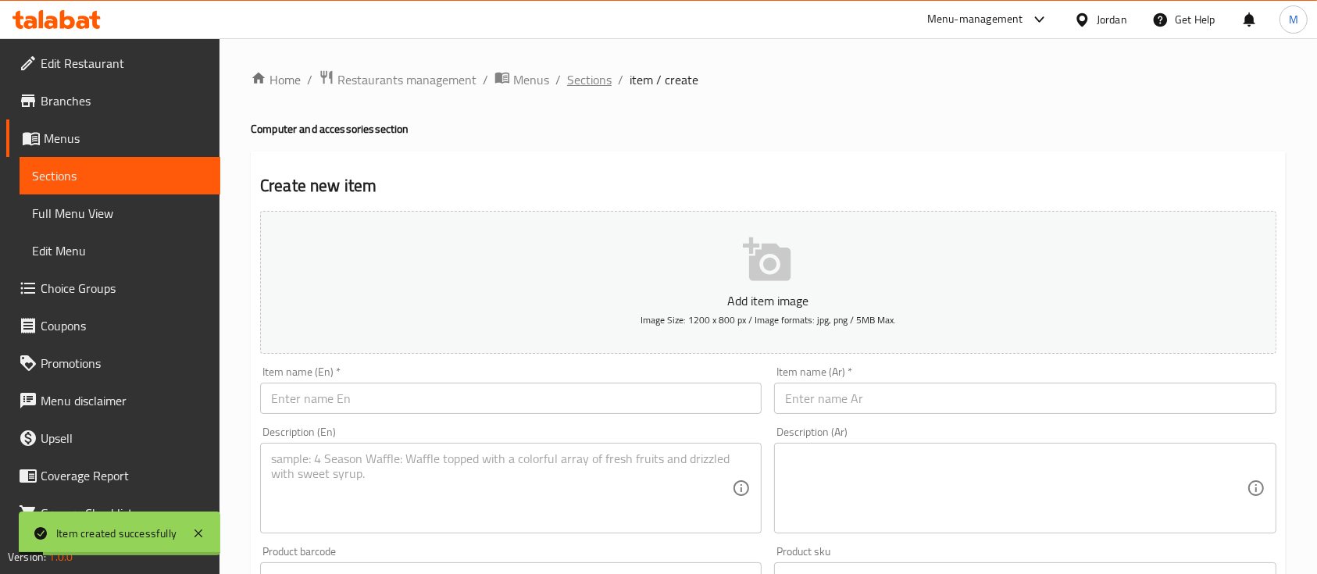
click at [593, 78] on span "Sections" at bounding box center [589, 79] width 45 height 19
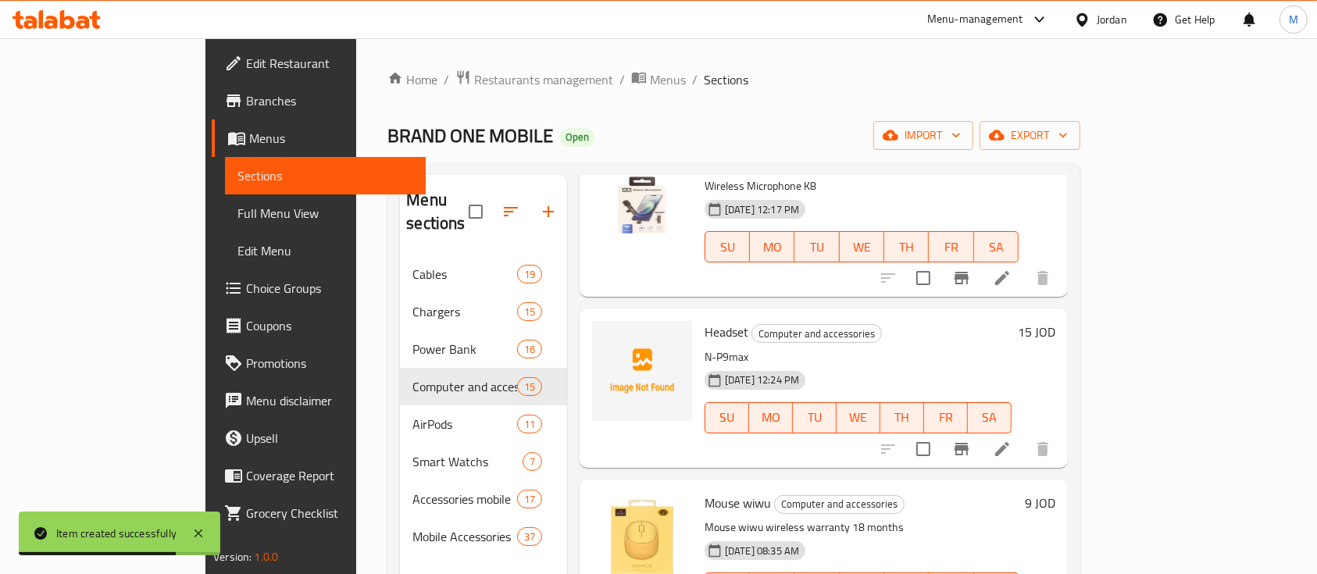
scroll to position [832, 0]
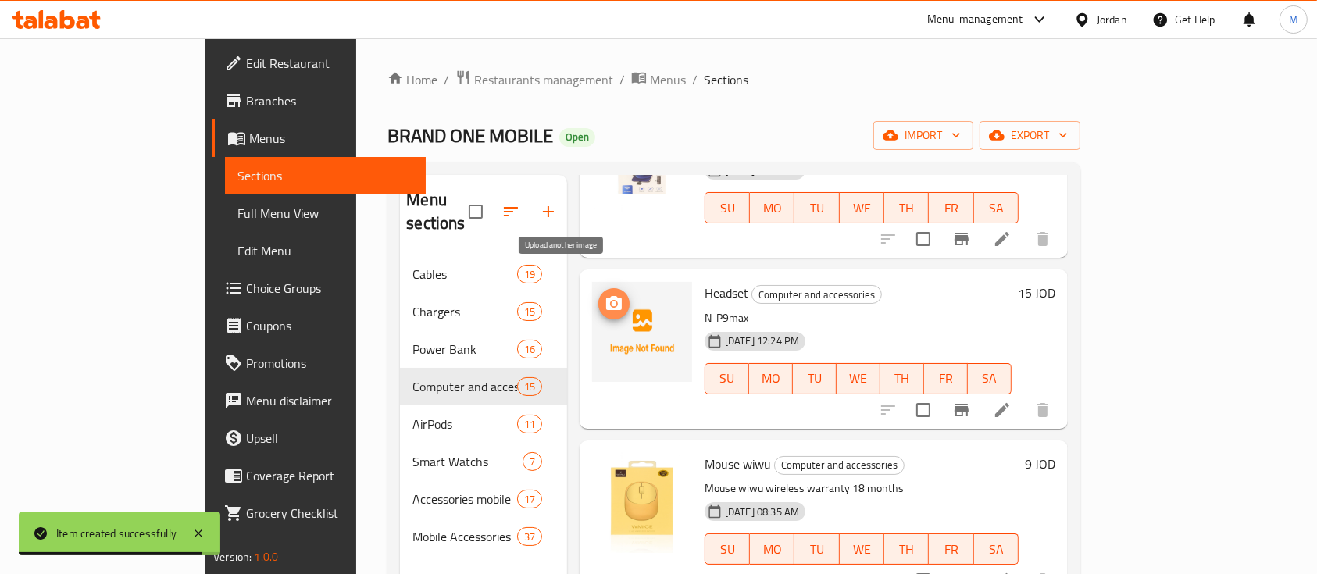
click at [604, 294] on icon "upload picture" at bounding box center [613, 303] width 19 height 19
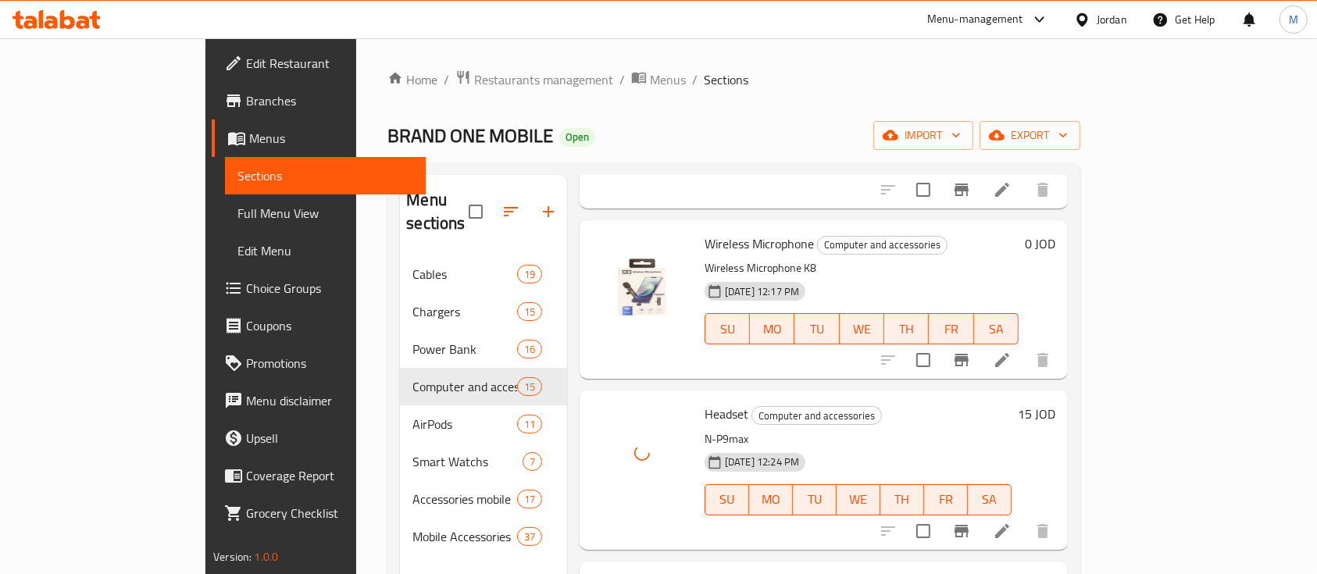
scroll to position [691, 0]
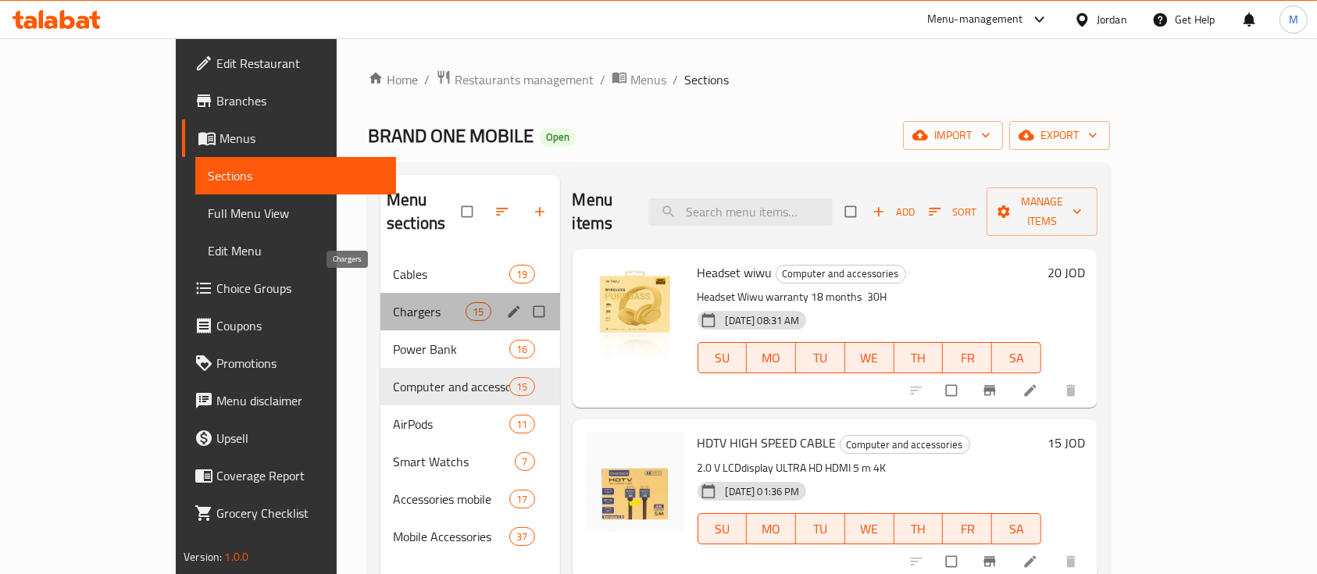
click at [393, 302] on span "Chargers" at bounding box center [429, 311] width 73 height 19
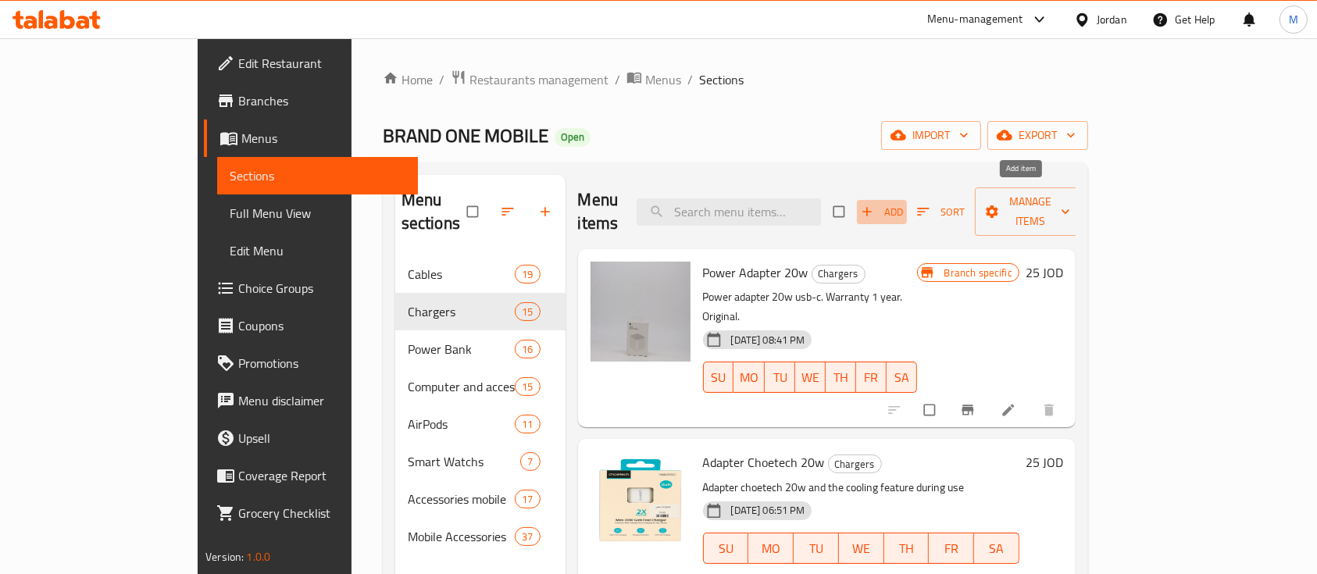
click at [903, 203] on span "Add" at bounding box center [882, 212] width 42 height 18
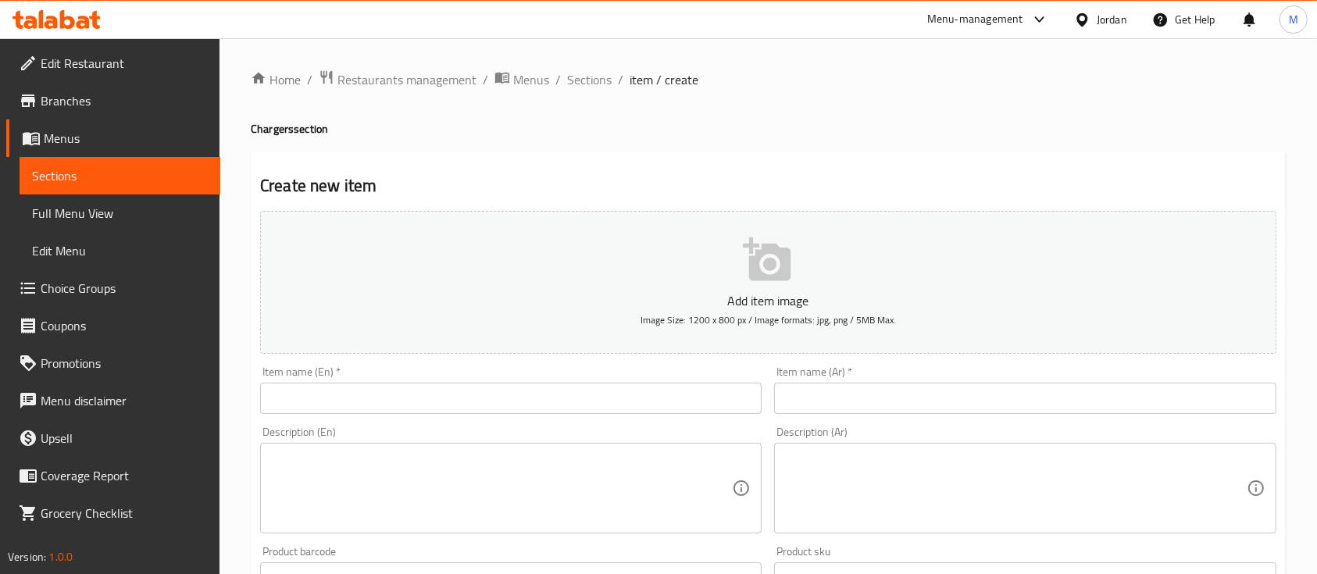
click at [818, 475] on textarea at bounding box center [1015, 488] width 461 height 74
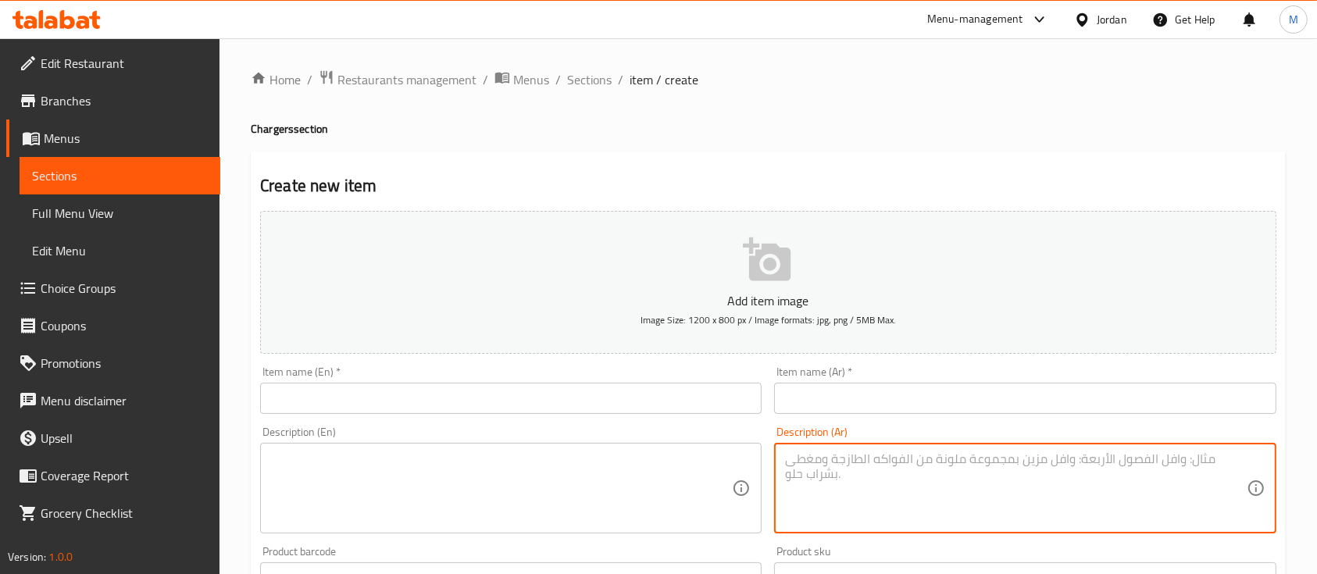
paste textarea "لشحن جهازين في وقت واحد"
type textarea "لشحن جهازين في وقت واحد"
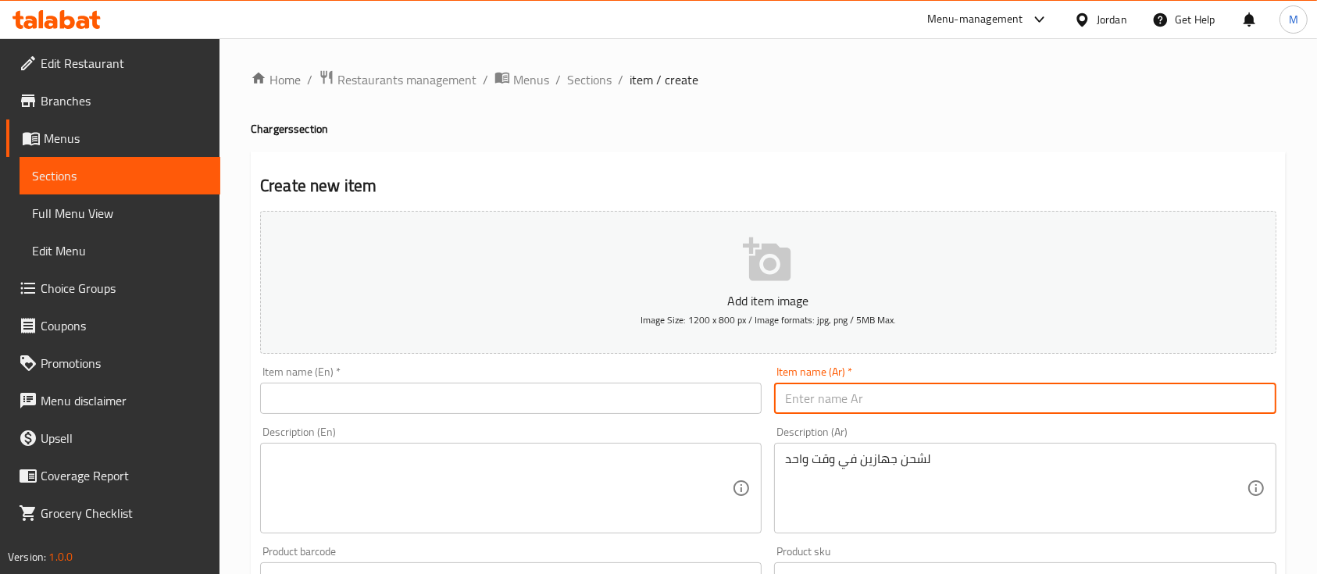
click at [906, 392] on input "text" at bounding box center [1024, 398] width 501 height 31
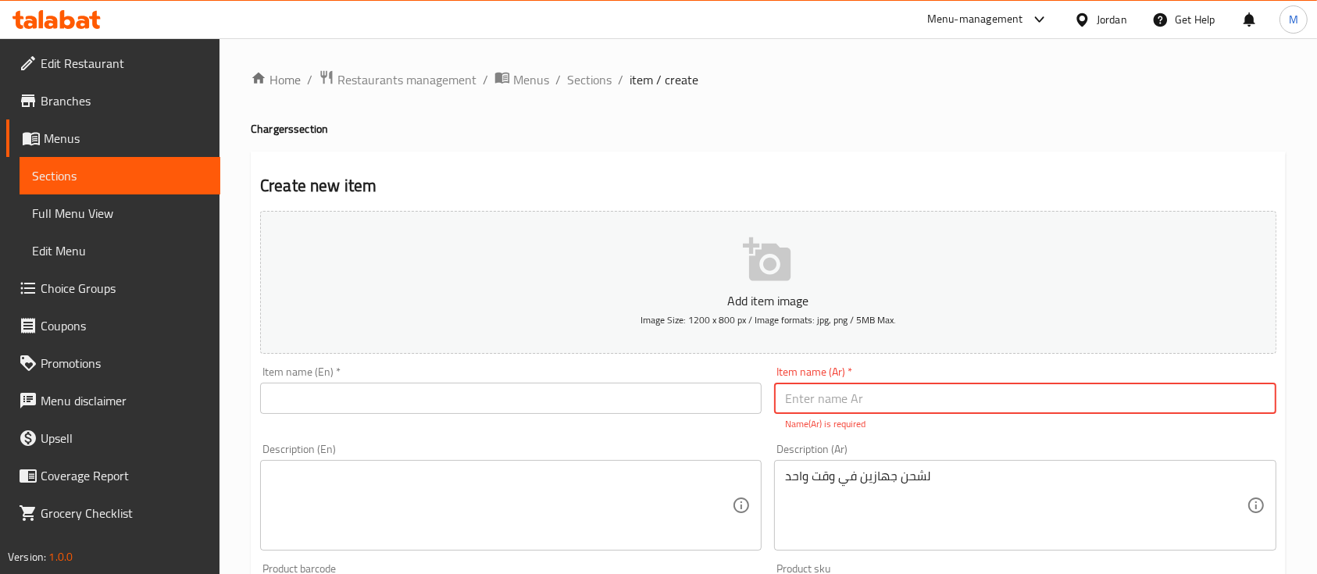
paste input "شاحن لاسلكي"
type input "شاحن لاسلكي"
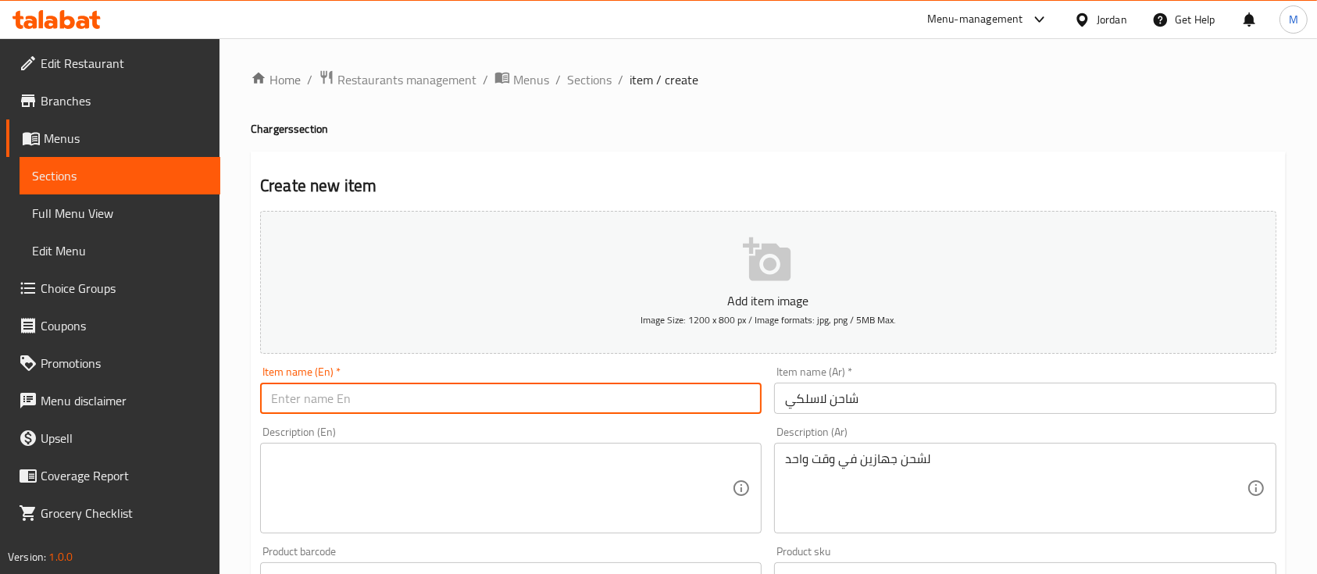
click at [661, 410] on input "text" at bounding box center [510, 398] width 501 height 31
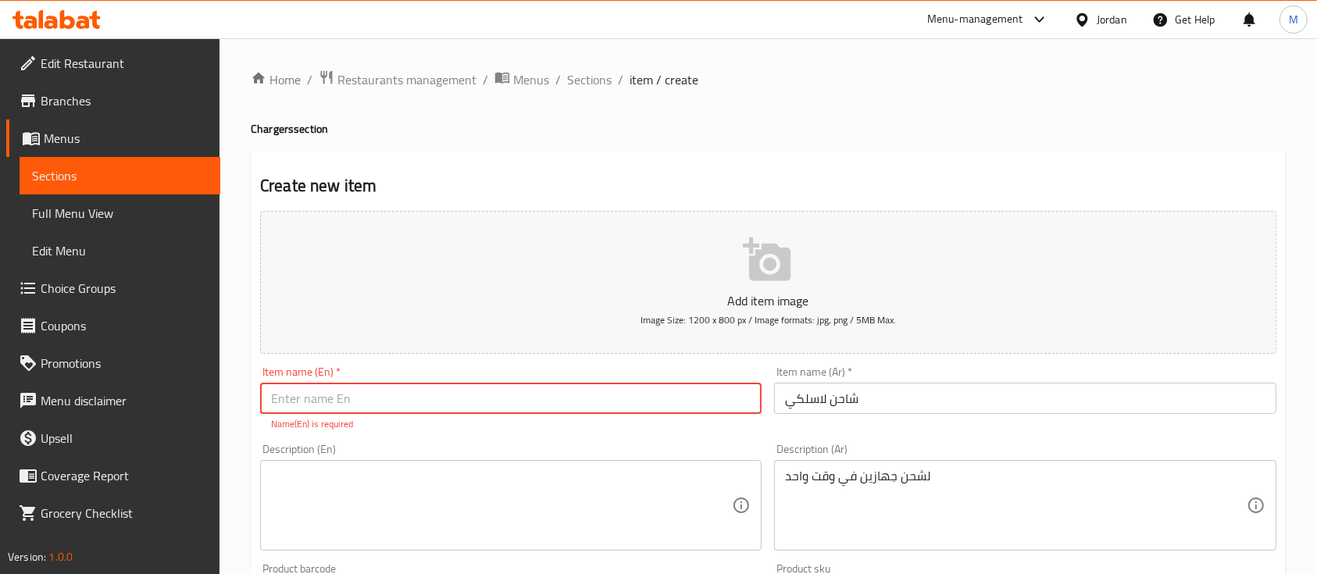
paste input "QI WIRELESS CHARGER"
type input "QI WIRELESS CHARGER"
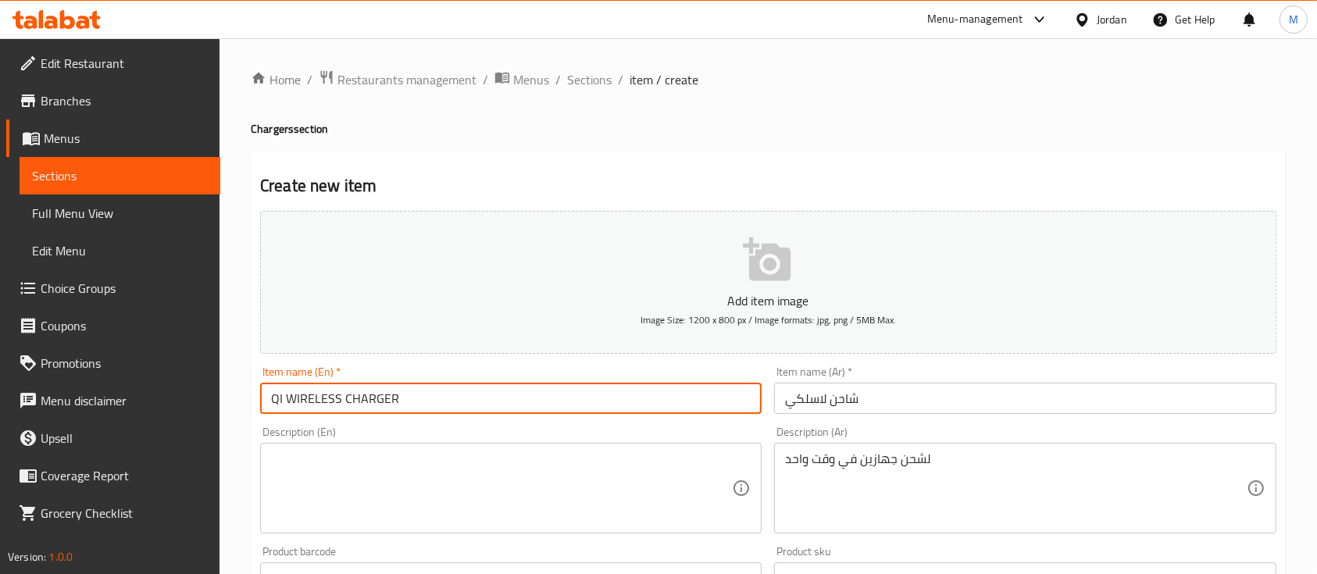
click at [479, 452] on textarea at bounding box center [501, 488] width 461 height 74
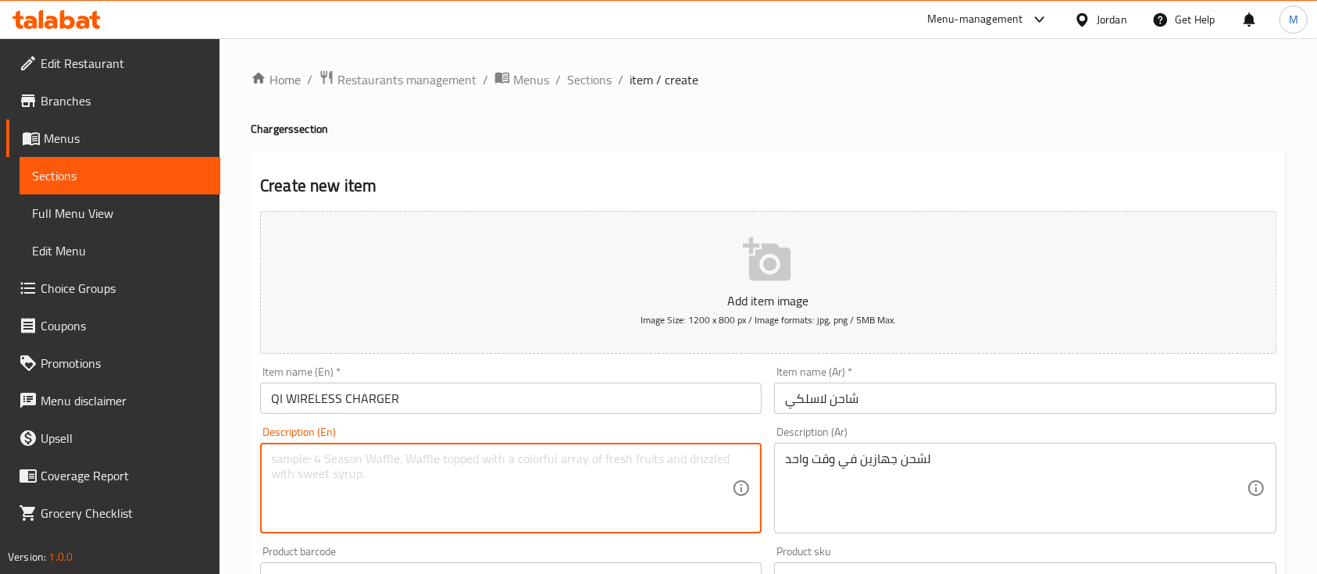
paste textarea "For simultaneous charging of 2 terminals"
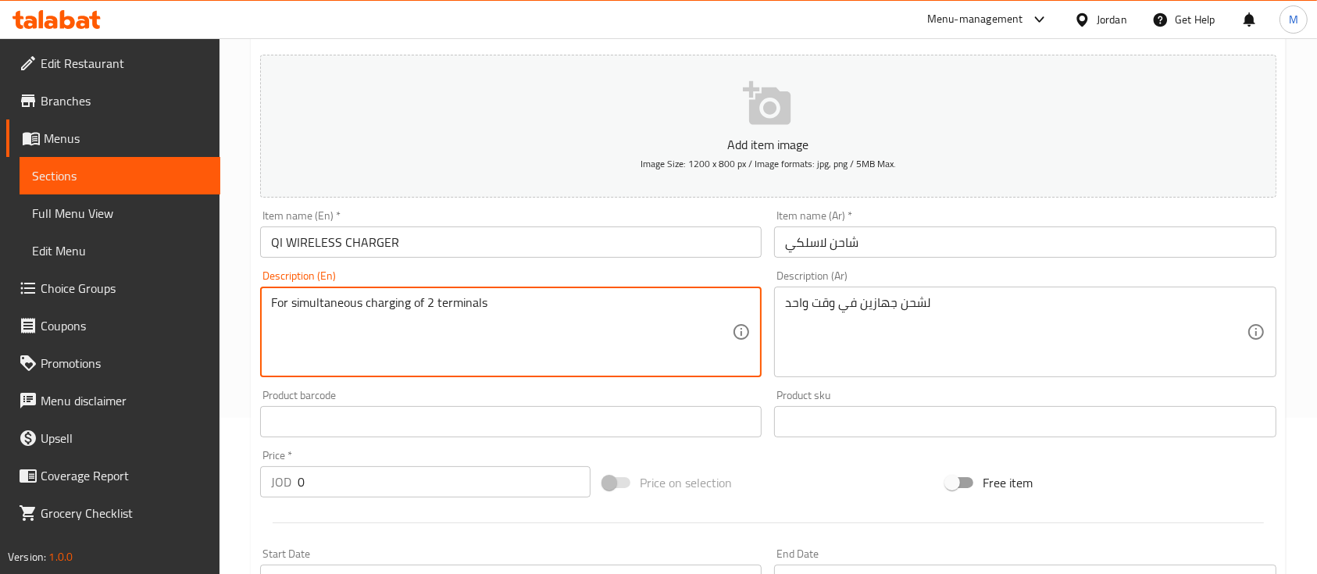
scroll to position [208, 0]
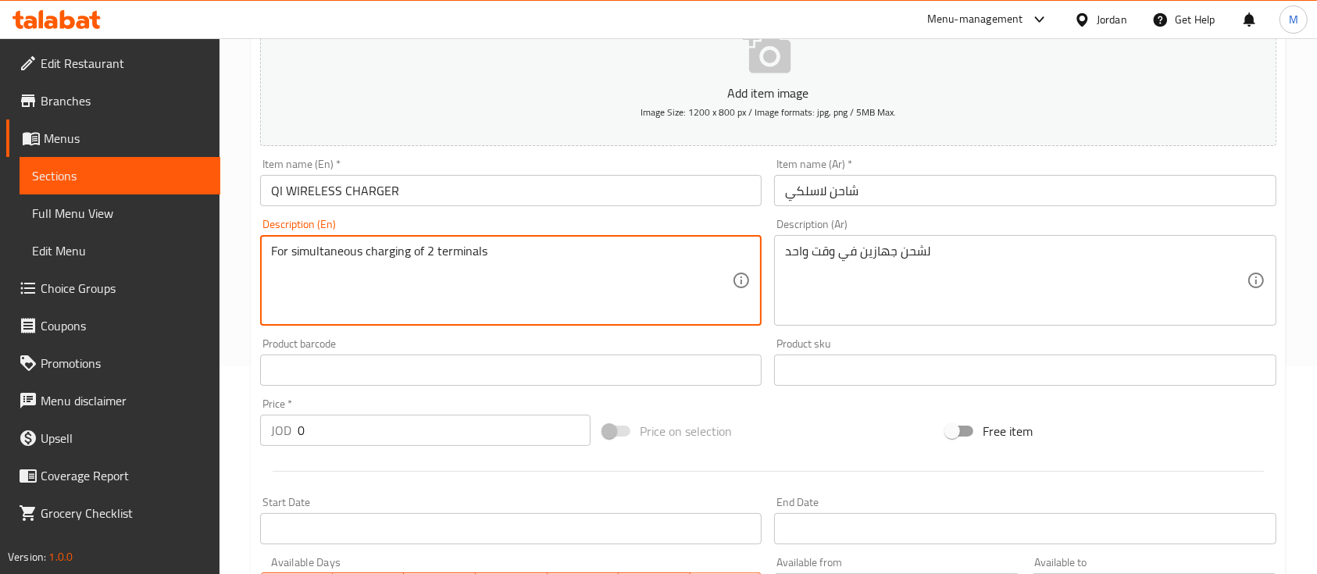
type textarea "For simultaneous charging of 2 terminals"
drag, startPoint x: 283, startPoint y: 441, endPoint x: 273, endPoint y: 442, distance: 10.2
click at [273, 442] on div "JOD 0 Price *" at bounding box center [425, 430] width 330 height 31
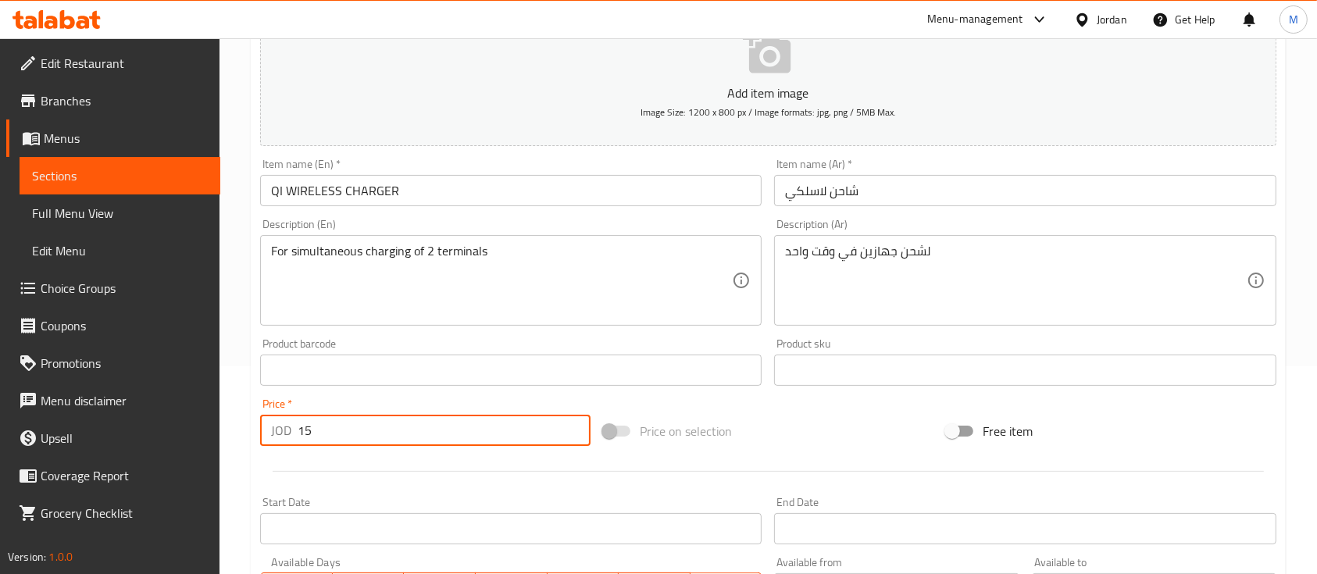
type input "15"
click at [437, 401] on div "Price   * JOD 15 Price *" at bounding box center [425, 422] width 330 height 48
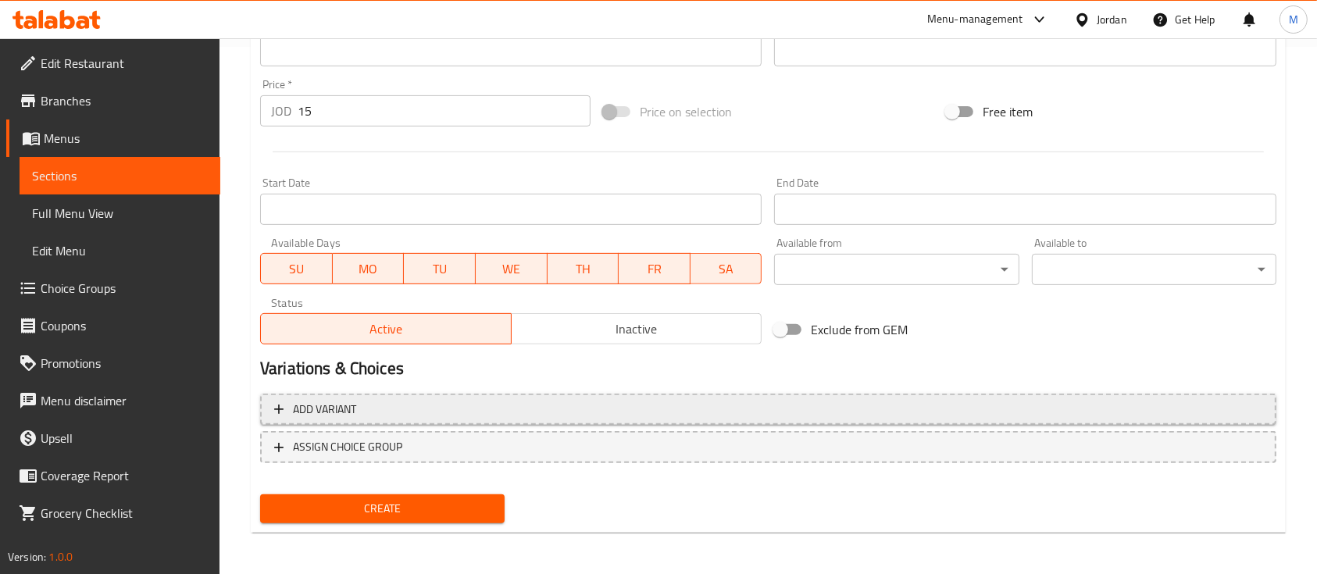
scroll to position [529, 0]
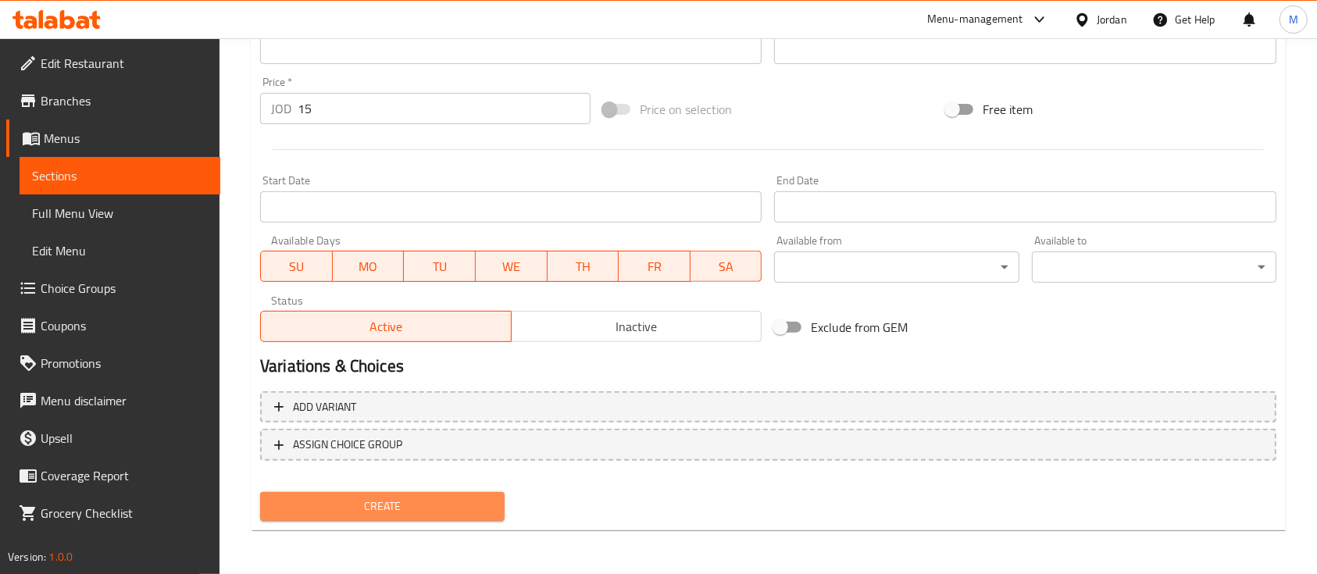
click at [390, 514] on span "Create" at bounding box center [382, 507] width 219 height 20
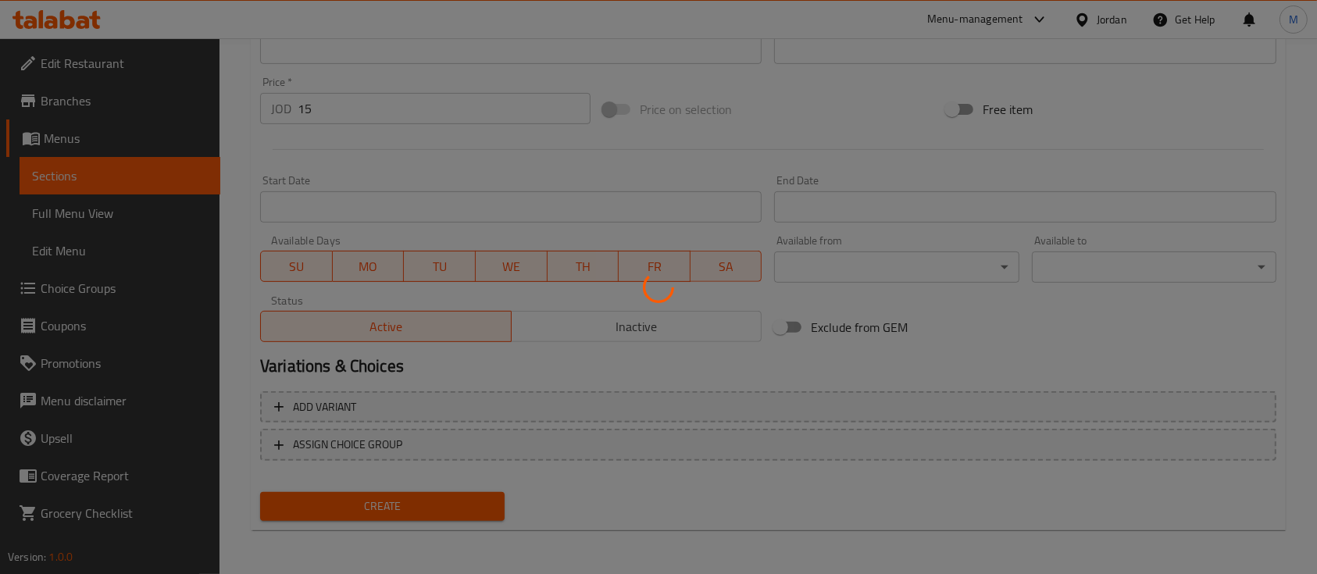
type input "0"
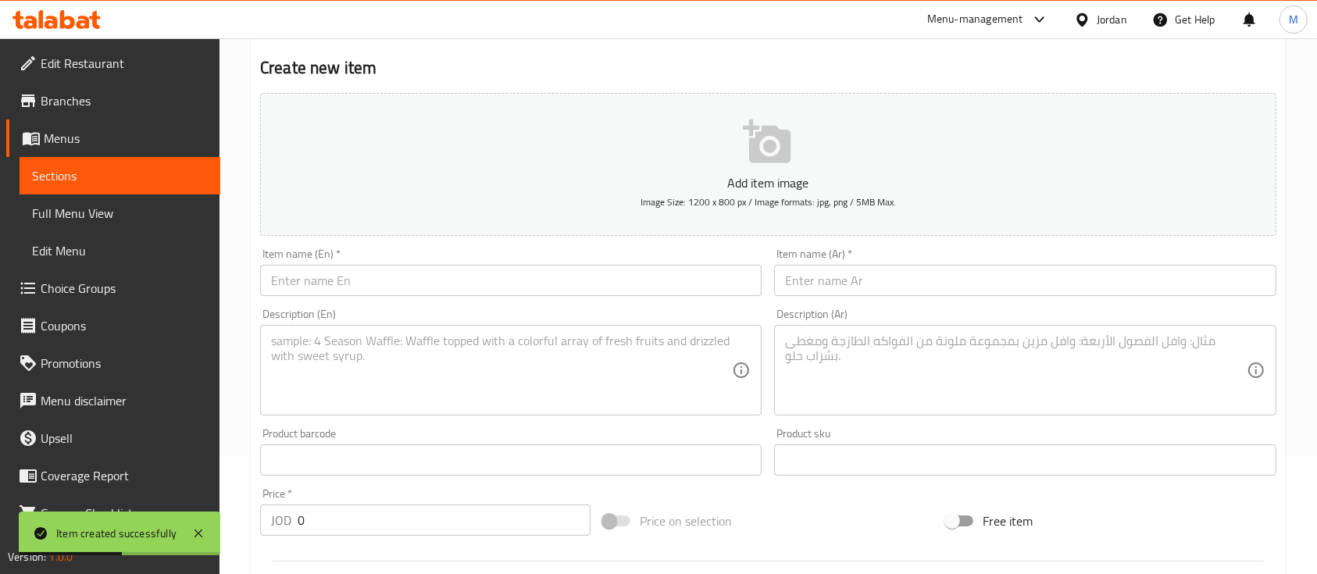
scroll to position [112, 0]
click at [825, 285] on input "text" at bounding box center [1024, 285] width 501 height 31
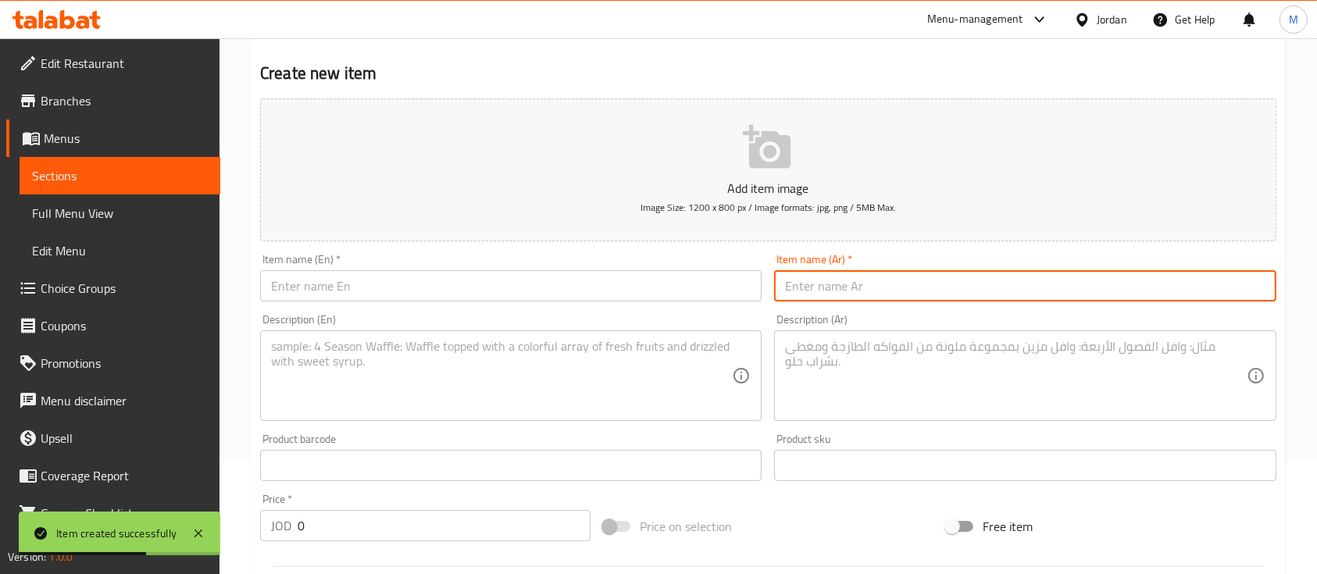
paste input "شاحن لاسلكي بمستشعر ذكي"
type input "شاحن لاسلكي بمستشعر ذكي"
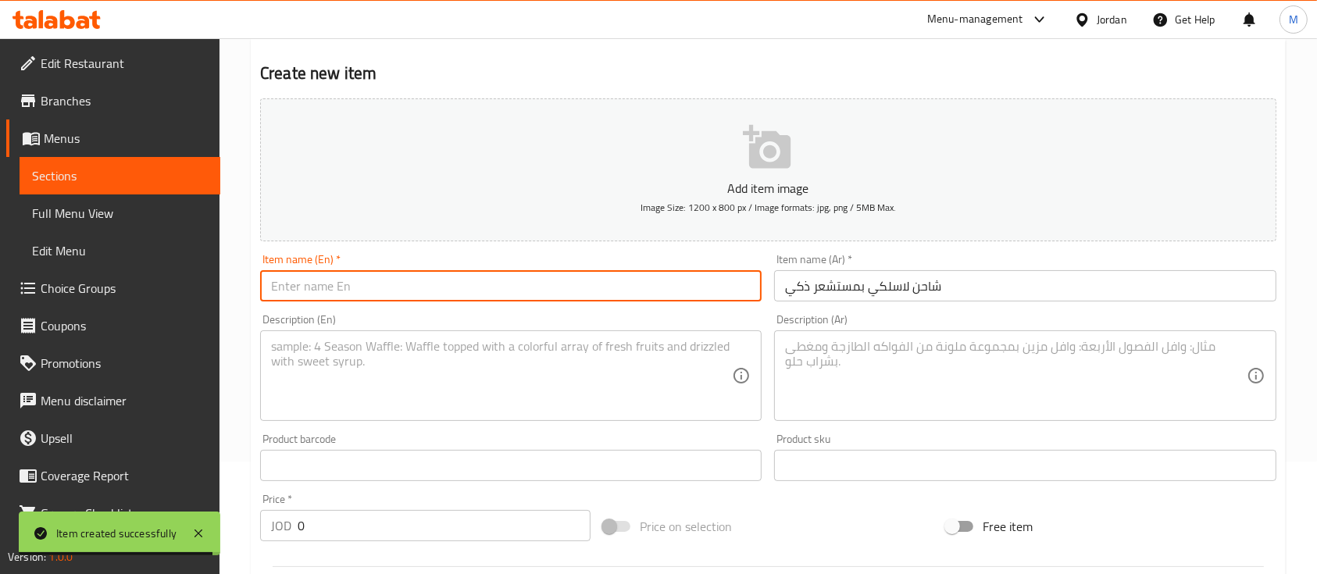
click at [395, 290] on input "text" at bounding box center [510, 285] width 501 height 31
paste input "Smart Sensor Wireless Charger"
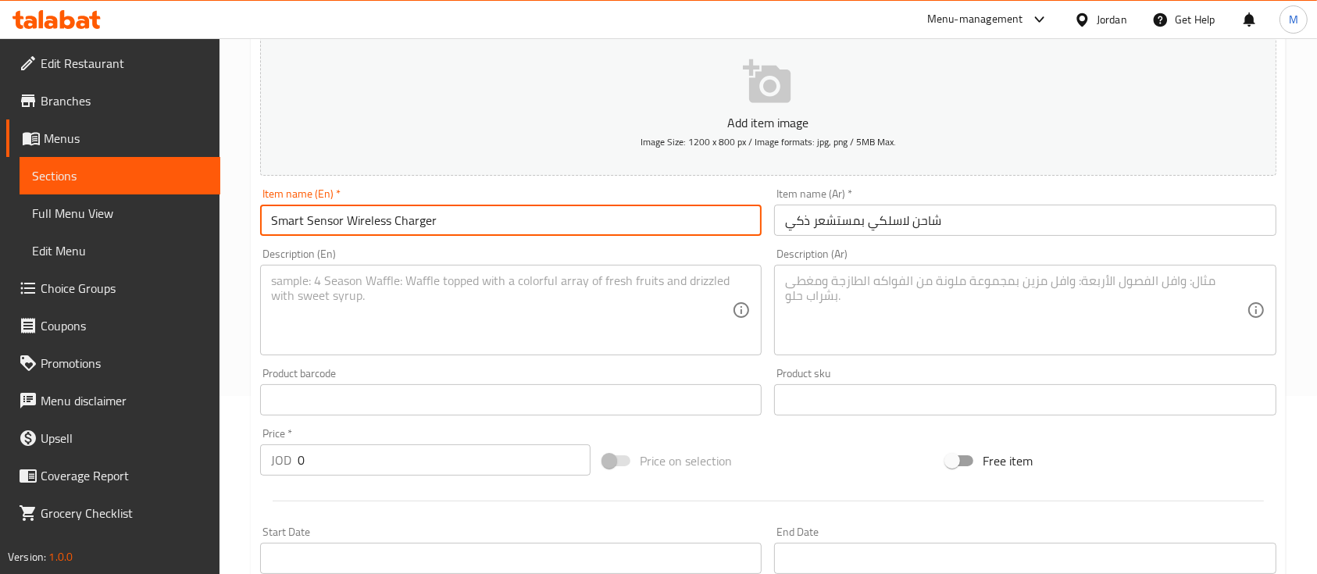
scroll to position [217, 0]
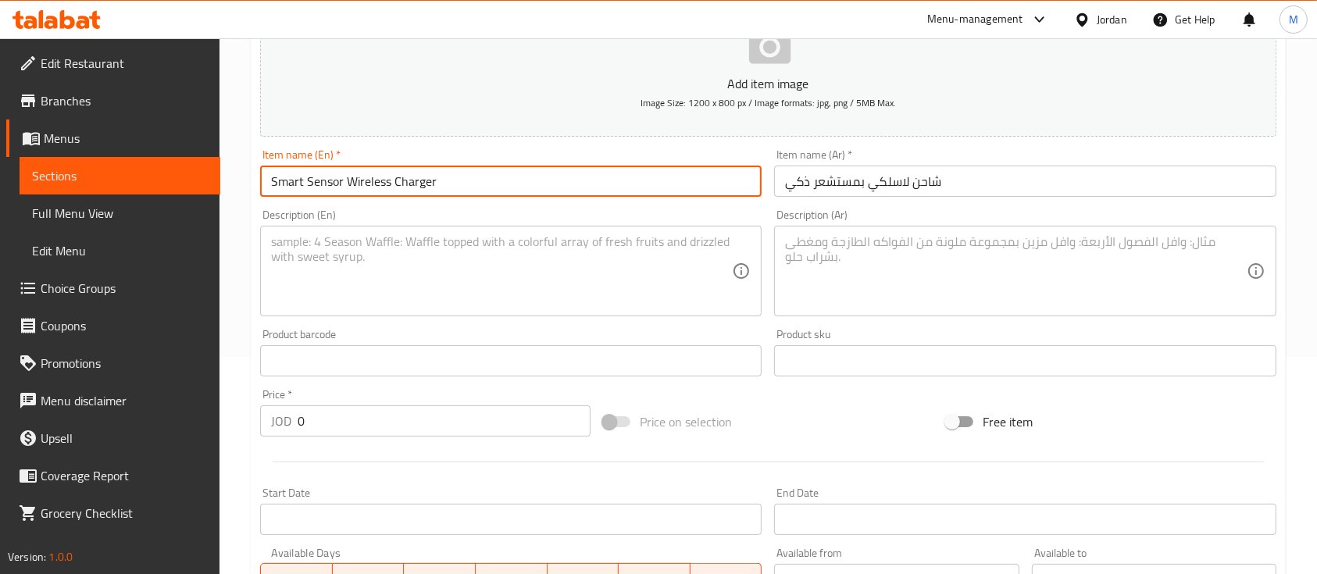
type input "Smart Sensor Wireless Charger"
click at [707, 214] on div "Description (En) Description (En)" at bounding box center [510, 262] width 501 height 107
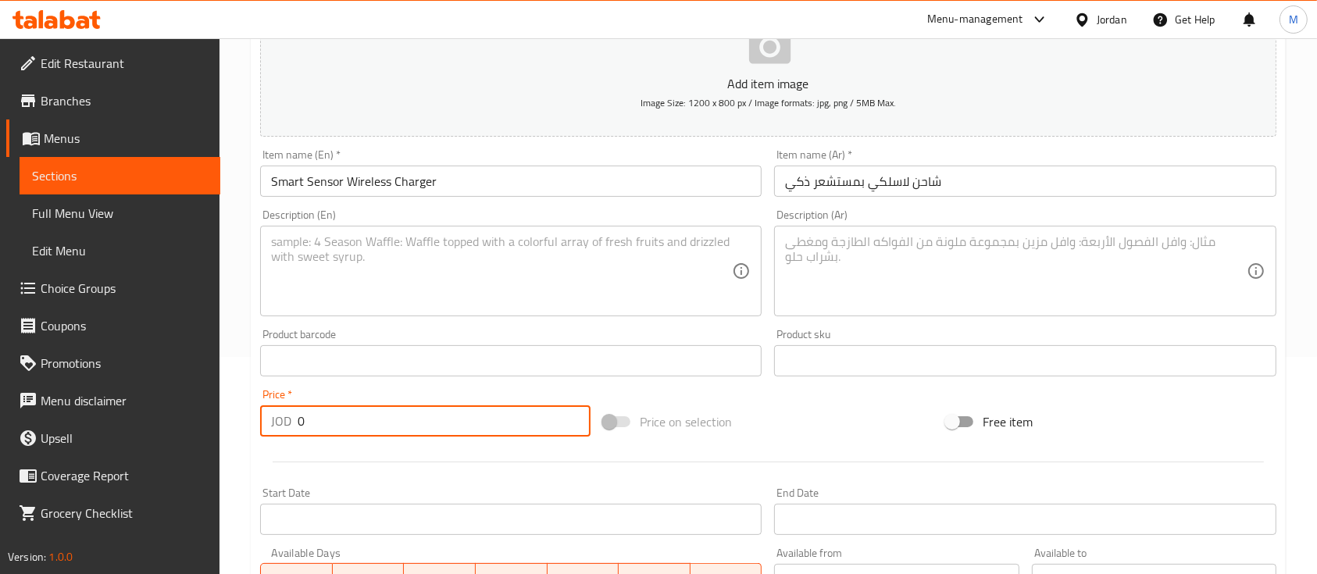
drag, startPoint x: 333, startPoint y: 436, endPoint x: 267, endPoint y: 430, distance: 65.8
click at [268, 430] on div "JOD 0 Price *" at bounding box center [425, 420] width 330 height 31
type input "7"
click at [453, 387] on div "Price   * JOD 7 Price *" at bounding box center [425, 413] width 343 height 60
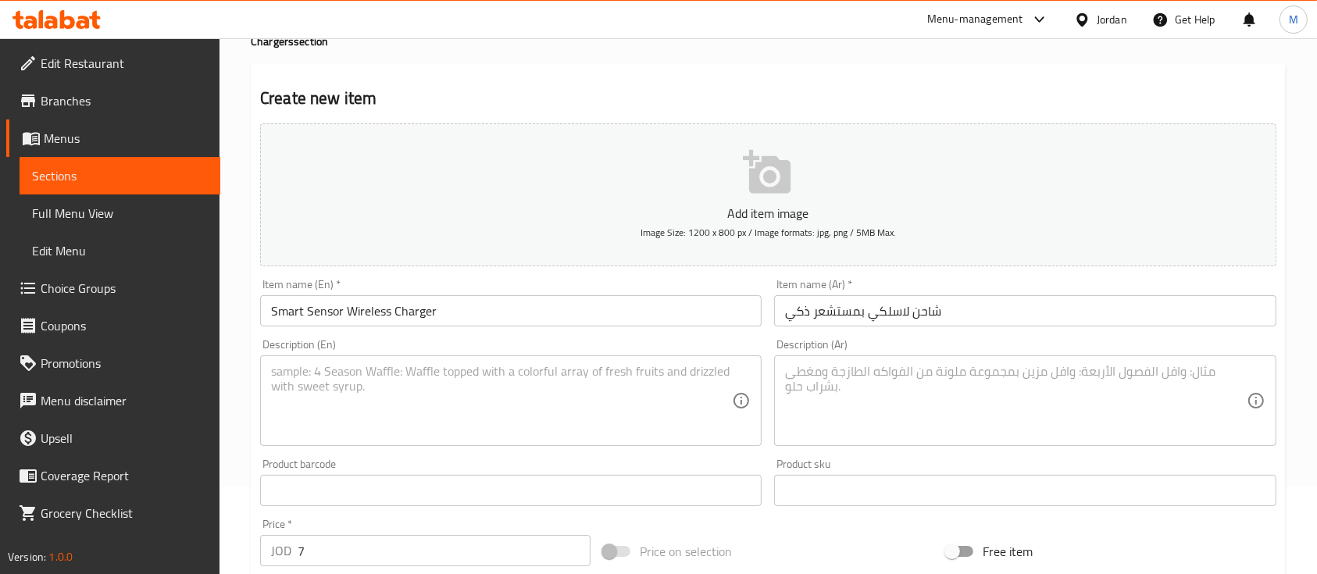
scroll to position [520, 0]
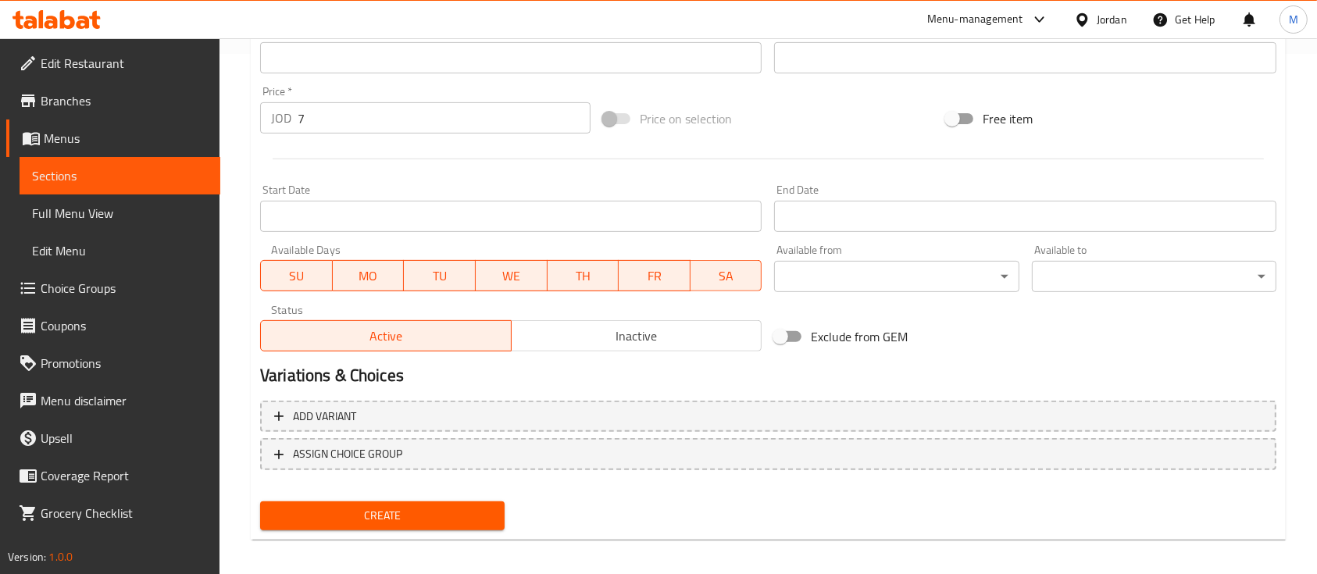
click at [479, 525] on span "Create" at bounding box center [382, 516] width 219 height 20
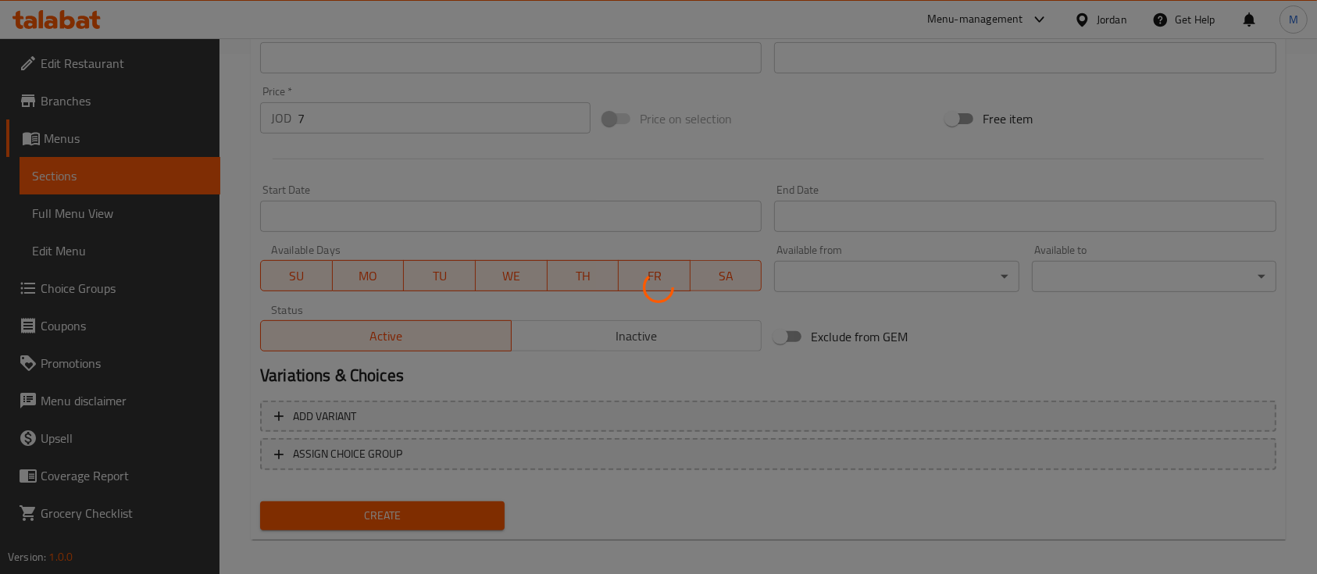
type input "0"
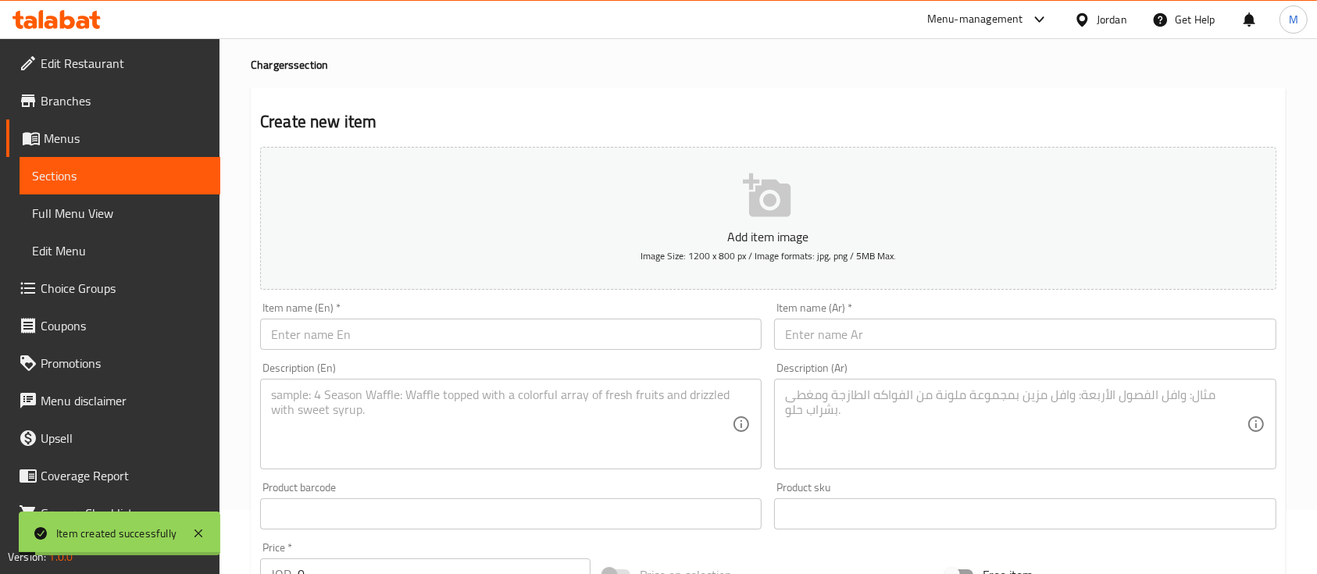
scroll to position [0, 0]
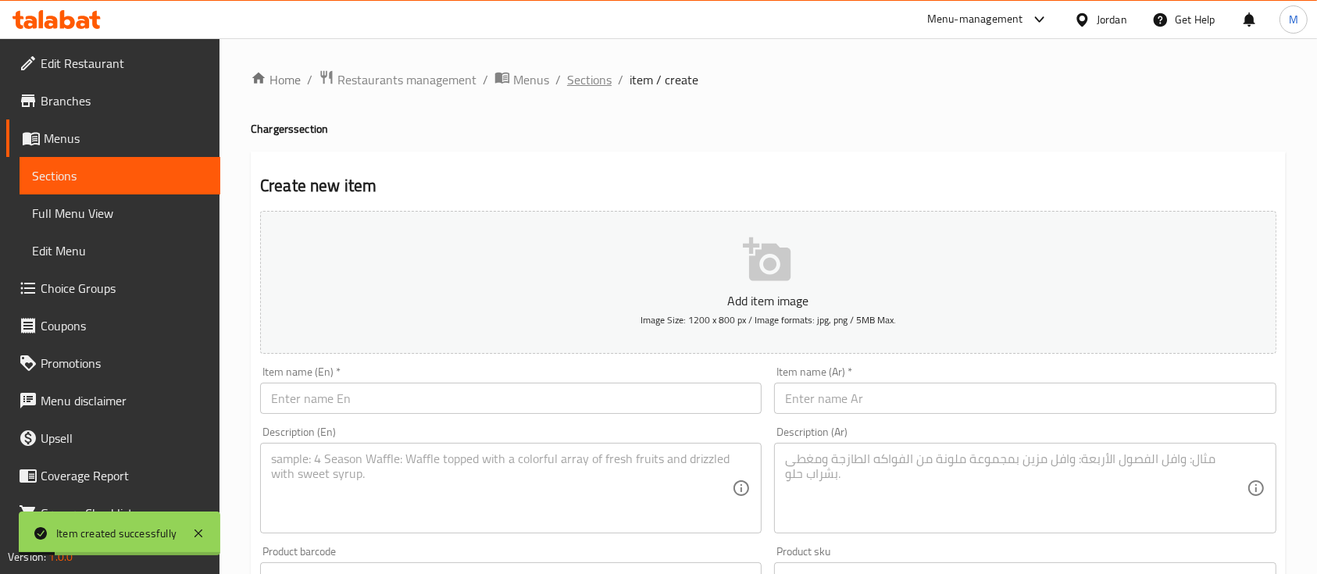
click at [601, 84] on span "Sections" at bounding box center [589, 79] width 45 height 19
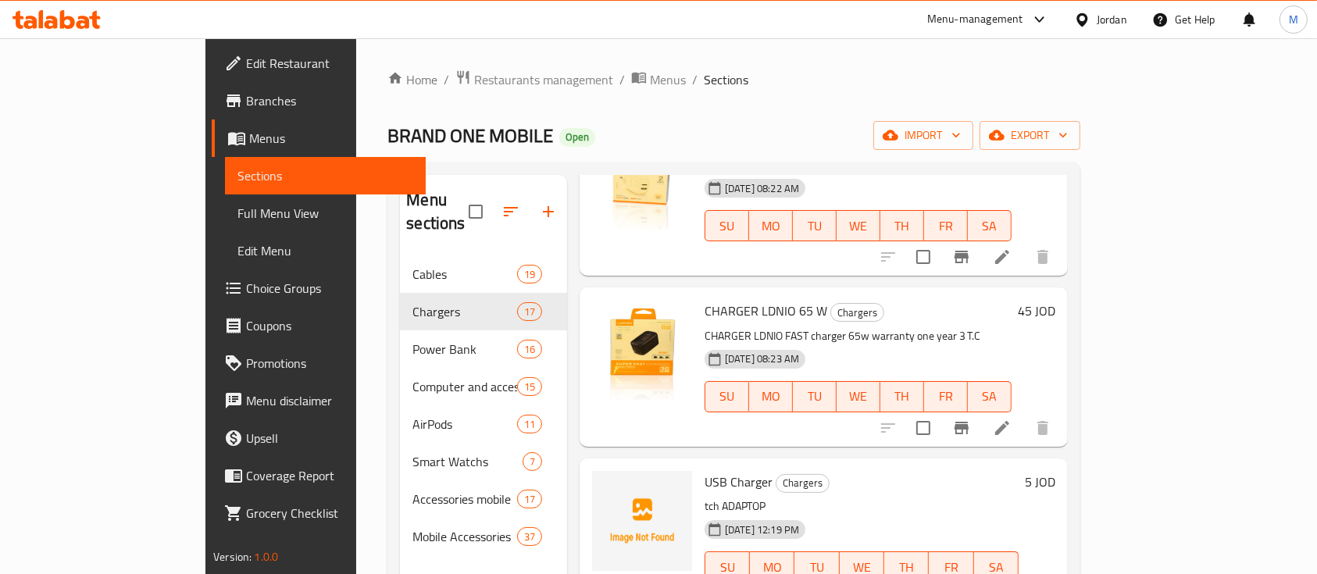
scroll to position [1562, 0]
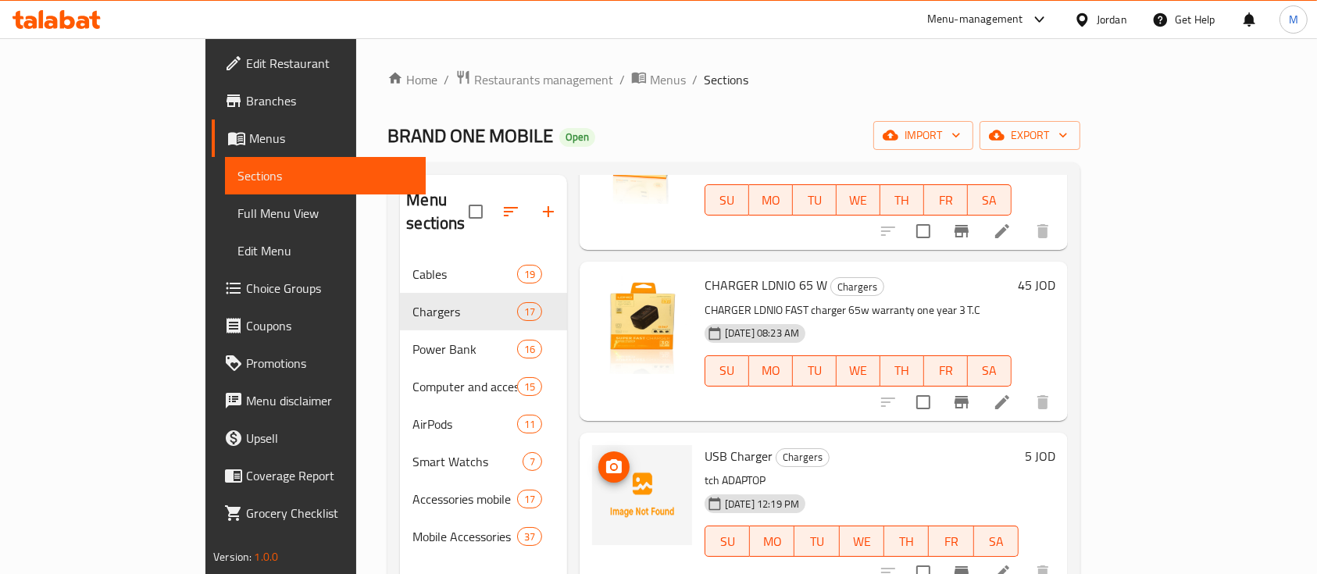
click at [606, 459] on icon "upload picture" at bounding box center [614, 466] width 16 height 14
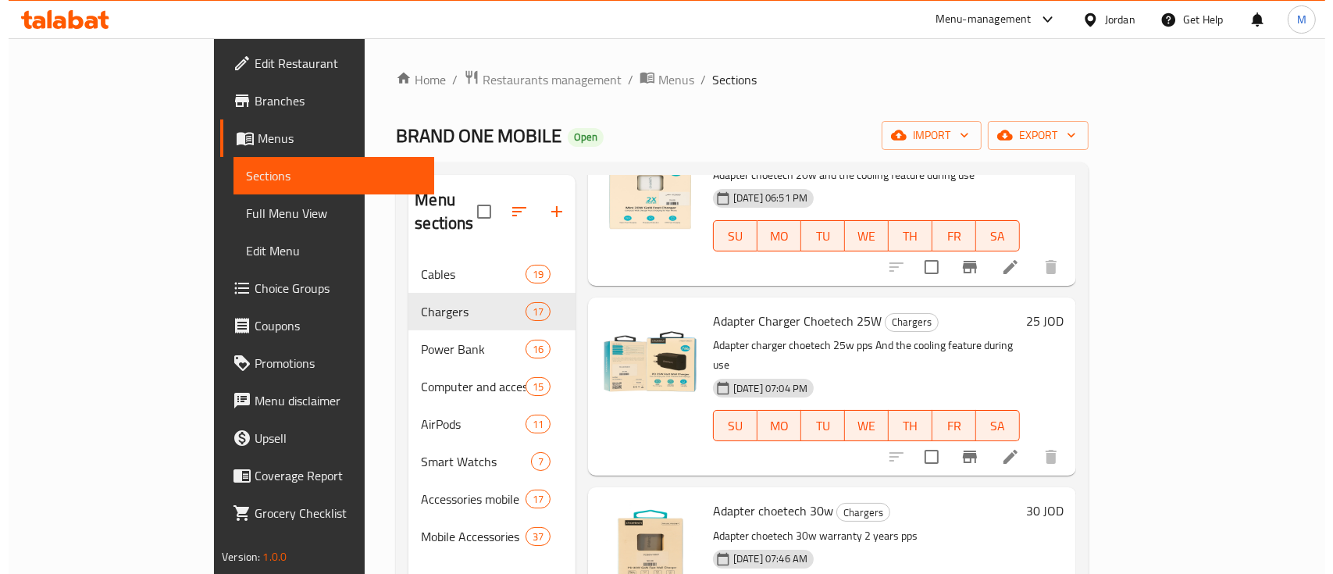
scroll to position [0, 0]
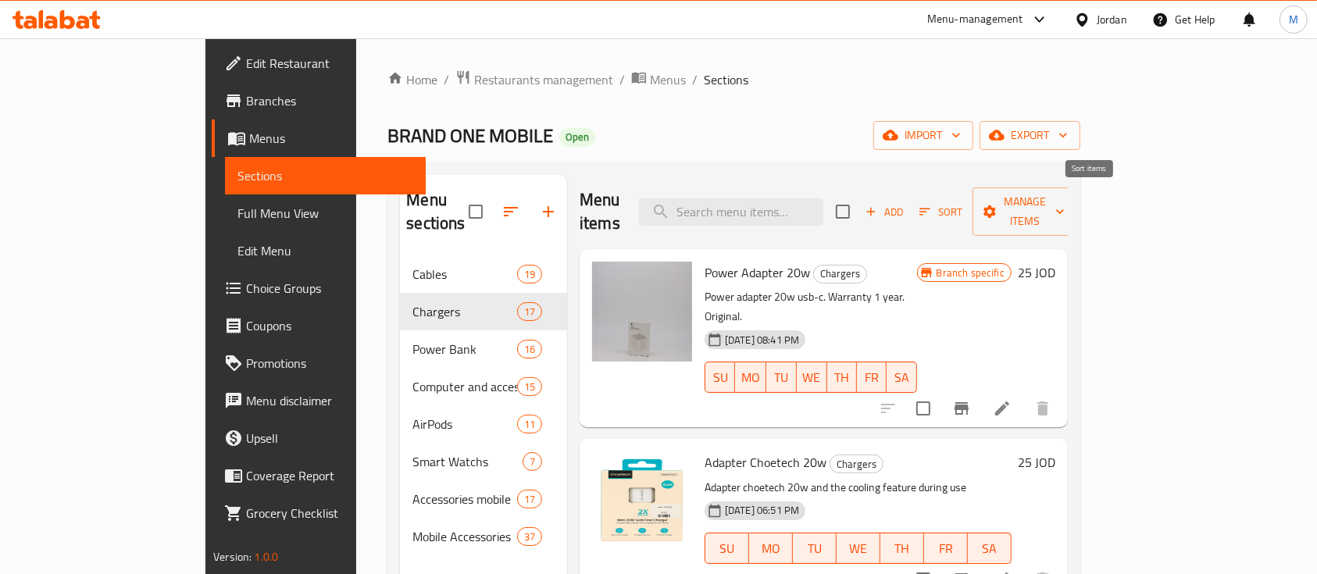
click at [962, 203] on span "Sort" at bounding box center [940, 212] width 43 height 18
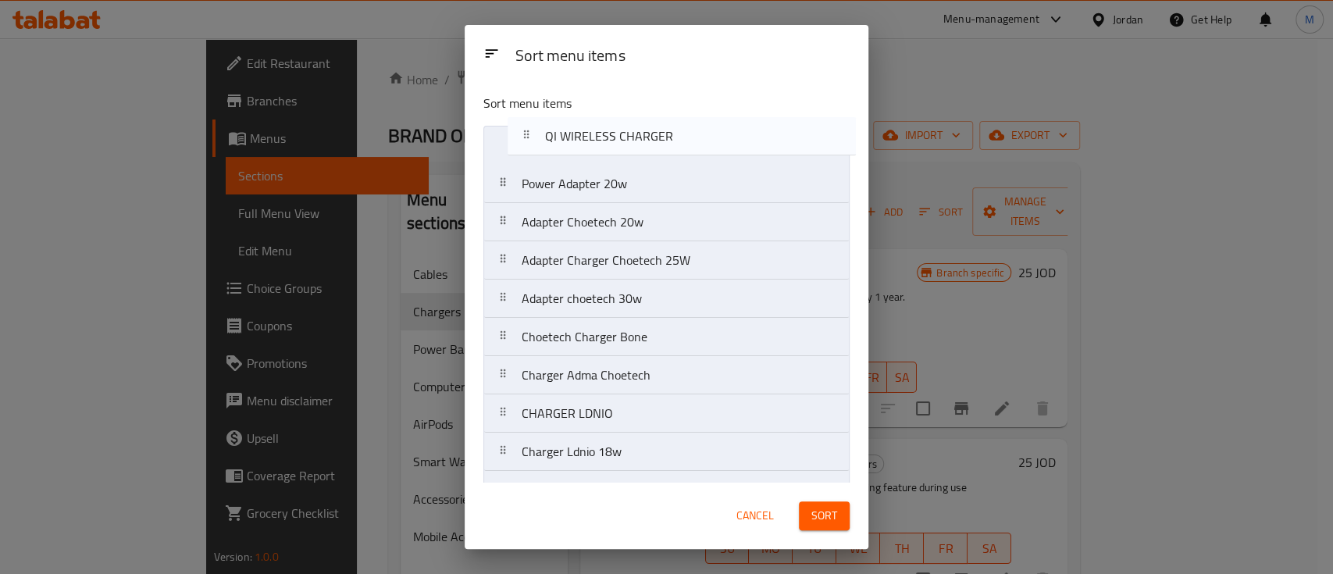
drag, startPoint x: 750, startPoint y: 458, endPoint x: 774, endPoint y: 126, distance: 332.7
click at [774, 126] on nav "Power Adapter 20w Adapter Choetech 20w Adapter Charger Choetech 25W Adapter cho…" at bounding box center [666, 452] width 366 height 652
drag, startPoint x: 747, startPoint y: 399, endPoint x: 781, endPoint y: 162, distance: 239.9
click at [773, 145] on nav "QI WIRELESS CHARGER Power Adapter 20w Adapter Choetech 20w Adapter Charger Choe…" at bounding box center [666, 452] width 366 height 652
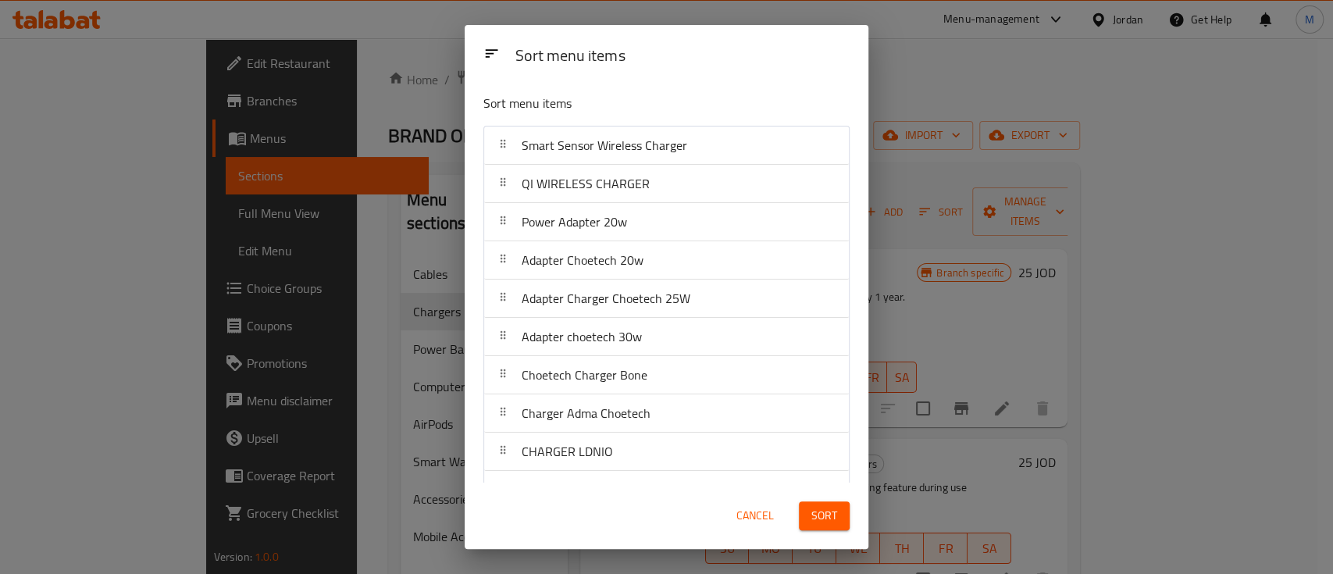
click at [843, 507] on button "Sort" at bounding box center [824, 515] width 51 height 29
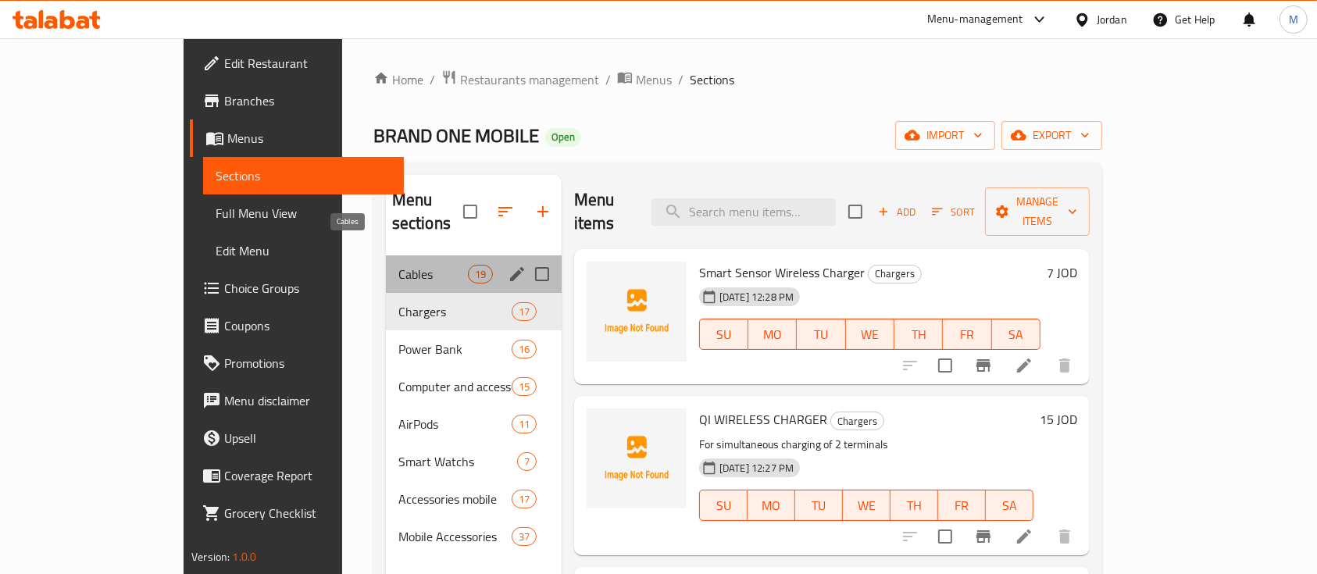
click at [398, 265] on span "Cables" at bounding box center [433, 274] width 70 height 19
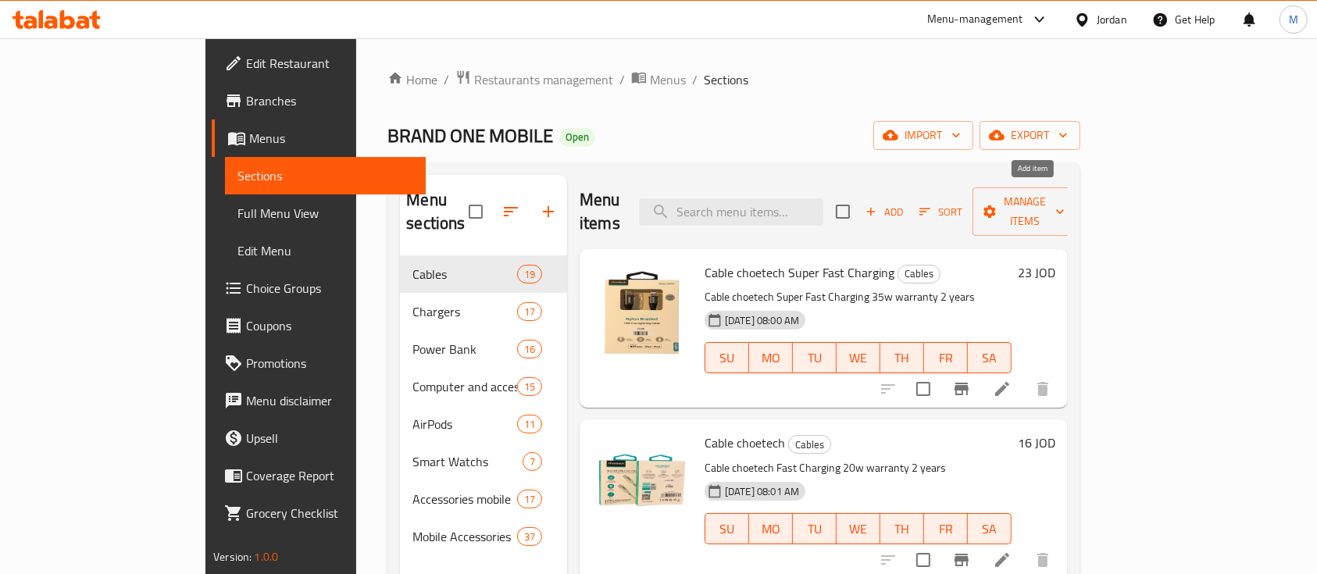
click at [905, 203] on span "Add" at bounding box center [884, 212] width 42 height 18
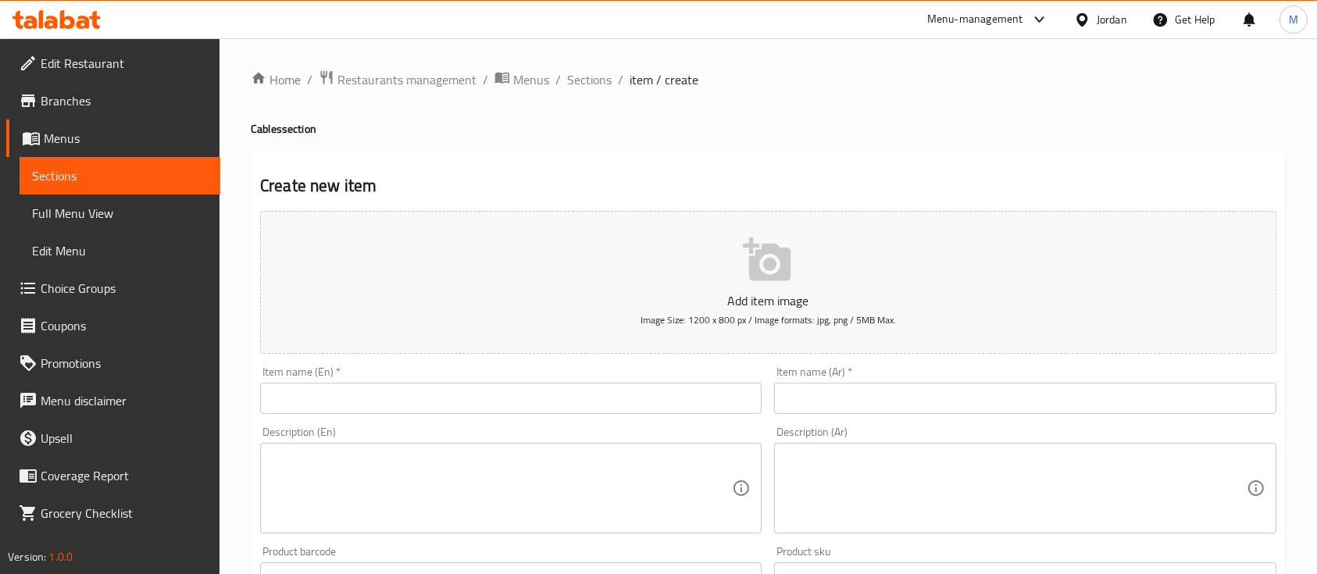
click at [918, 390] on input "text" at bounding box center [1024, 398] width 501 height 31
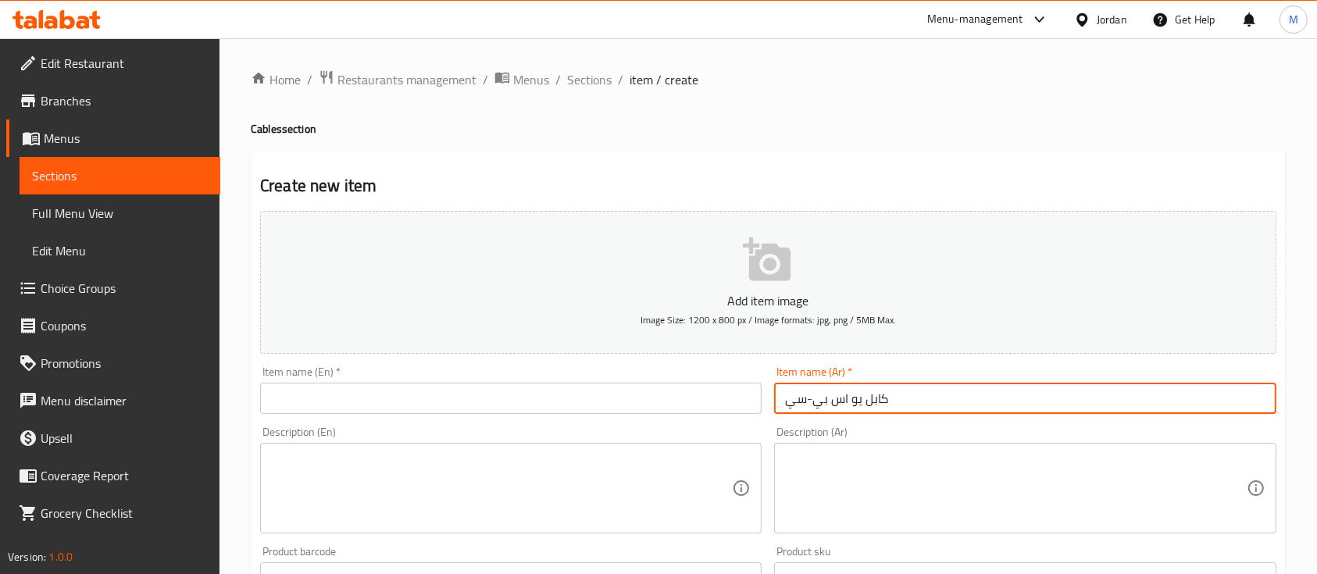
type input "كابل يو اس بي-سي"
click at [699, 405] on input "text" at bounding box center [510, 398] width 501 height 31
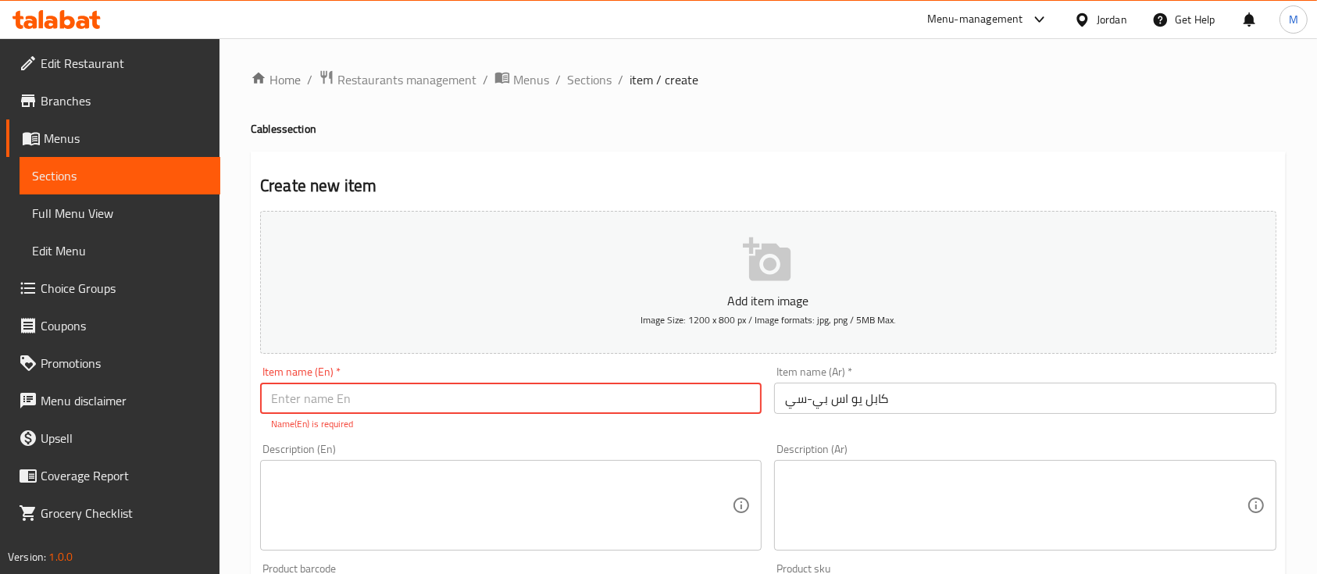
click at [868, 481] on textarea at bounding box center [1015, 506] width 461 height 74
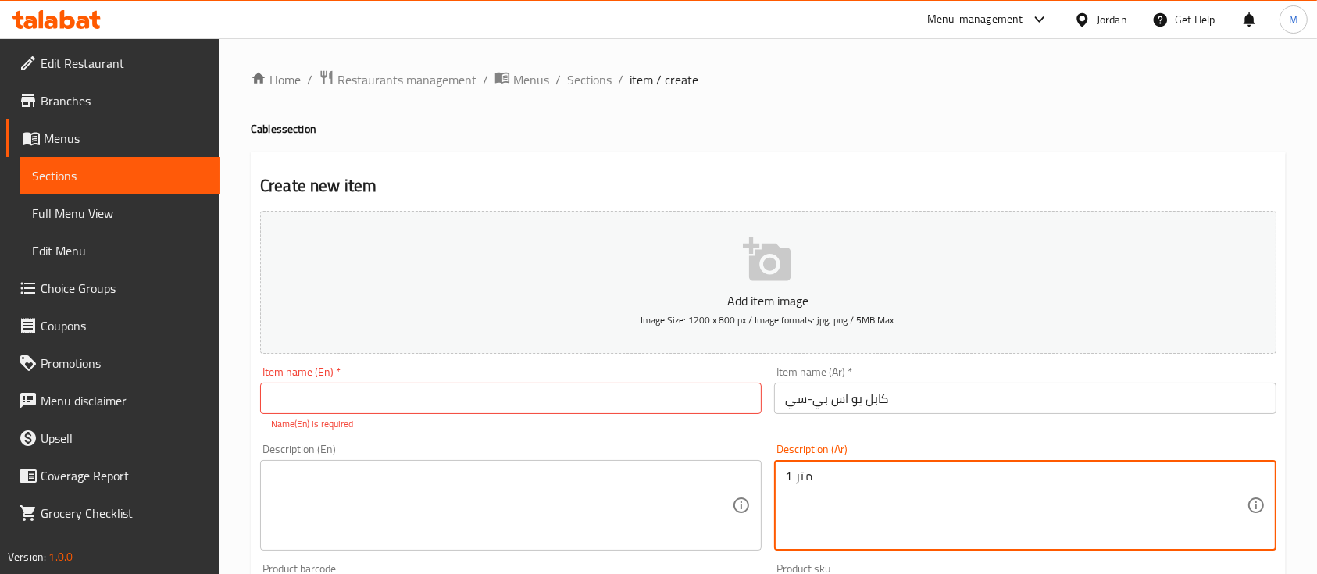
type textarea "1 متر"
click at [444, 395] on input "text" at bounding box center [510, 398] width 501 height 31
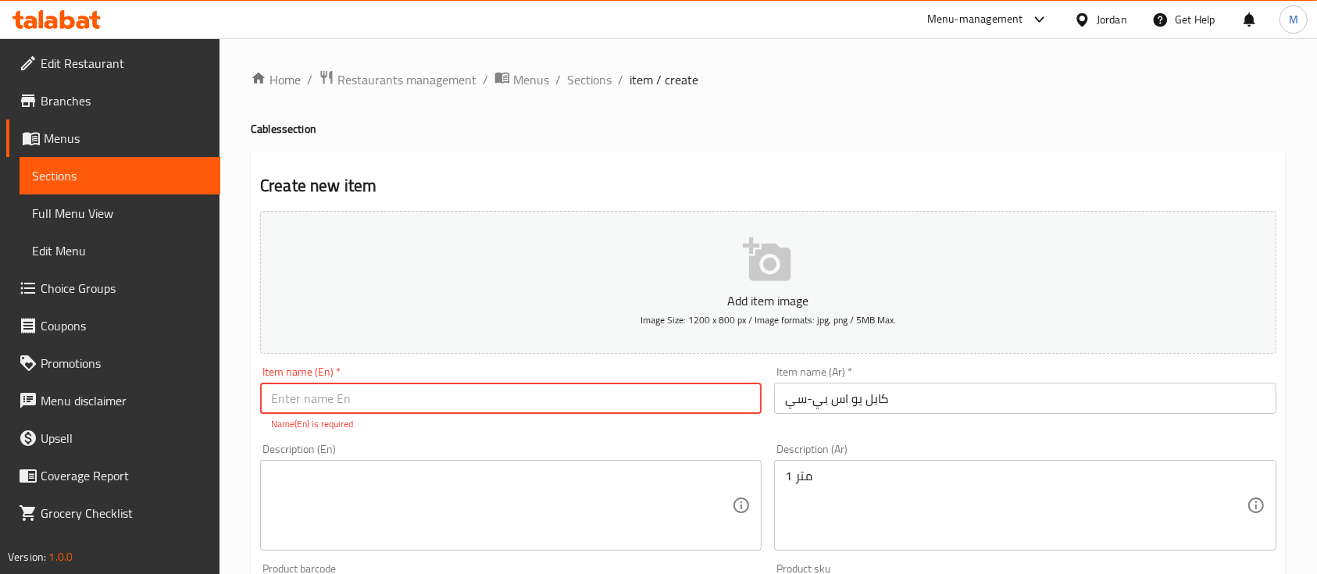
paste input "USB-C to Lightning Original"
type input "USB-C to Lightning Original"
click at [469, 465] on div "Description (En)" at bounding box center [510, 505] width 501 height 91
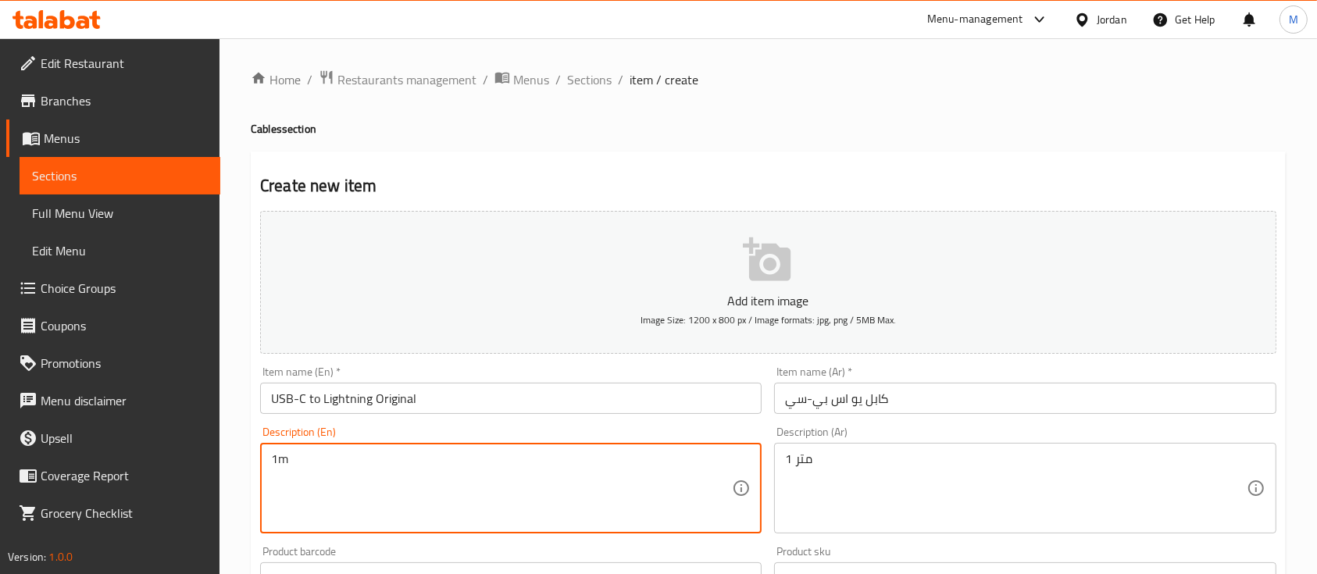
click at [607, 425] on div "Description (En) 1m Description (En)" at bounding box center [511, 479] width 514 height 119
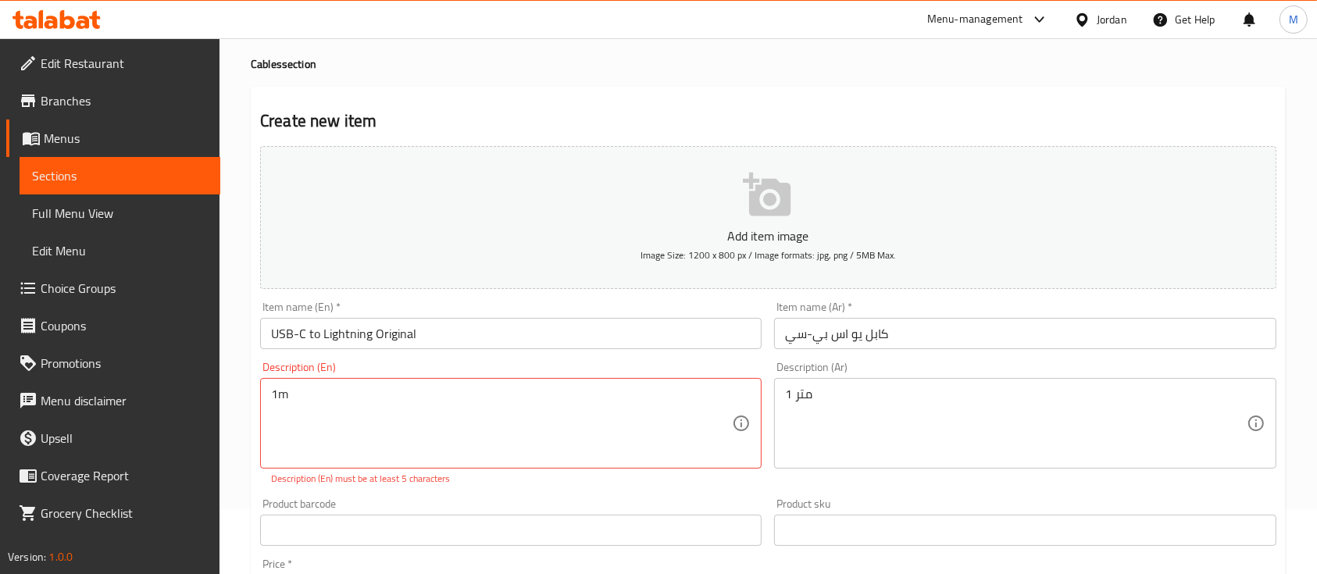
scroll to position [104, 0]
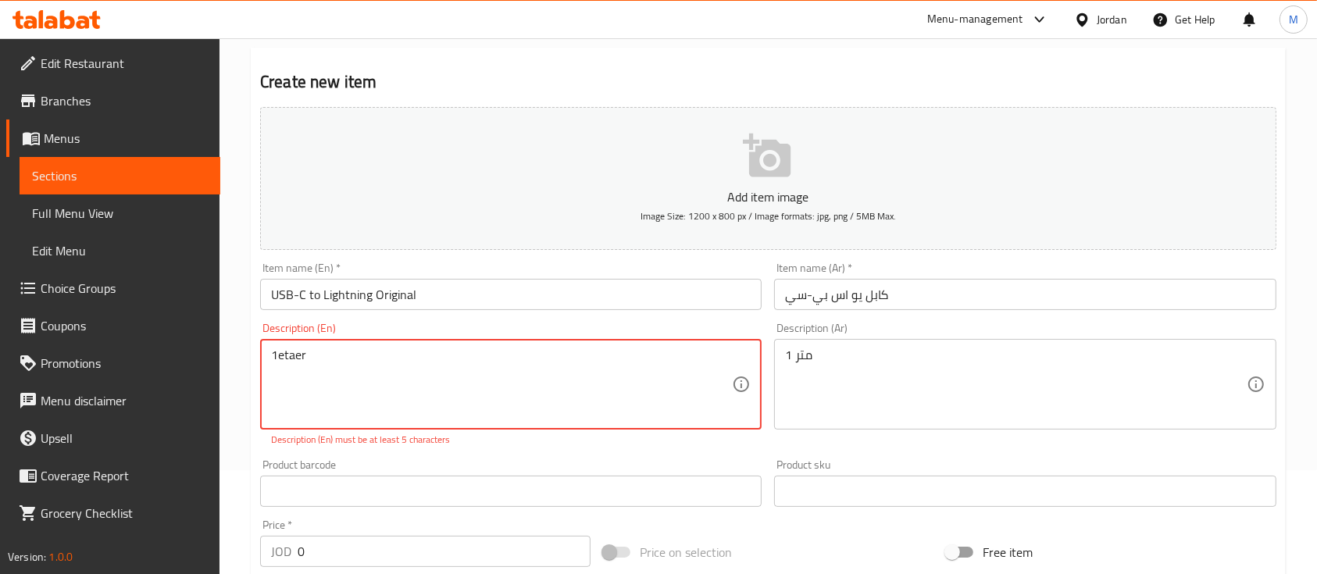
drag, startPoint x: 311, startPoint y: 366, endPoint x: 279, endPoint y: 365, distance: 32.0
click at [279, 365] on textarea "1etaer" at bounding box center [501, 385] width 461 height 74
type textarea "1 miter"
click at [532, 447] on div "Add item image Image Size: 1200 x 800 px / Image formats: jpg, png / 5MB Max. I…" at bounding box center [768, 446] width 1028 height 690
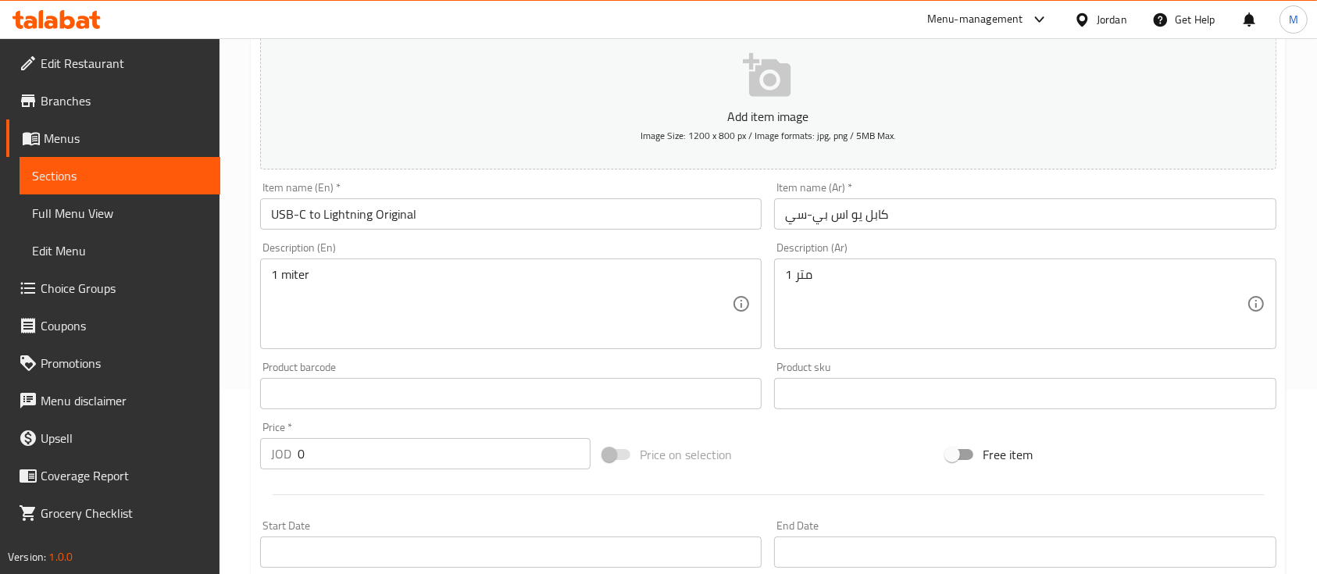
scroll to position [312, 0]
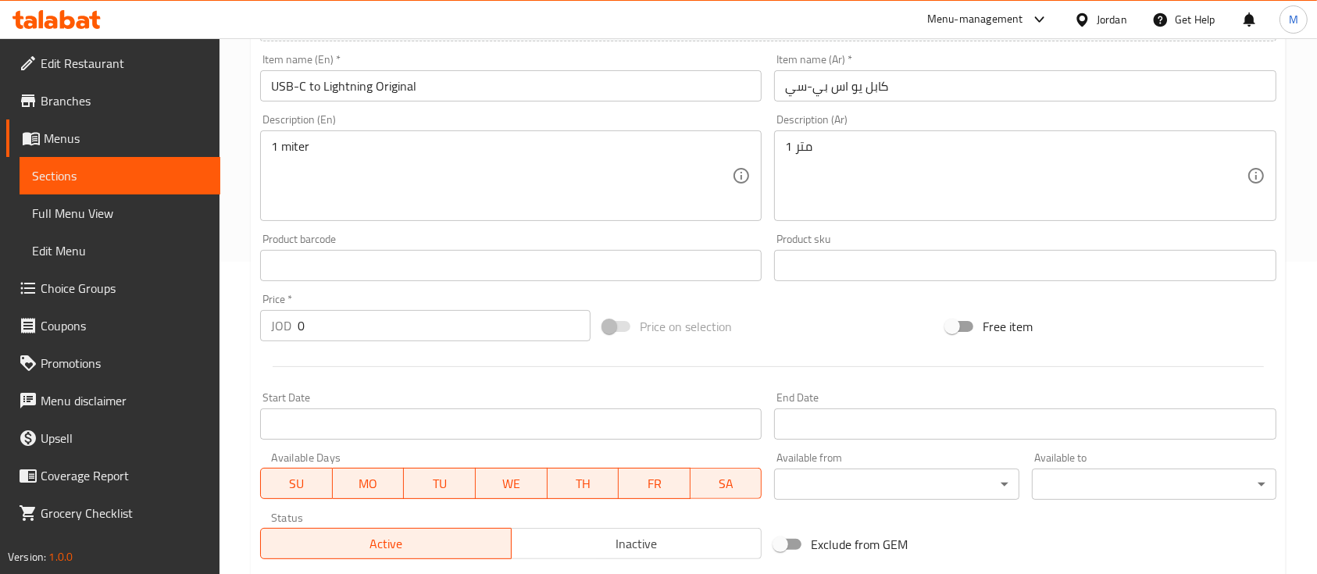
drag, startPoint x: 312, startPoint y: 321, endPoint x: 297, endPoint y: 323, distance: 15.7
click at [298, 323] on input "0" at bounding box center [444, 325] width 293 height 31
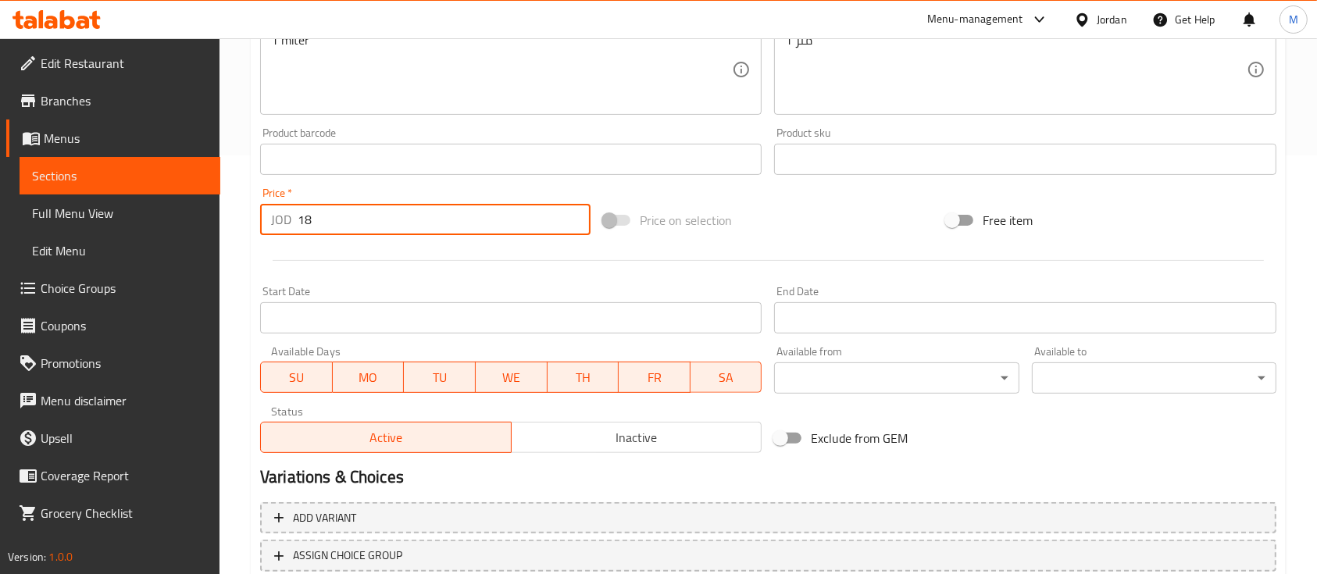
scroll to position [529, 0]
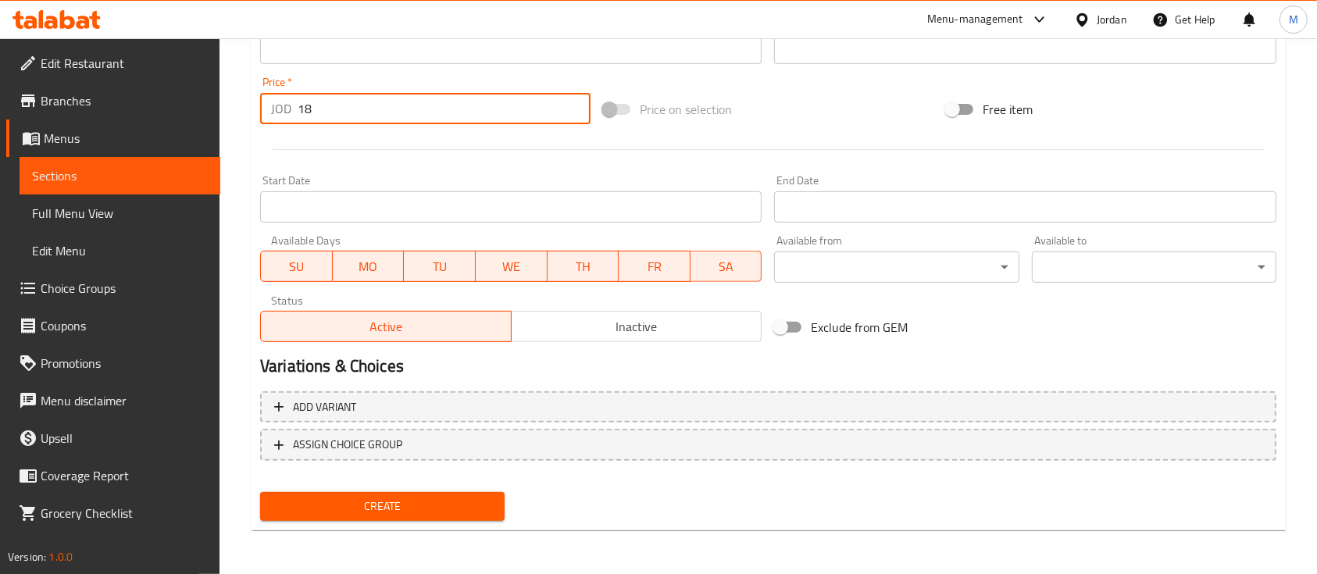
type input "18"
click at [472, 515] on span "Create" at bounding box center [382, 507] width 219 height 20
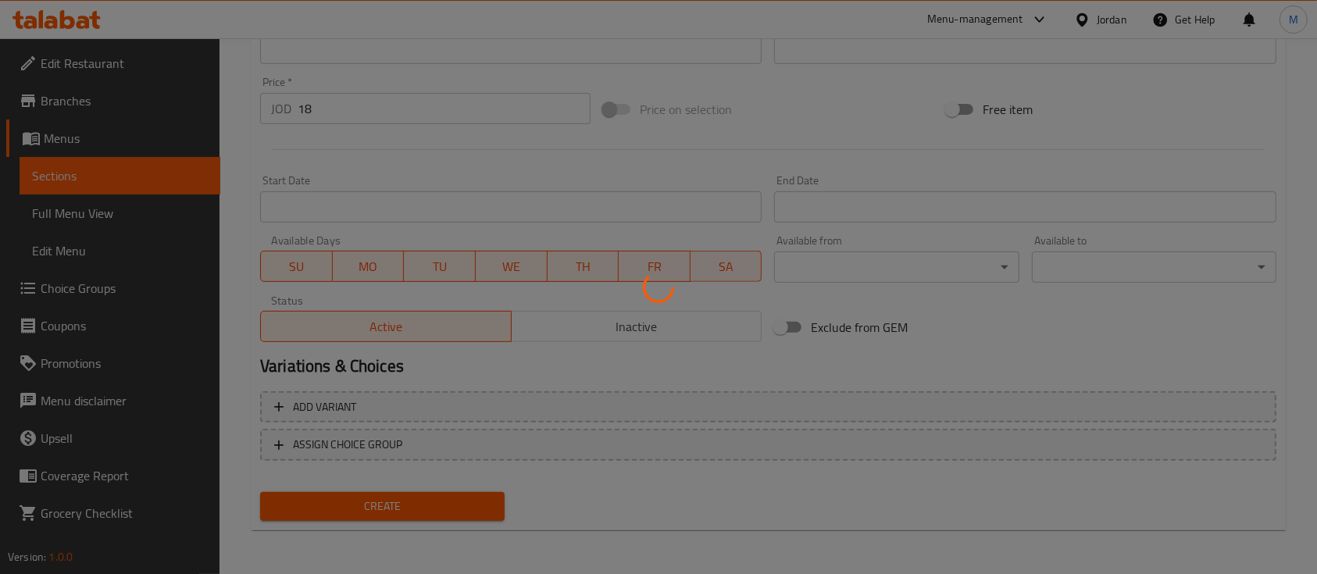
type input "0"
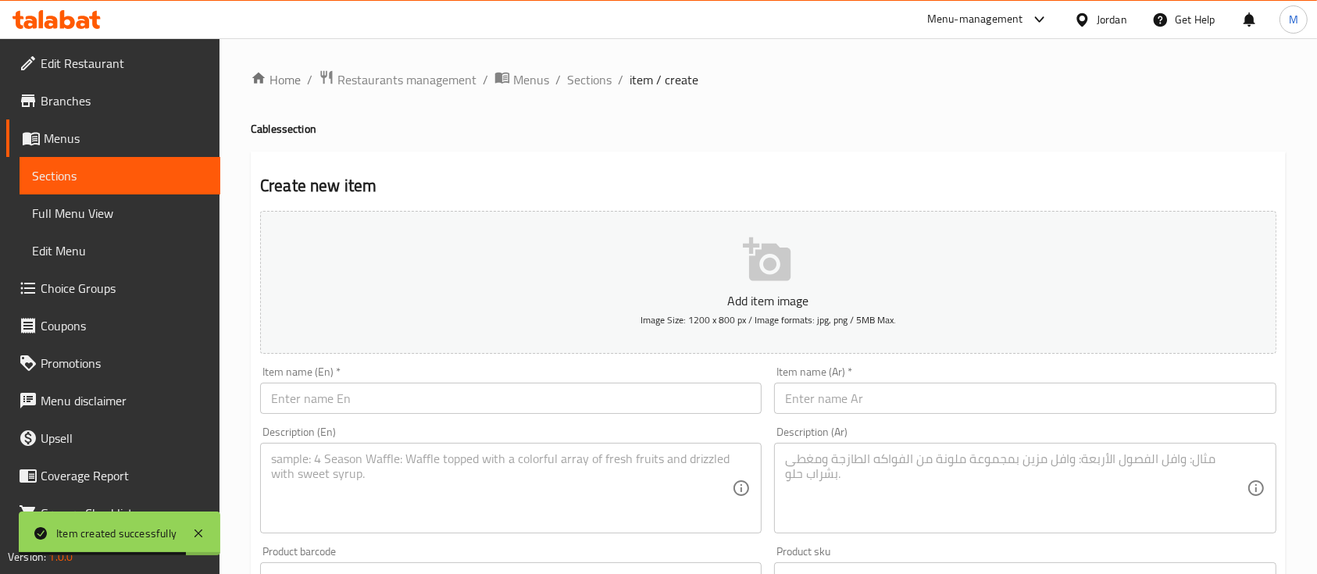
scroll to position [0, 0]
click at [583, 72] on span "Sections" at bounding box center [589, 79] width 45 height 19
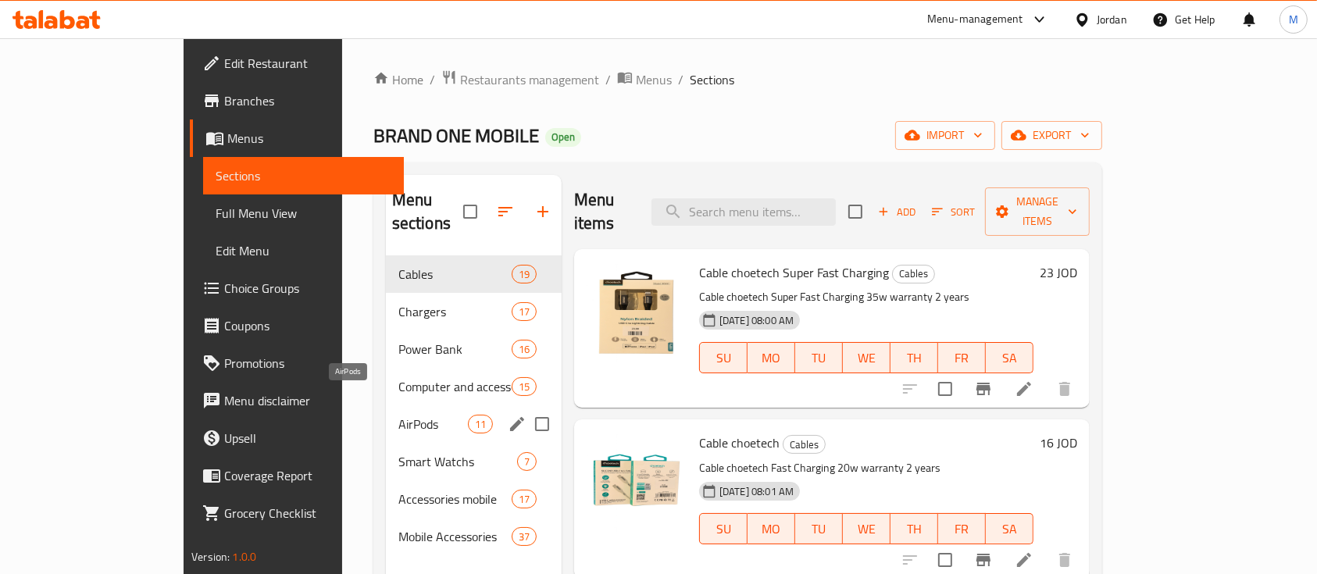
click at [398, 415] on span "AirPods" at bounding box center [433, 424] width 70 height 19
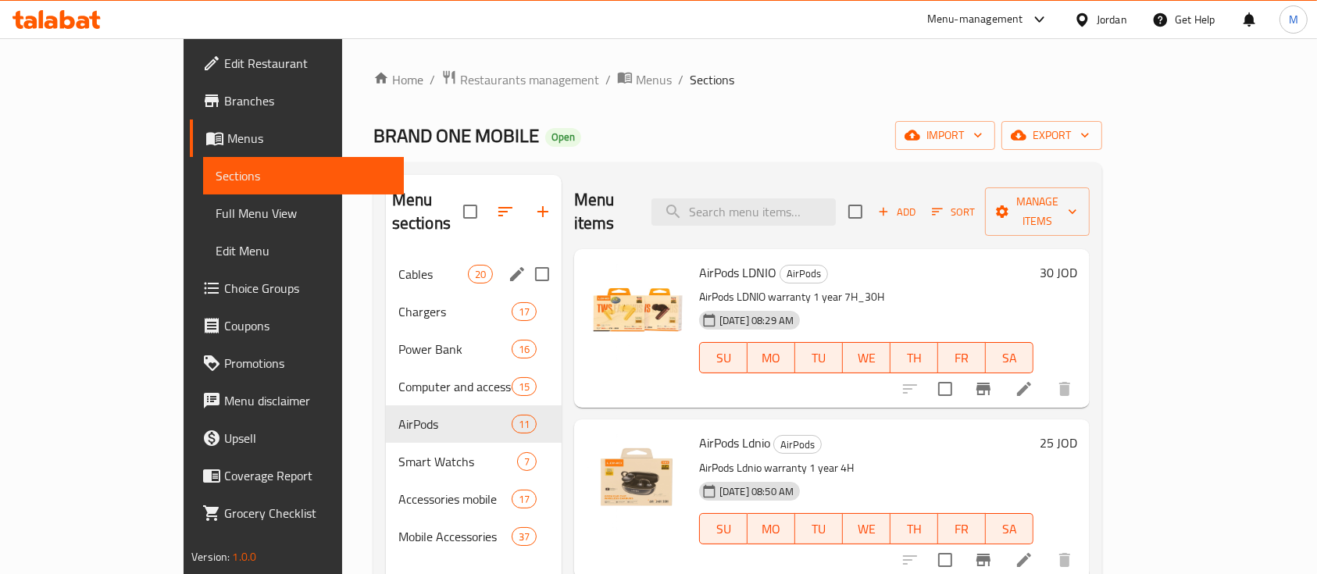
click at [398, 265] on span "Cables" at bounding box center [433, 274] width 70 height 19
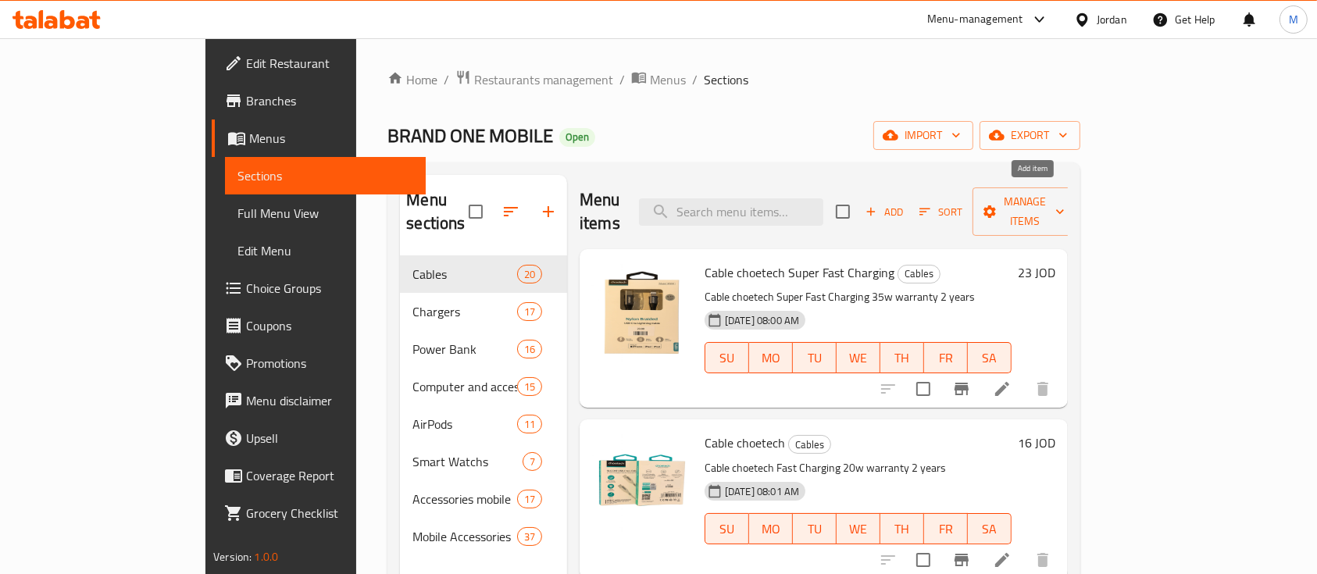
click at [905, 204] on span "Add" at bounding box center [884, 212] width 42 height 18
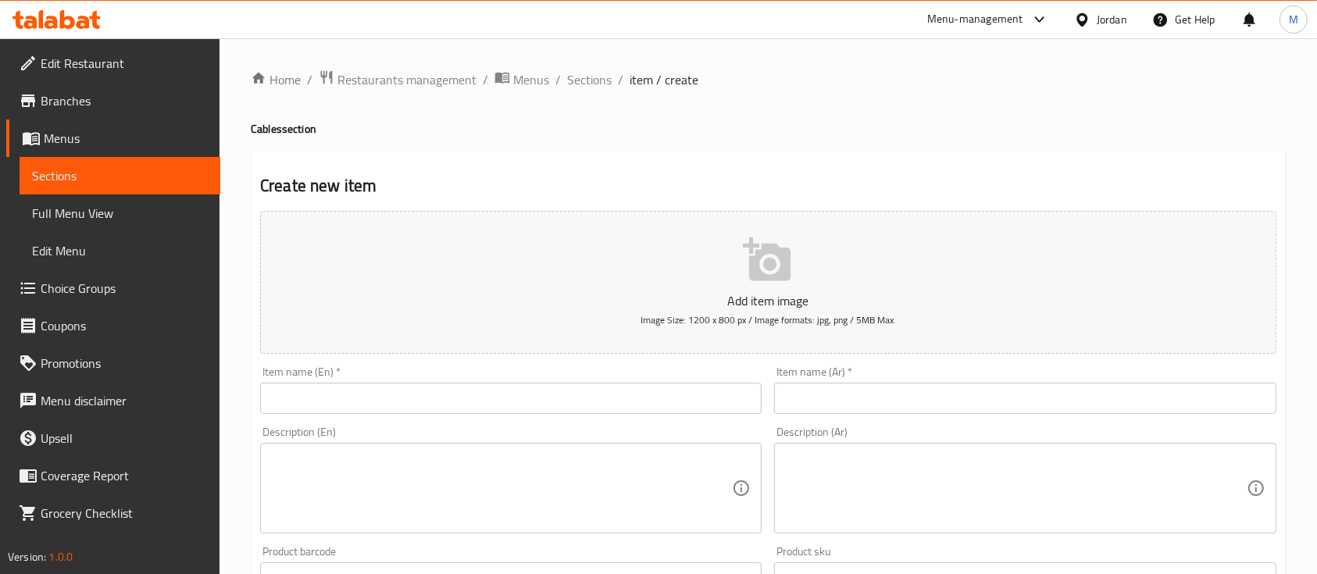
click at [462, 380] on div "Item name (En)   * Item name (En) *" at bounding box center [510, 390] width 501 height 48
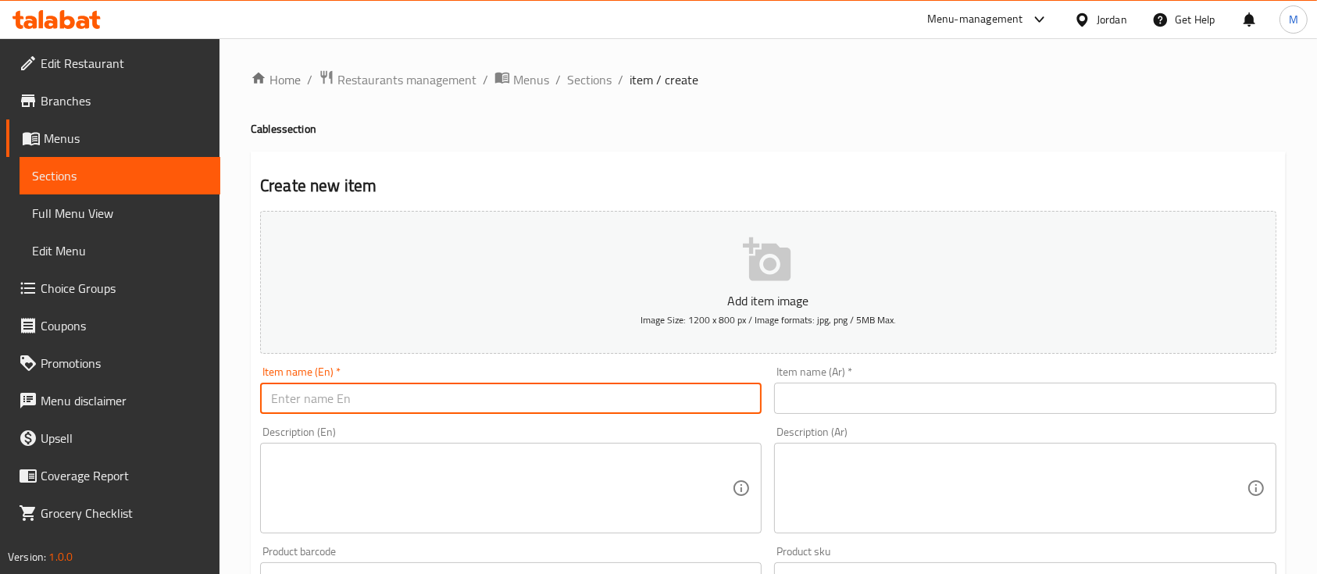
click at [455, 393] on input "text" at bounding box center [510, 398] width 501 height 31
paste input "USB-C Original 60W Charge Cable (1 m)"
drag, startPoint x: 525, startPoint y: 401, endPoint x: 422, endPoint y: 403, distance: 103.1
click at [422, 403] on input "USB-C Original 60W Charge Cable (1 m)" at bounding box center [510, 398] width 501 height 31
type input "USB-C Original 60W Charge"
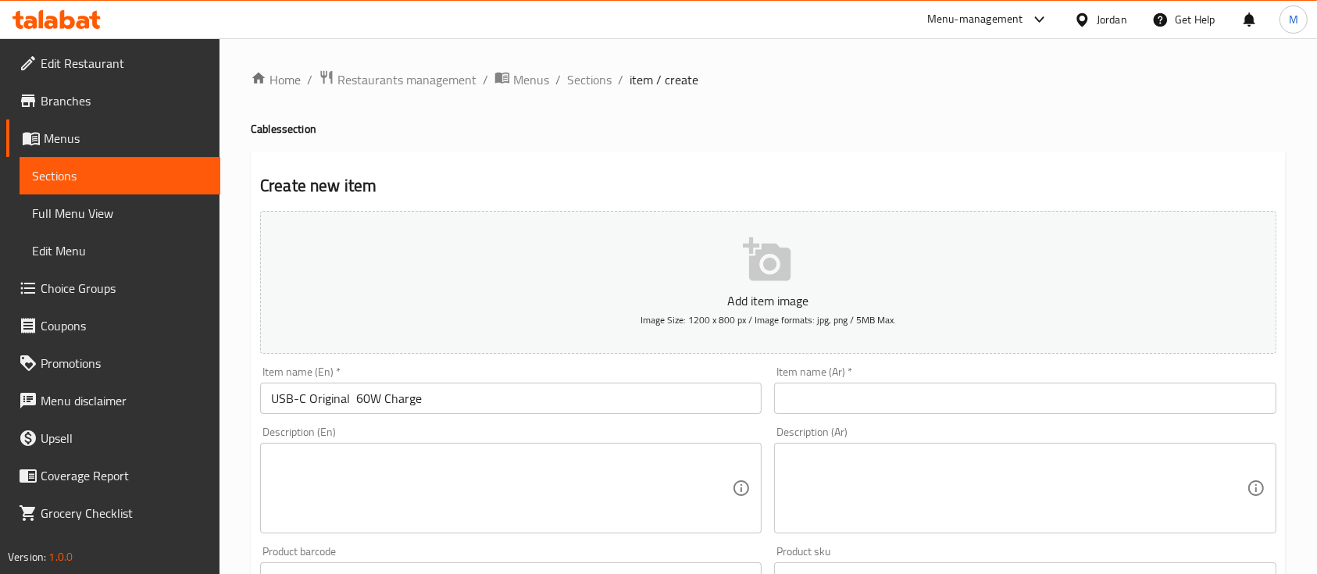
click at [366, 453] on div "Description (En)" at bounding box center [510, 488] width 501 height 91
paste textarea "Cable (1 m)"
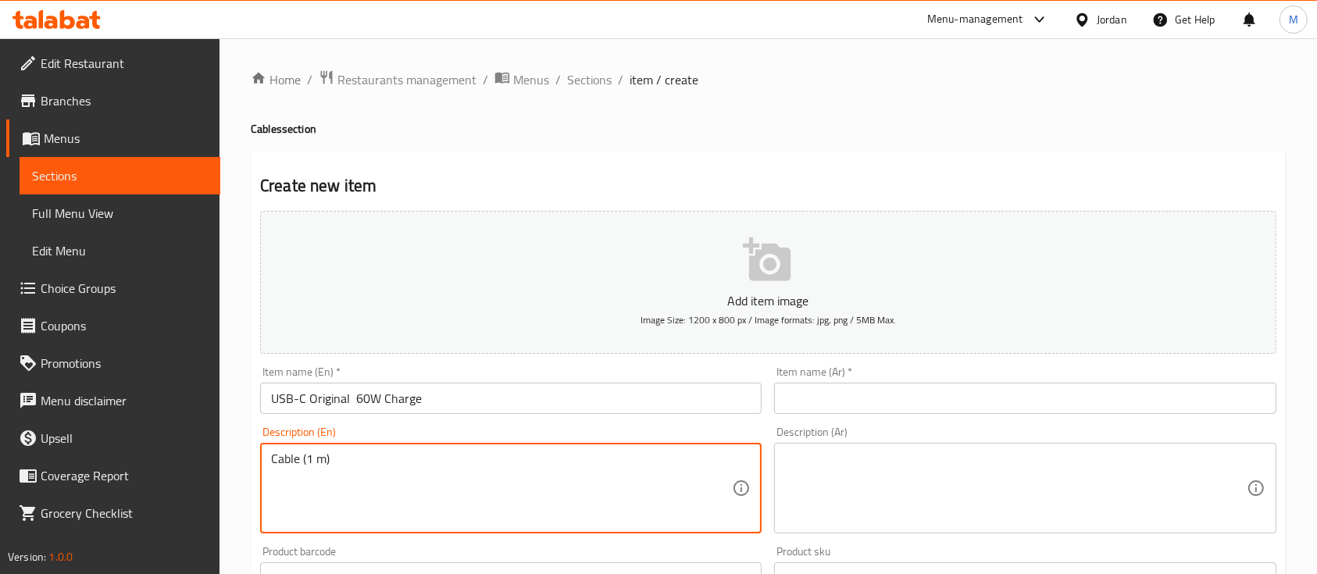
type textarea "Cable (1 m)"
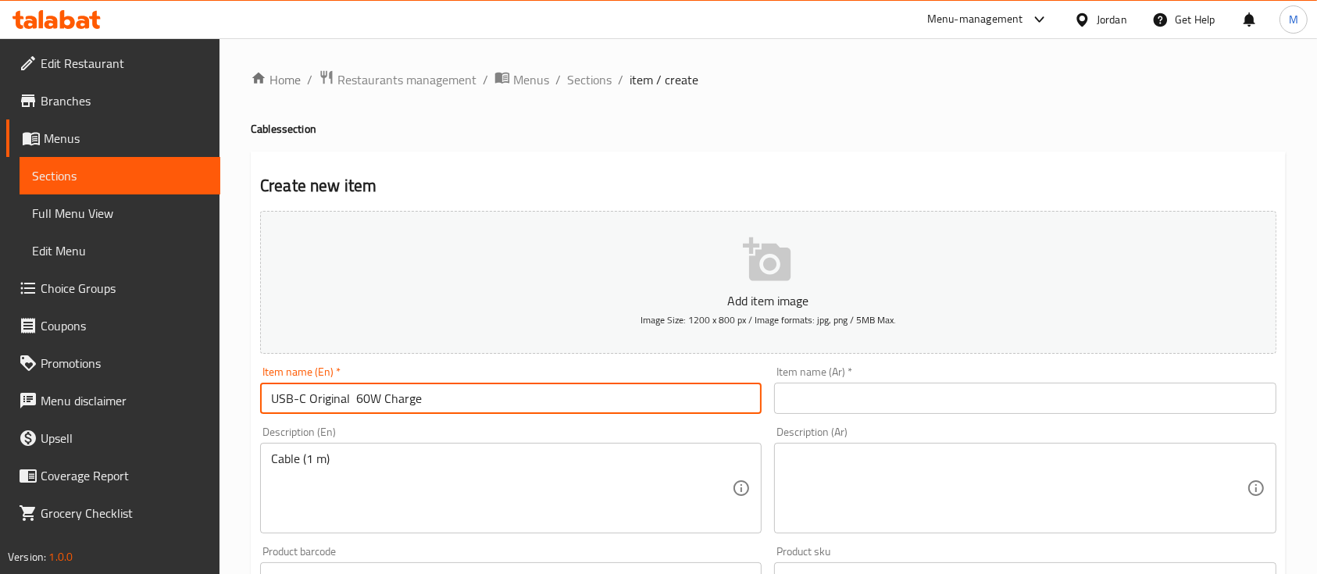
click at [501, 401] on input "USB-C Original 60W Charge" at bounding box center [510, 398] width 501 height 31
drag, startPoint x: 461, startPoint y: 401, endPoint x: 256, endPoint y: 418, distance: 205.3
click at [257, 418] on div "Item name (En)   * USB-C Original 60W Charge Item name (En) *" at bounding box center [511, 390] width 514 height 60
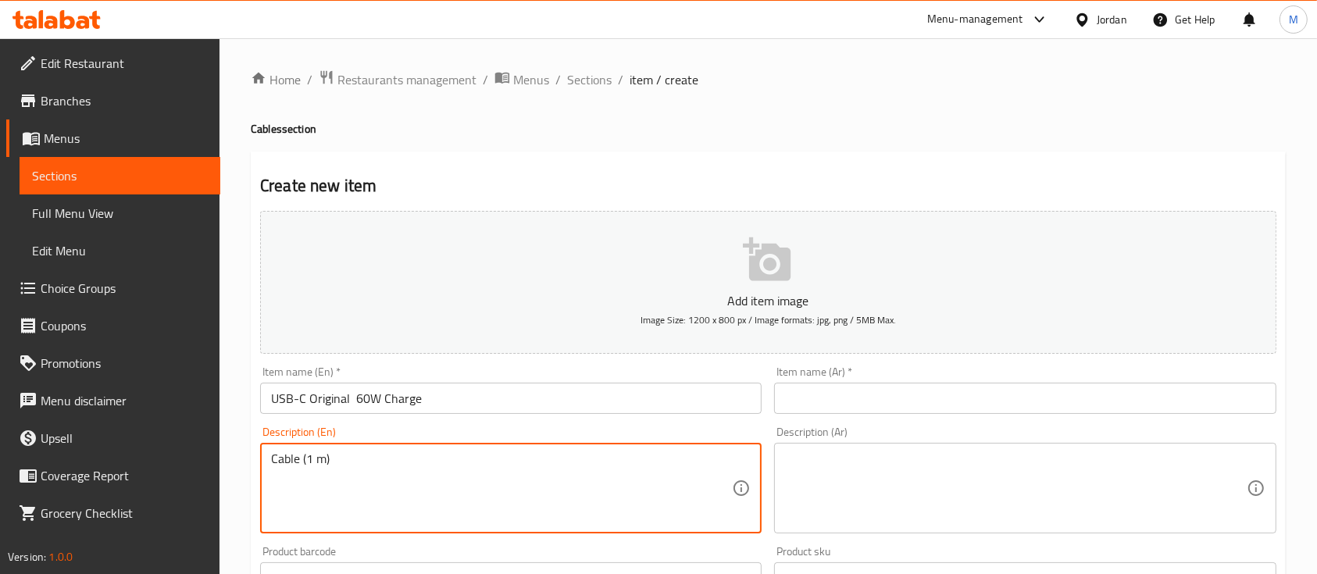
drag, startPoint x: 355, startPoint y: 458, endPoint x: 227, endPoint y: 471, distance: 127.9
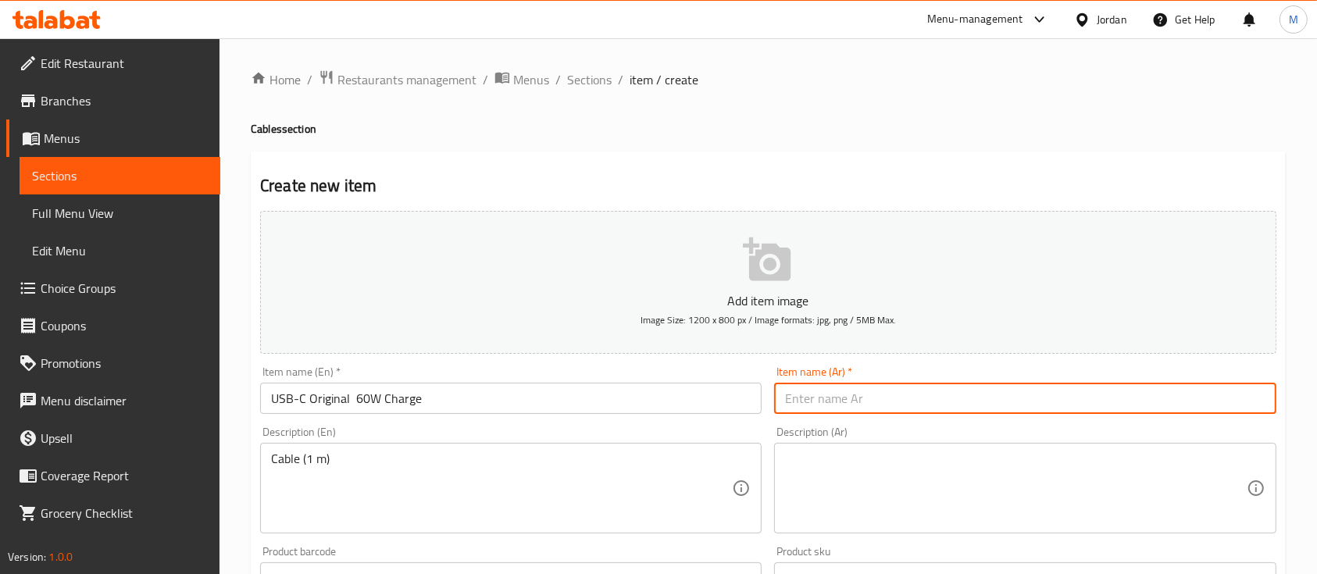
click at [893, 387] on input "text" at bounding box center [1024, 398] width 501 height 31
paste input "كابل USB-C أصلي بقدرة شحن 60 واط (1 متر)"
drag, startPoint x: 850, startPoint y: 403, endPoint x: 886, endPoint y: 401, distance: 36.0
click at [886, 401] on input "كابل USB-C أصلي بقدرة شحن 60 واط (1 متر)" at bounding box center [1024, 398] width 501 height 31
type input "كابل USB-C أصلي بقدرة شحن 60 واط"
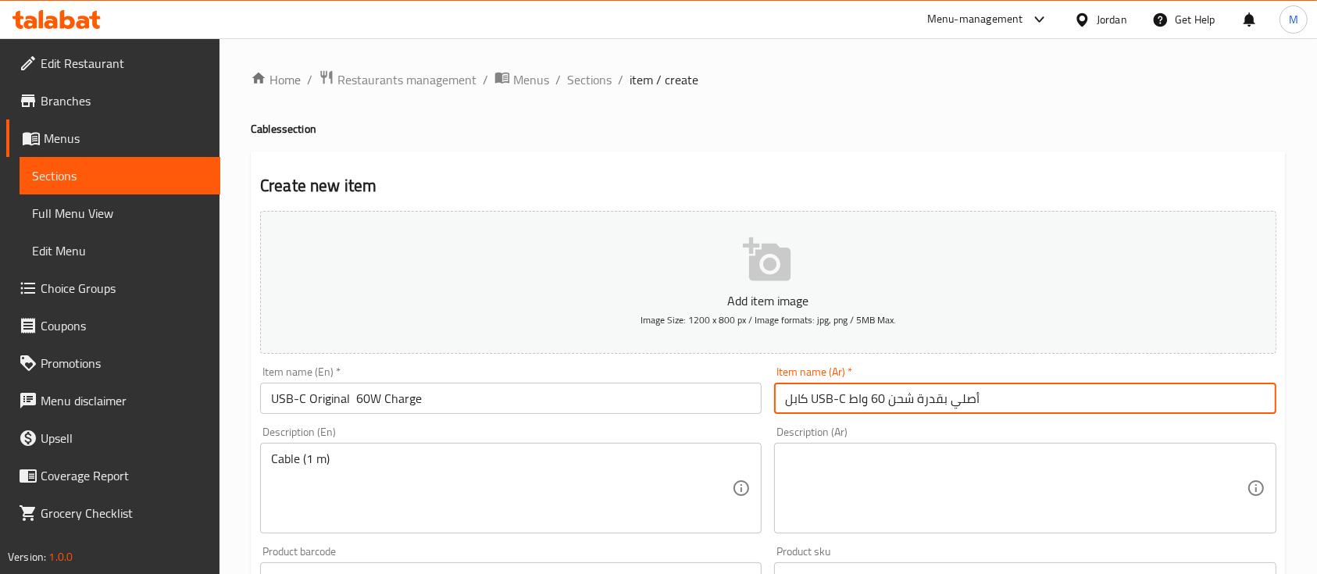
click at [875, 440] on div "Description (Ar) Description (Ar)" at bounding box center [1025, 479] width 514 height 119
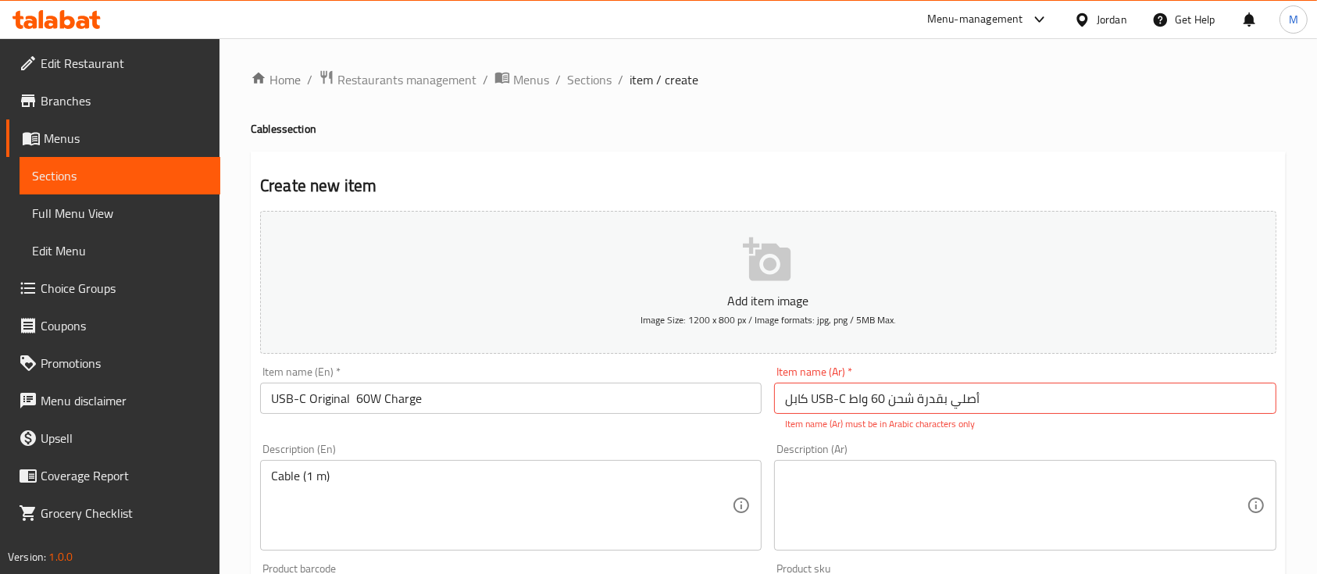
click at [871, 472] on textarea at bounding box center [1015, 506] width 461 height 74
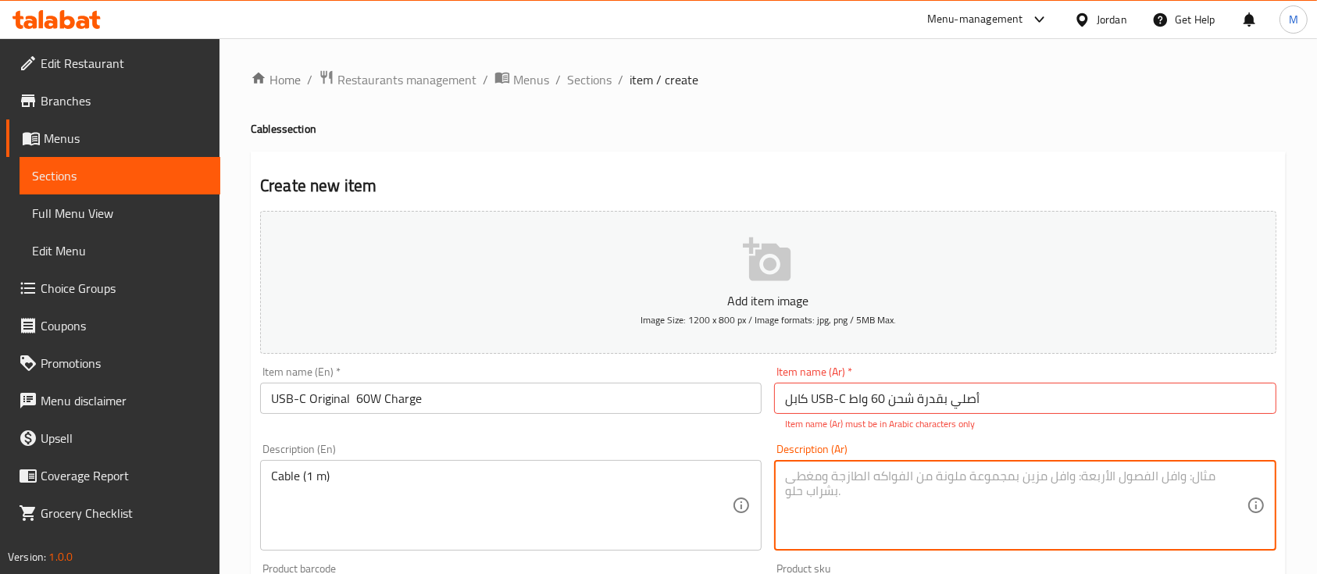
paste textarea "(1 متر)"
type textarea "(1 متر)"
click at [927, 412] on input "كابل USB-C أصلي بقدرة شحن 60 واط" at bounding box center [1024, 398] width 501 height 31
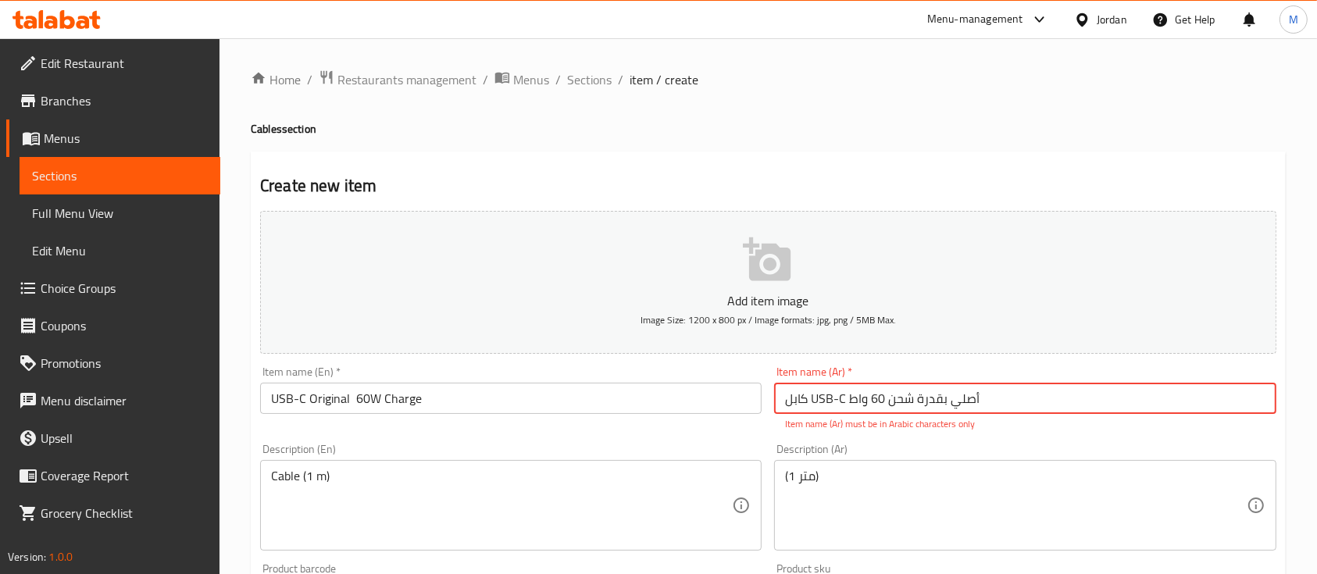
click at [927, 412] on input "كابل USB-C أصلي بقدرة شحن 60 واط" at bounding box center [1024, 398] width 501 height 31
paste input "كابل"
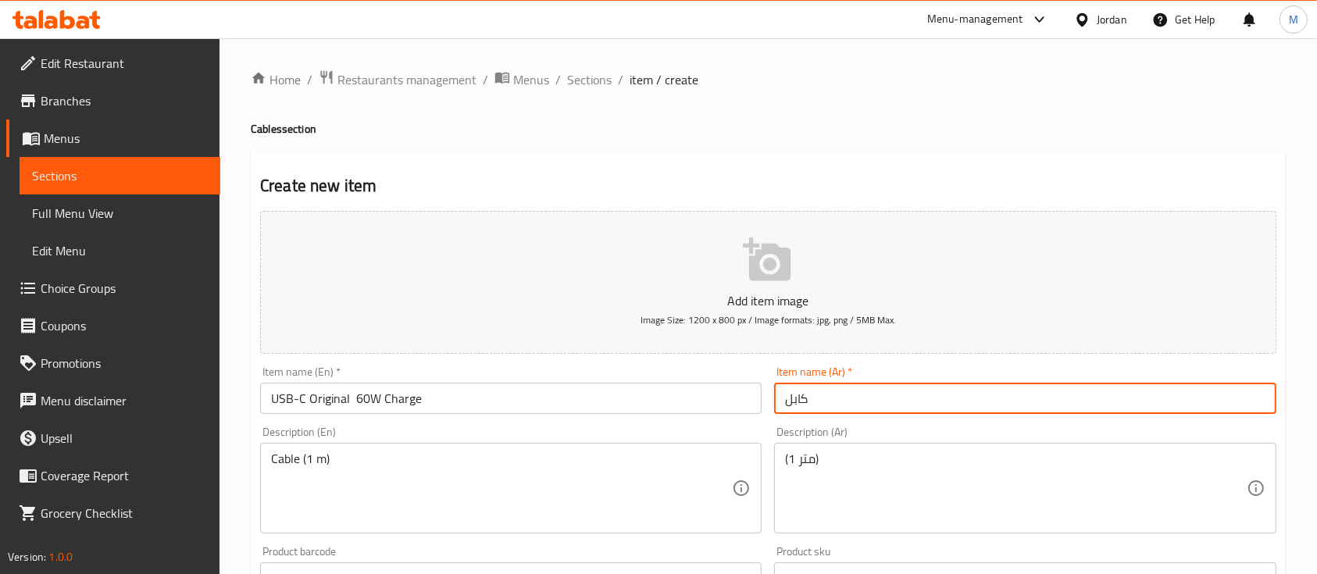
paste input "أصلي بقدرة شحن 60 واط"
type input "كابل أصلي بقدرة شحن 60 واط"
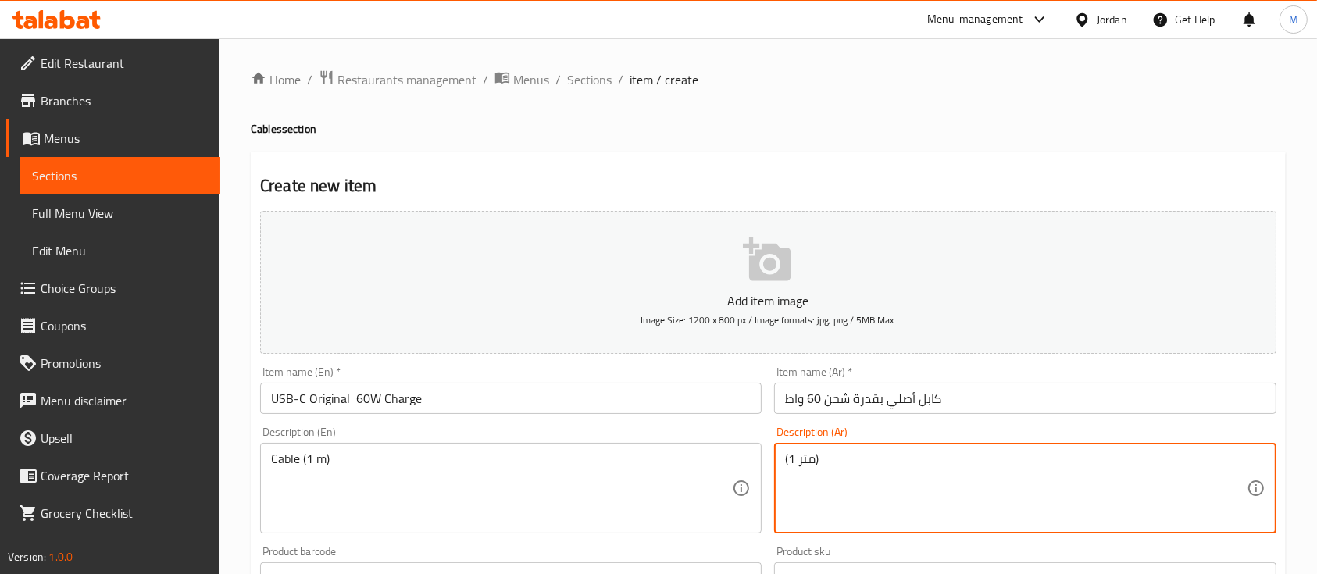
click at [506, 402] on input "USB-C Original 60W Charge" at bounding box center [510, 398] width 501 height 31
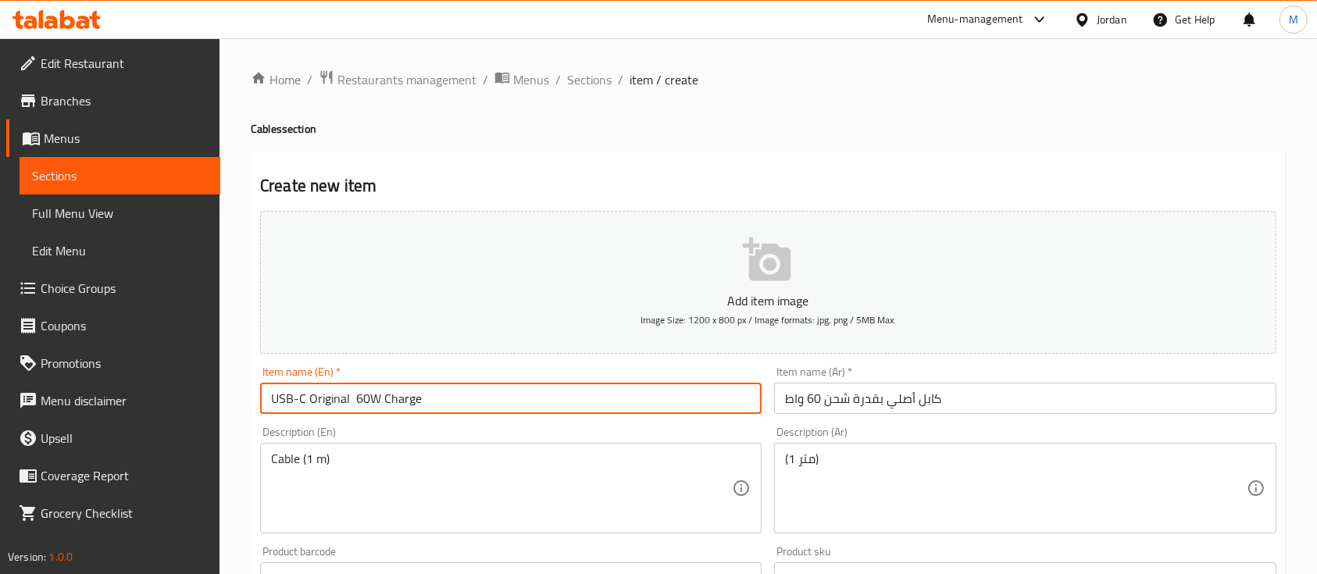
click at [569, 434] on div "Description (En) Cable (1 m) Description (En)" at bounding box center [510, 479] width 501 height 107
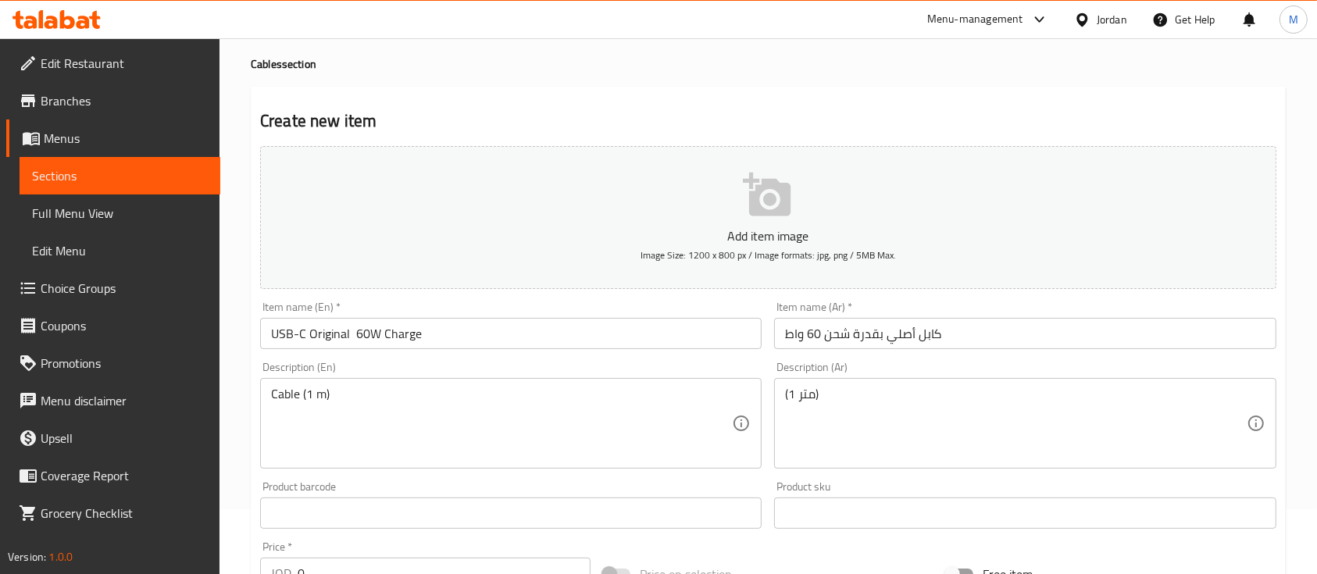
scroll to position [104, 0]
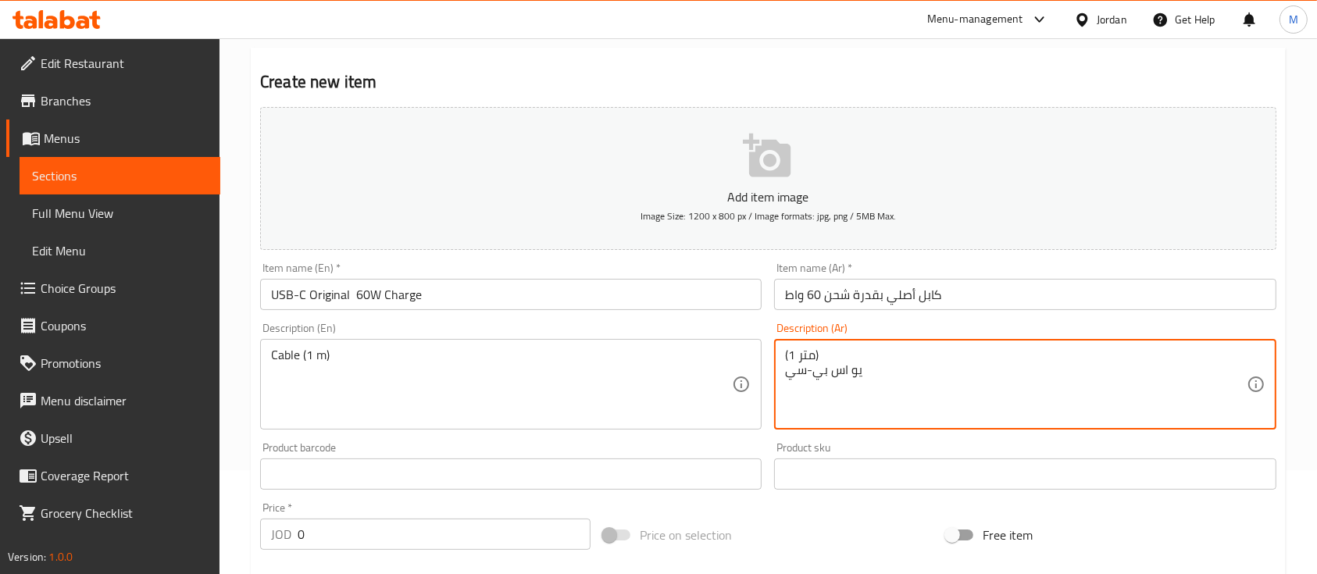
type textarea "(1 متر) يو اس بي-سي"
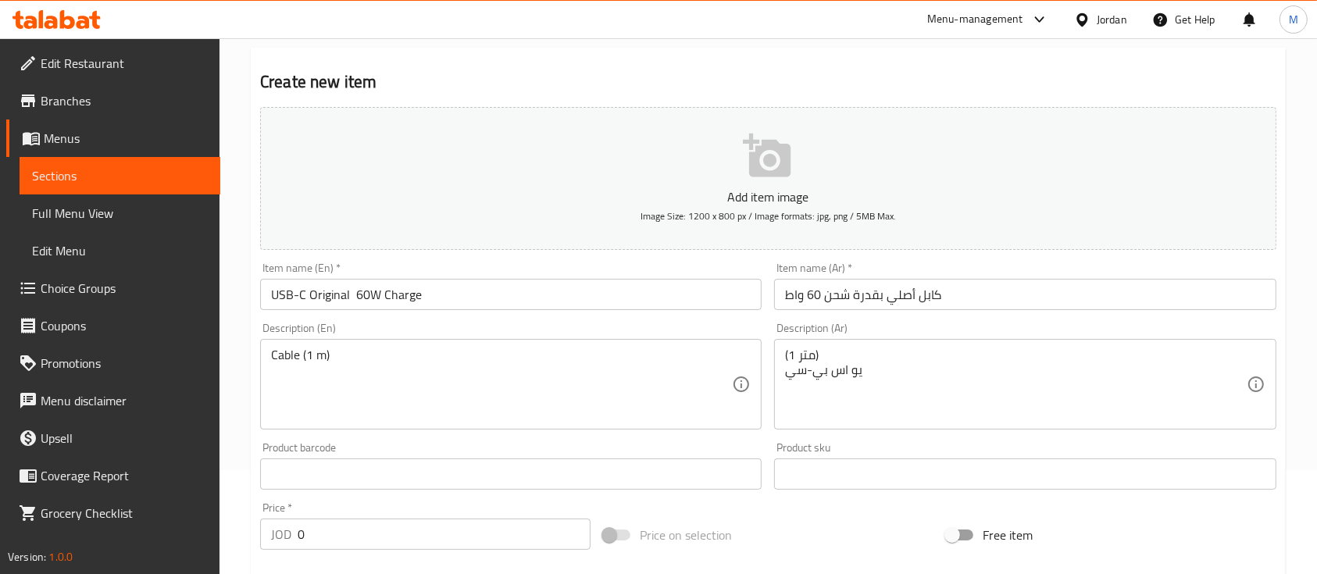
click at [911, 453] on div "Product sku Product sku" at bounding box center [1024, 466] width 501 height 48
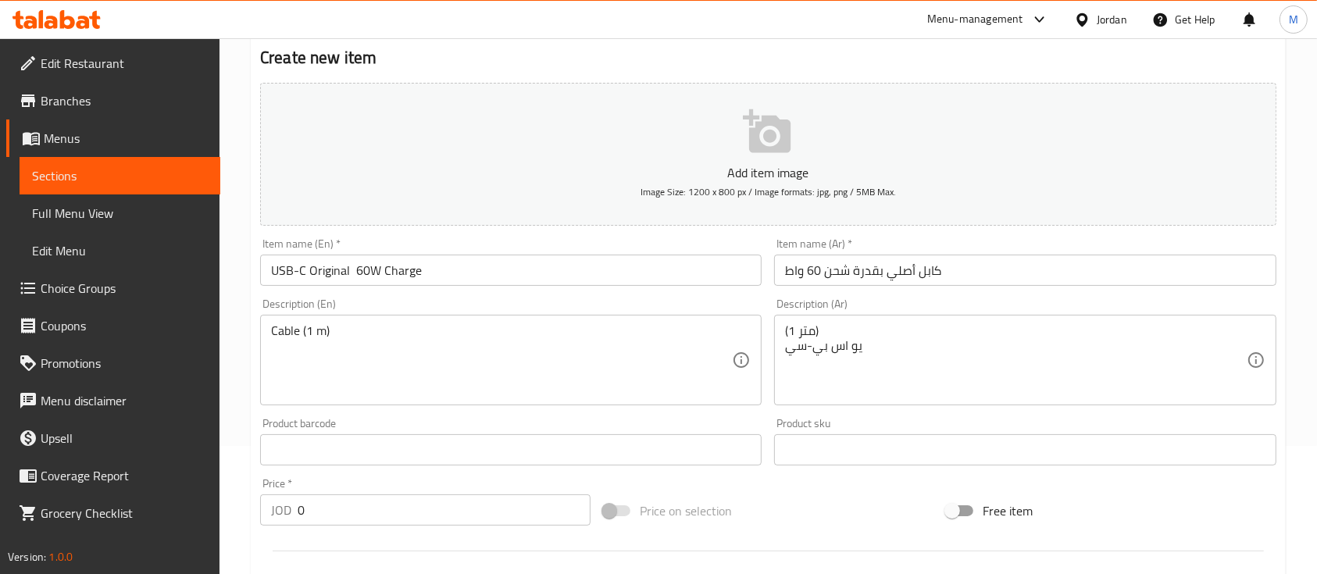
scroll to position [208, 0]
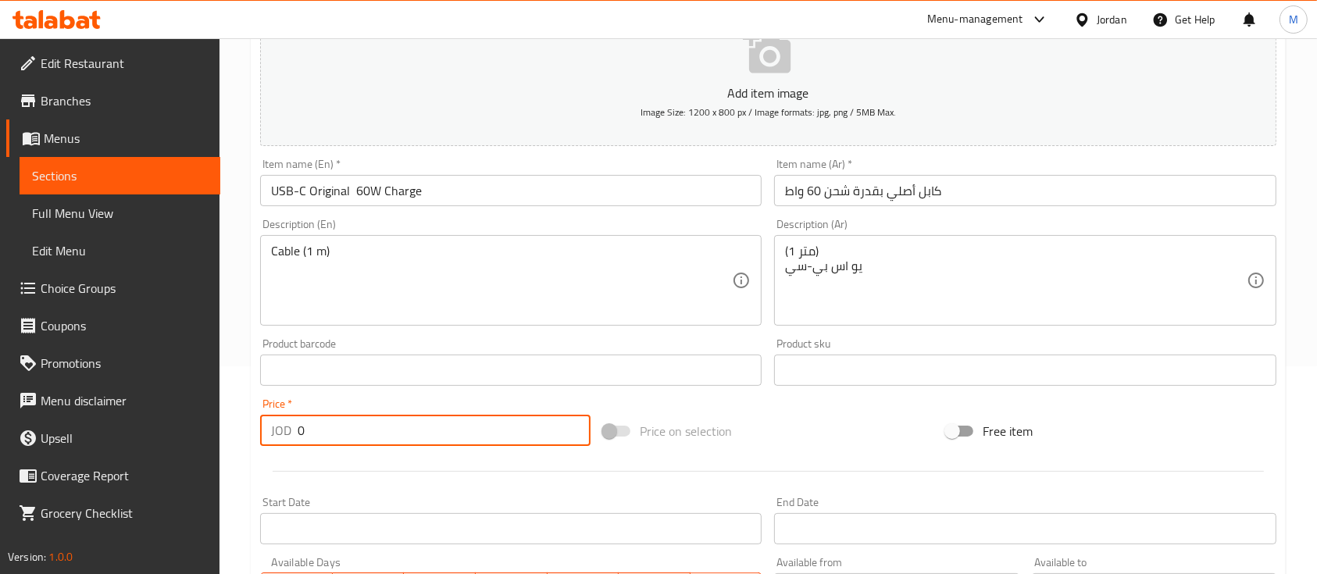
drag, startPoint x: 325, startPoint y: 432, endPoint x: 255, endPoint y: 430, distance: 70.3
click at [257, 432] on div "Price   * JOD 0 Price *" at bounding box center [425, 422] width 343 height 60
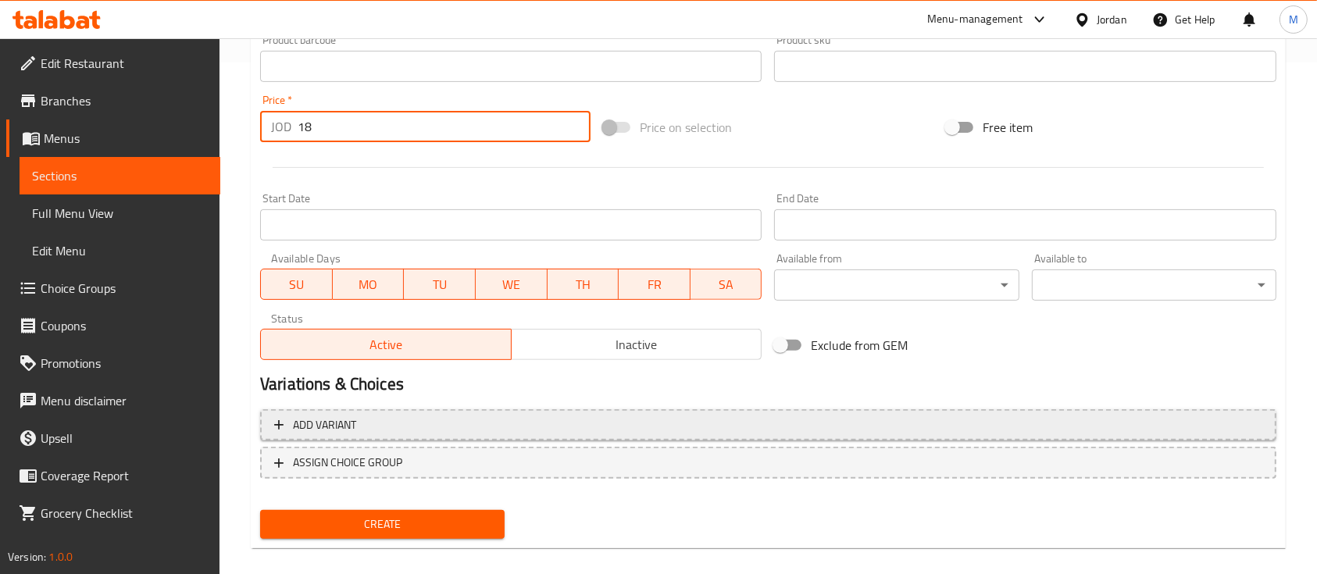
scroll to position [529, 0]
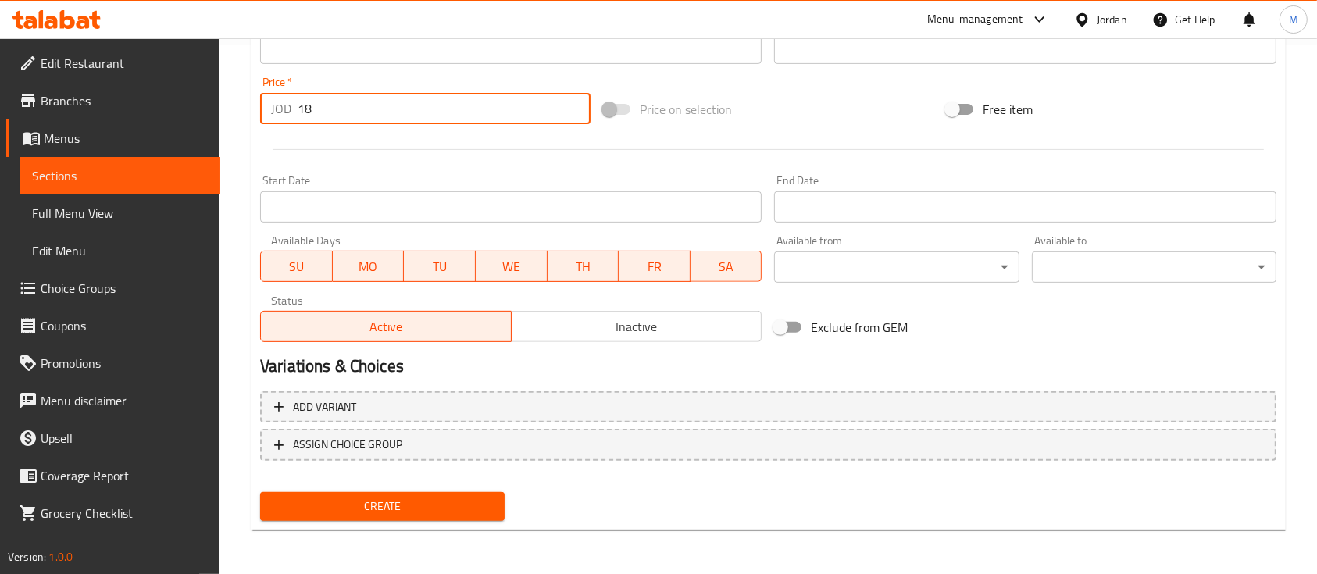
type input "18"
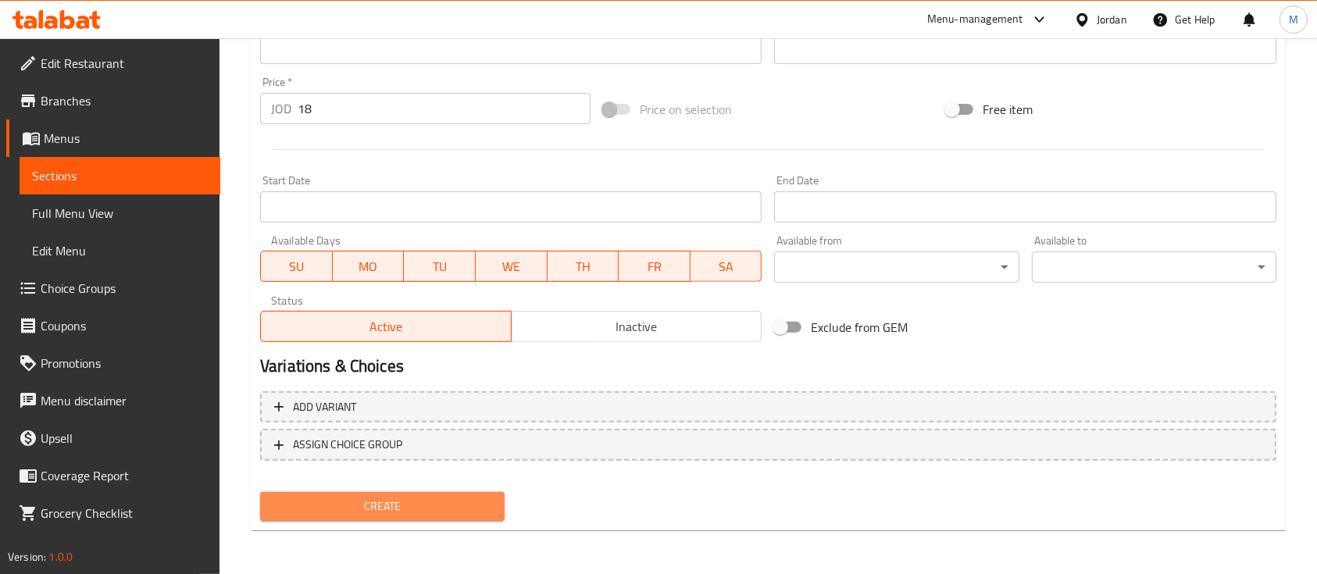
click at [411, 509] on span "Create" at bounding box center [382, 507] width 219 height 20
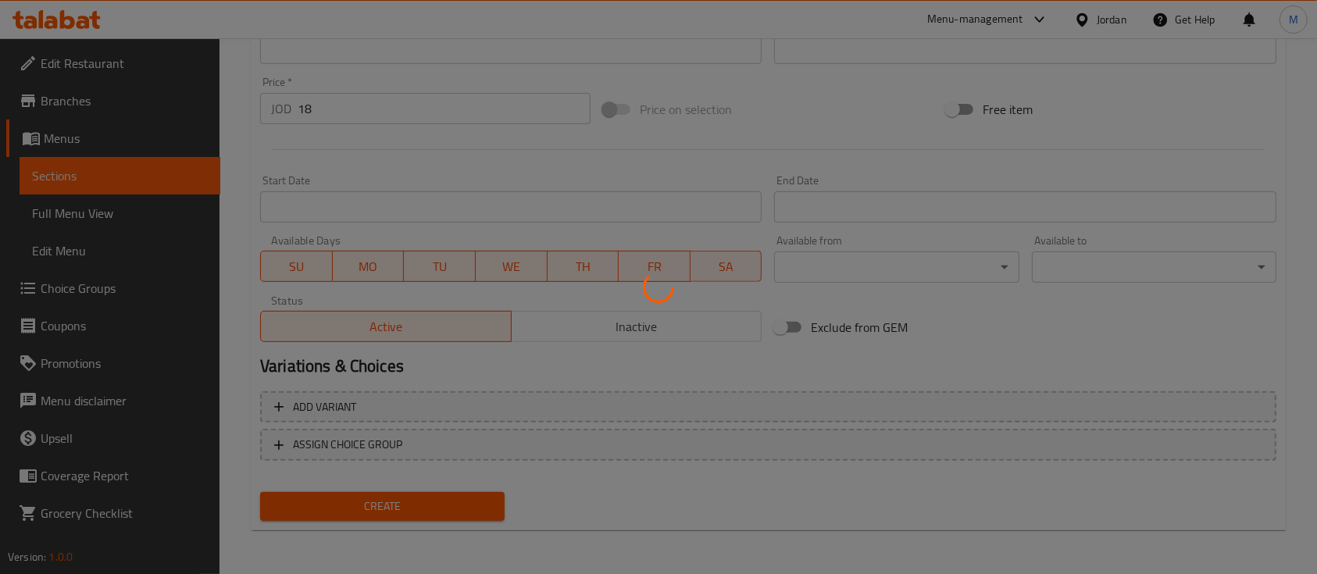
type input "0"
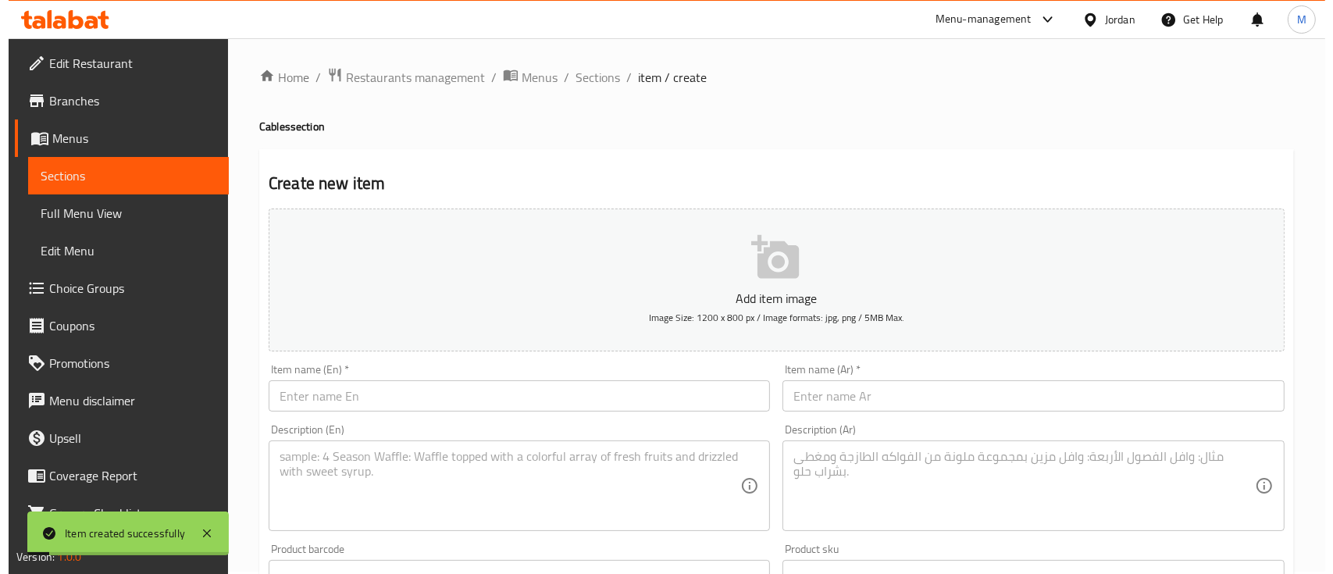
scroll to position [0, 0]
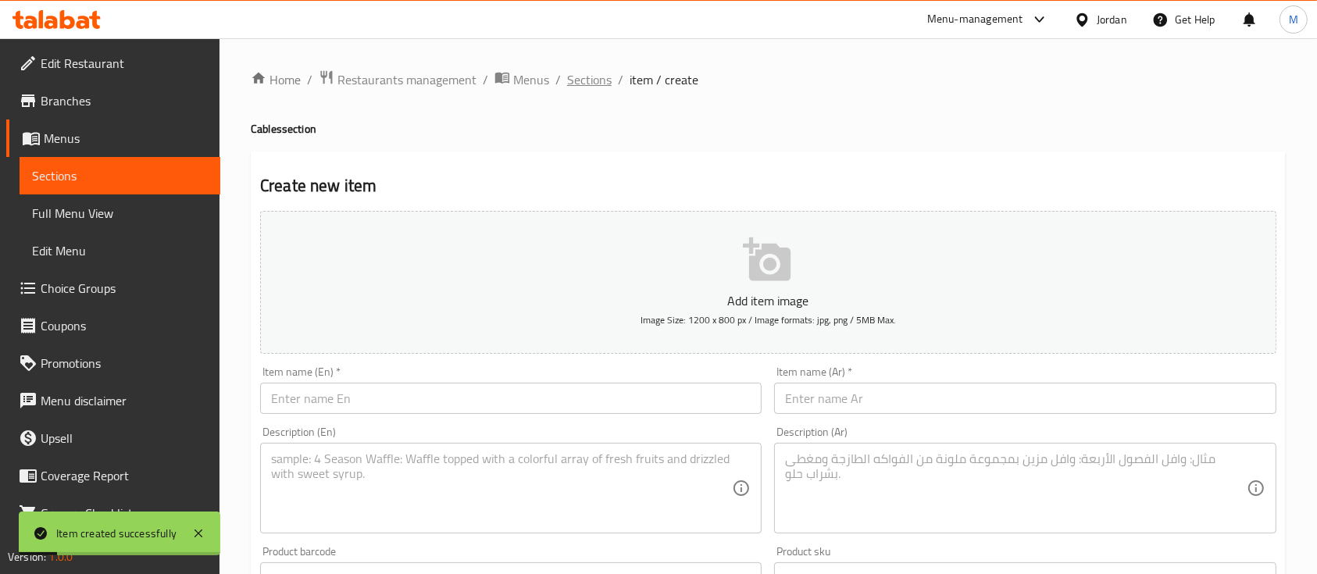
click at [572, 80] on span "Sections" at bounding box center [589, 79] width 45 height 19
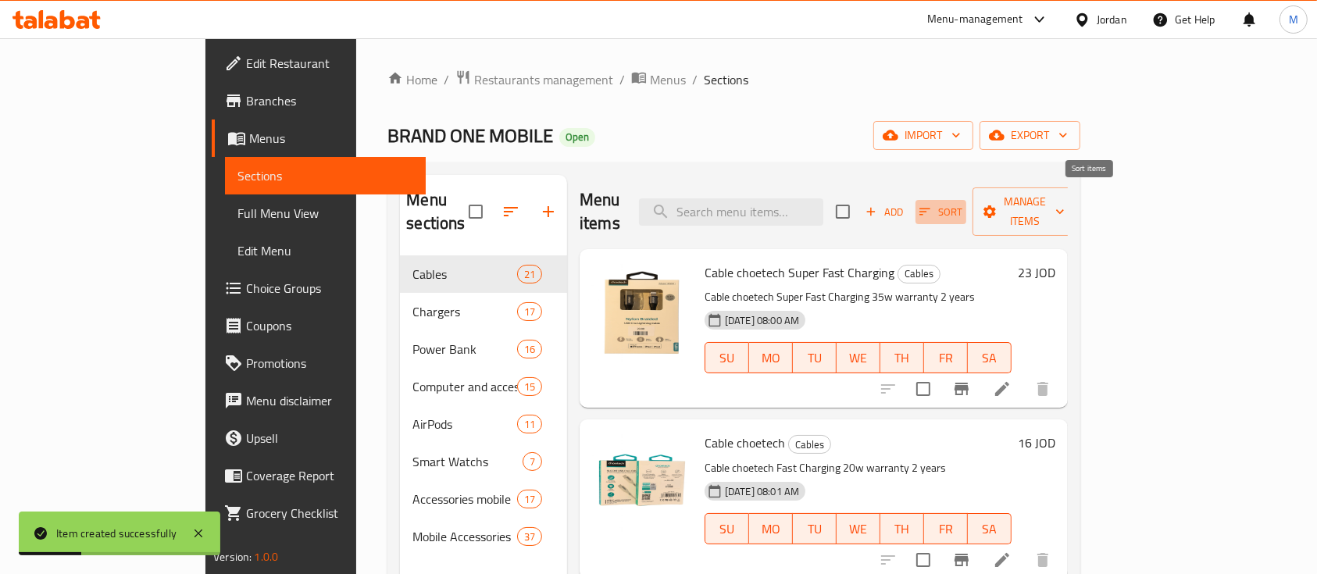
click at [962, 208] on span "Sort" at bounding box center [940, 212] width 43 height 18
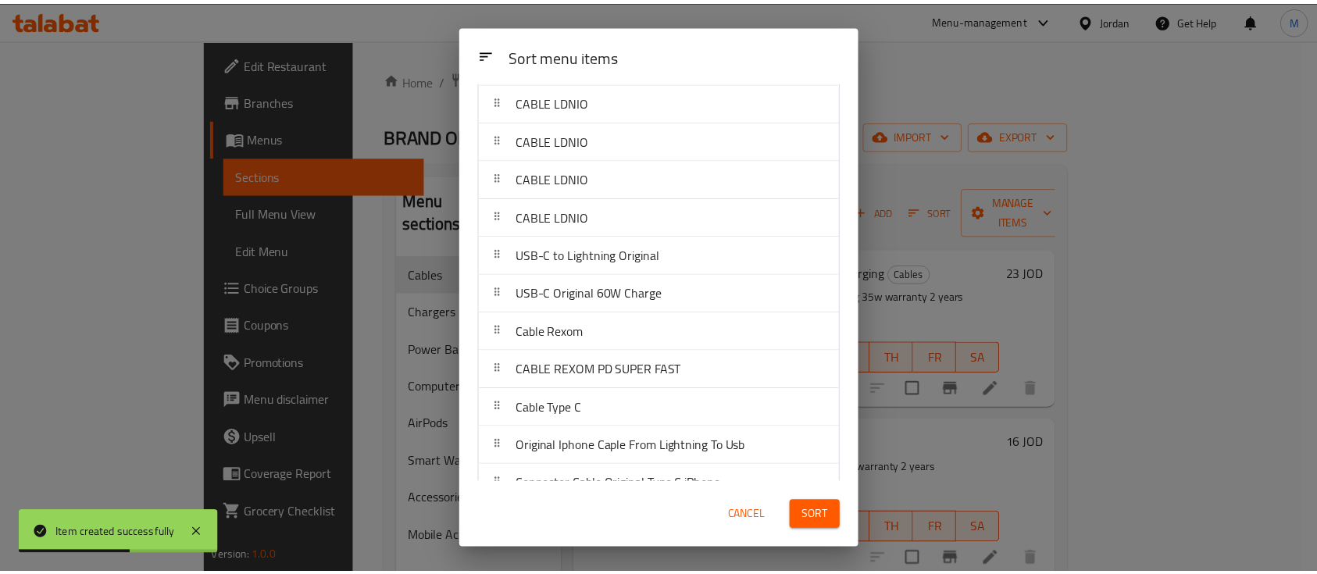
scroll to position [452, 0]
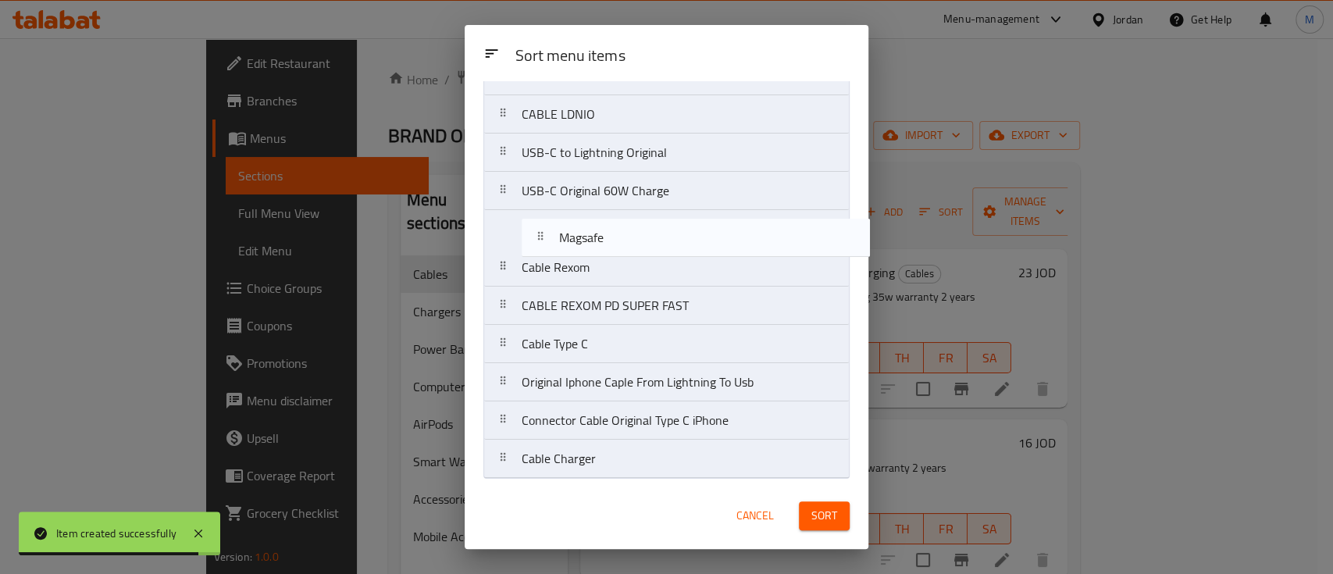
drag, startPoint x: 693, startPoint y: 459, endPoint x: 732, endPoint y: 216, distance: 246.1
click at [732, 216] on nav "Cable choetech Super Fast Charging Cable choetech Cable choetech Cable choetech…" at bounding box center [666, 76] width 366 height 805
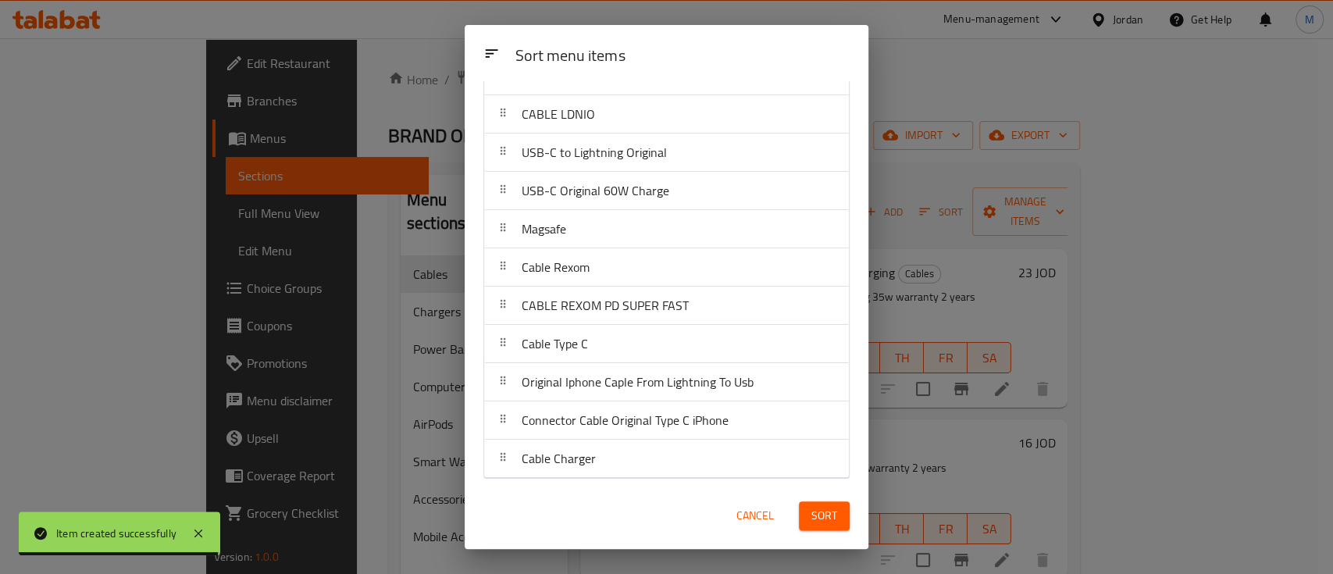
click at [834, 509] on span "Sort" at bounding box center [824, 516] width 26 height 20
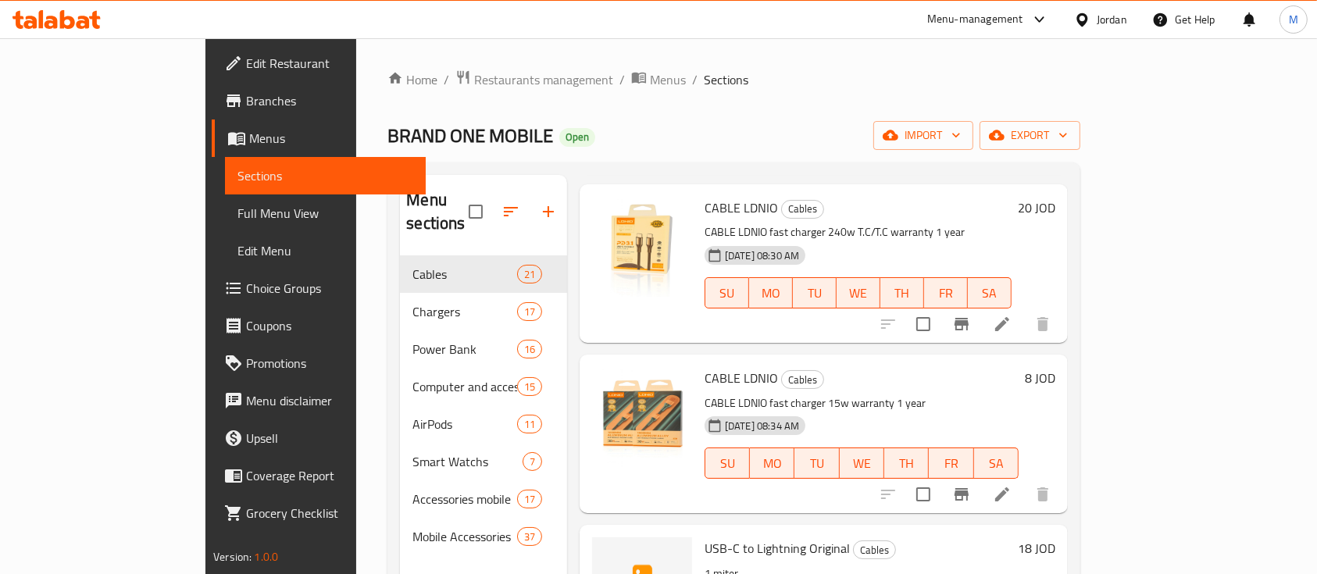
scroll to position [1978, 0]
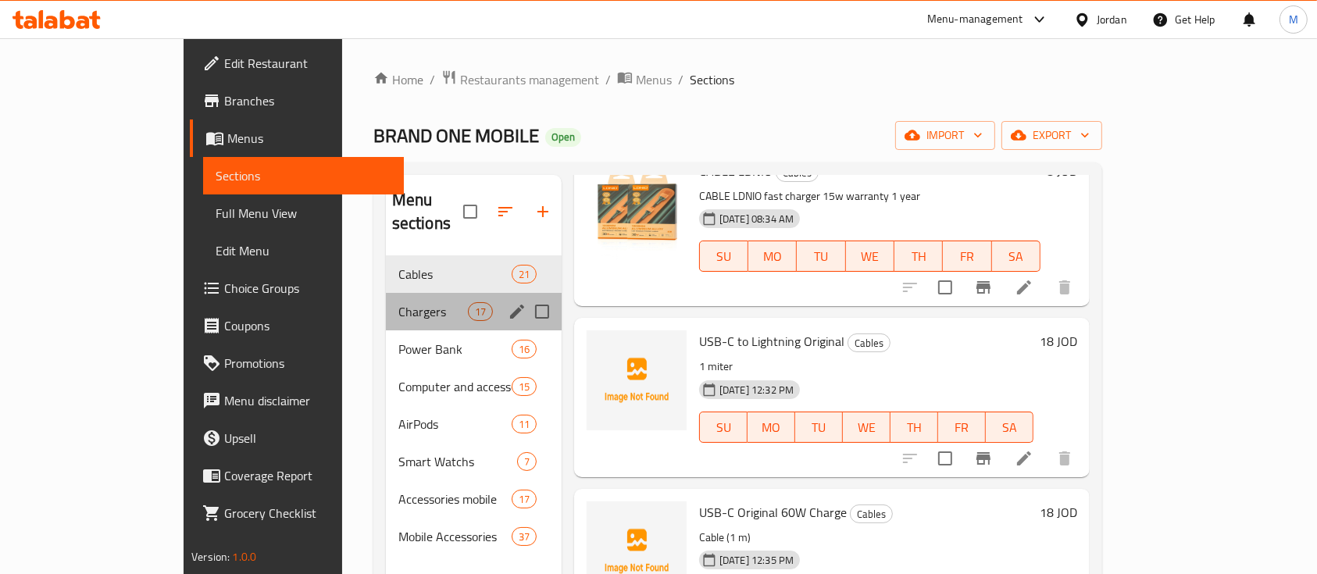
click at [386, 298] on div "Chargers 17" at bounding box center [474, 311] width 176 height 37
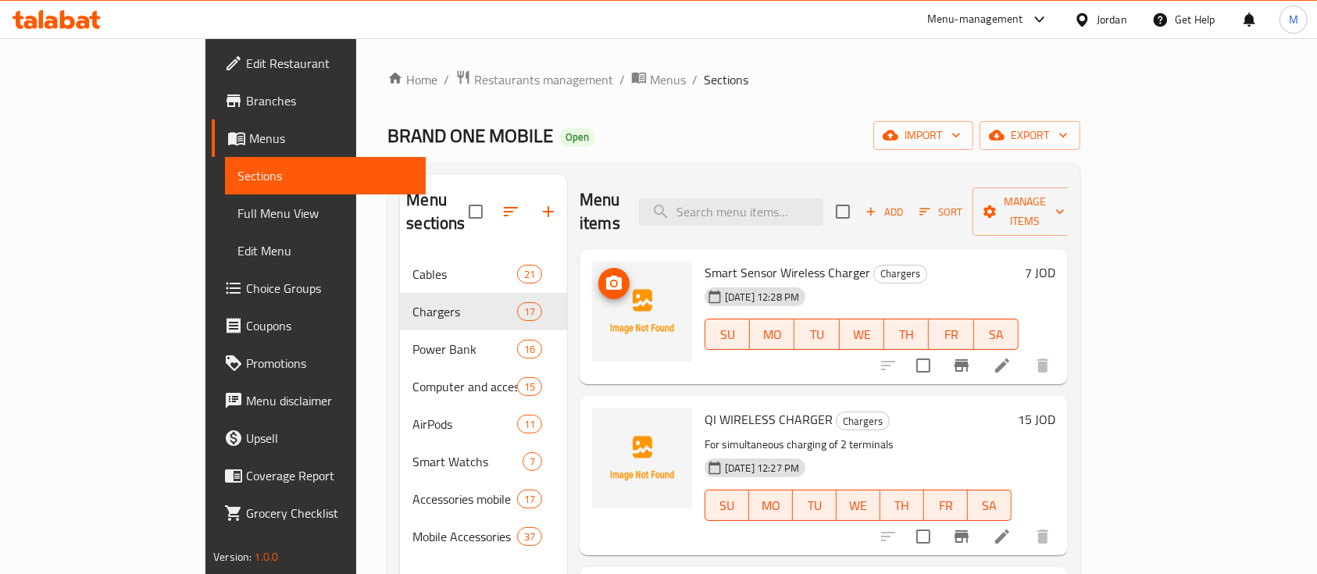
click at [606, 276] on icon "upload picture" at bounding box center [614, 283] width 16 height 14
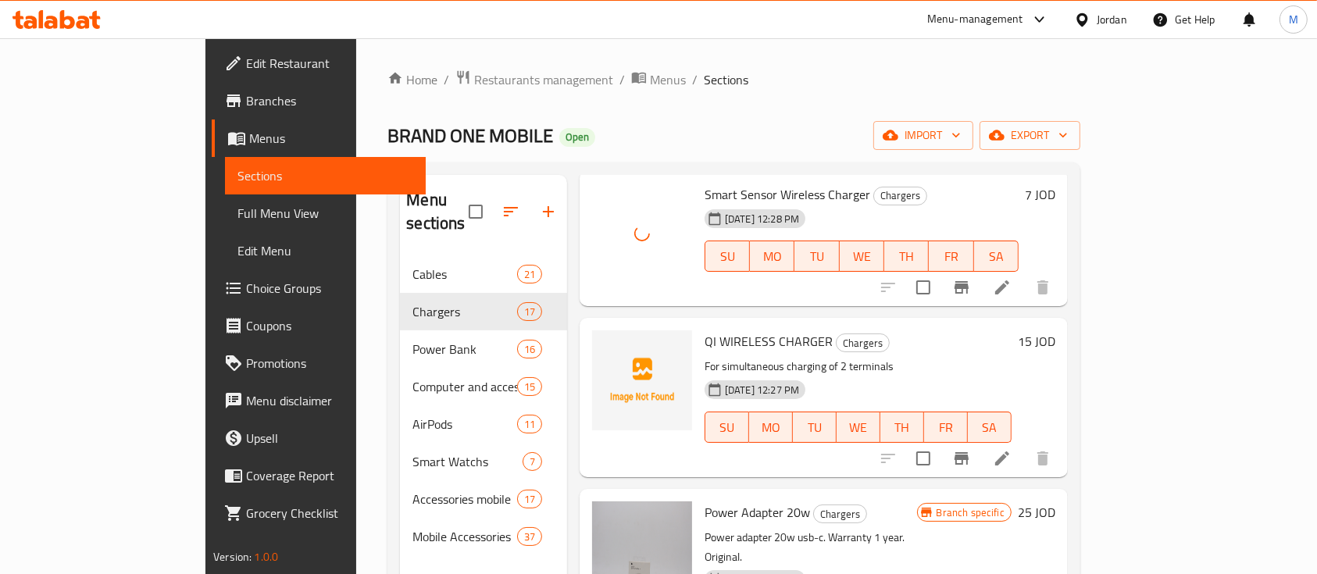
scroll to position [104, 0]
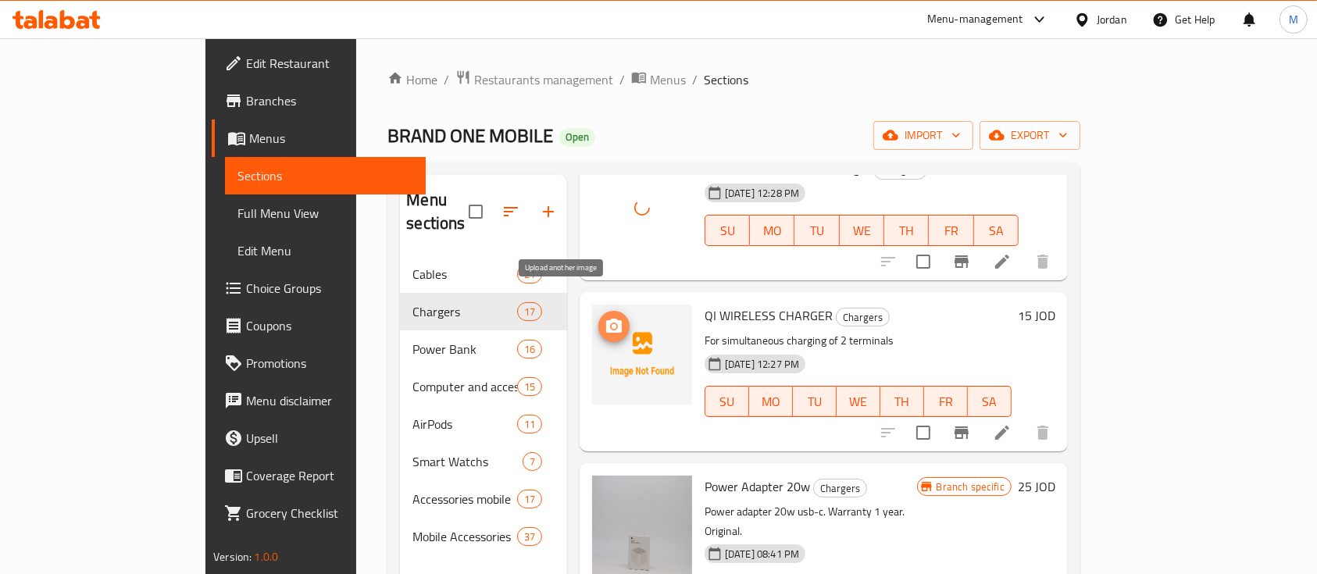
click at [606, 319] on icon "upload picture" at bounding box center [614, 326] width 16 height 14
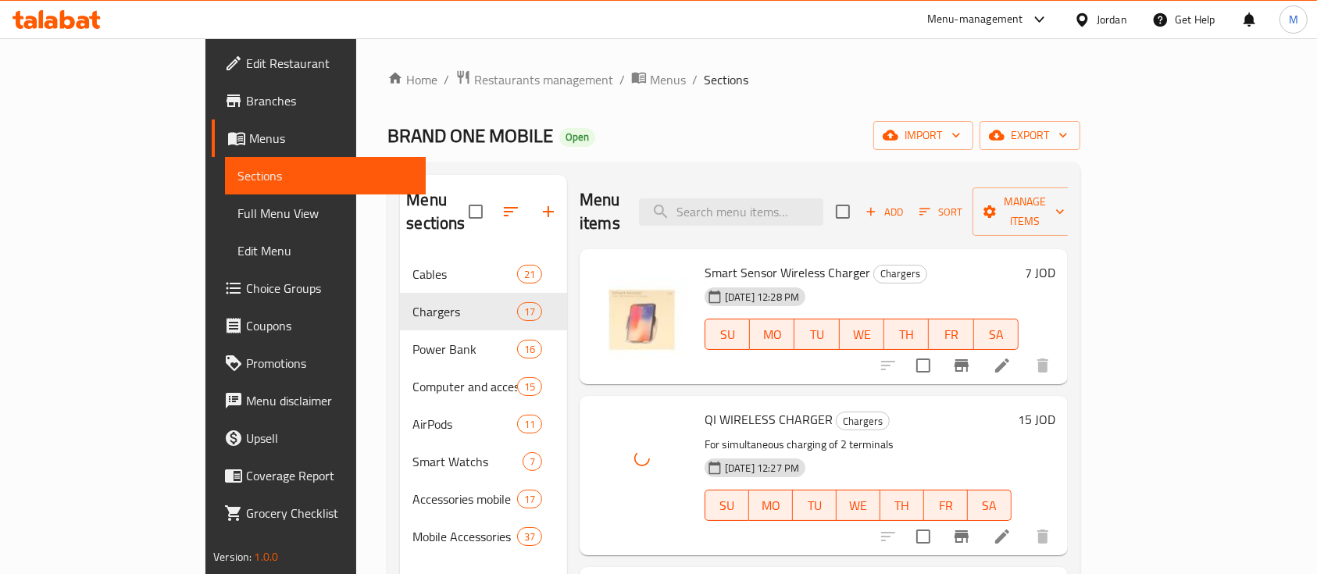
scroll to position [208, 0]
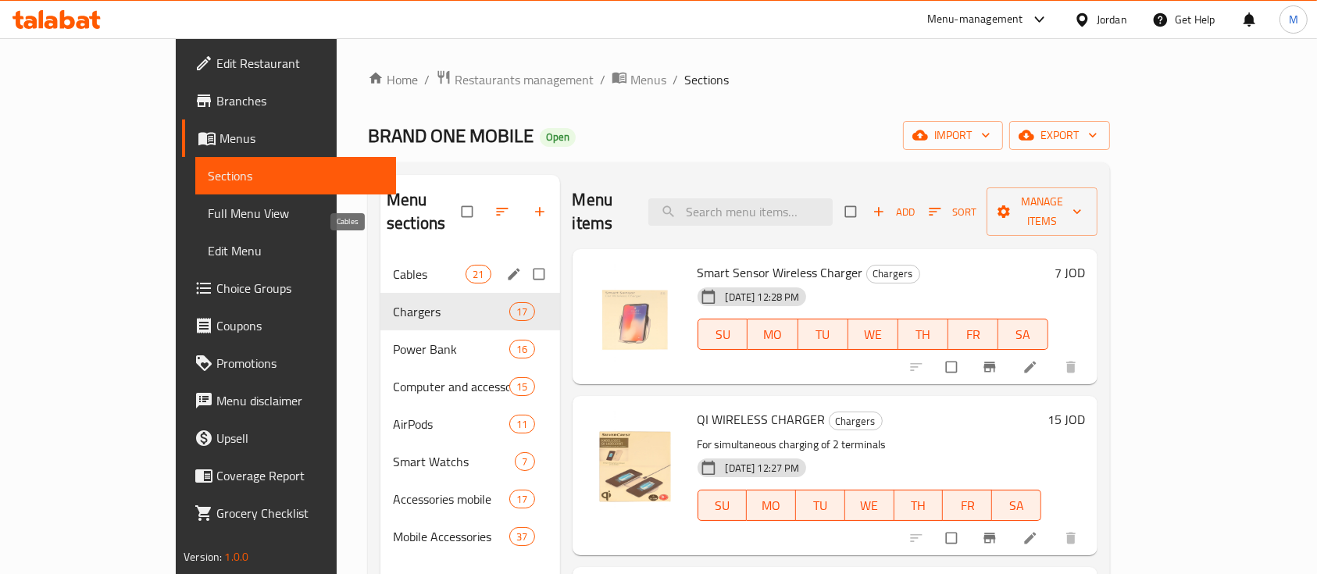
click at [393, 265] on span "Cables" at bounding box center [429, 274] width 73 height 19
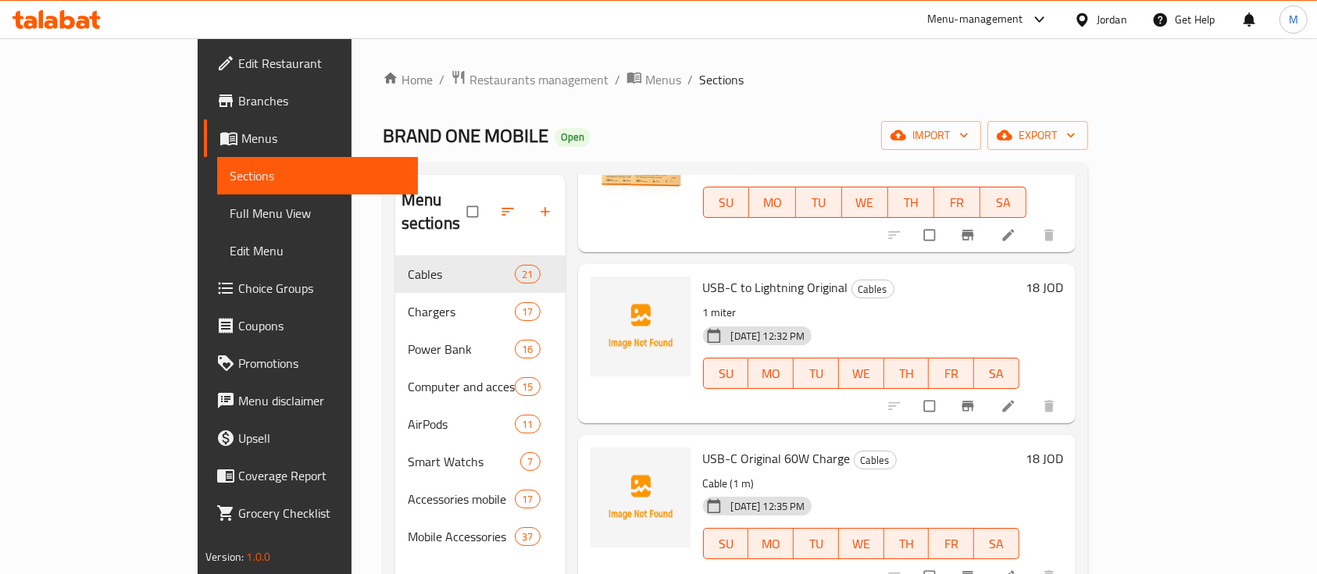
scroll to position [2082, 0]
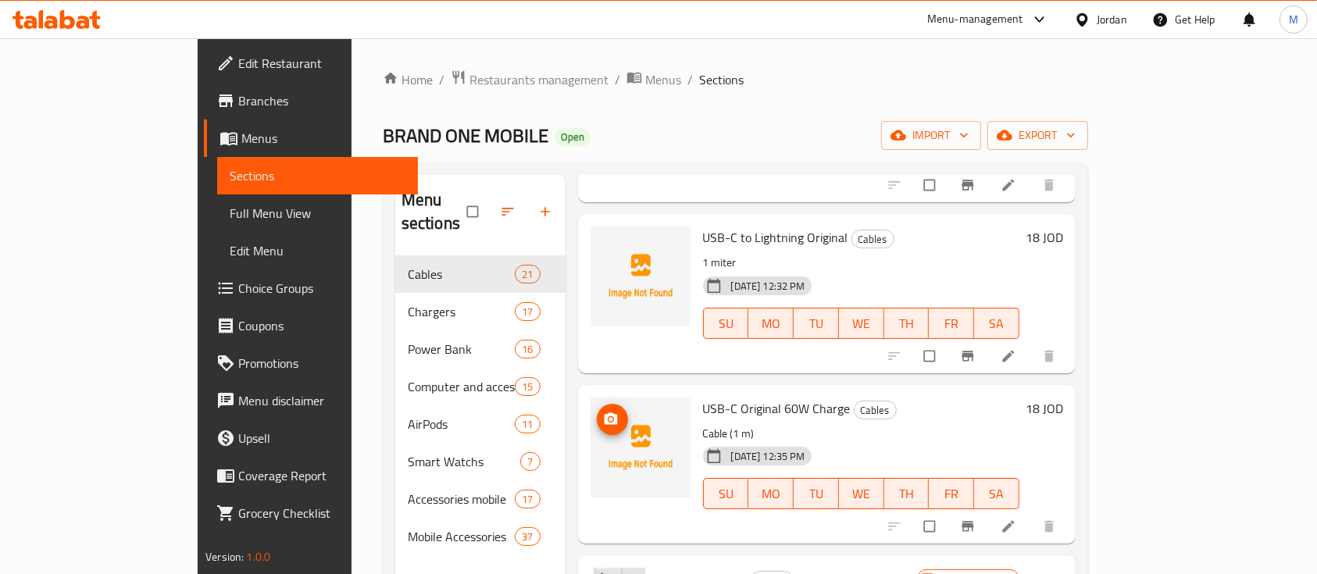
click at [604, 413] on icon "upload picture" at bounding box center [610, 419] width 13 height 12
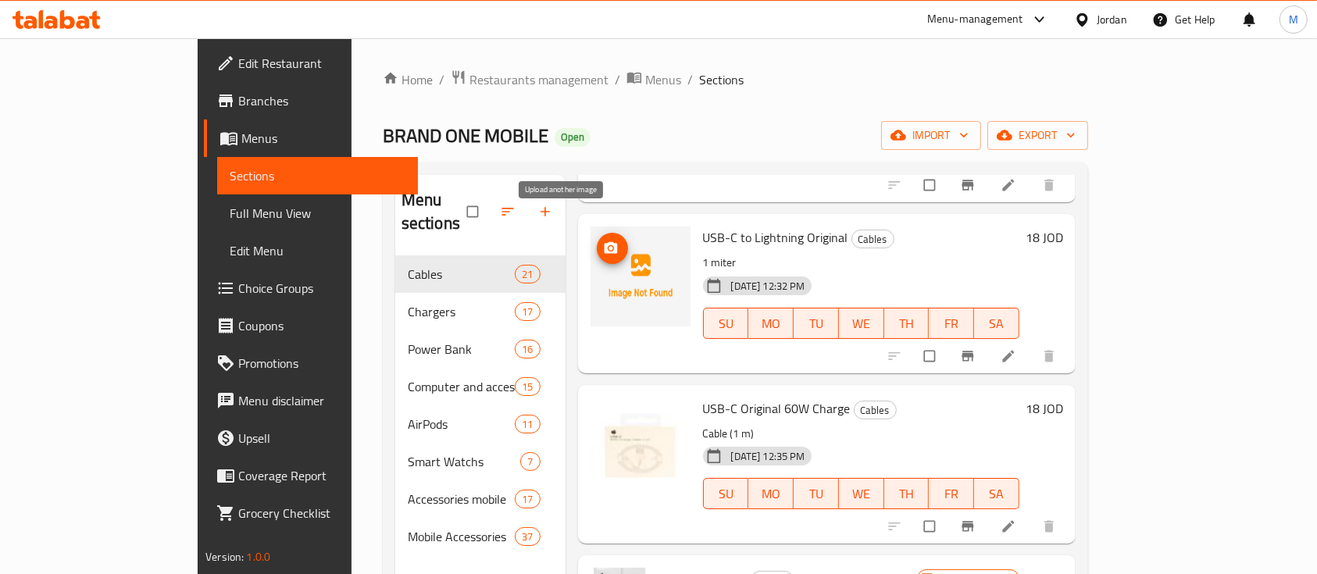
click at [597, 241] on span "upload picture" at bounding box center [612, 249] width 31 height 16
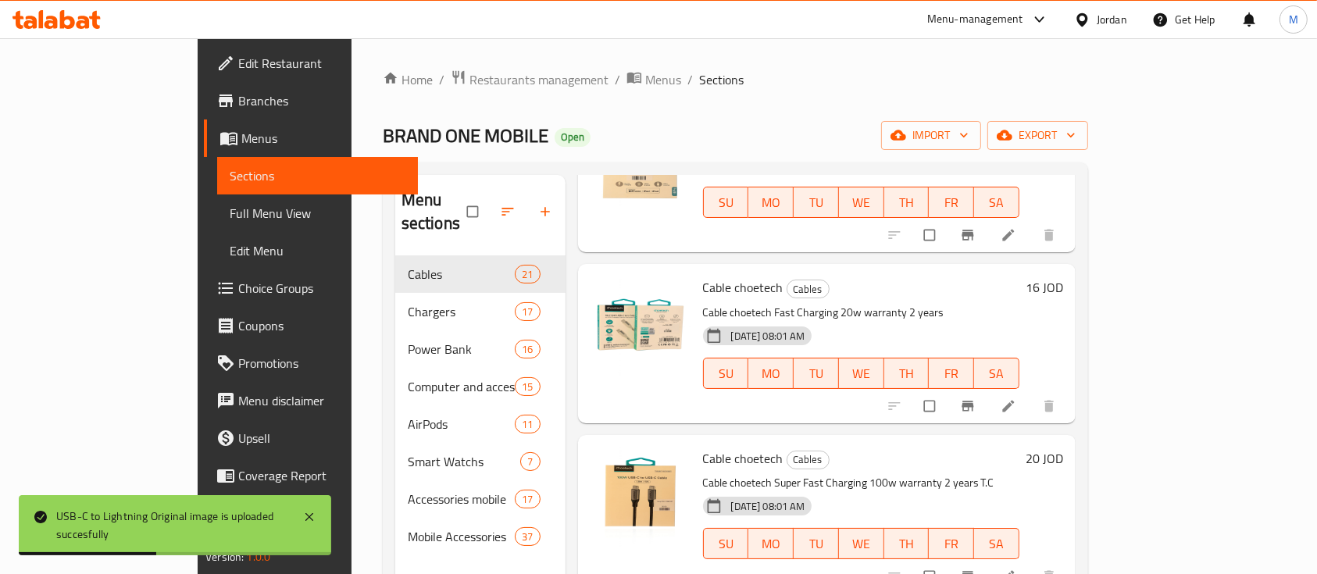
scroll to position [0, 0]
